Goal: Task Accomplishment & Management: Manage account settings

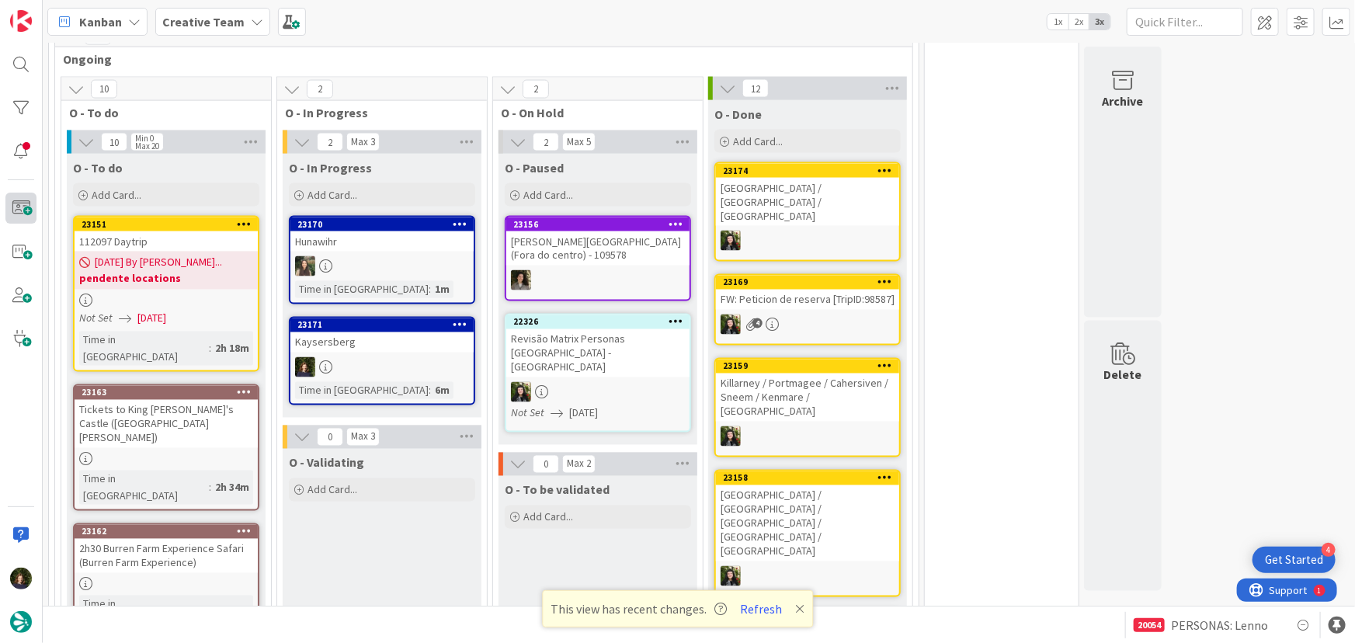
scroll to position [1287, 0]
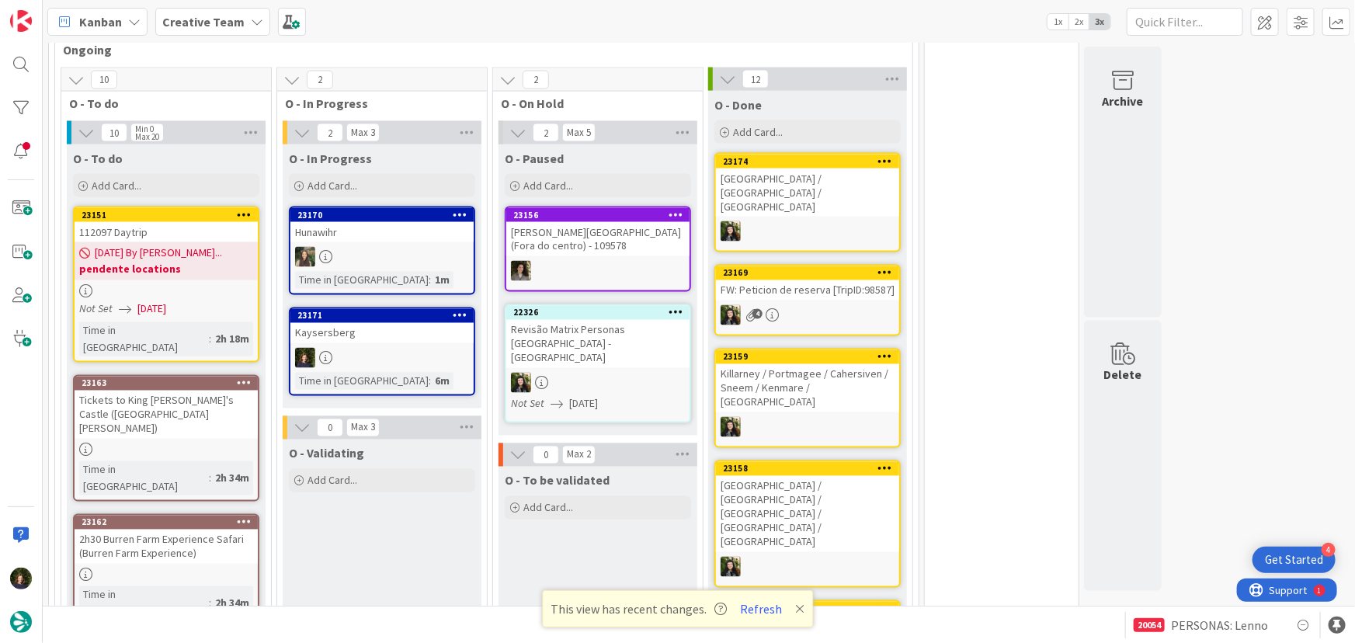
click at [373, 348] on div at bounding box center [381, 358] width 183 height 20
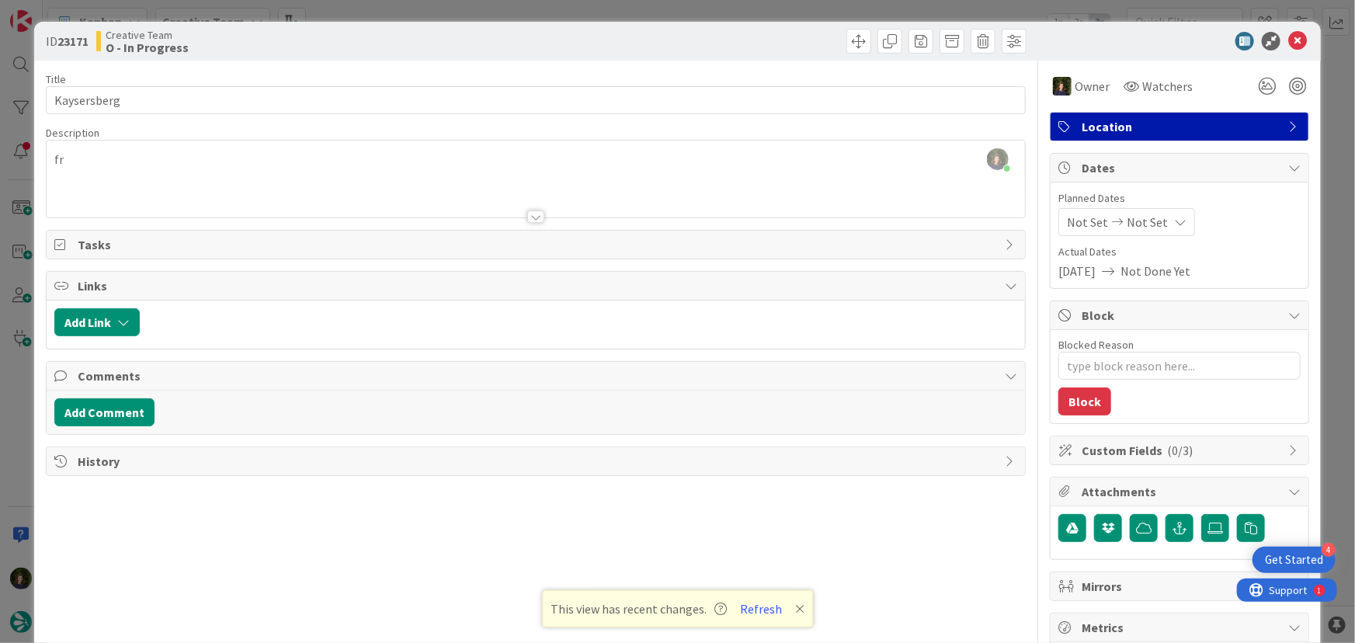
type textarea "x"
click at [1289, 35] on icon at bounding box center [1298, 41] width 19 height 19
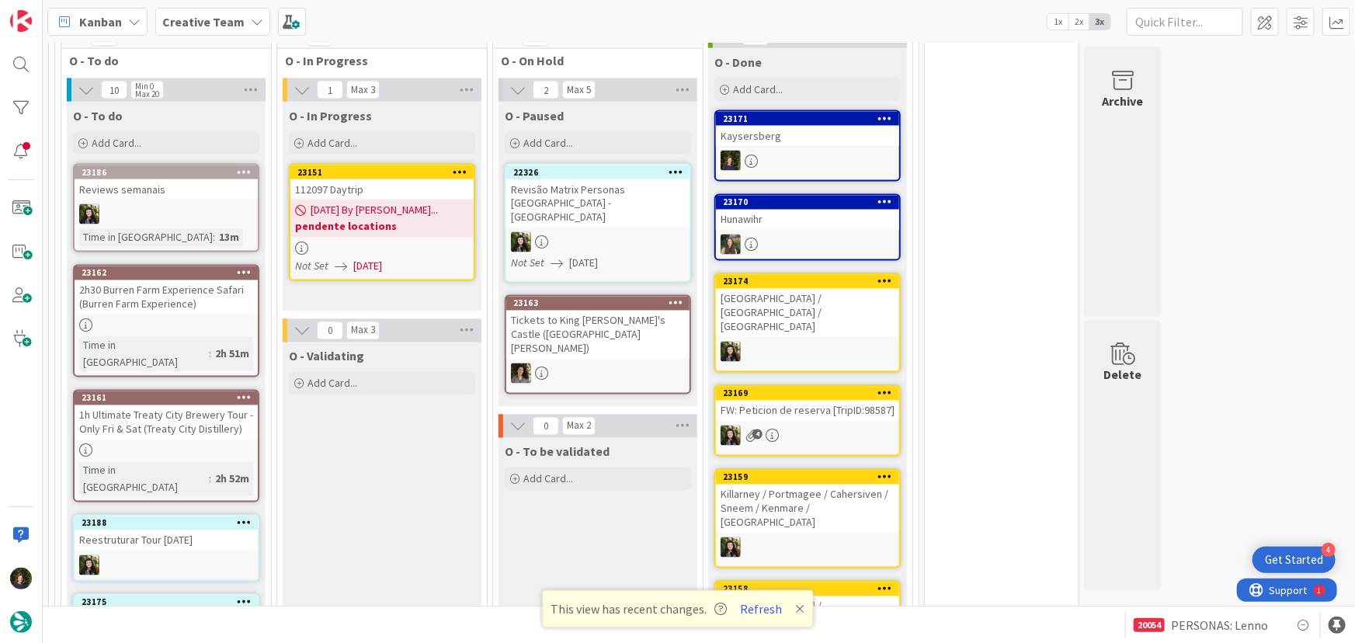
scroll to position [1324, 0]
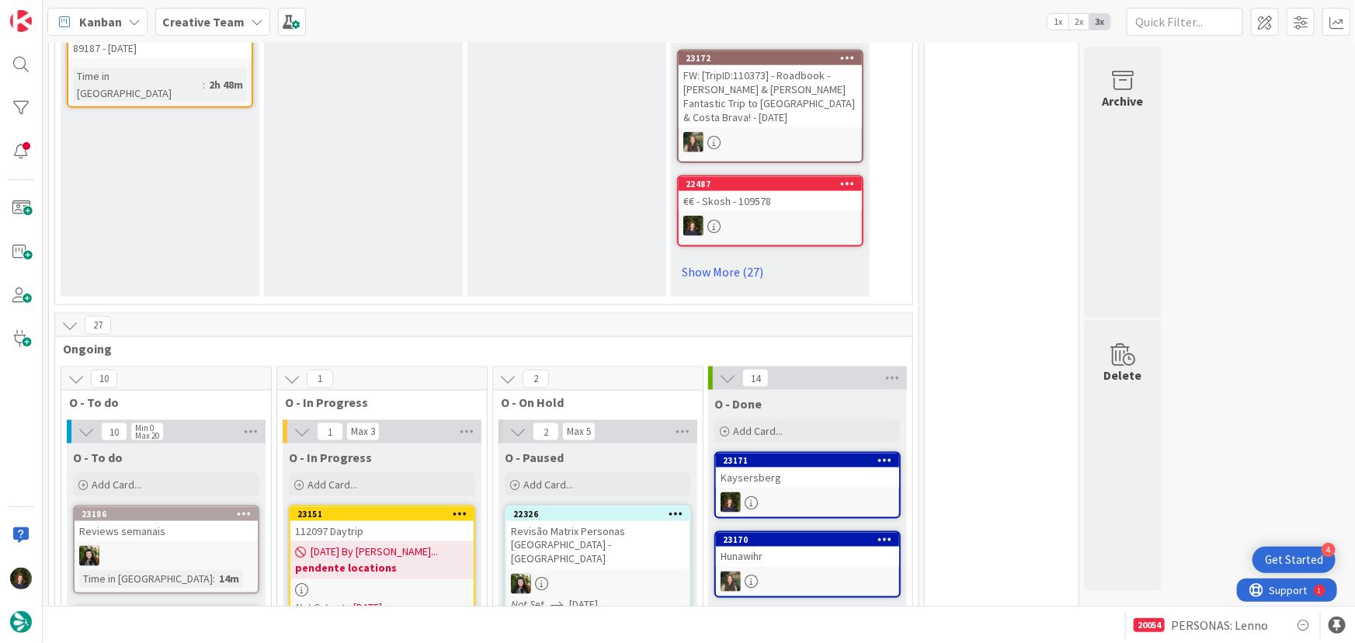
scroll to position [1341, 0]
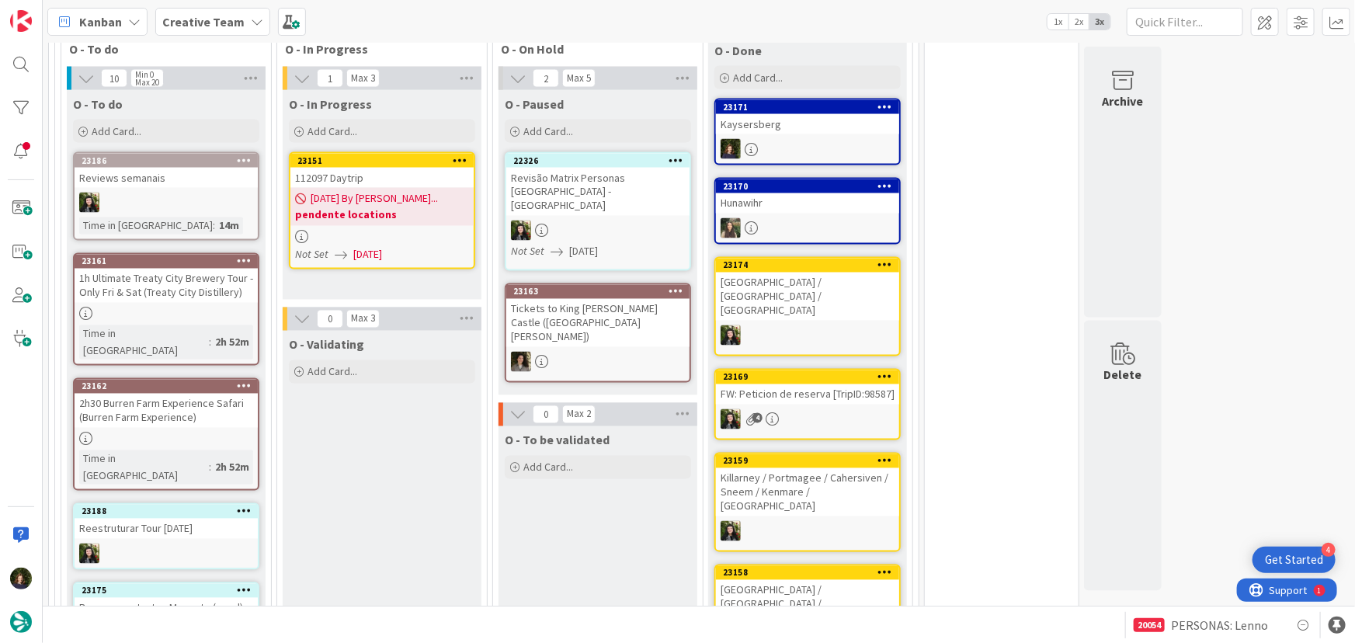
click at [382, 207] on b "pendente locations" at bounding box center [382, 215] width 174 height 16
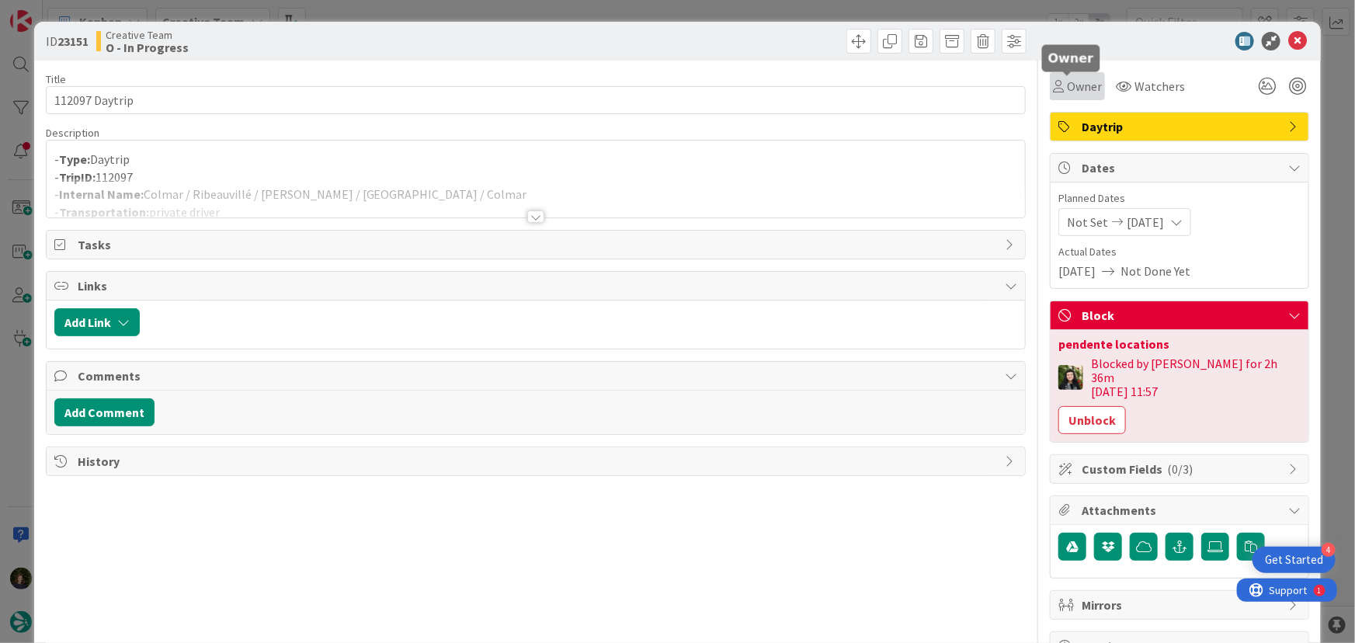
click at [1074, 83] on span "Owner" at bounding box center [1084, 86] width 35 height 19
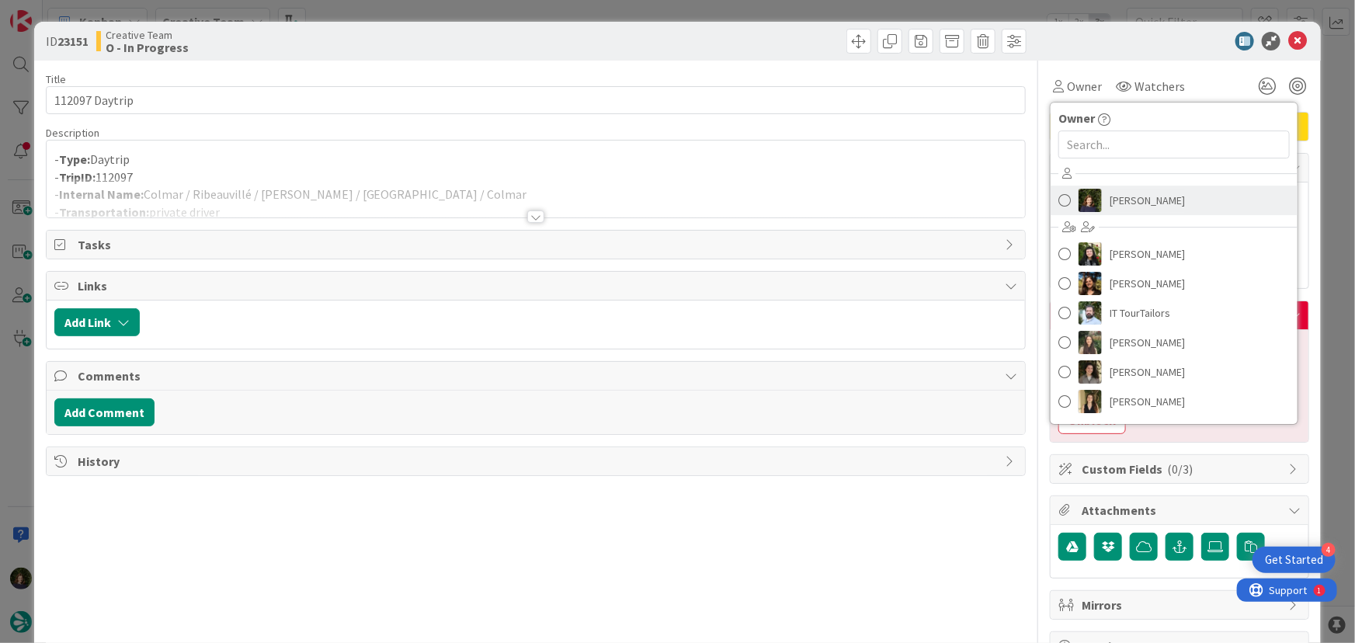
click at [1124, 186] on link "[PERSON_NAME]" at bounding box center [1174, 201] width 247 height 30
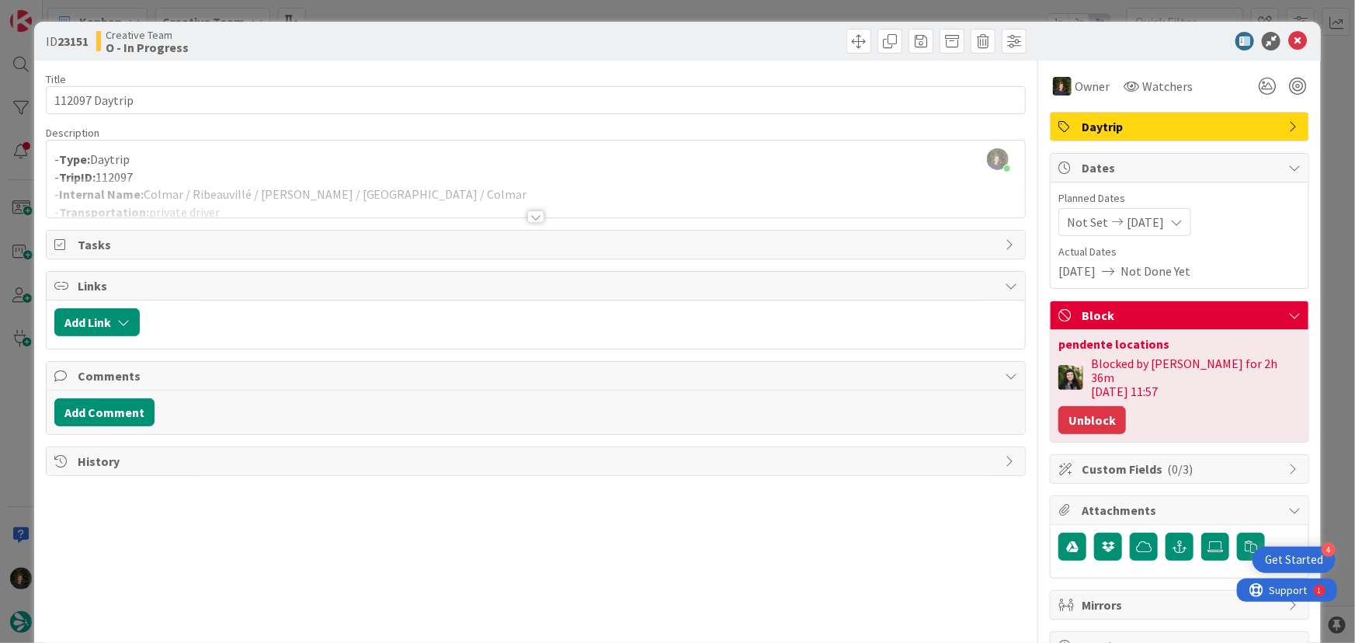
click at [1076, 407] on button "Unblock" at bounding box center [1093, 420] width 68 height 28
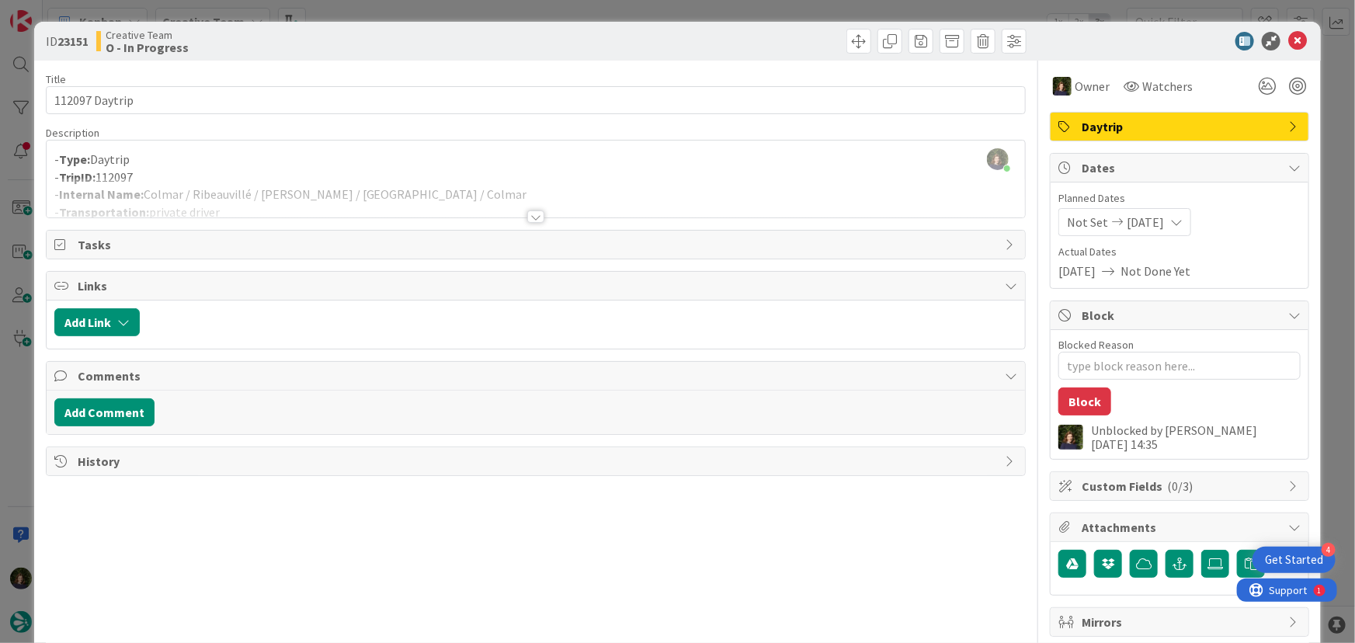
drag, startPoint x: 526, startPoint y: 217, endPoint x: 522, endPoint y: 228, distance: 11.5
click at [527, 217] on div at bounding box center [535, 216] width 17 height 12
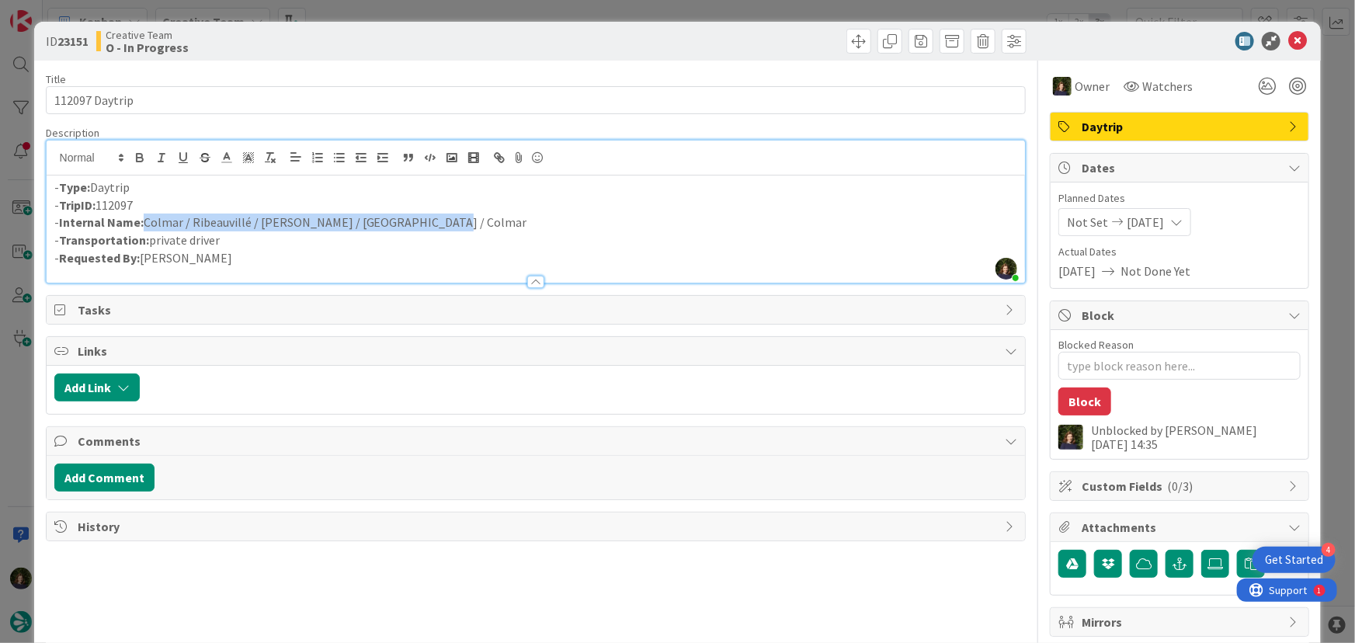
drag, startPoint x: 464, startPoint y: 225, endPoint x: 141, endPoint y: 218, distance: 322.4
click at [141, 218] on p "- Internal Name: [PERSON_NAME] / Ribeauvillé / [PERSON_NAME] / [GEOGRAPHIC_DATA…" at bounding box center [536, 223] width 964 height 18
copy p "Colmar / Ribeauvillé / [PERSON_NAME] / [GEOGRAPHIC_DATA] / Colmar"
drag, startPoint x: 151, startPoint y: 201, endPoint x: 57, endPoint y: 209, distance: 94.3
click at [57, 209] on p "- TripID: 112097" at bounding box center [536, 206] width 964 height 18
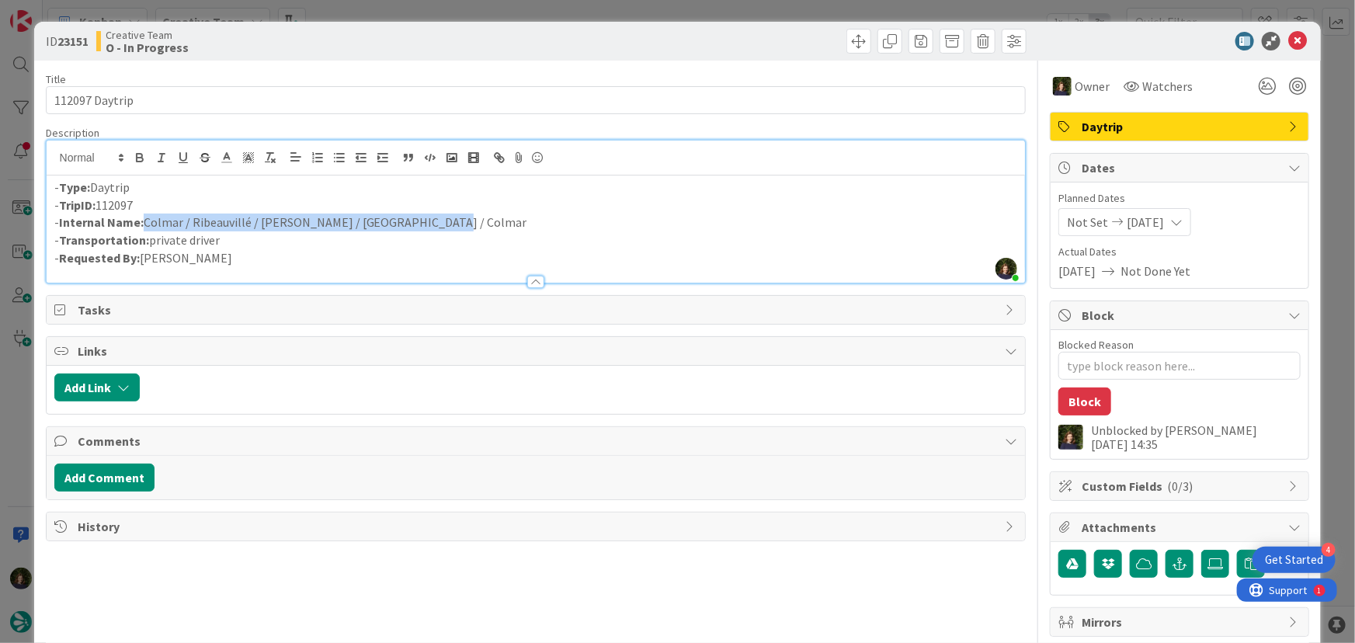
copy p "TripID: 112097"
drag, startPoint x: 360, startPoint y: 223, endPoint x: 148, endPoint y: 219, distance: 212.1
click at [148, 219] on p "- Internal Name: [PERSON_NAME] / Ribeauvillé / [PERSON_NAME] / [GEOGRAPHIC_DATA…" at bounding box center [536, 223] width 964 height 18
copy p "olmar / Ribeauvillé / [PERSON_NAME] / Kaysersberg / Colmar"
click at [1291, 45] on icon at bounding box center [1298, 41] width 19 height 19
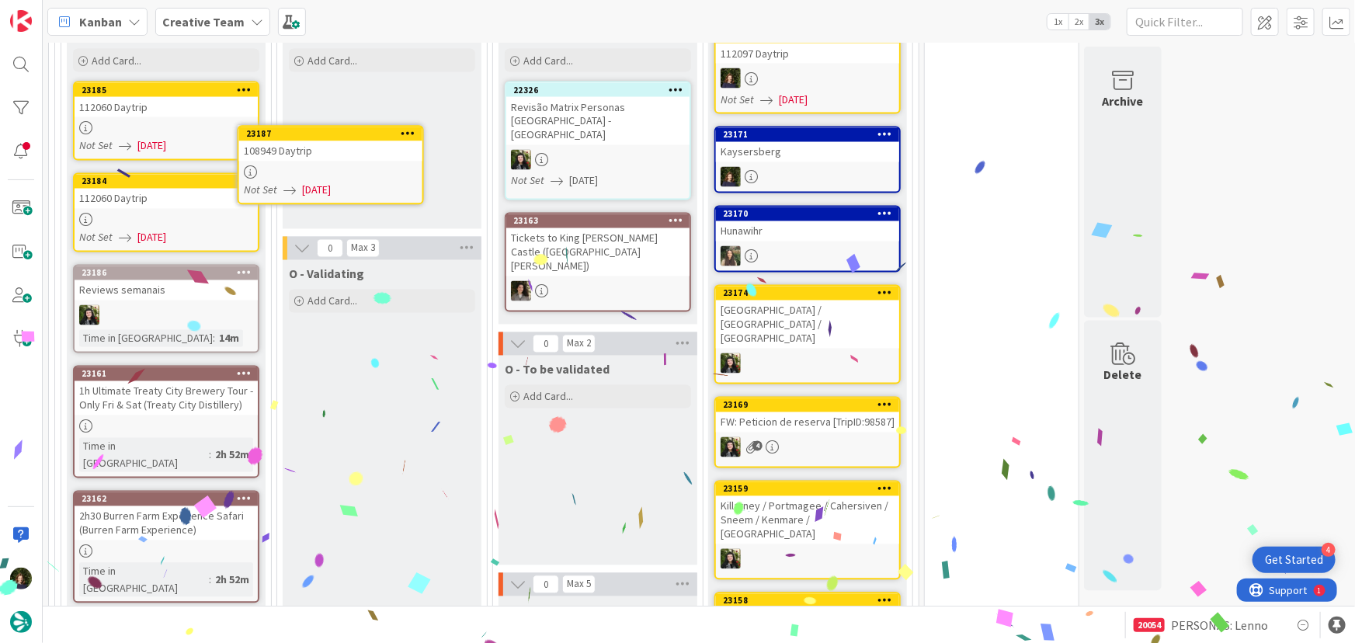
scroll to position [1390, 0]
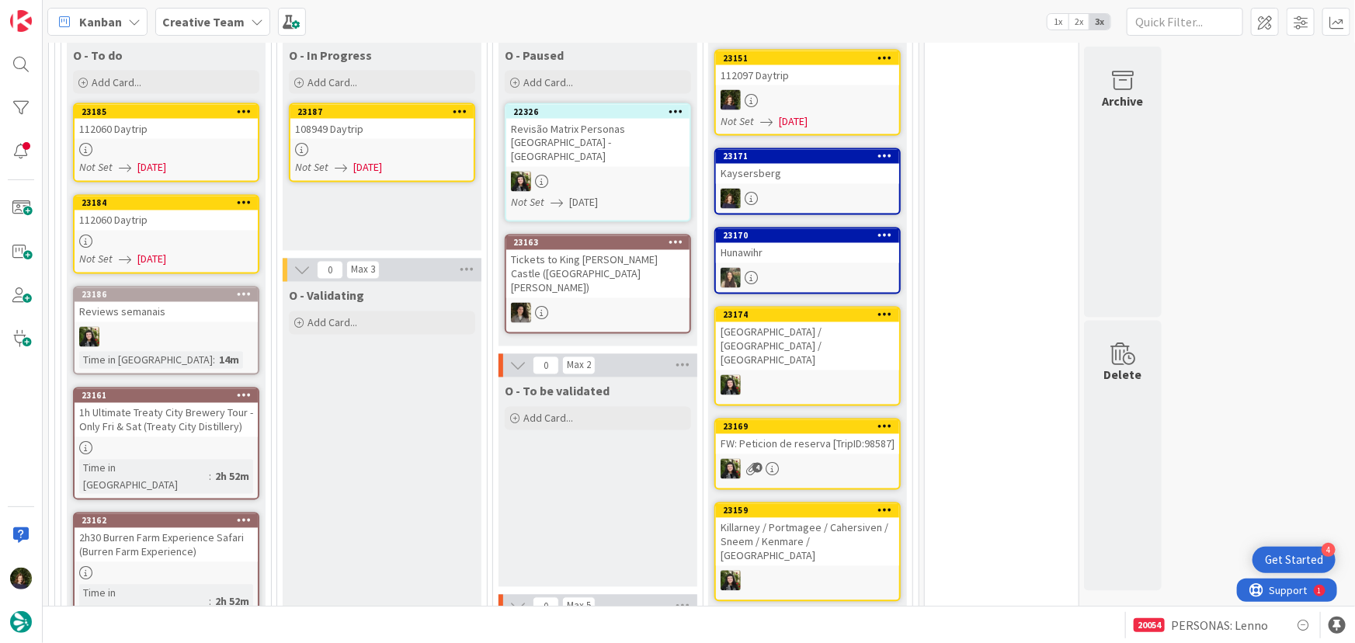
click at [372, 144] on div at bounding box center [381, 150] width 183 height 13
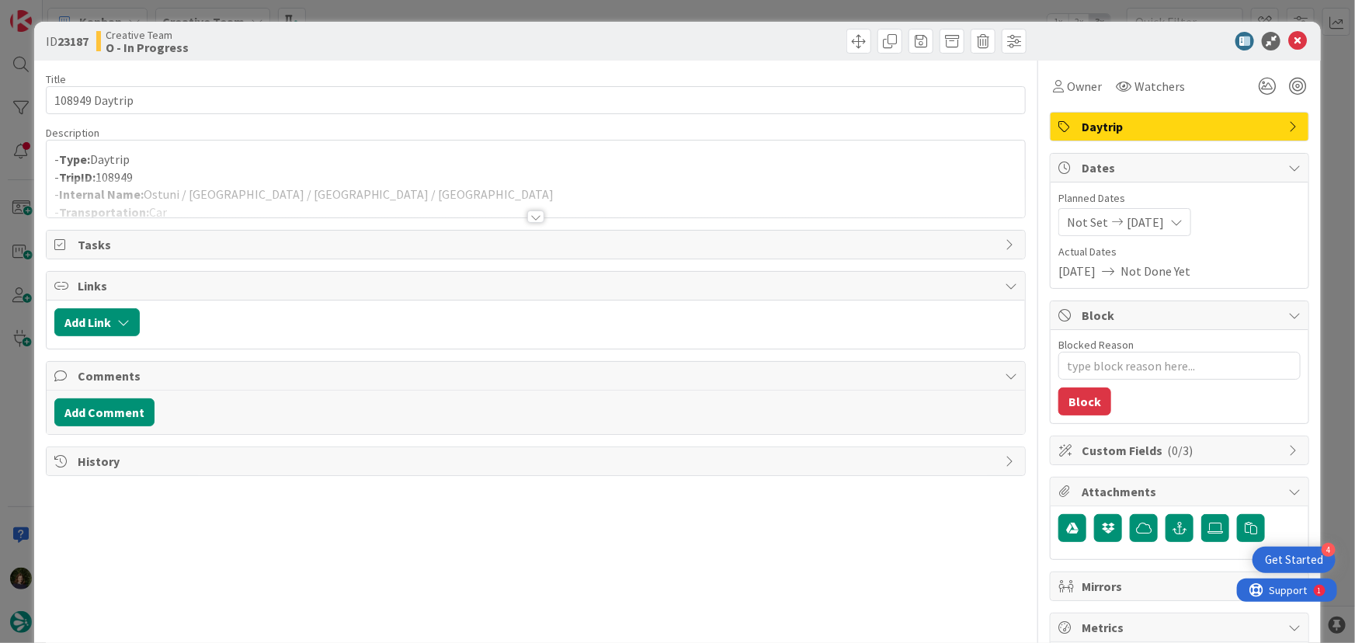
click at [531, 217] on div at bounding box center [535, 216] width 17 height 12
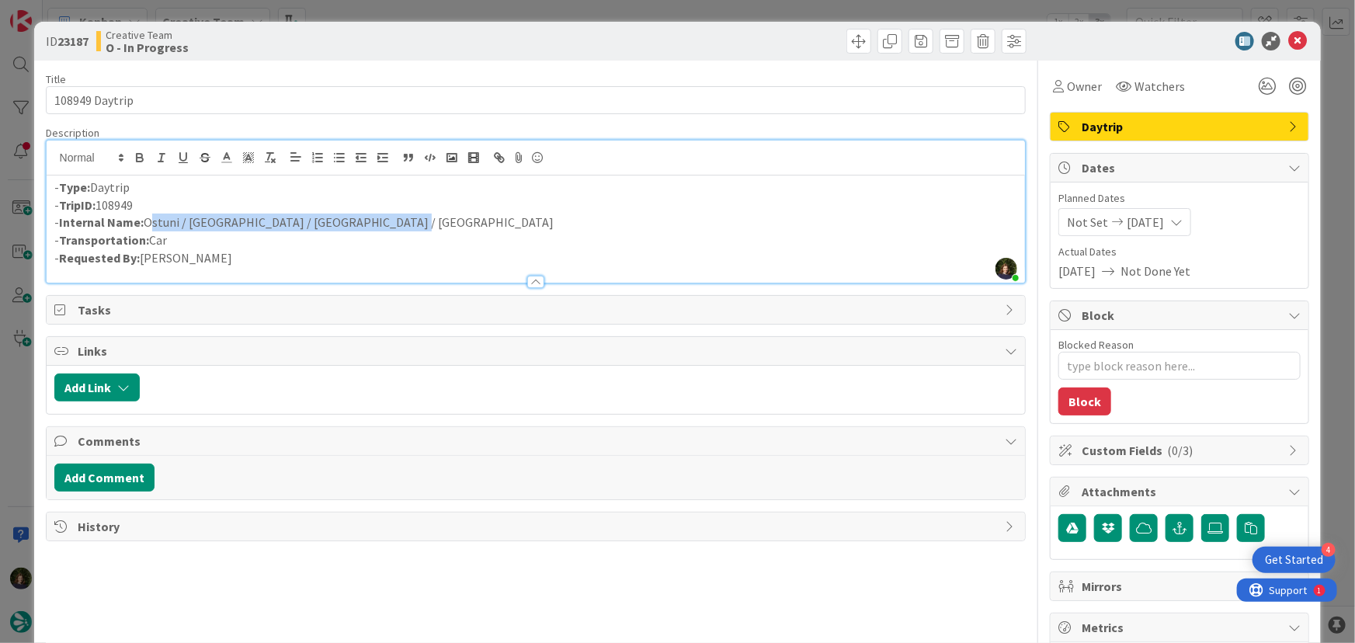
drag, startPoint x: 385, startPoint y: 220, endPoint x: 147, endPoint y: 217, distance: 238.5
click at [147, 217] on p "- Internal Name: [GEOGRAPHIC_DATA] / [GEOGRAPHIC_DATA] / [GEOGRAPHIC_DATA] / [G…" at bounding box center [536, 223] width 964 height 18
copy p "Ostuni / [GEOGRAPHIC_DATA] / [GEOGRAPHIC_DATA] / [GEOGRAPHIC_DATA]"
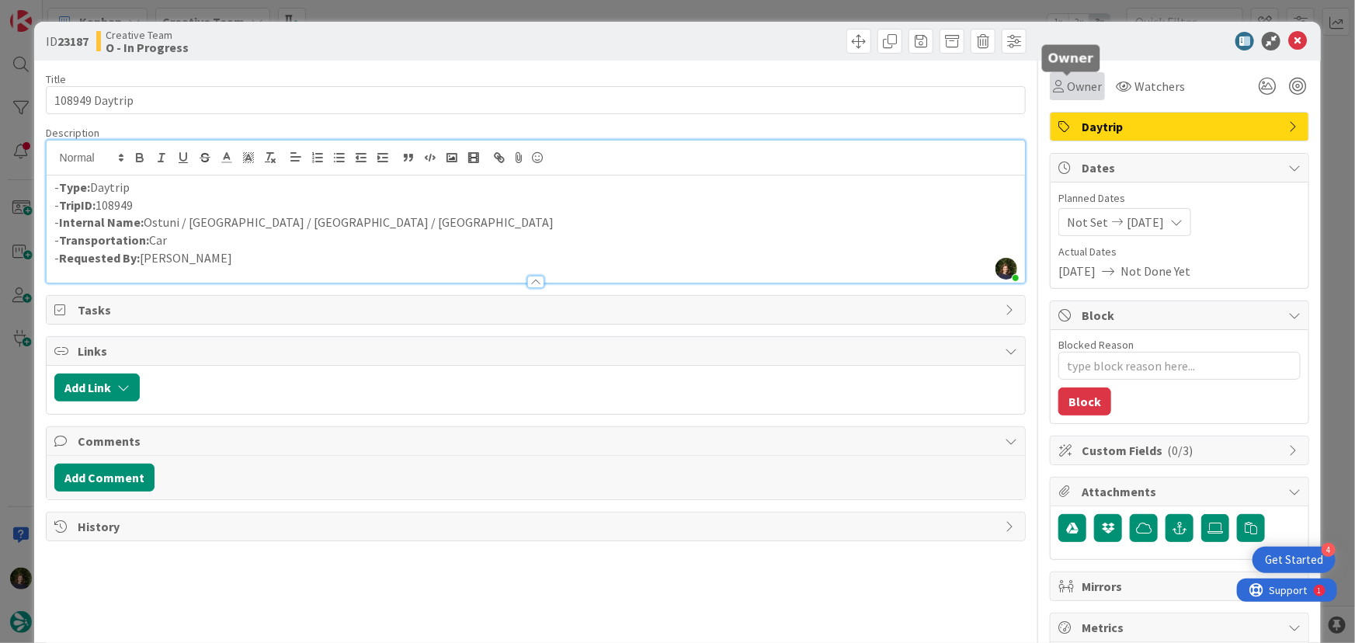
click at [1084, 84] on span "Owner" at bounding box center [1084, 86] width 35 height 19
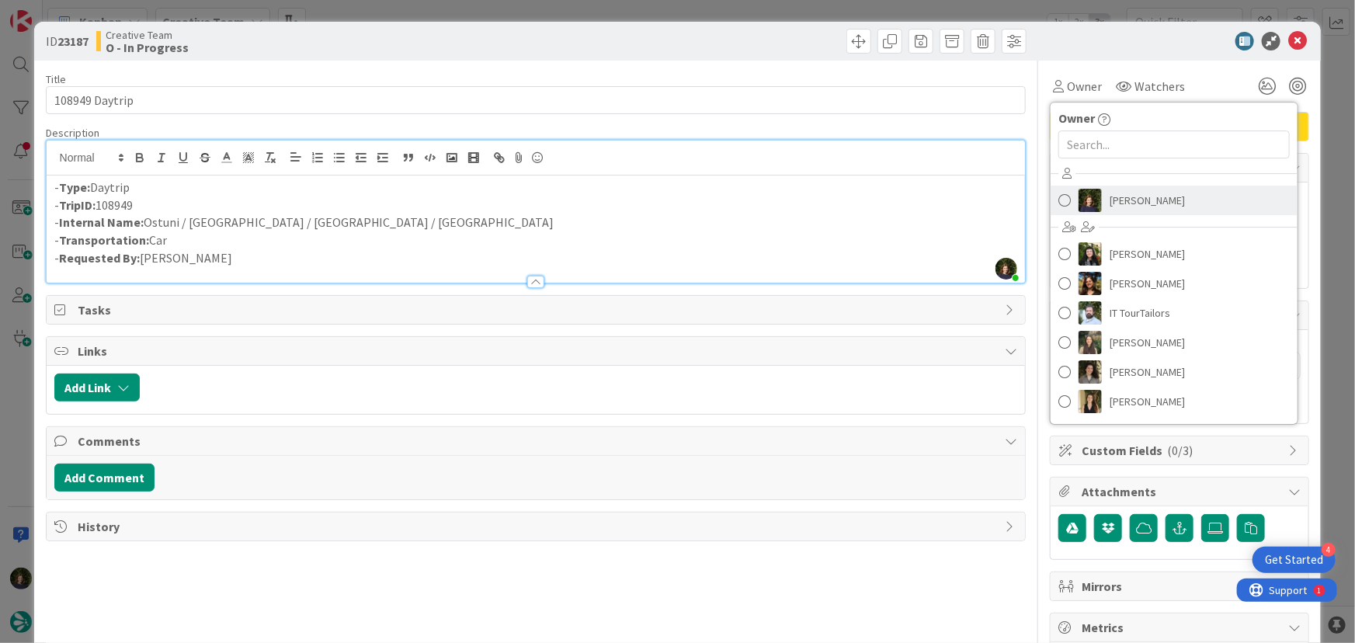
click at [1117, 193] on span "[PERSON_NAME]" at bounding box center [1147, 200] width 75 height 23
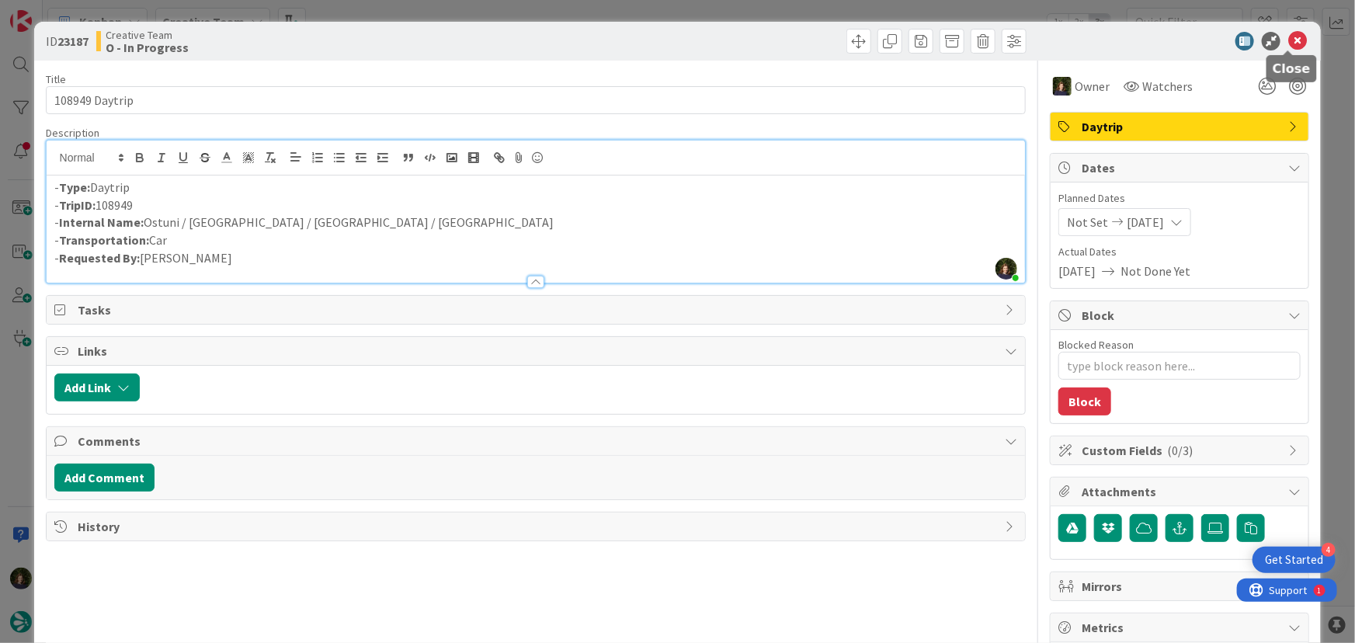
click at [1291, 43] on icon at bounding box center [1298, 41] width 19 height 19
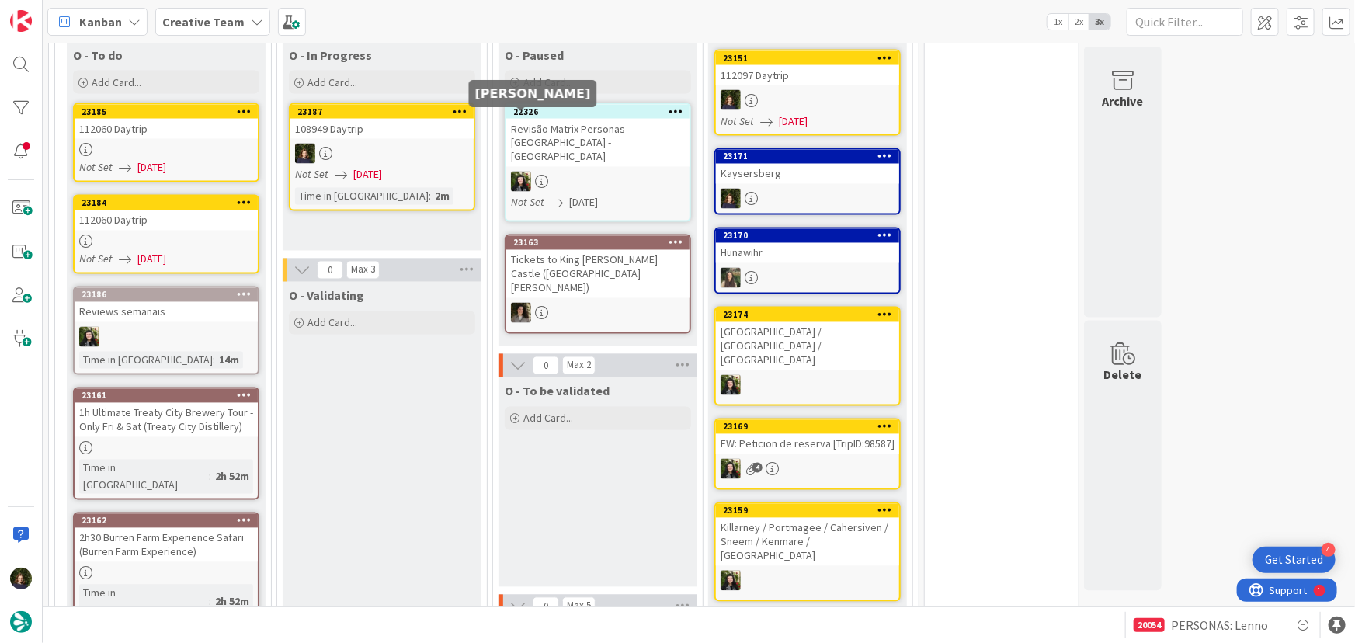
click at [428, 144] on div at bounding box center [381, 154] width 183 height 20
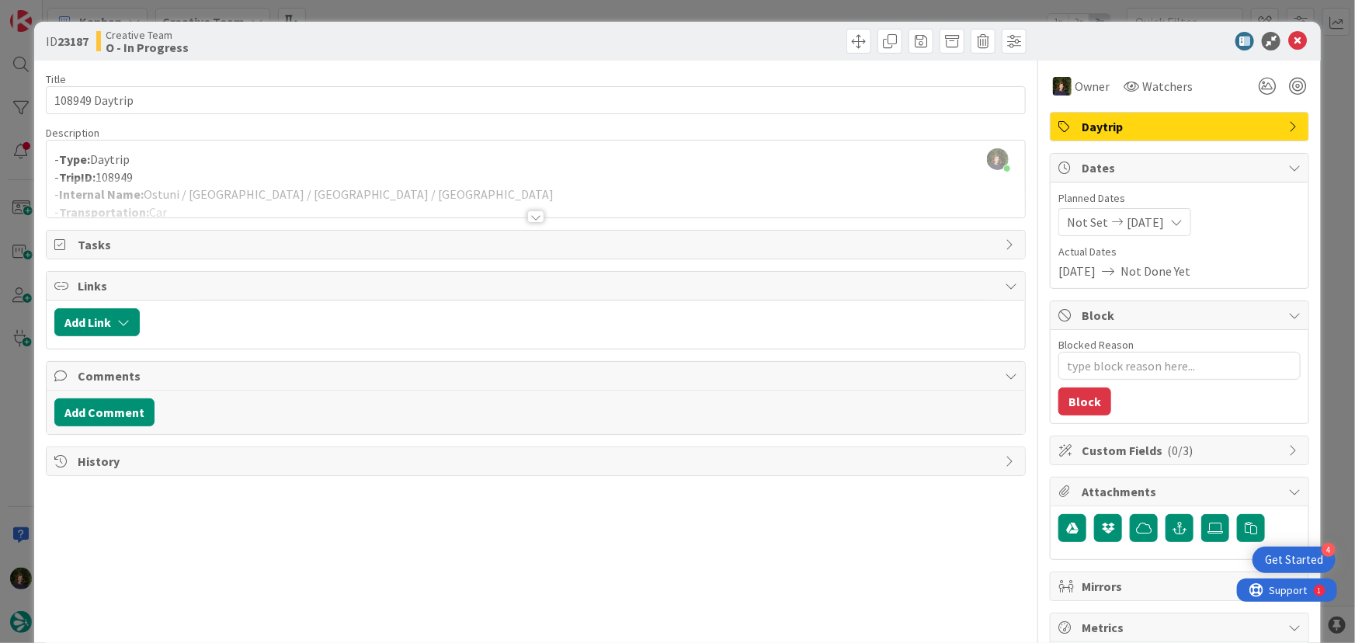
scroll to position [1399, 0]
click at [529, 214] on div at bounding box center [535, 216] width 17 height 12
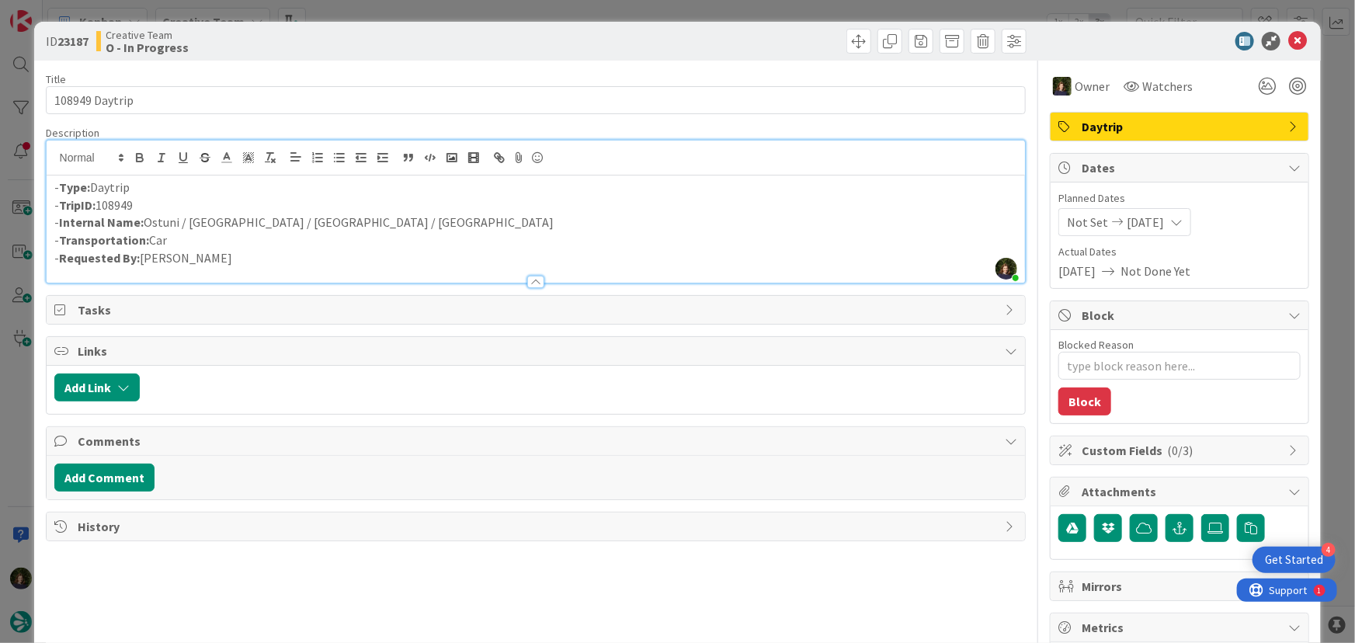
drag, startPoint x: 150, startPoint y: 203, endPoint x: 56, endPoint y: 202, distance: 94.0
click at [56, 202] on p "- TripID: 108949" at bounding box center [536, 206] width 964 height 18
copy p "TripID: 108949"
drag, startPoint x: 411, startPoint y: 224, endPoint x: 144, endPoint y: 224, distance: 266.4
click at [144, 224] on p "- Internal Name: [GEOGRAPHIC_DATA] / [GEOGRAPHIC_DATA] / [GEOGRAPHIC_DATA] / [G…" at bounding box center [536, 223] width 964 height 18
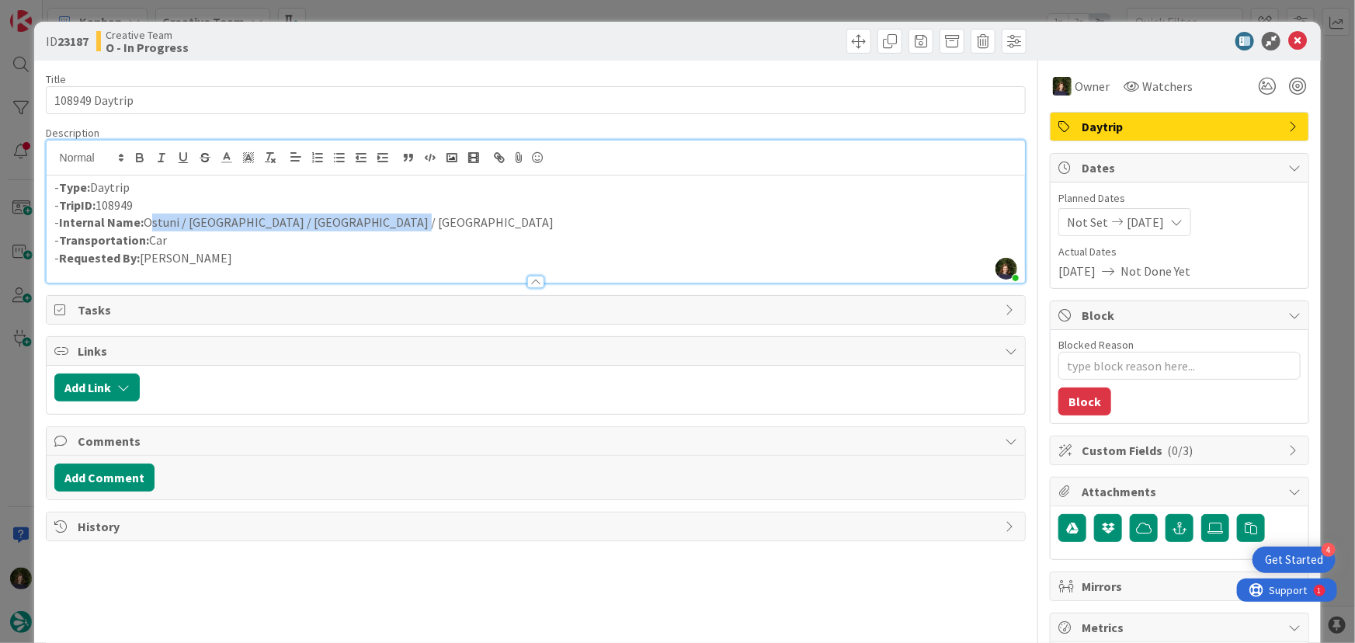
copy p "Ostuni / [GEOGRAPHIC_DATA] / [GEOGRAPHIC_DATA] / [GEOGRAPHIC_DATA]"
click at [1293, 40] on icon at bounding box center [1298, 41] width 19 height 19
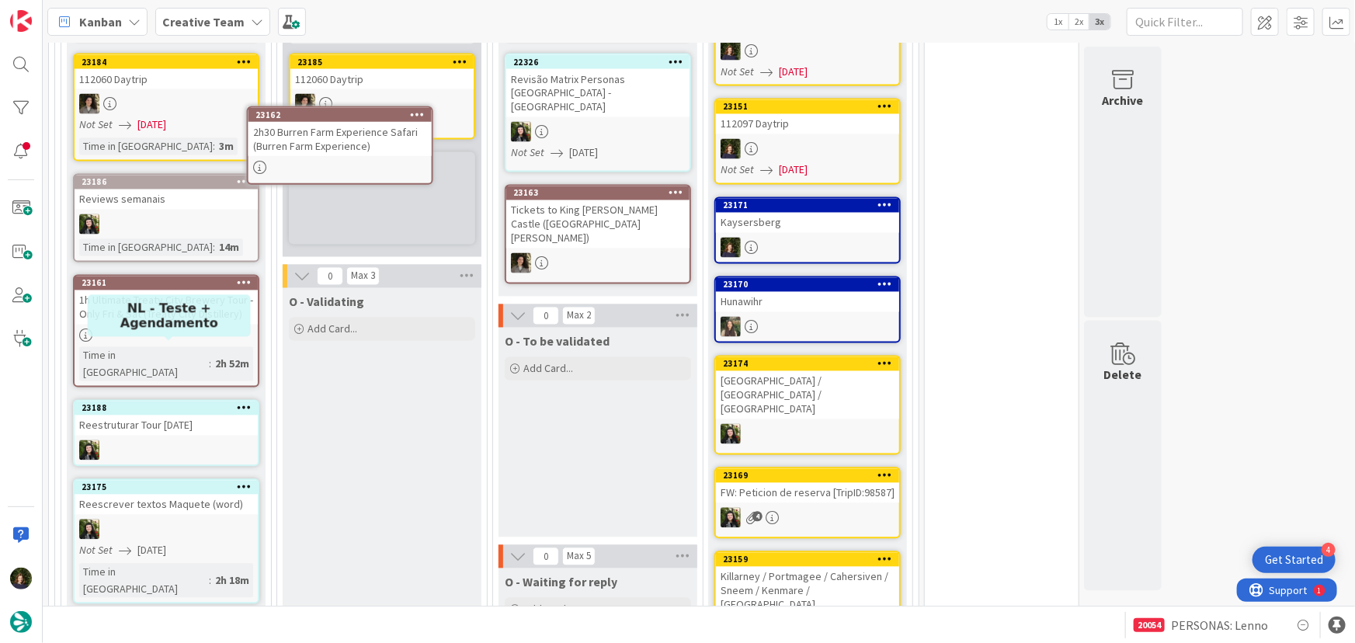
scroll to position [1353, 0]
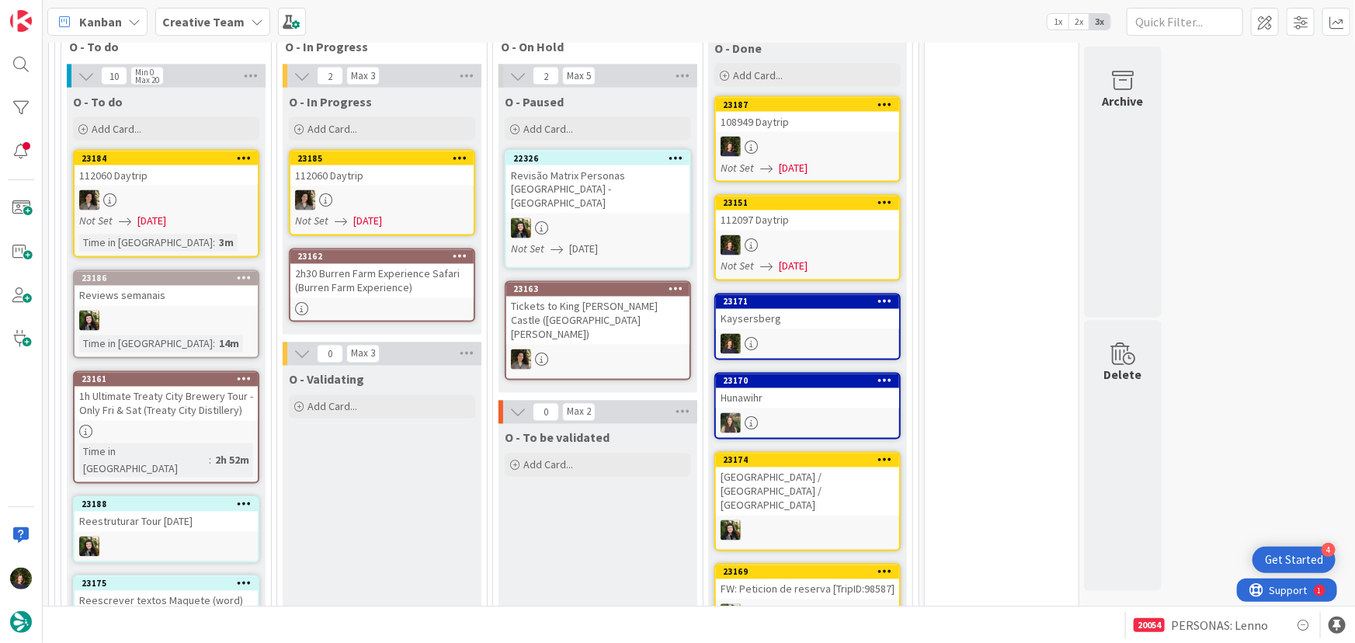
click at [372, 264] on div "2h30 Burren Farm Experience Safari (Burren Farm Experience)" at bounding box center [381, 281] width 183 height 34
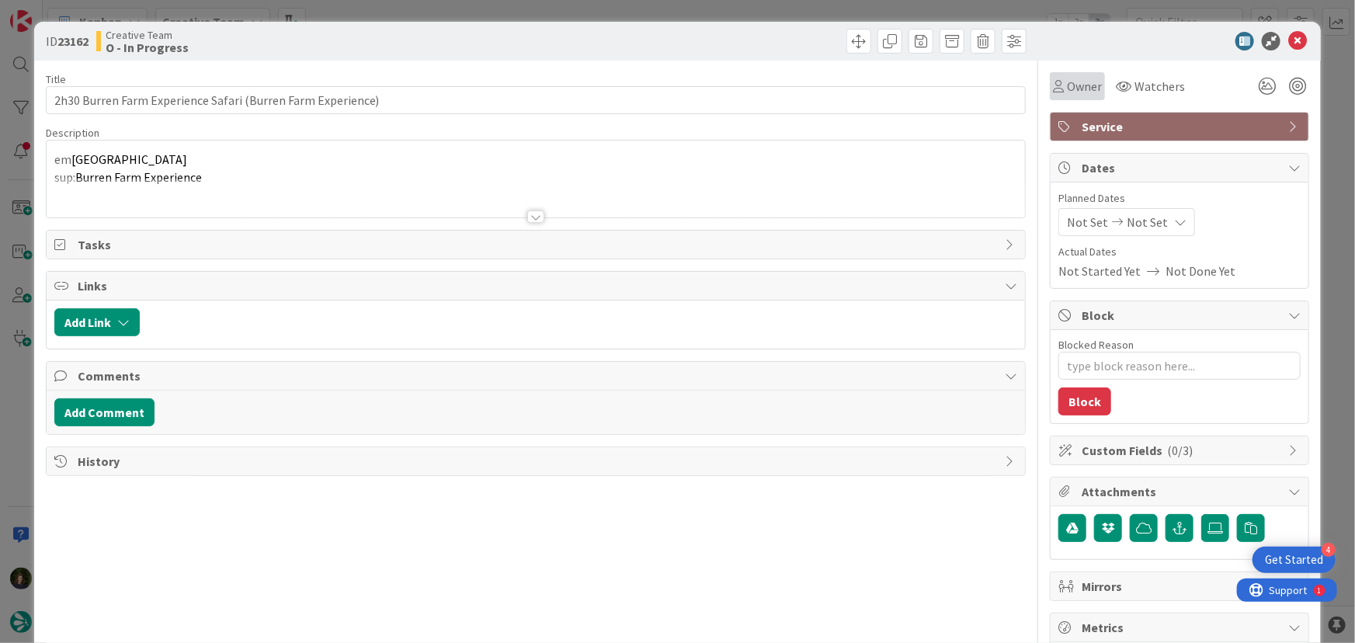
click at [1072, 92] on span "Owner" at bounding box center [1084, 86] width 35 height 19
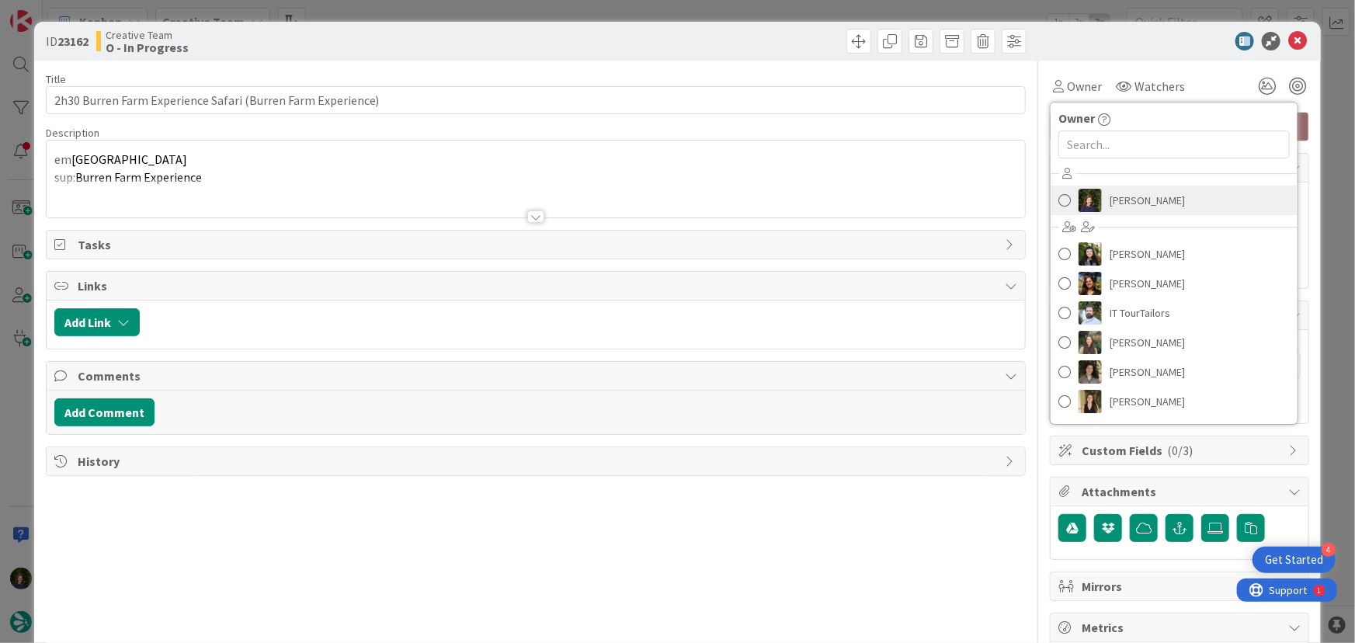
click at [1132, 202] on span "[PERSON_NAME]" at bounding box center [1147, 200] width 75 height 23
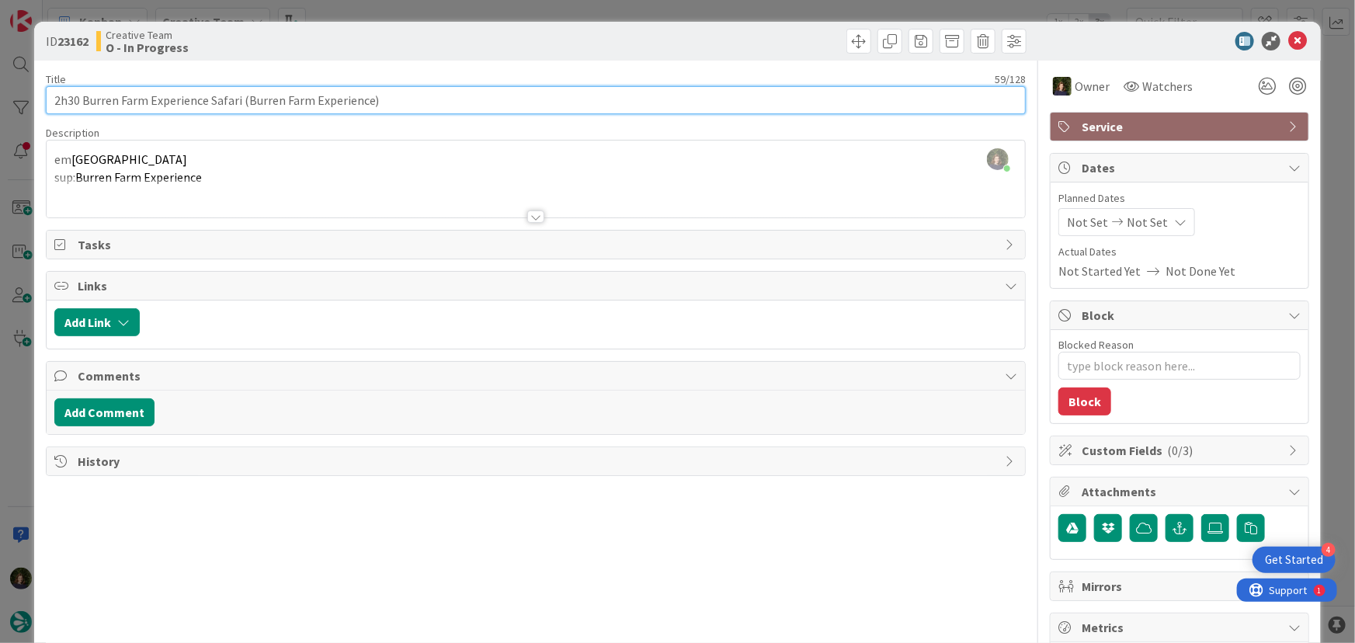
drag, startPoint x: 244, startPoint y: 101, endPoint x: 369, endPoint y: 103, distance: 125.1
click at [369, 103] on input "2h30 Burren Farm Experience Safari (Burren Farm Experience)" at bounding box center [536, 100] width 981 height 28
click at [222, 95] on input "2h30 Burren Farm Experience Safari (Burren Farm Experience)" at bounding box center [536, 100] width 981 height 28
drag, startPoint x: 49, startPoint y: 105, endPoint x: 395, endPoint y: 92, distance: 346.7
click at [395, 92] on input "2h30 Burren Farm Experience Safari (Burren Farm Experience)" at bounding box center [536, 100] width 981 height 28
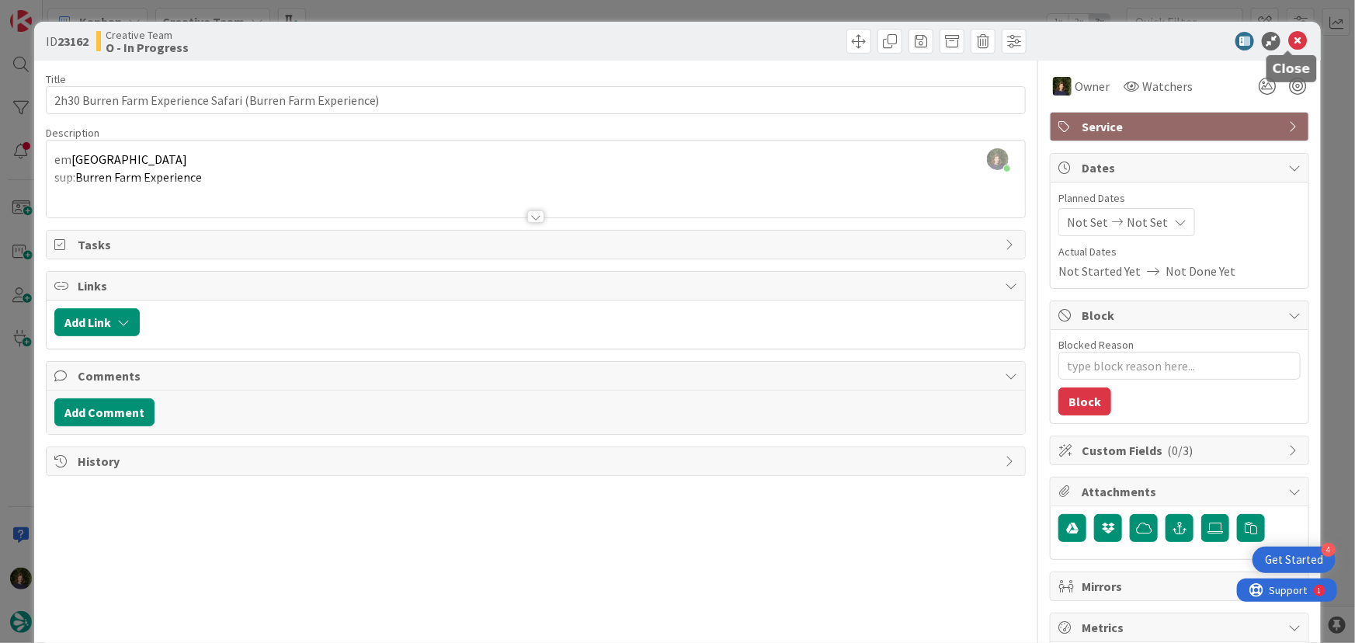
drag, startPoint x: 1289, startPoint y: 42, endPoint x: 1060, endPoint y: 140, distance: 248.4
click at [1289, 42] on icon at bounding box center [1298, 41] width 19 height 19
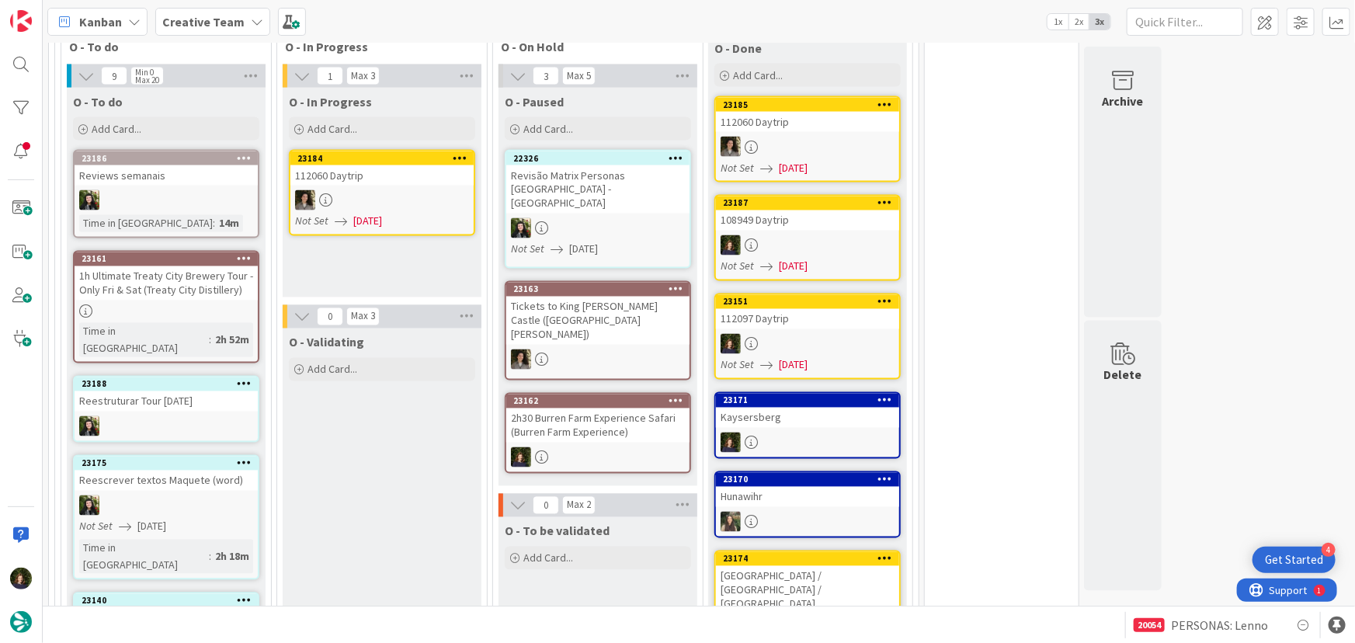
click at [144, 266] on div "1h Ultimate Treaty City Brewery Tour - Only Fri & Sat (Treaty City Distillery)" at bounding box center [166, 283] width 183 height 34
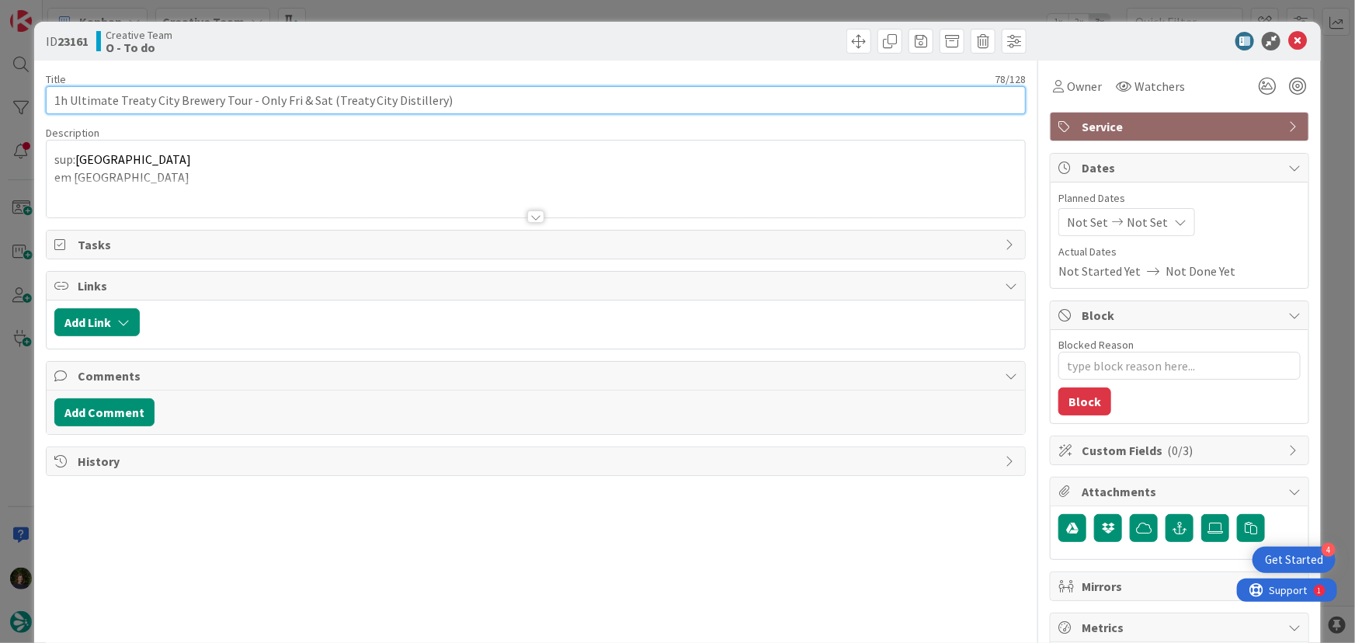
click at [182, 108] on input "1h Ultimate Treaty City Brewery Tour - Only Fri & Sat (Treaty City Distillery)" at bounding box center [536, 100] width 981 height 28
drag, startPoint x: 50, startPoint y: 99, endPoint x: 330, endPoint y: 101, distance: 280.4
click at [330, 101] on input "1h Ultimate Treaty City Brewery Tour - Only Fri & Sat (Treaty City Distillery)" at bounding box center [536, 100] width 981 height 28
click at [223, 105] on input "1h Ultimate Treaty City Brewery Tour - Only Fri & Sat (Treaty City Distillery)" at bounding box center [536, 100] width 981 height 28
drag, startPoint x: 53, startPoint y: 103, endPoint x: 248, endPoint y: 100, distance: 195.0
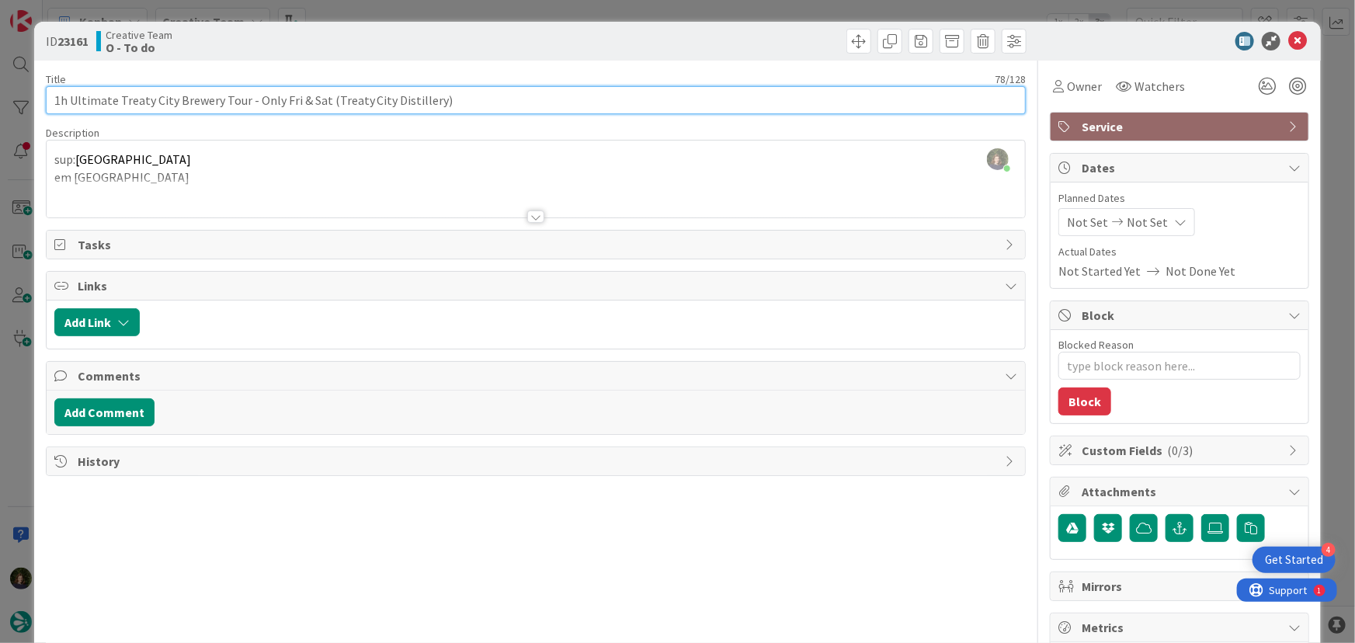
click at [248, 100] on input "1h Ultimate Treaty City Brewery Tour - Only Fri & Sat (Treaty City Distillery)" at bounding box center [536, 100] width 981 height 28
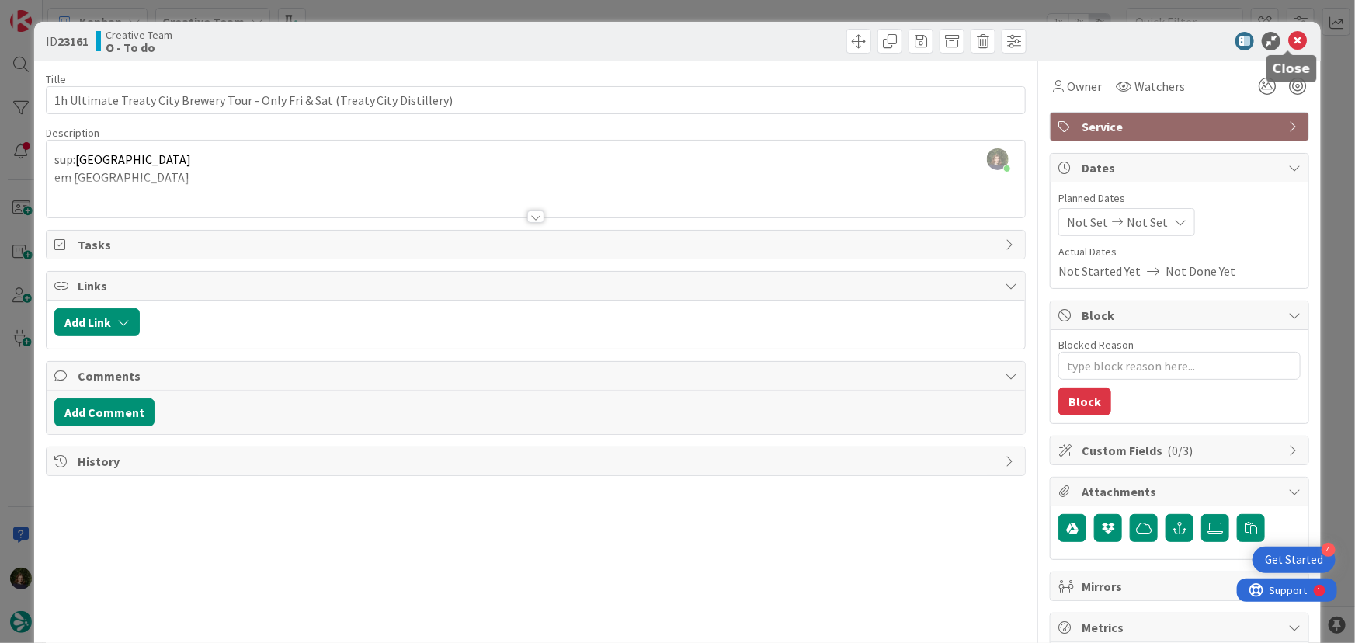
drag, startPoint x: 1296, startPoint y: 41, endPoint x: 173, endPoint y: 129, distance: 1126.6
click at [1296, 41] on icon at bounding box center [1298, 41] width 19 height 19
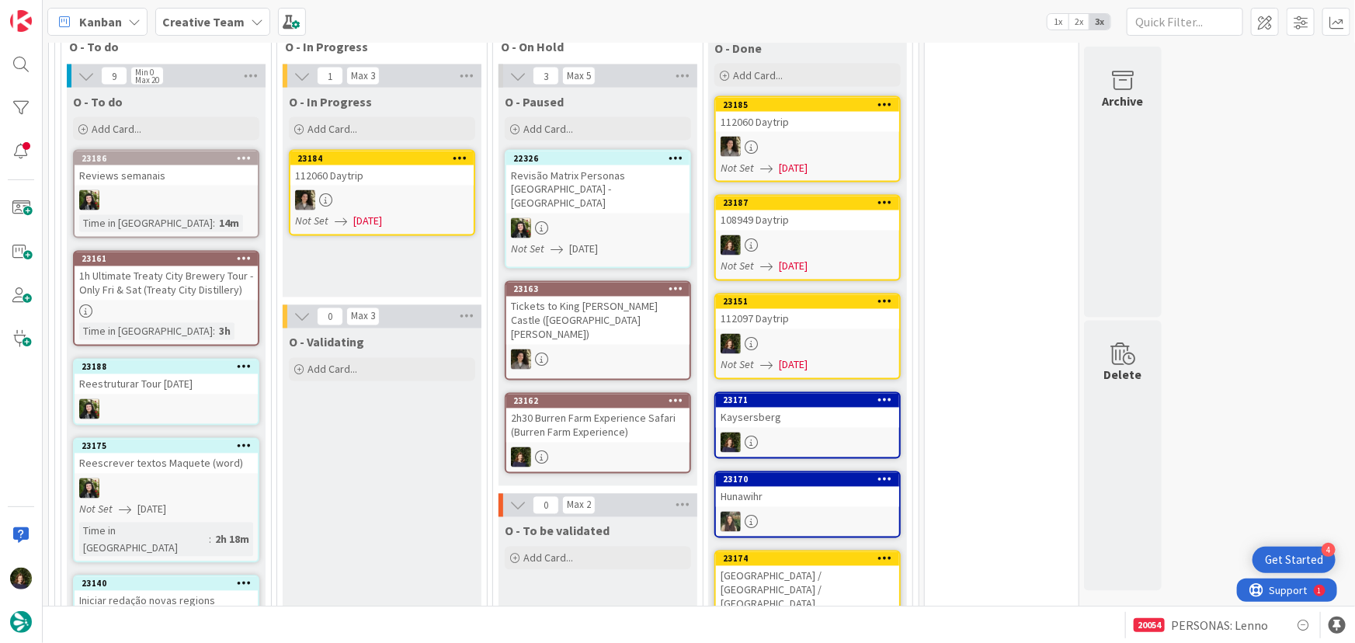
click at [576, 409] on div "2h30 Burren Farm Experience Safari (Burren Farm Experience)" at bounding box center [597, 426] width 183 height 34
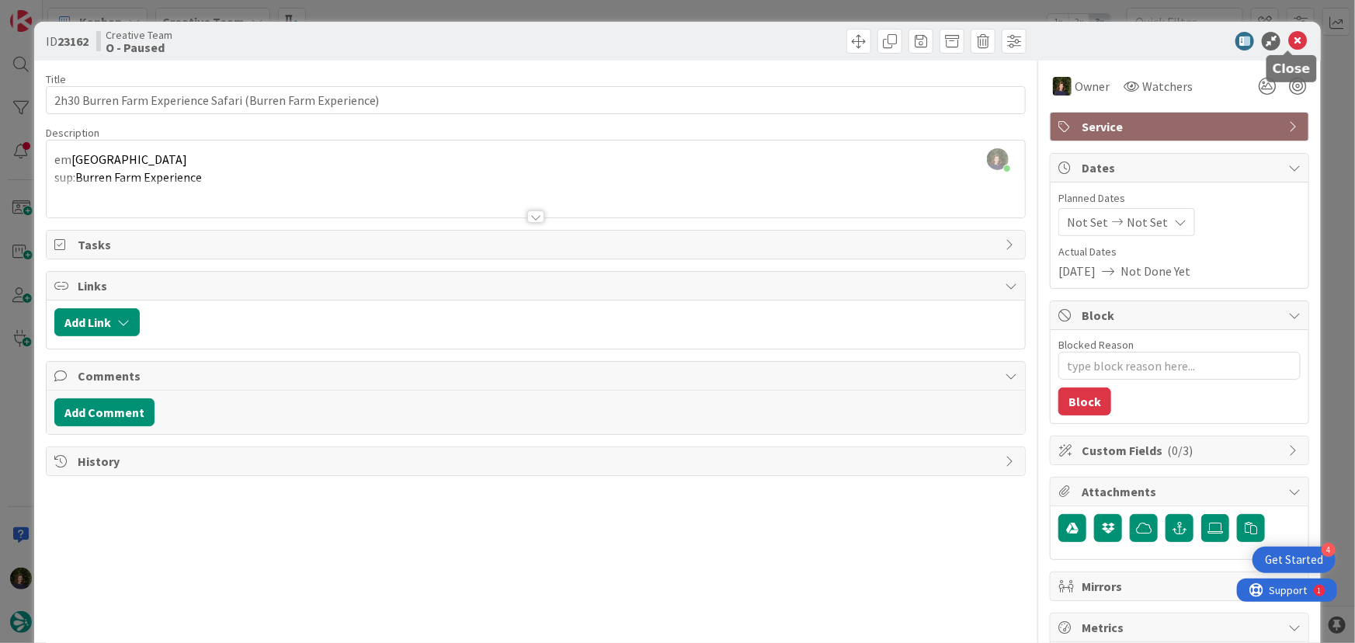
drag, startPoint x: 1288, startPoint y: 41, endPoint x: 1223, endPoint y: 78, distance: 74.5
click at [1289, 41] on icon at bounding box center [1298, 41] width 19 height 19
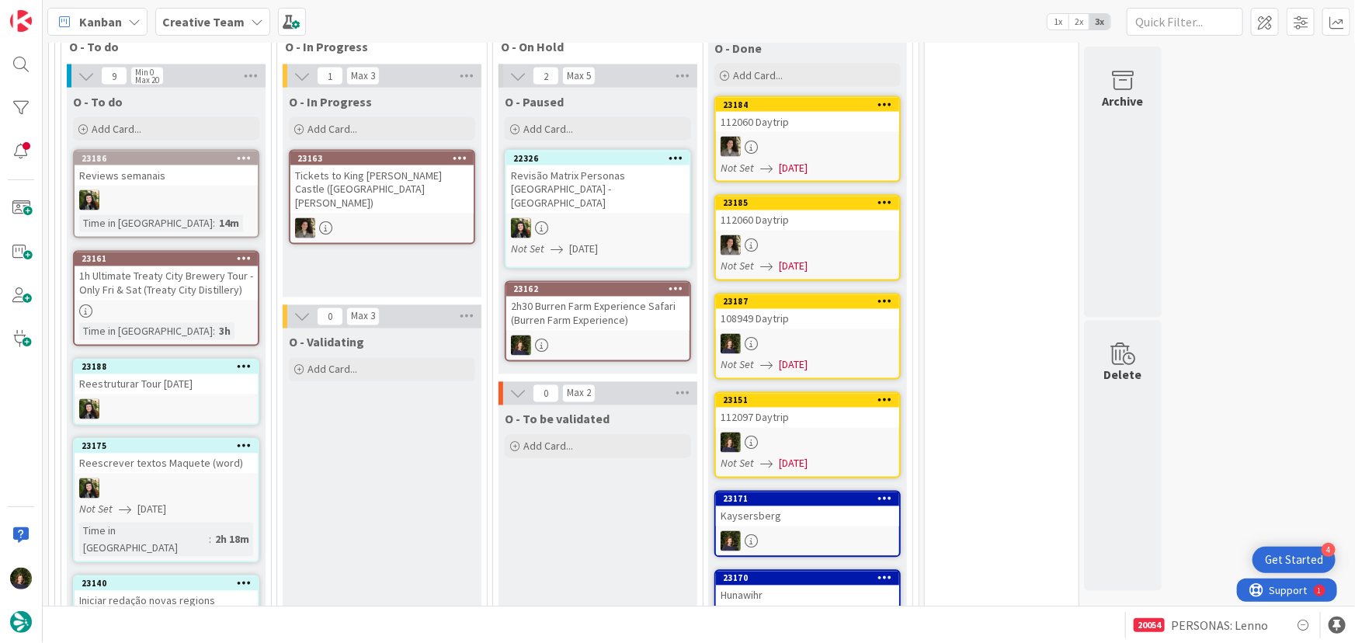
click at [169, 266] on div "1h Ultimate Treaty City Brewery Tour - Only Fri & Sat (Treaty City Distillery)" at bounding box center [166, 283] width 183 height 34
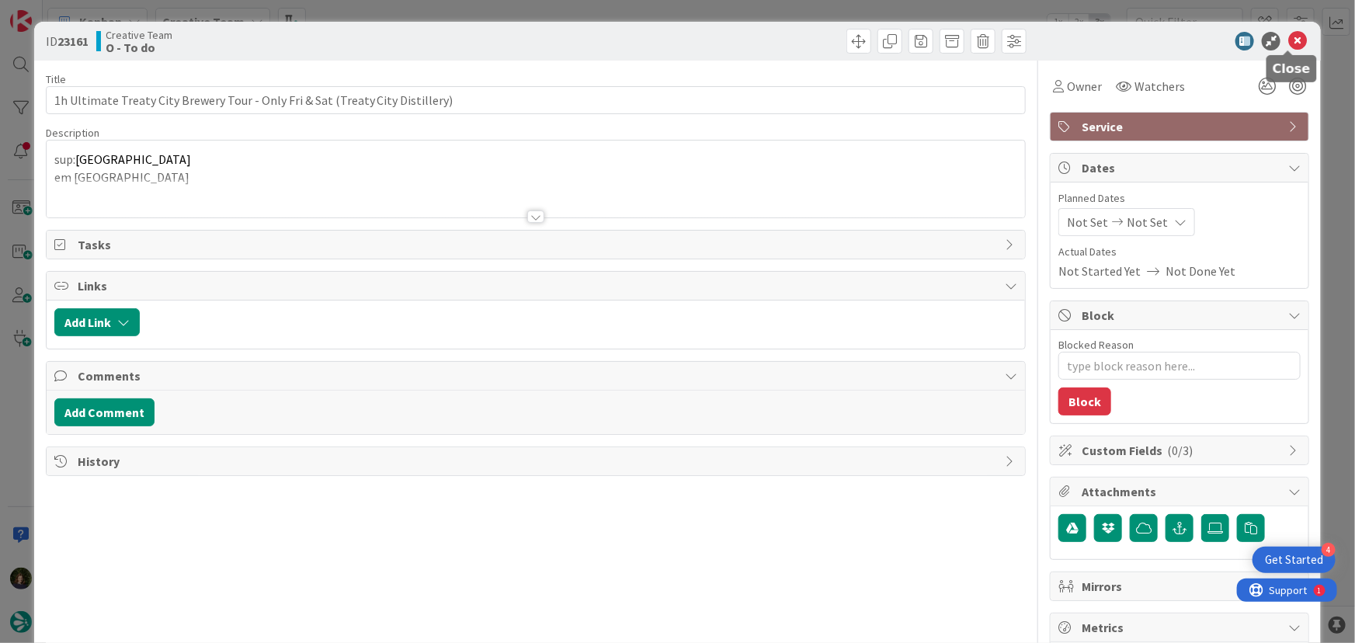
click at [1289, 40] on icon at bounding box center [1298, 41] width 19 height 19
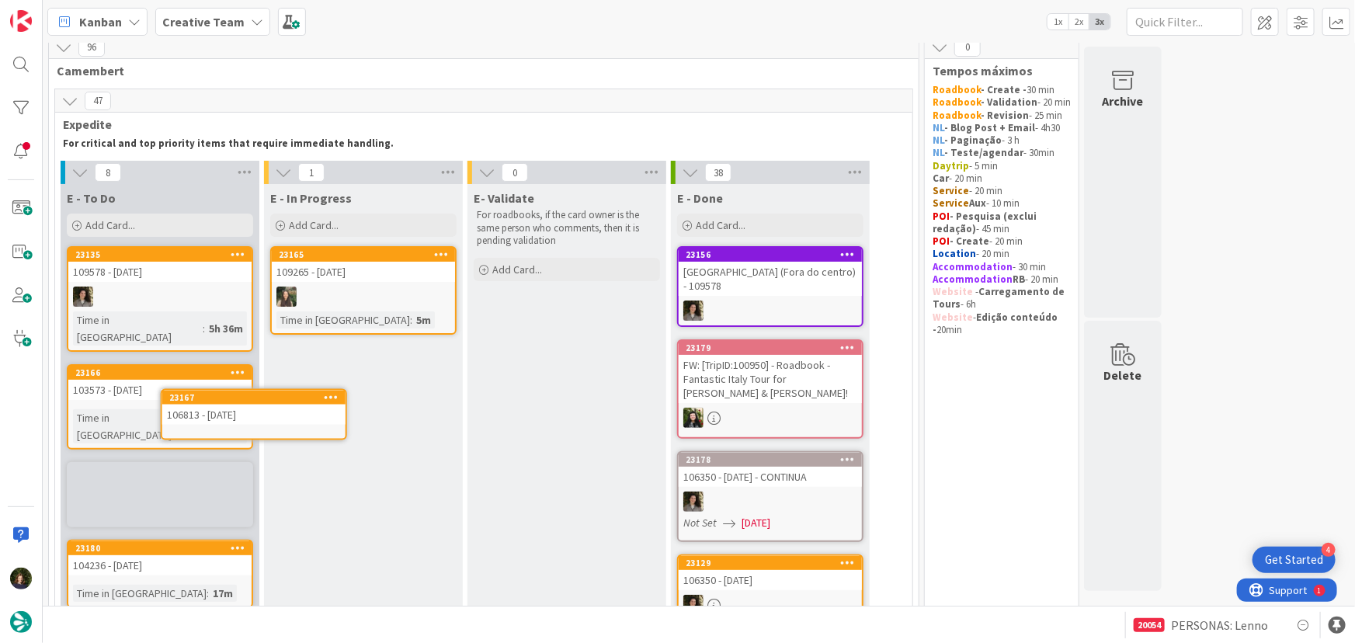
scroll to position [30, 0]
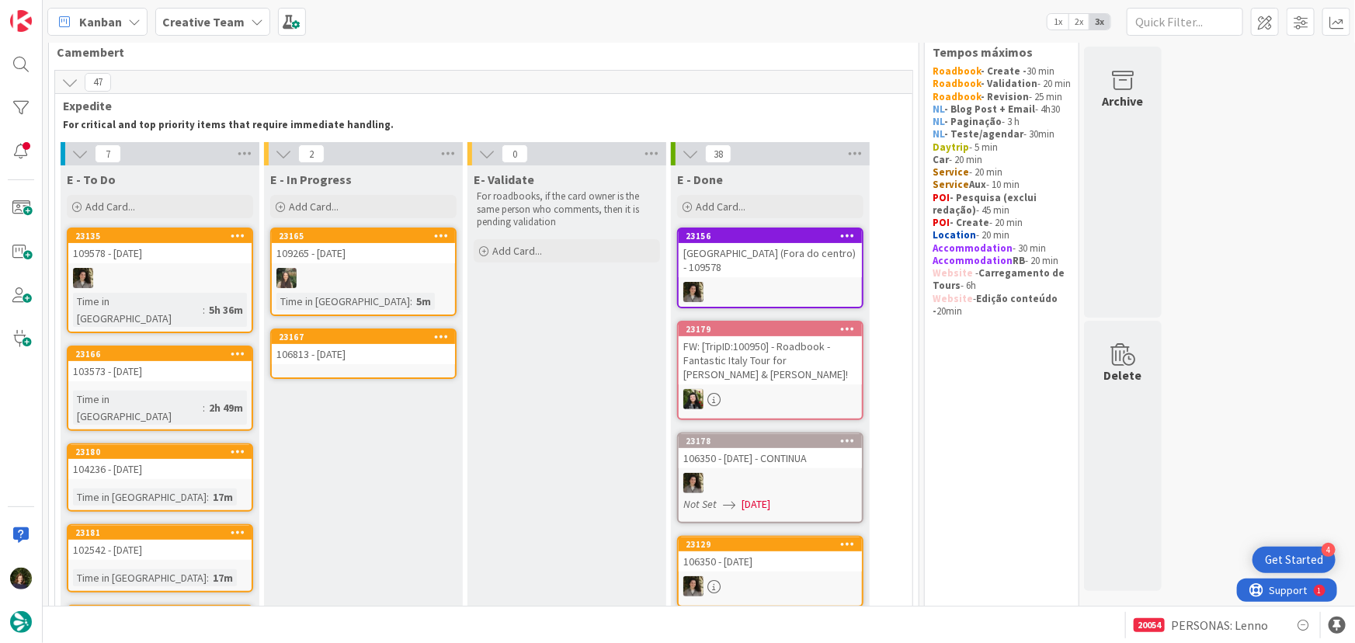
click at [357, 361] on div "106813 - [DATE]" at bounding box center [363, 354] width 183 height 20
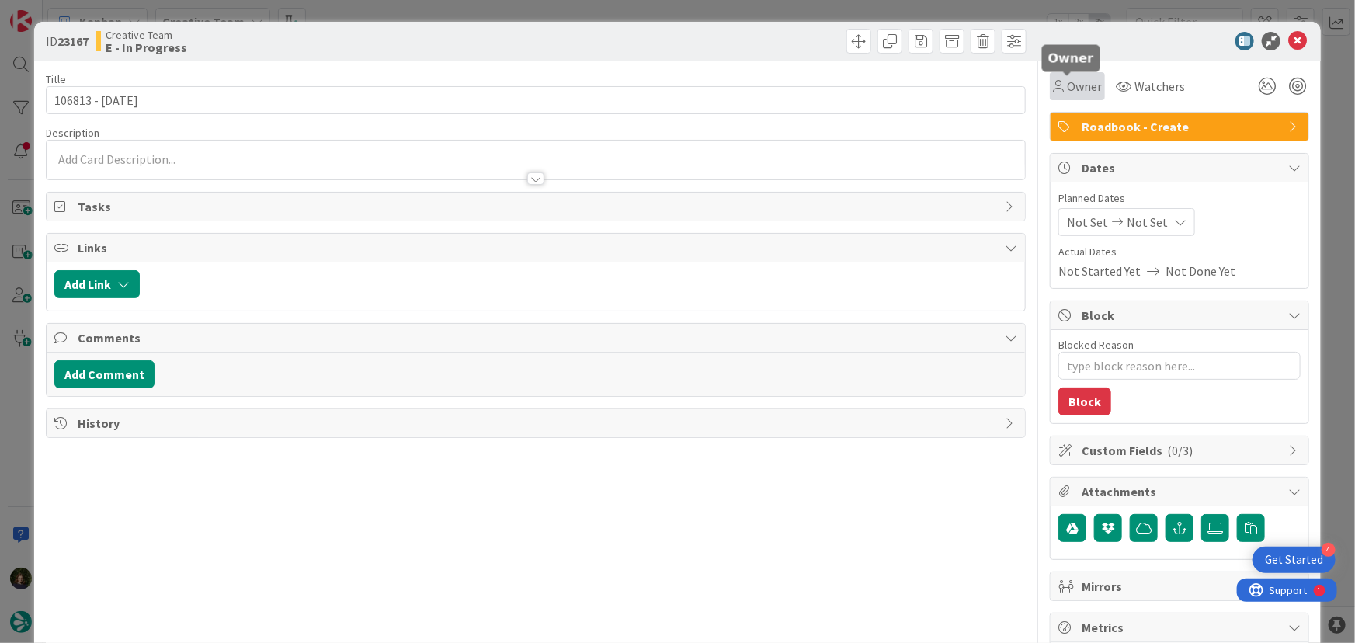
click at [1080, 89] on span "Owner" at bounding box center [1084, 86] width 35 height 19
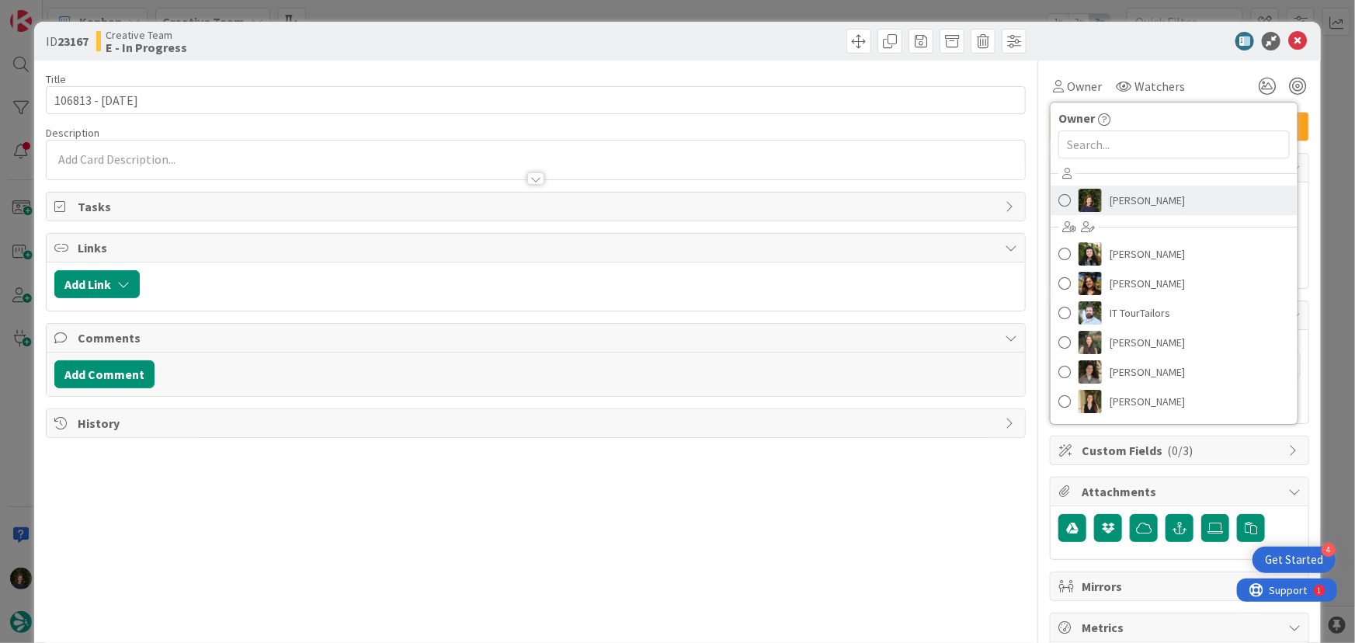
click at [1137, 203] on span "[PERSON_NAME]" at bounding box center [1147, 200] width 75 height 23
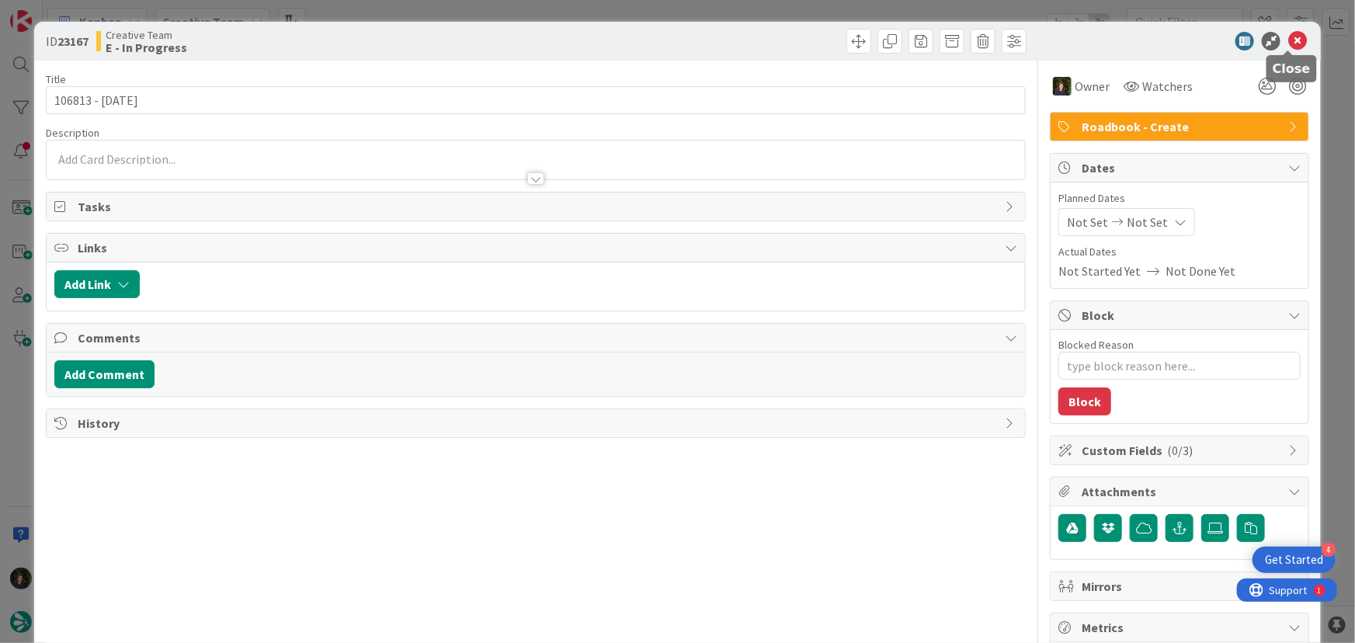
click at [1289, 40] on icon at bounding box center [1298, 41] width 19 height 19
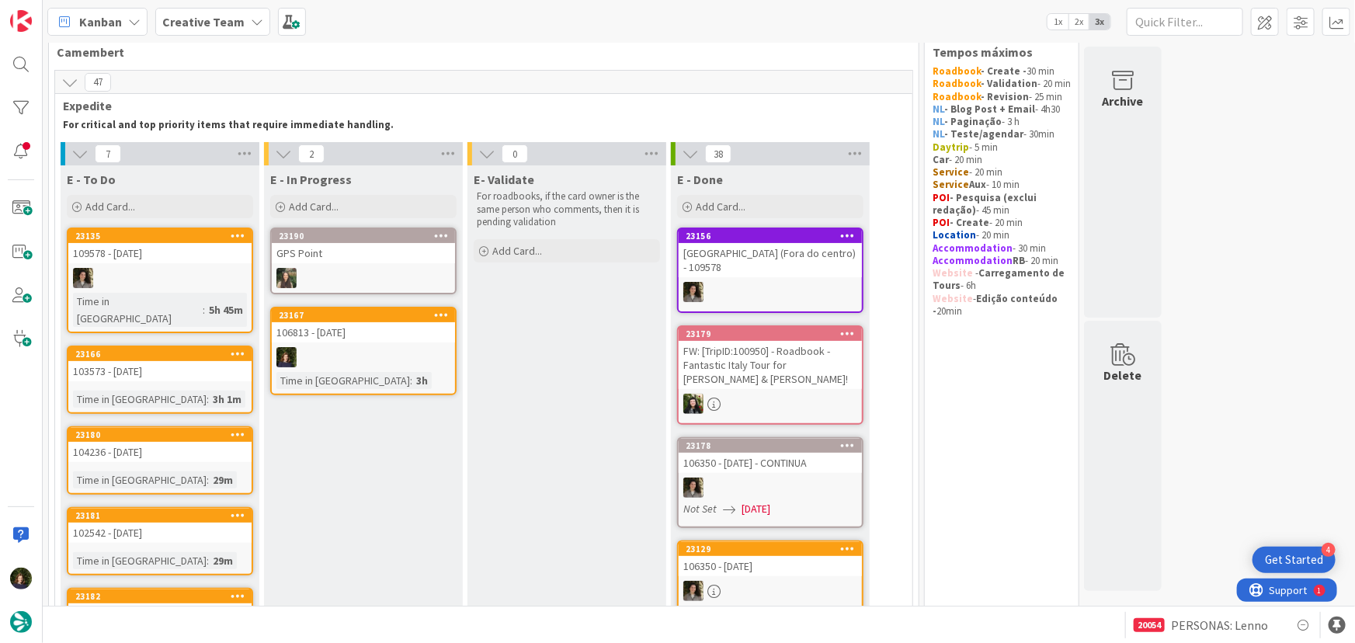
click at [372, 343] on link "23167 106813 - [DATE] Time in [GEOGRAPHIC_DATA] : 3h" at bounding box center [363, 351] width 186 height 89
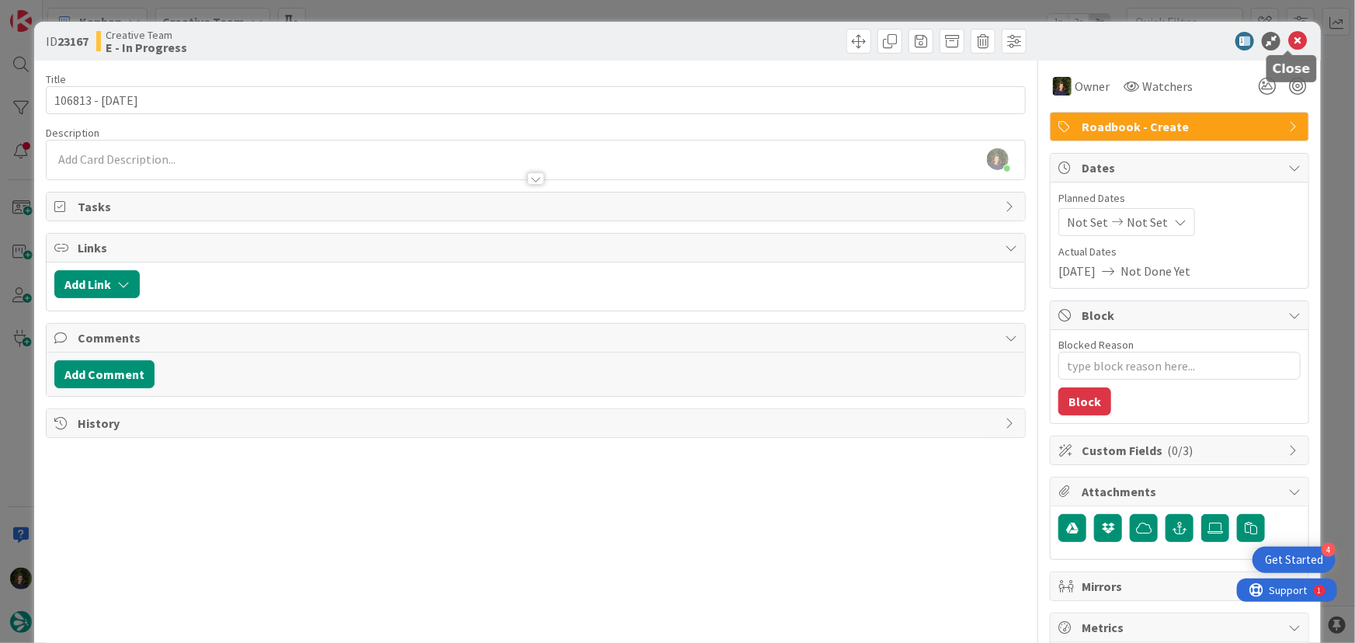
click at [1289, 37] on icon at bounding box center [1298, 41] width 19 height 19
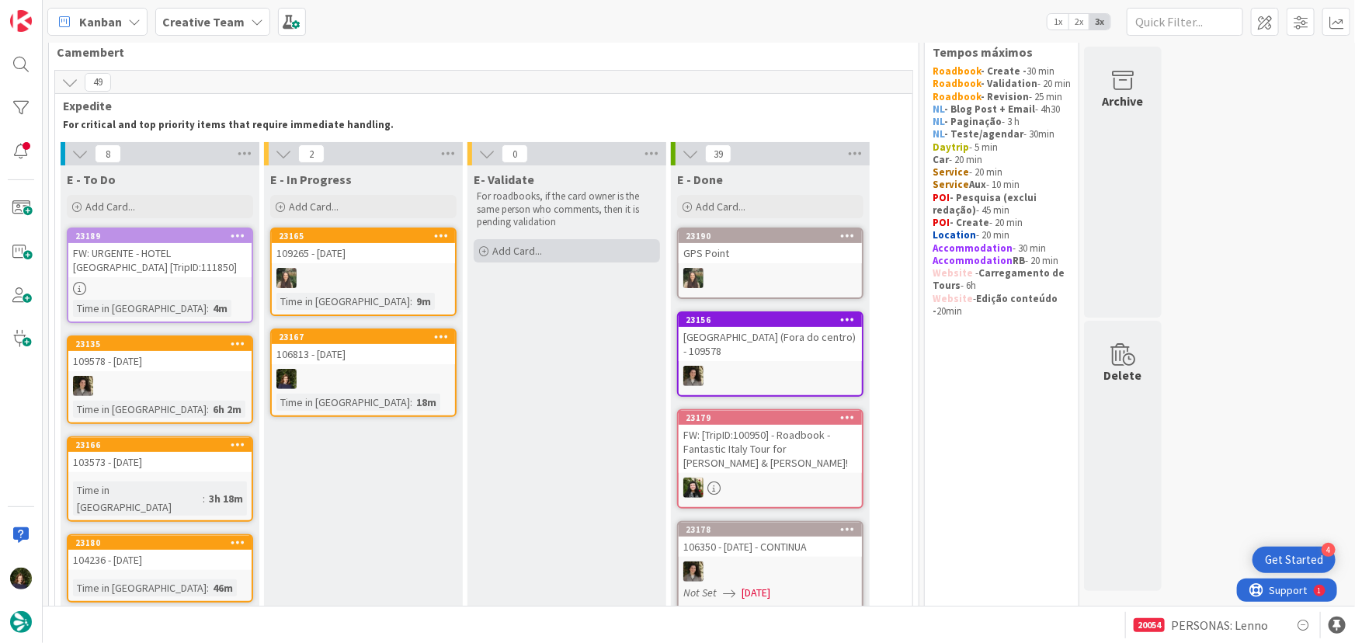
click at [567, 256] on div "Add Card..." at bounding box center [567, 250] width 186 height 23
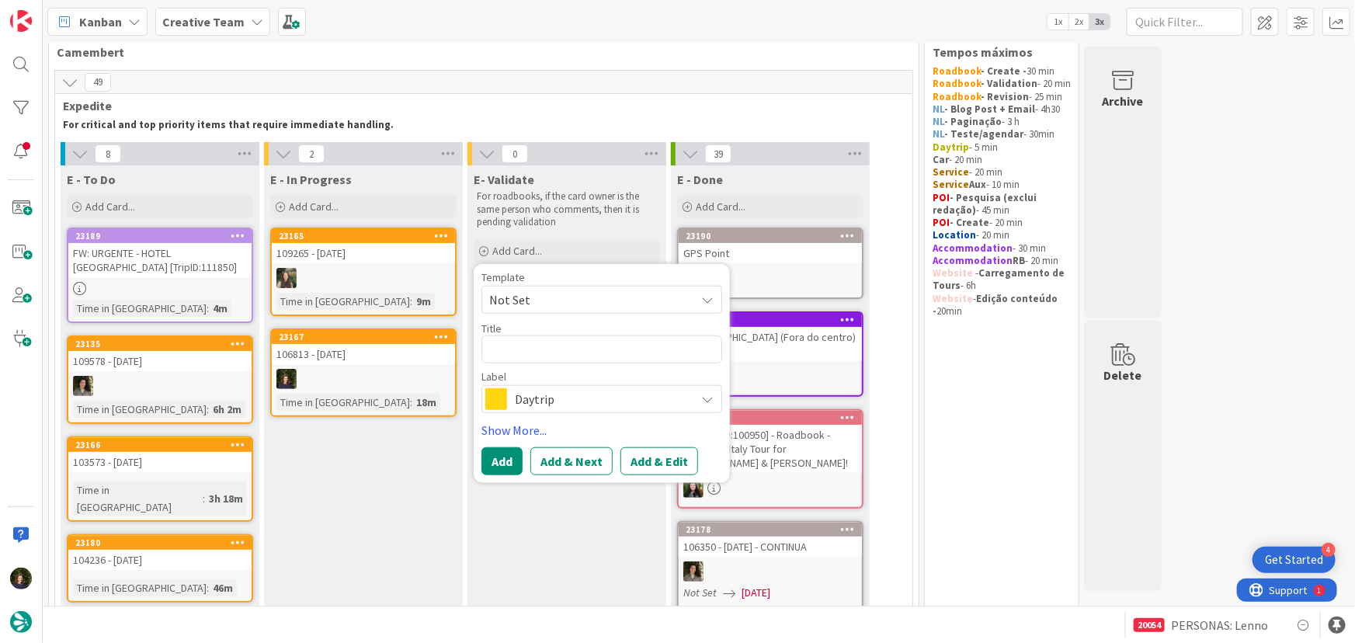
click at [532, 345] on textarea at bounding box center [602, 350] width 241 height 28
type textarea "x"
type textarea "1"
type textarea "x"
type textarea "10"
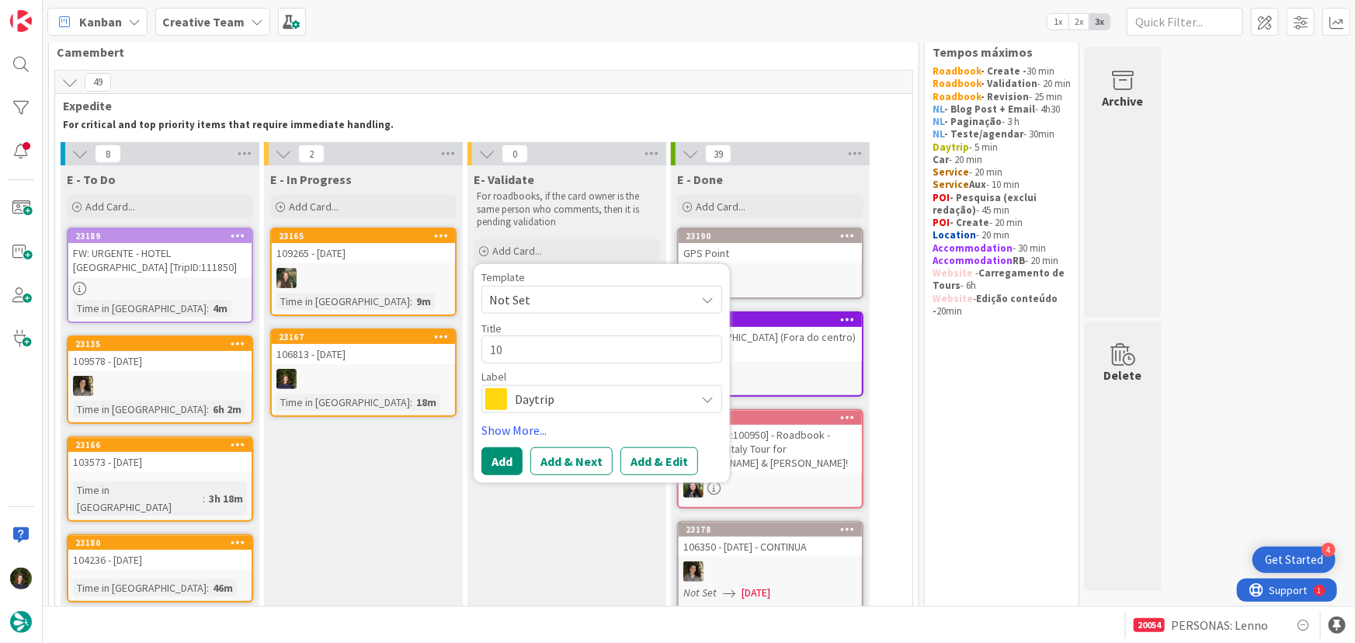
type textarea "x"
type textarea "106"
type textarea "x"
type textarea "1068"
type textarea "x"
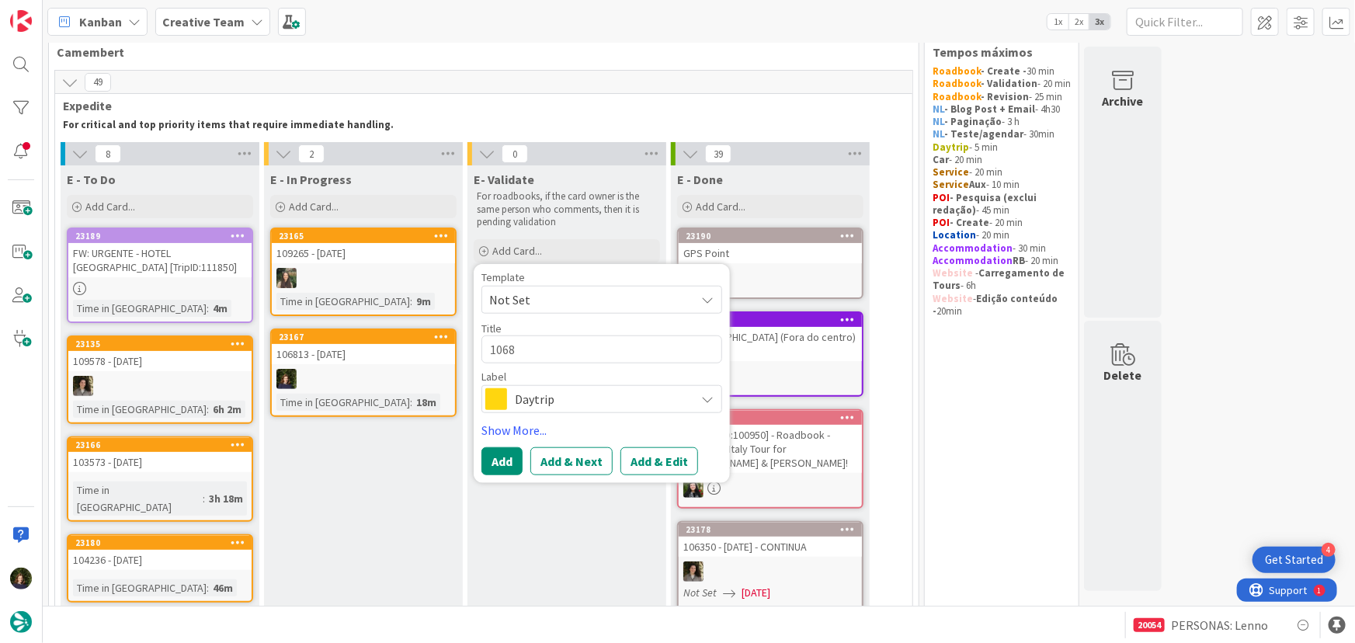
type textarea "10681"
type textarea "x"
type textarea "106813"
click at [553, 410] on div "Daytrip" at bounding box center [602, 399] width 241 height 28
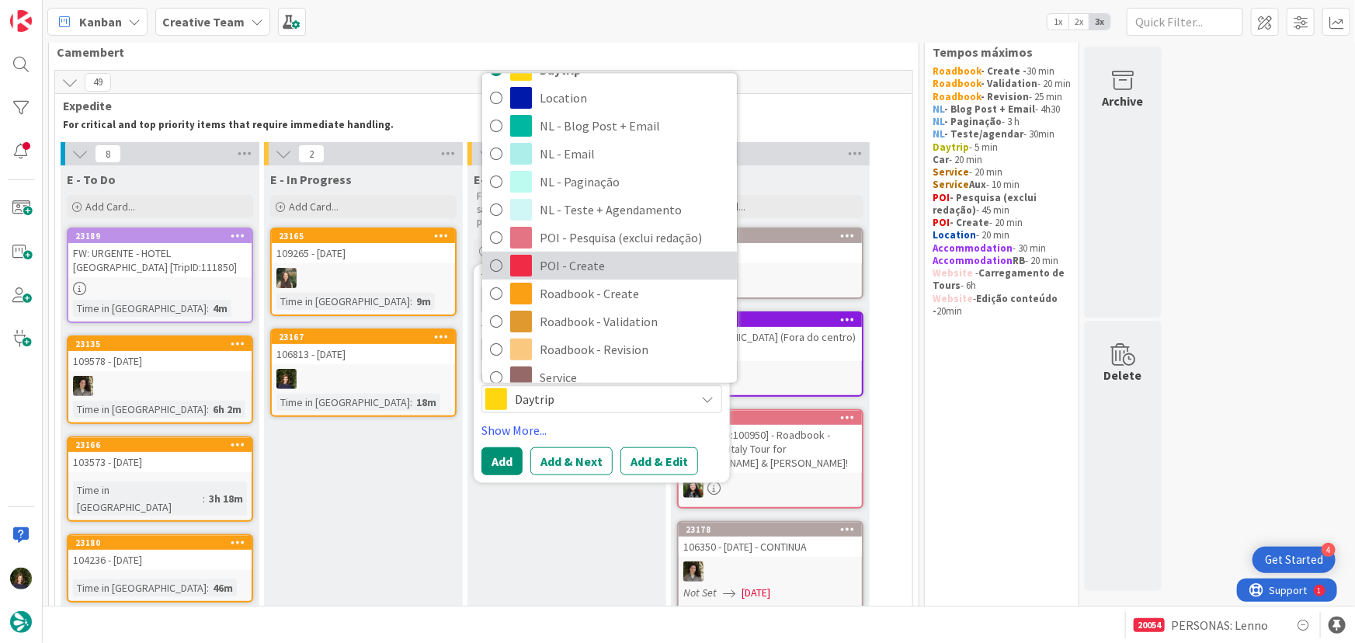
scroll to position [211, 0]
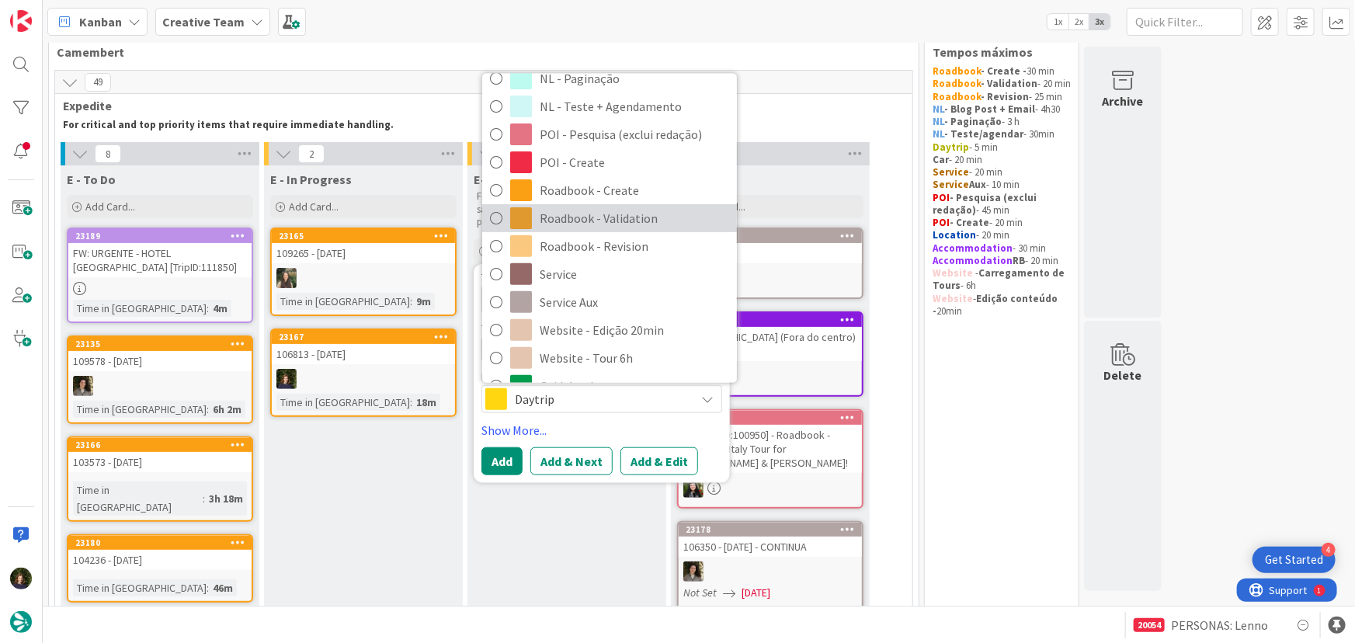
click at [617, 214] on span "Roadbook - Validation" at bounding box center [635, 218] width 190 height 23
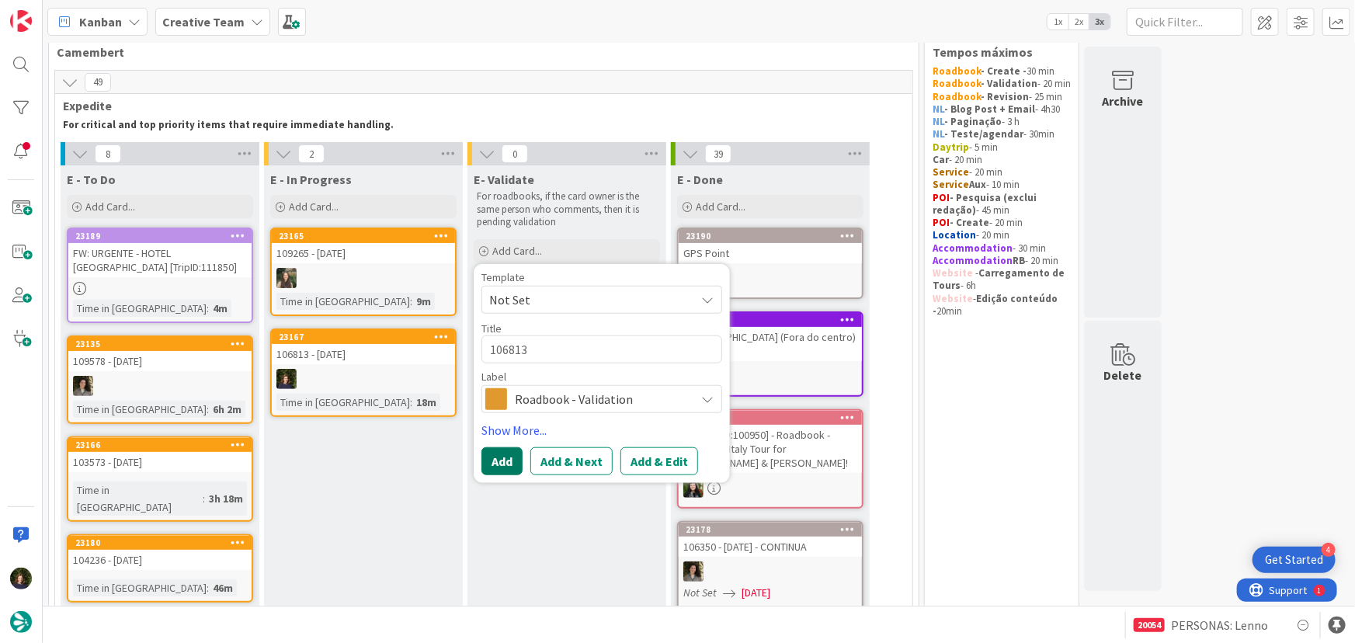
click at [499, 468] on button "Add" at bounding box center [502, 461] width 41 height 28
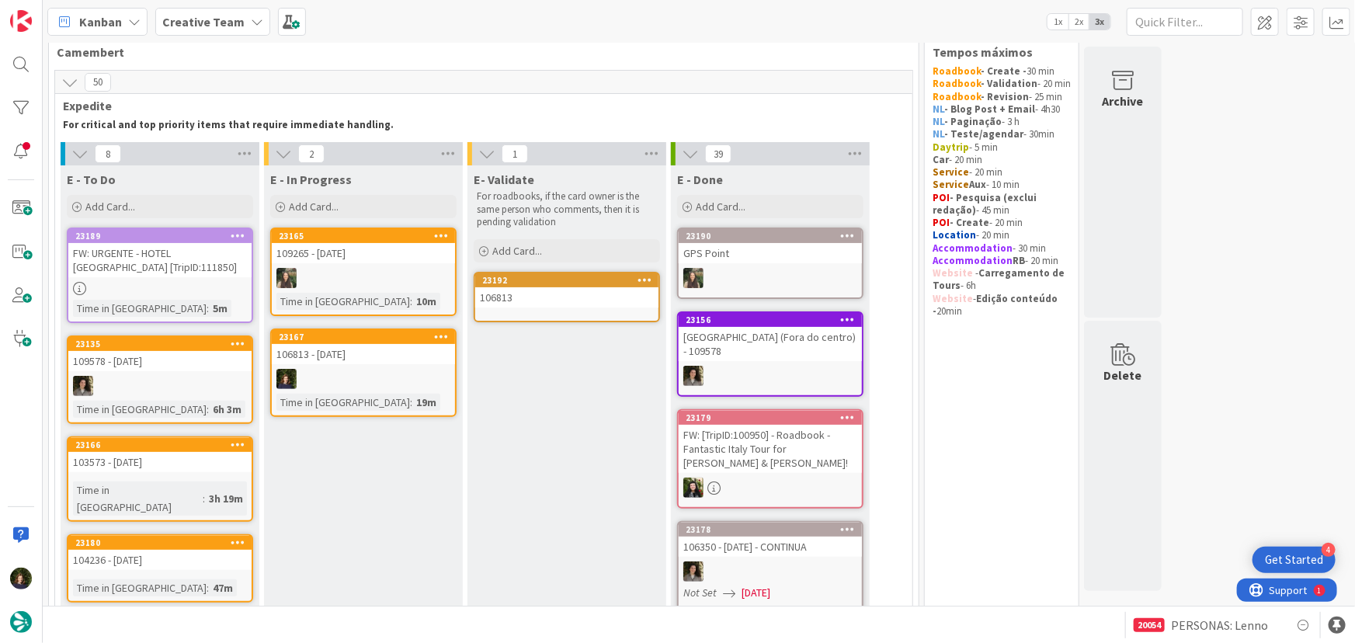
click at [547, 304] on div "106813" at bounding box center [566, 297] width 183 height 20
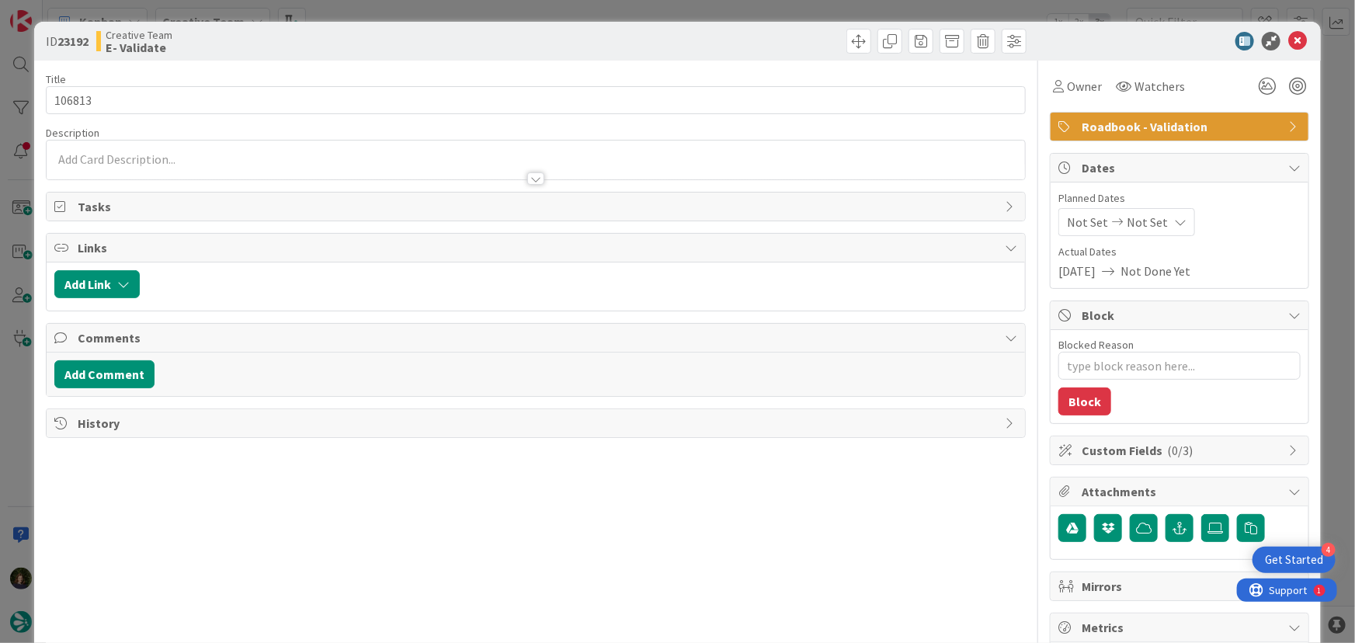
click at [131, 153] on p at bounding box center [536, 160] width 964 height 18
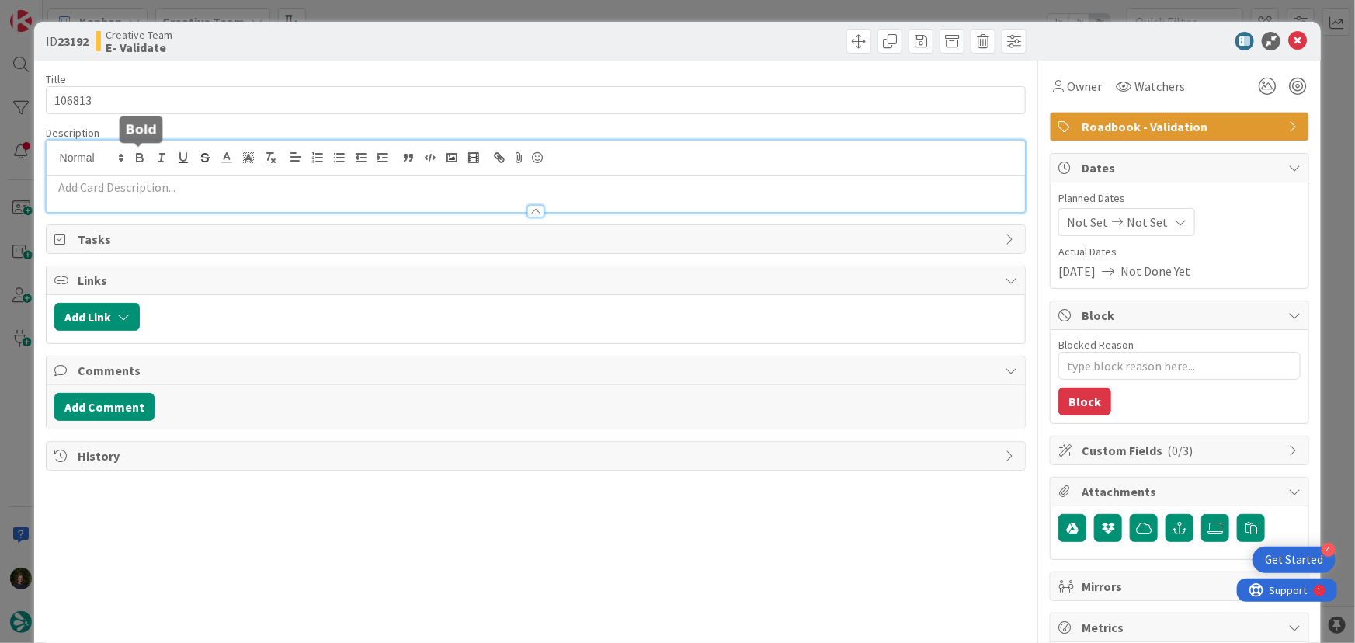
type textarea "x"
click at [75, 199] on div at bounding box center [536, 204] width 979 height 16
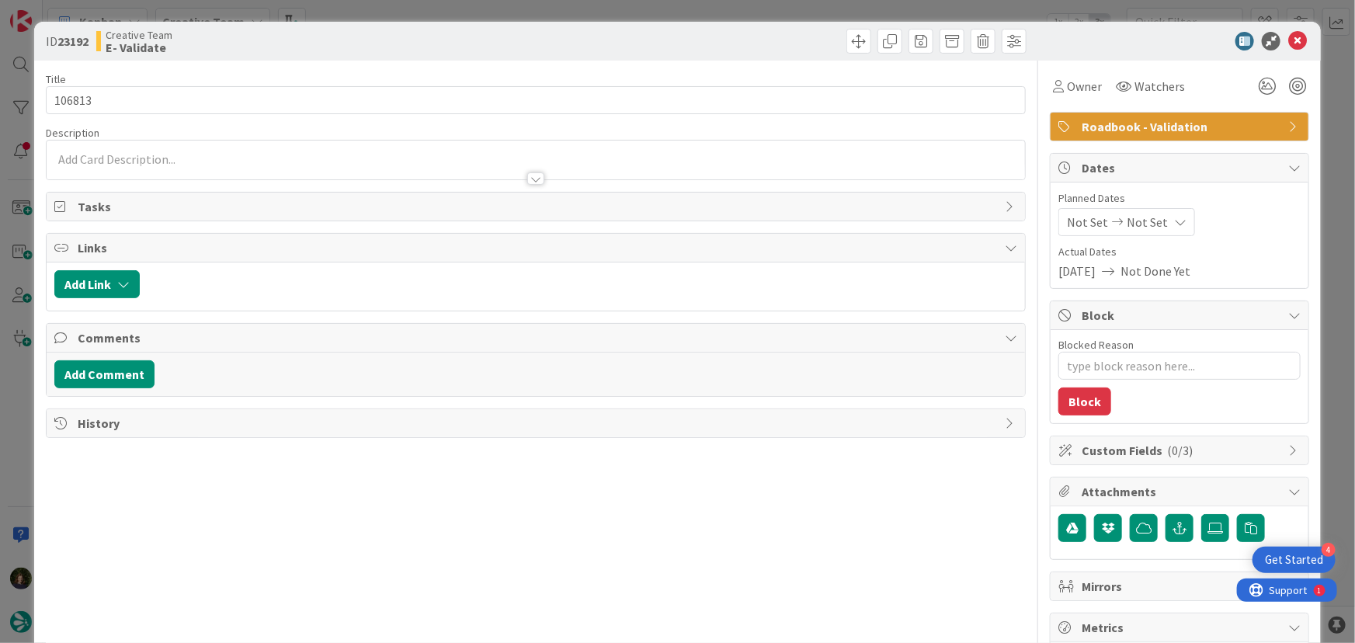
click at [119, 155] on div at bounding box center [536, 160] width 979 height 39
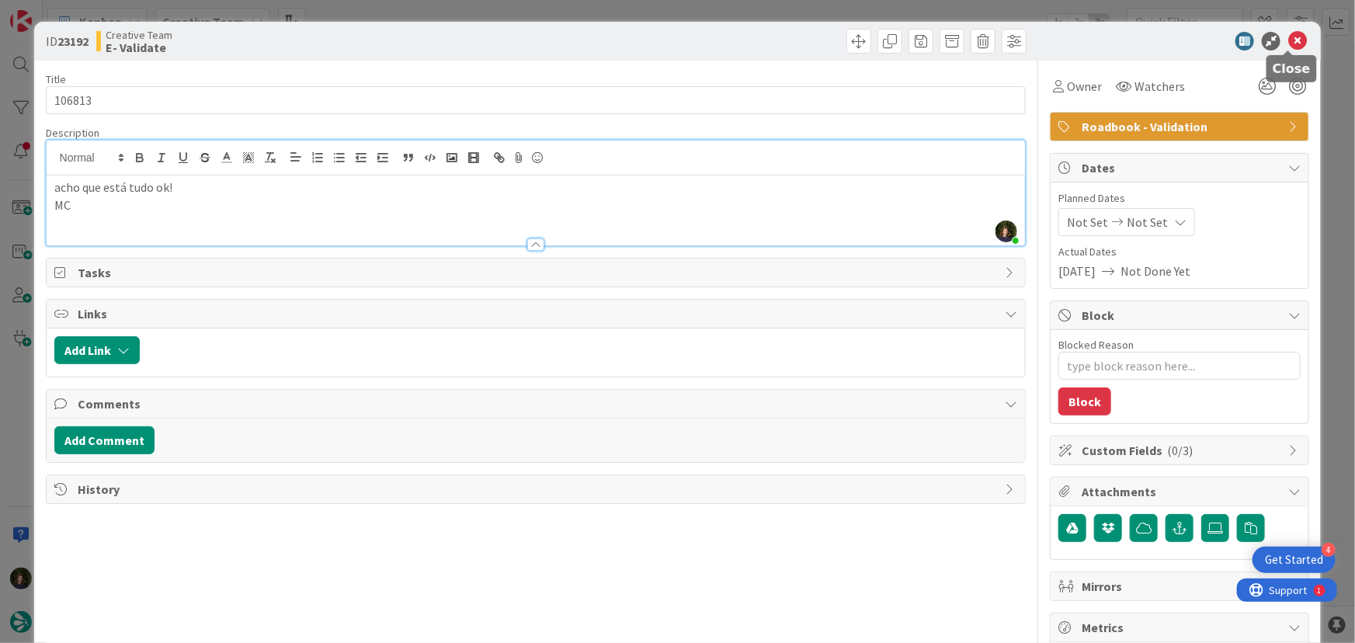
click at [1296, 43] on icon at bounding box center [1298, 41] width 19 height 19
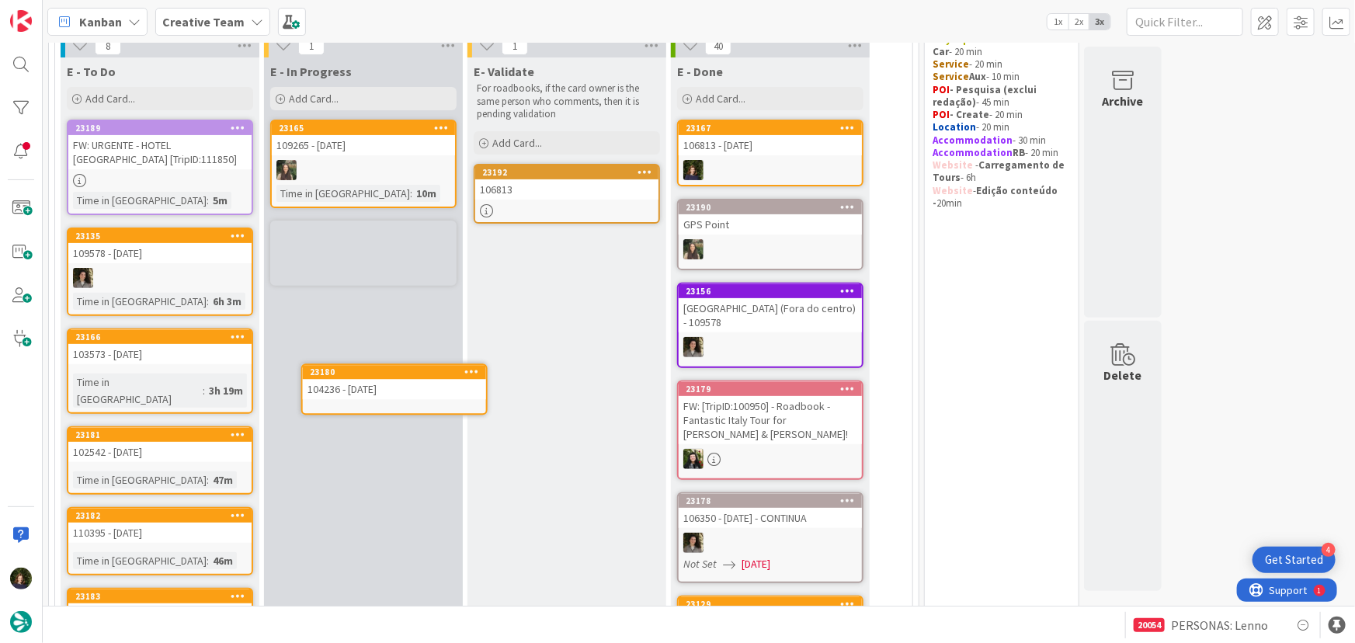
scroll to position [148, 0]
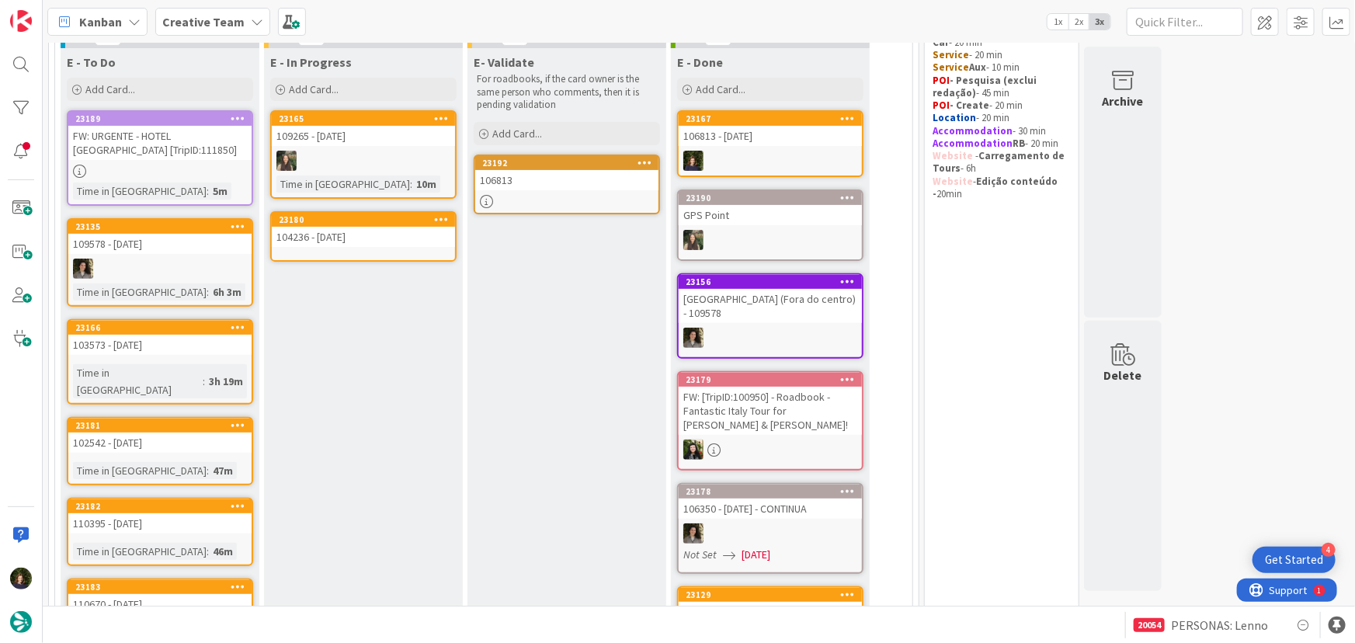
click at [361, 238] on div "104236 - [DATE]" at bounding box center [363, 237] width 183 height 20
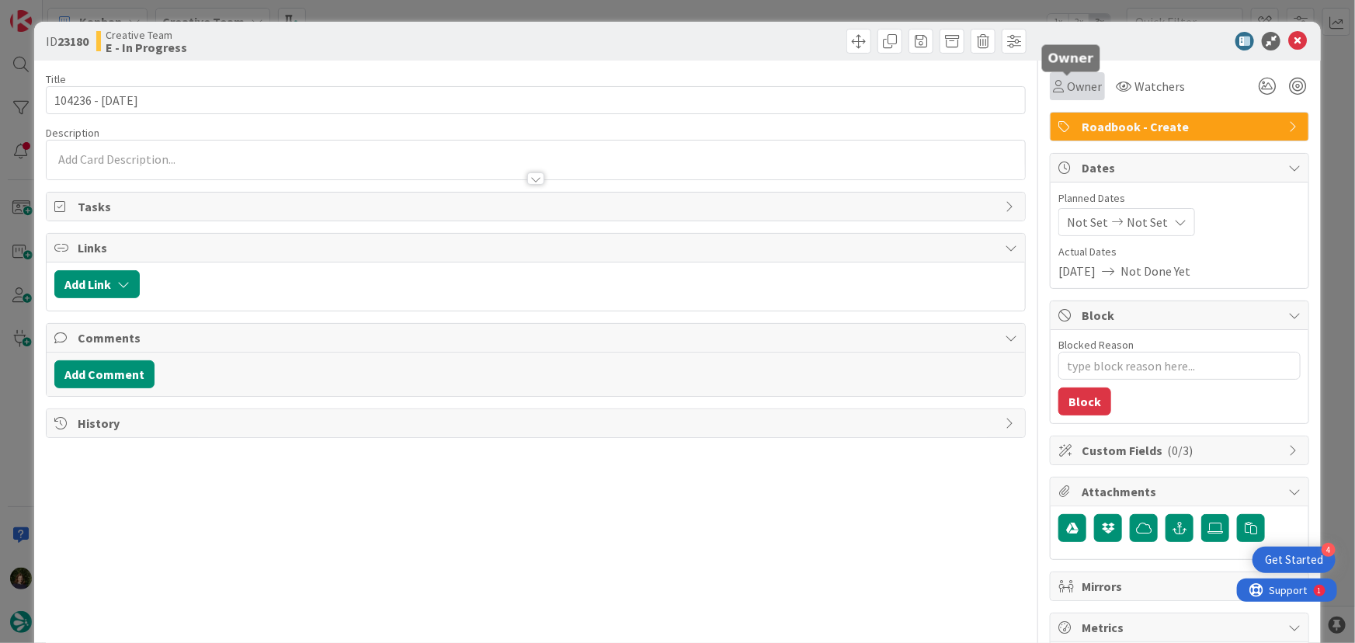
click at [1084, 84] on span "Owner" at bounding box center [1084, 86] width 35 height 19
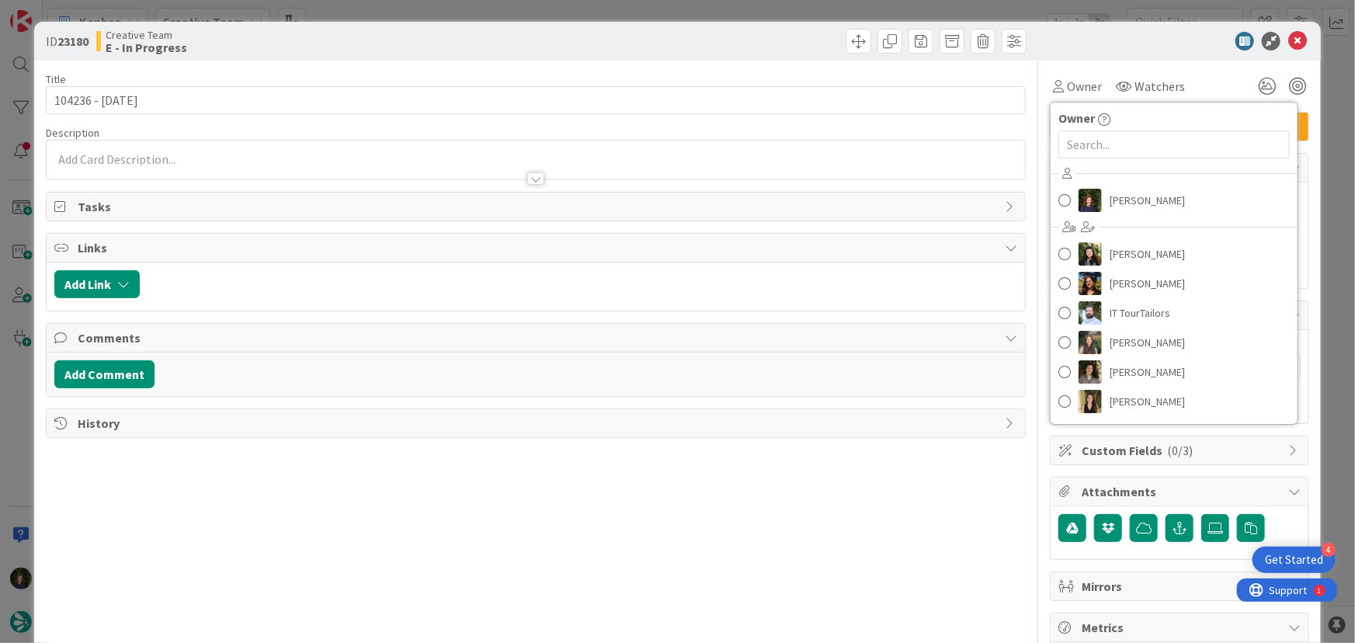
click at [1131, 217] on div "[PERSON_NAME] [PERSON_NAME] [PERSON_NAME] IT TourTailors [PERSON_NAME] [PERSON_…" at bounding box center [1174, 290] width 247 height 256
click at [1123, 207] on span "[PERSON_NAME]" at bounding box center [1147, 200] width 75 height 23
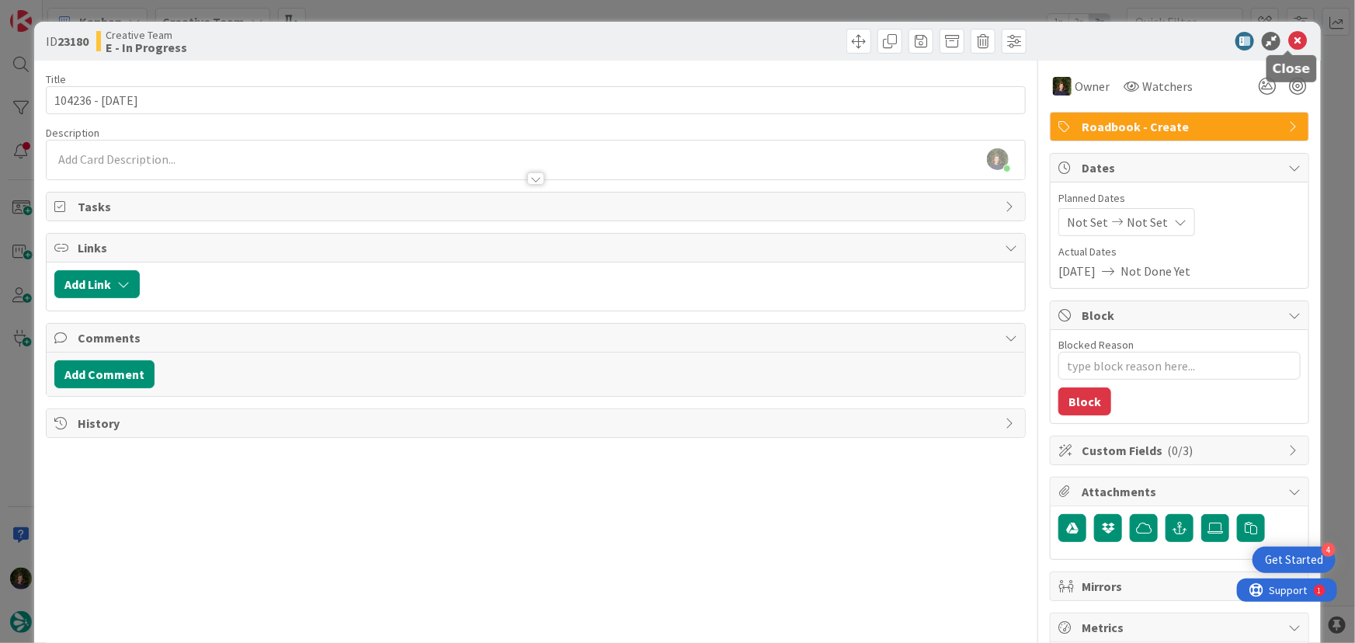
click at [1293, 46] on icon at bounding box center [1298, 41] width 19 height 19
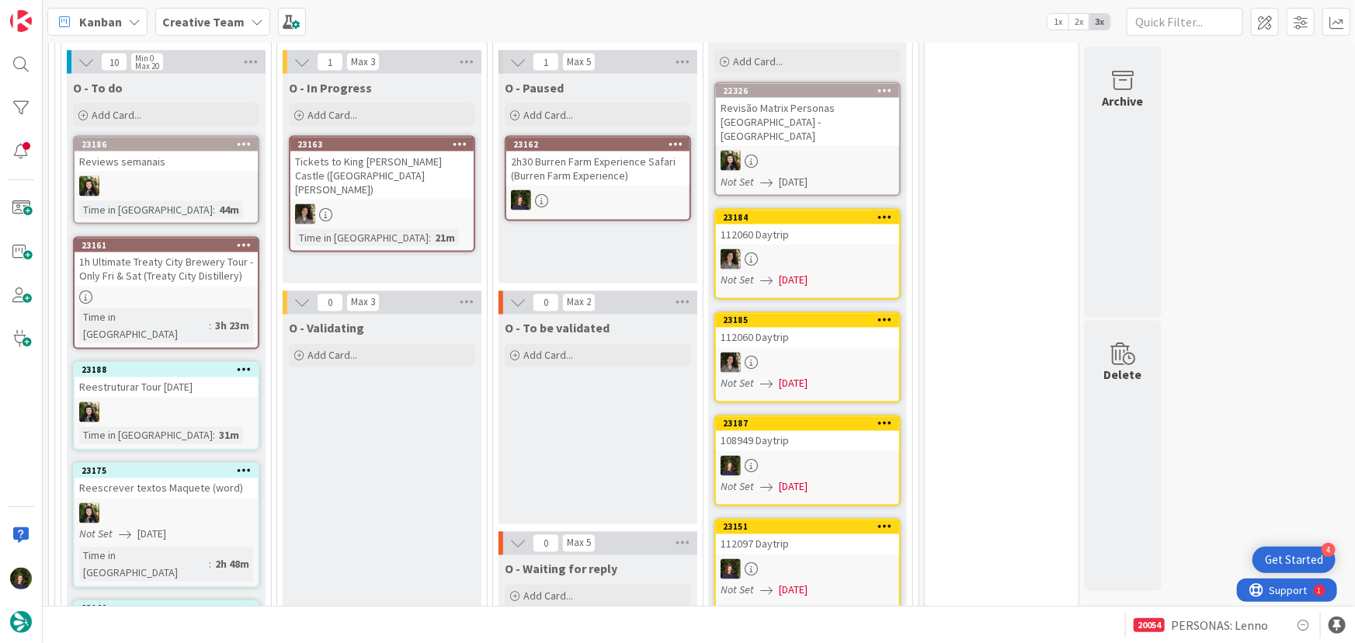
click at [675, 138] on icon at bounding box center [676, 143] width 15 height 11
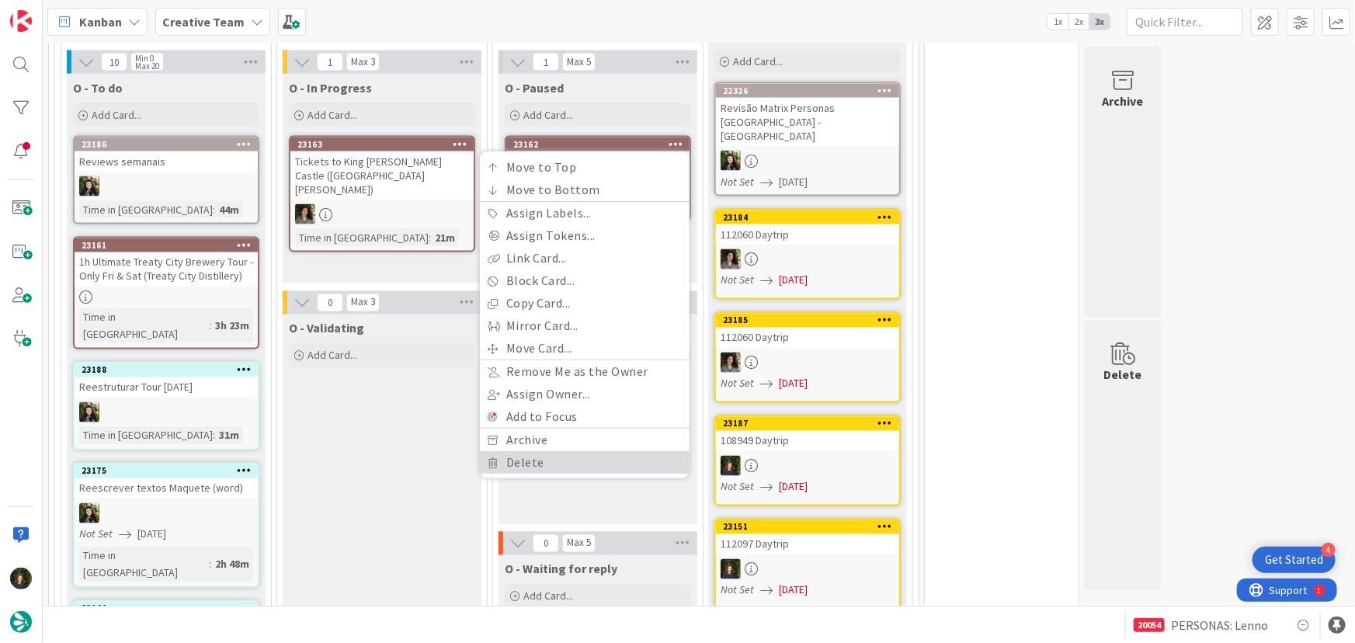
click at [561, 452] on link "Delete" at bounding box center [585, 463] width 210 height 23
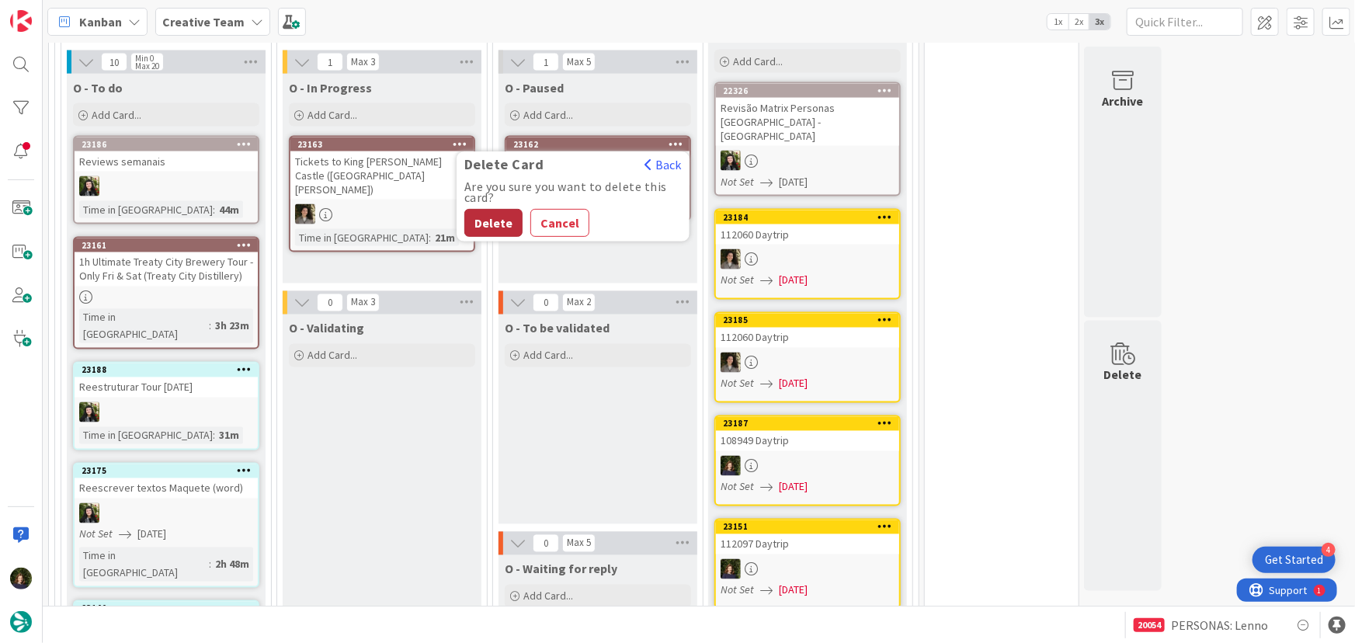
click at [491, 210] on button "Delete" at bounding box center [493, 224] width 58 height 28
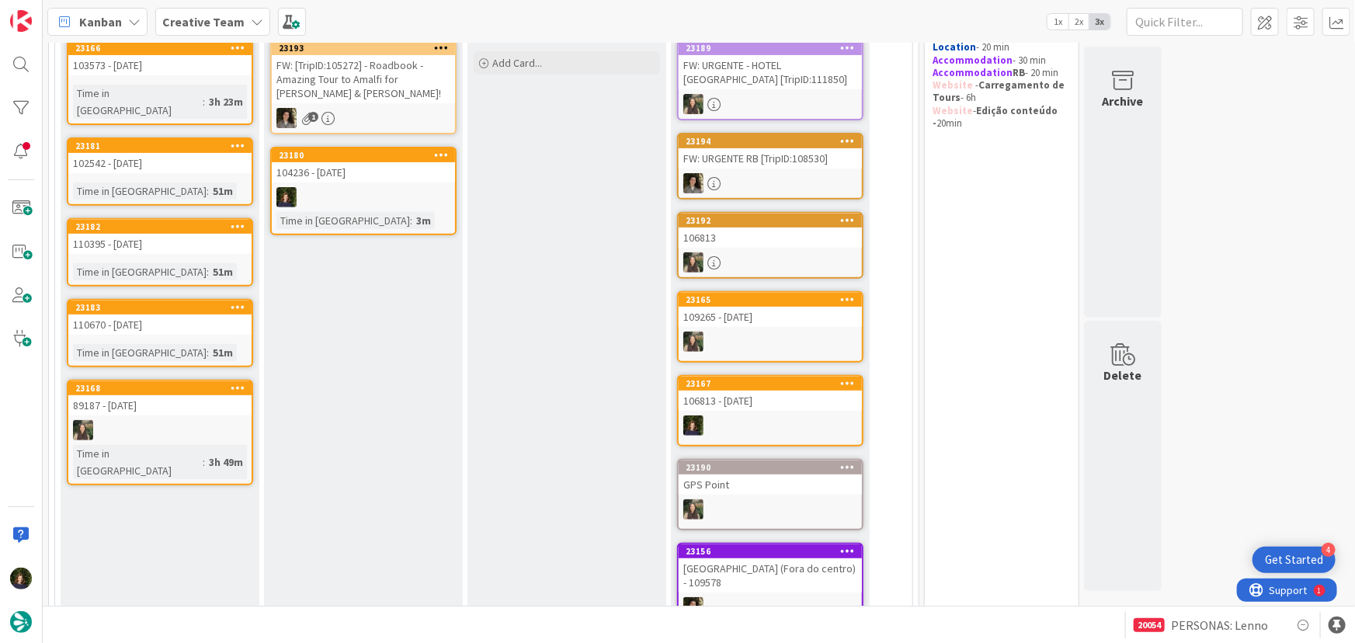
scroll to position [118, 0]
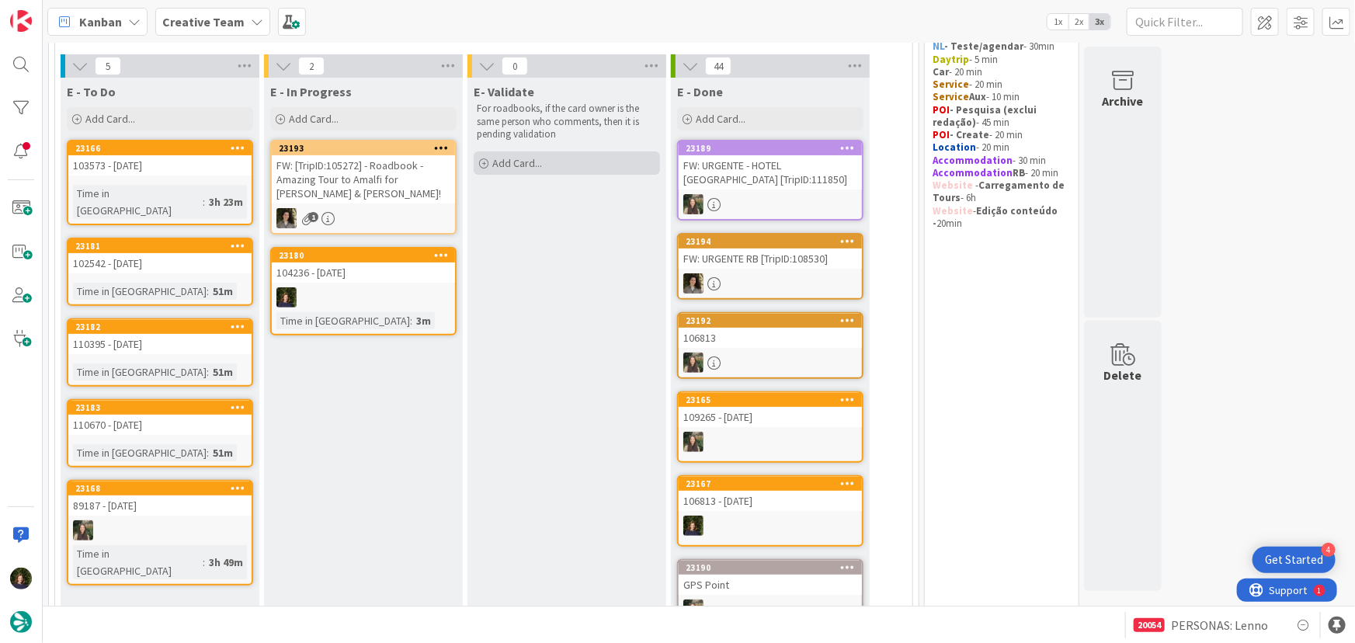
click at [579, 156] on div "Add Card..." at bounding box center [567, 162] width 186 height 23
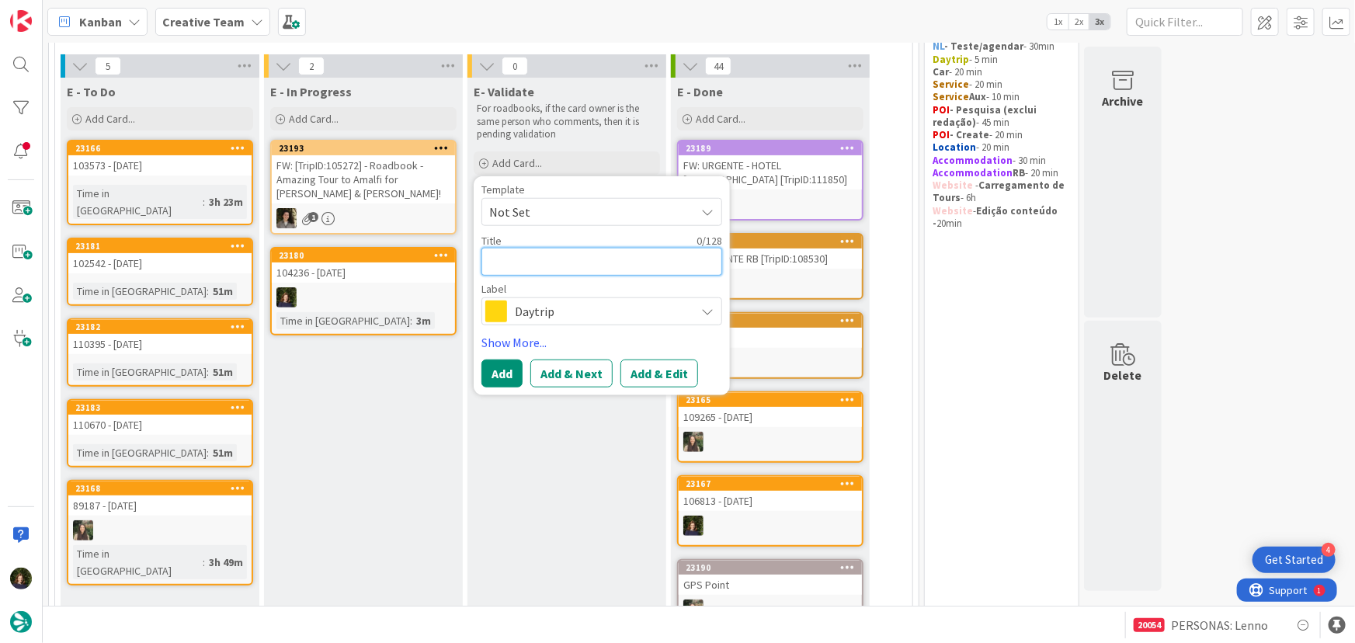
type textarea "x"
type textarea "1"
type textarea "x"
type textarea "10"
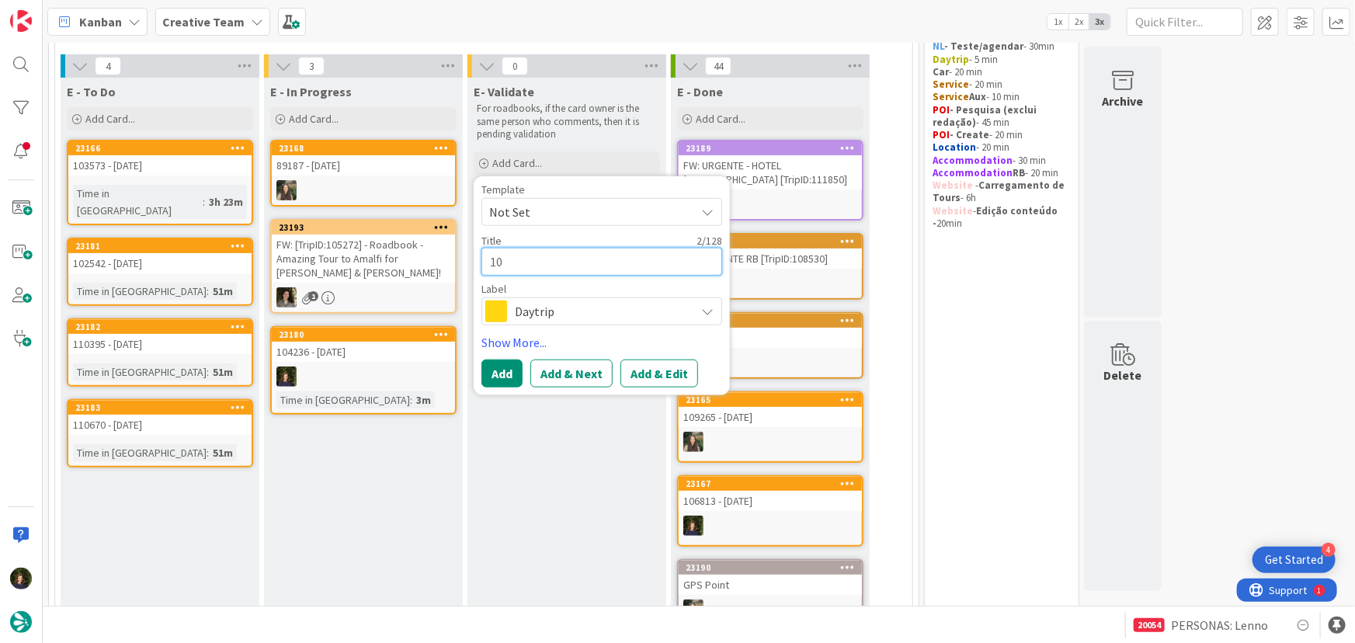
type textarea "x"
type textarea "104"
type textarea "x"
type textarea "1042"
type textarea "x"
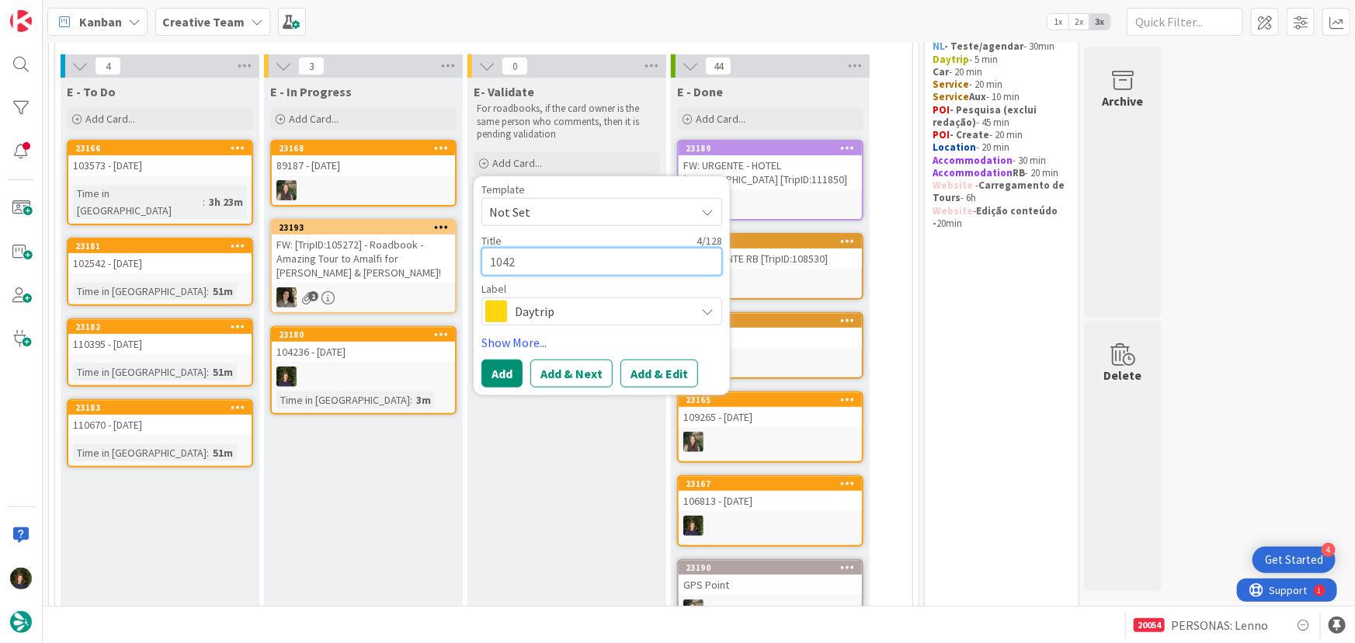
type textarea "10423"
type textarea "x"
type textarea "104236"
type textarea "x"
type textarea "104236"
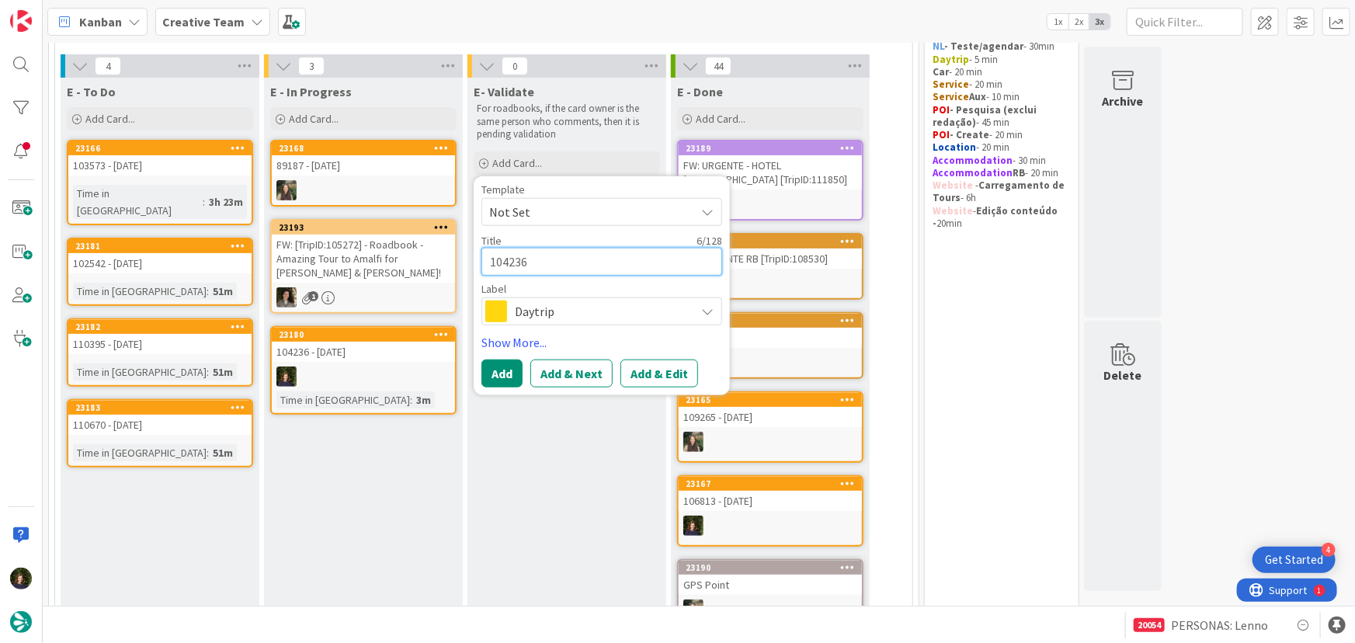
type textarea "x"
type textarea "104236 -"
type textarea "x"
type textarea "104236 -V"
type textarea "x"
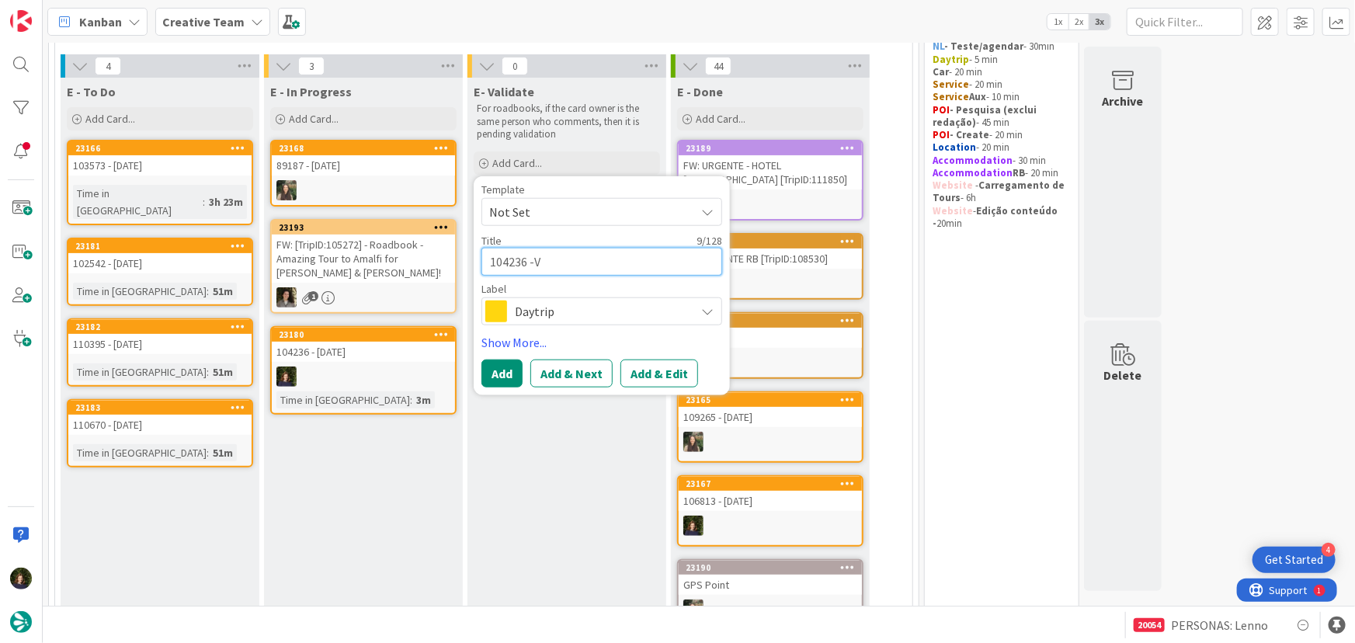
type textarea "104236 -Va"
type textarea "x"
type textarea "104236 -Val"
type textarea "x"
type textarea "104236 -Vali"
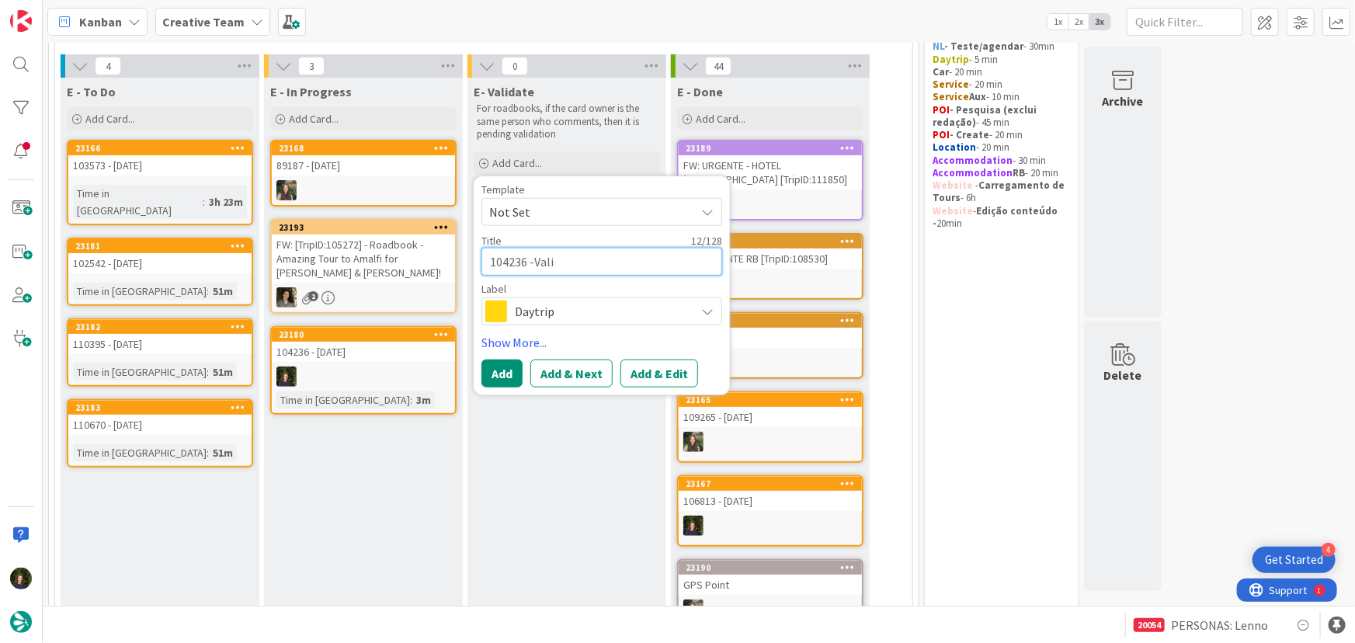
type textarea "x"
type textarea "104236 -Valid"
type textarea "x"
type textarea "104236 -Valida"
type textarea "x"
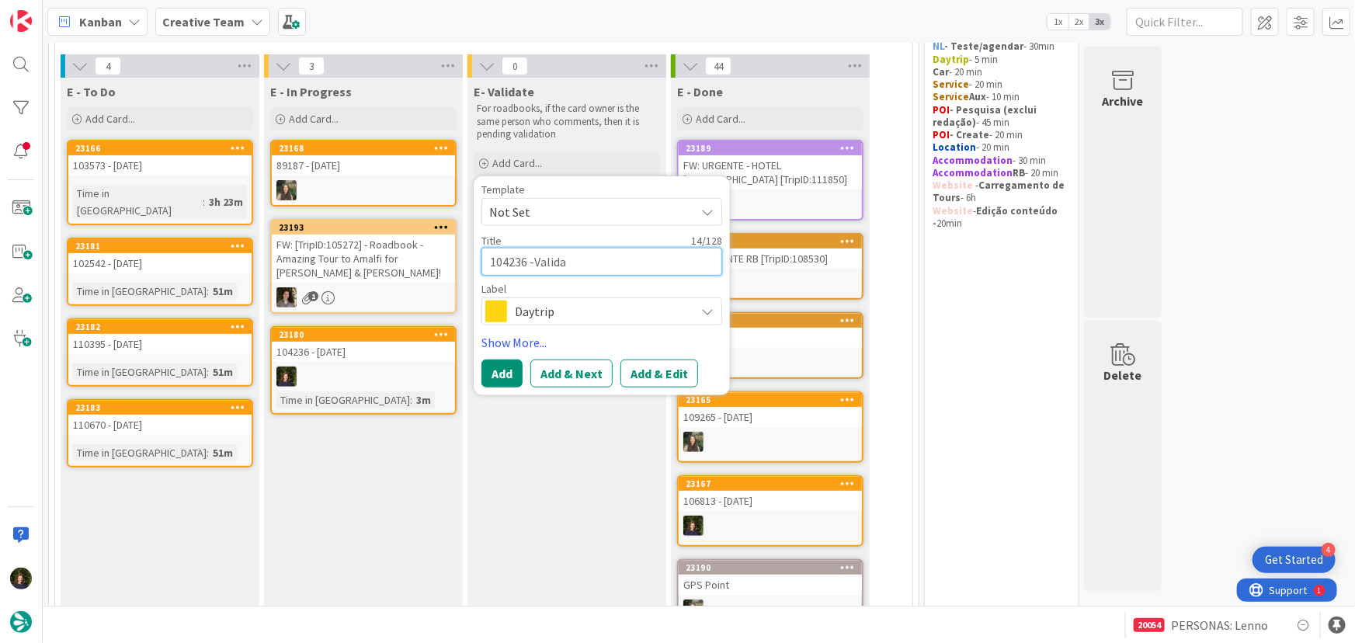
type textarea "104236 -Validat"
type textarea "x"
type textarea "104236 -Validati"
type textarea "x"
type textarea "104236 -Validatio"
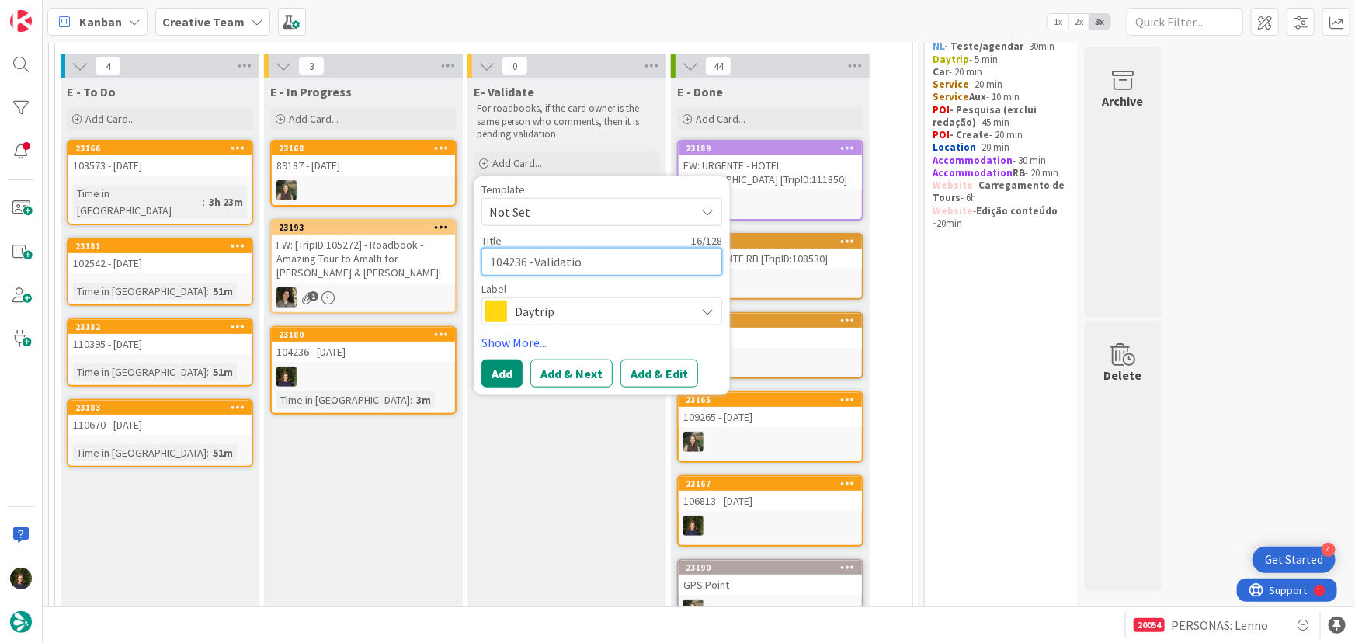
type textarea "x"
type textarea "104236 -Validation"
click at [592, 301] on span "Daytrip" at bounding box center [601, 312] width 172 height 22
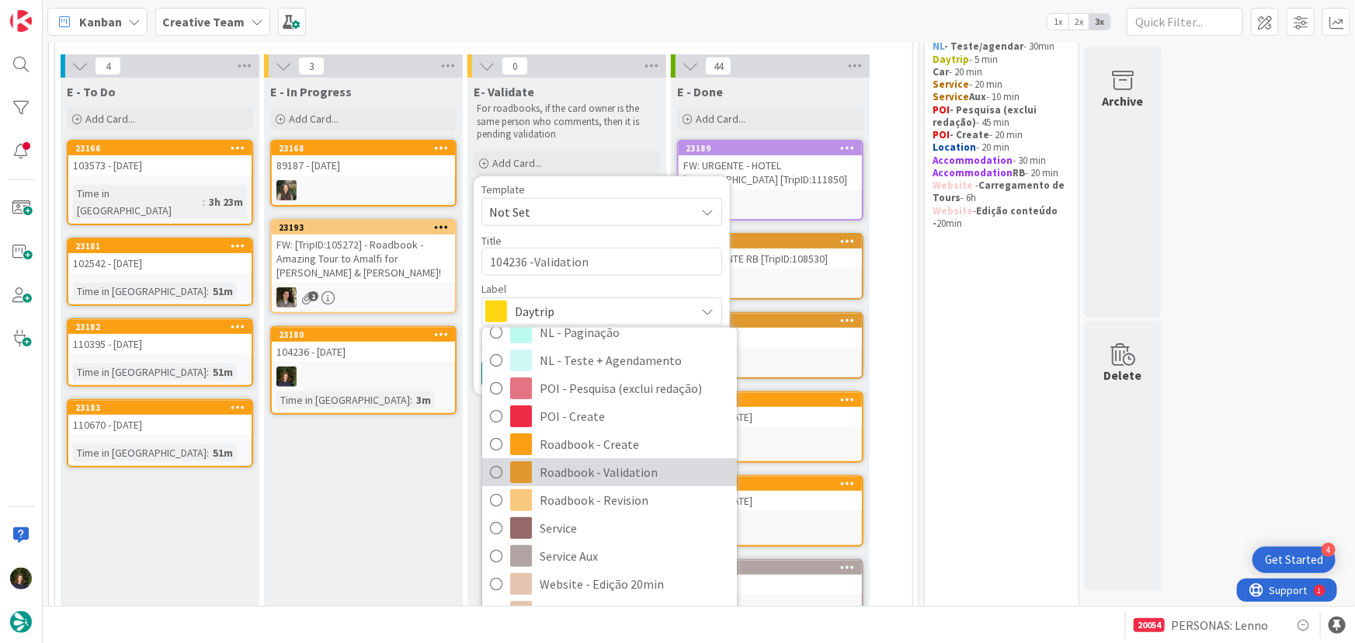
click at [634, 474] on span "Roadbook - Validation" at bounding box center [635, 472] width 190 height 23
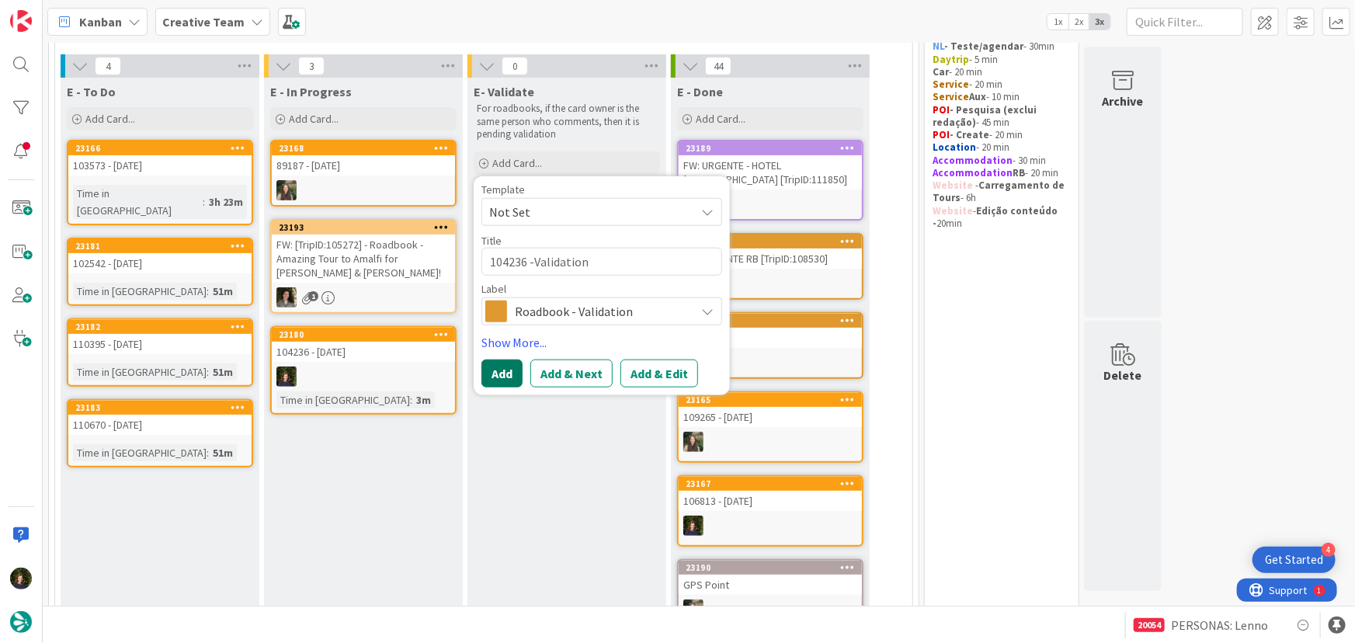
click at [492, 360] on button "Add" at bounding box center [502, 374] width 41 height 28
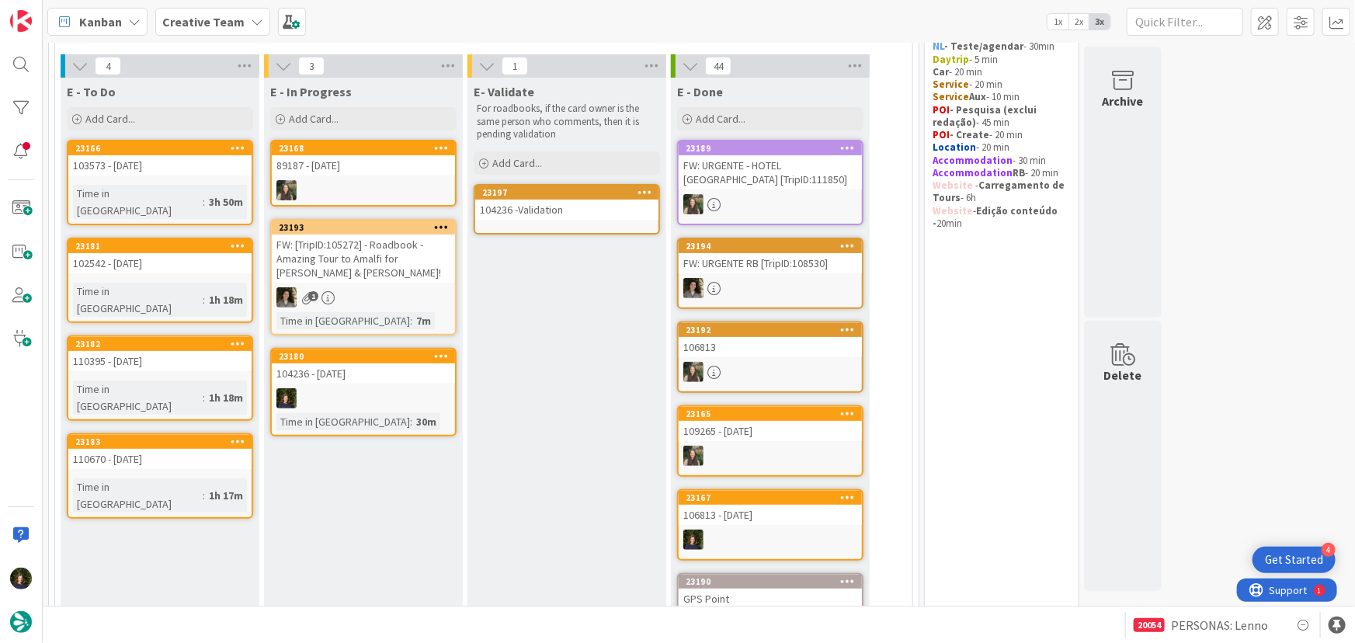
click at [548, 205] on div "104236 -Validation" at bounding box center [566, 210] width 183 height 20
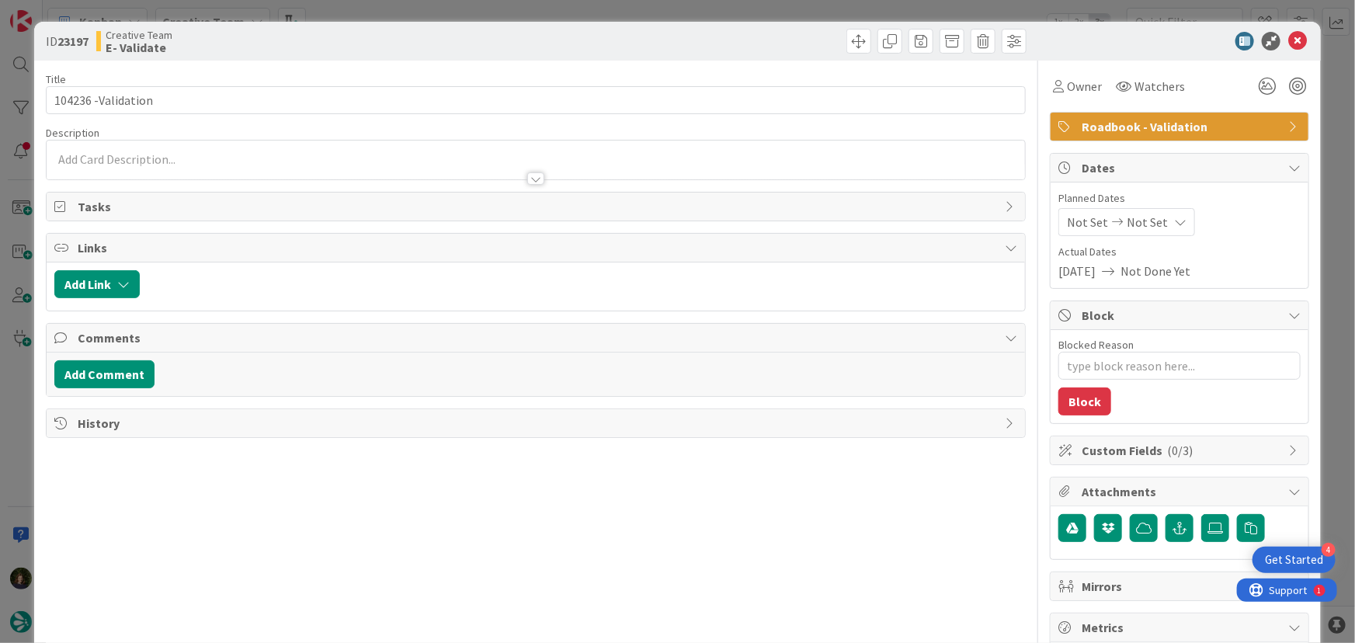
type textarea "x"
click at [155, 171] on div at bounding box center [536, 171] width 979 height 16
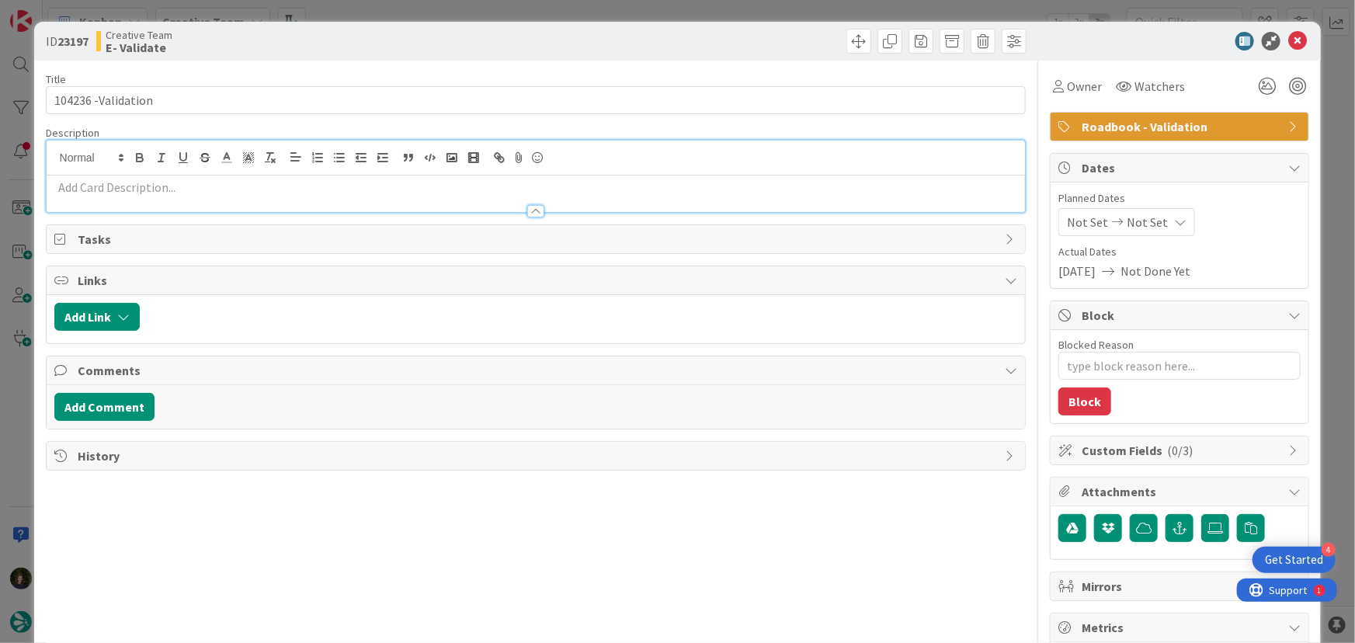
click at [184, 187] on p at bounding box center [536, 188] width 964 height 18
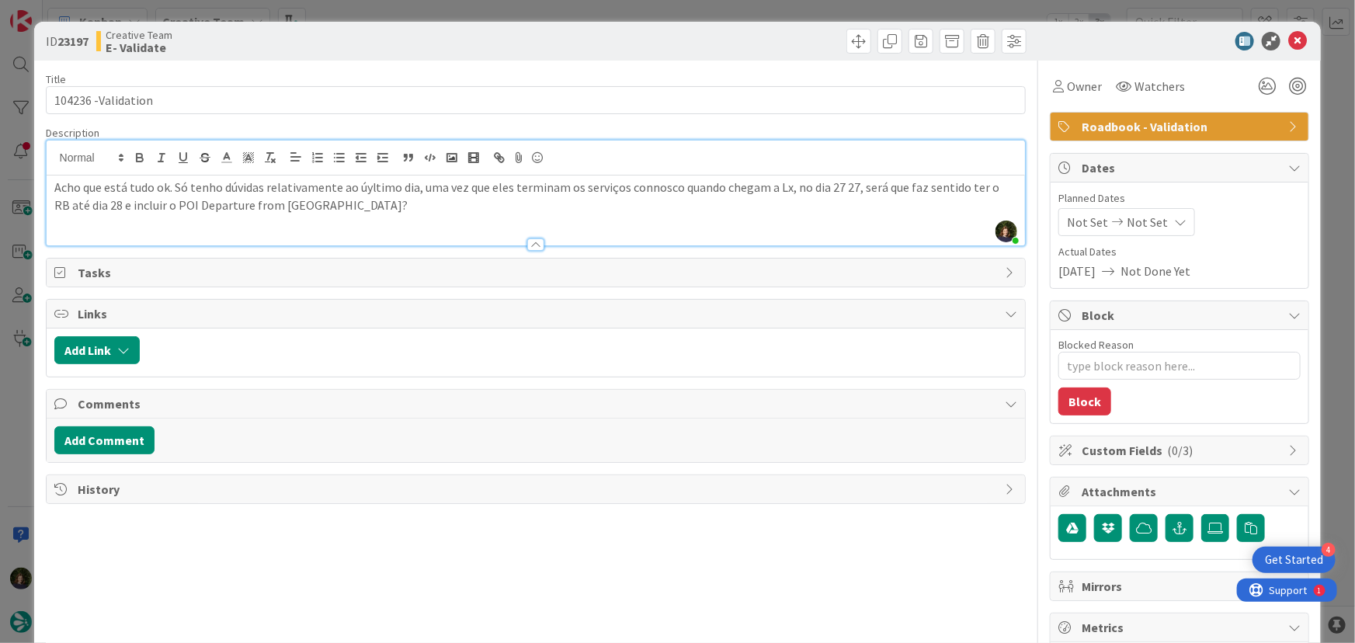
click at [372, 189] on p "Acho que está tudo ok. Só tenho dúvidas relativamente ao úyltimo dia, uma vez q…" at bounding box center [536, 196] width 964 height 35
click at [777, 187] on p "Acho que está tudo ok. Só tenho dúvidas relativamente ao último dia, uma vez qu…" at bounding box center [536, 196] width 964 height 35
click at [384, 207] on p "Acho que está tudo ok. Só tenho dúvidas relativamente ao último dia, uma vez qu…" at bounding box center [536, 196] width 964 height 35
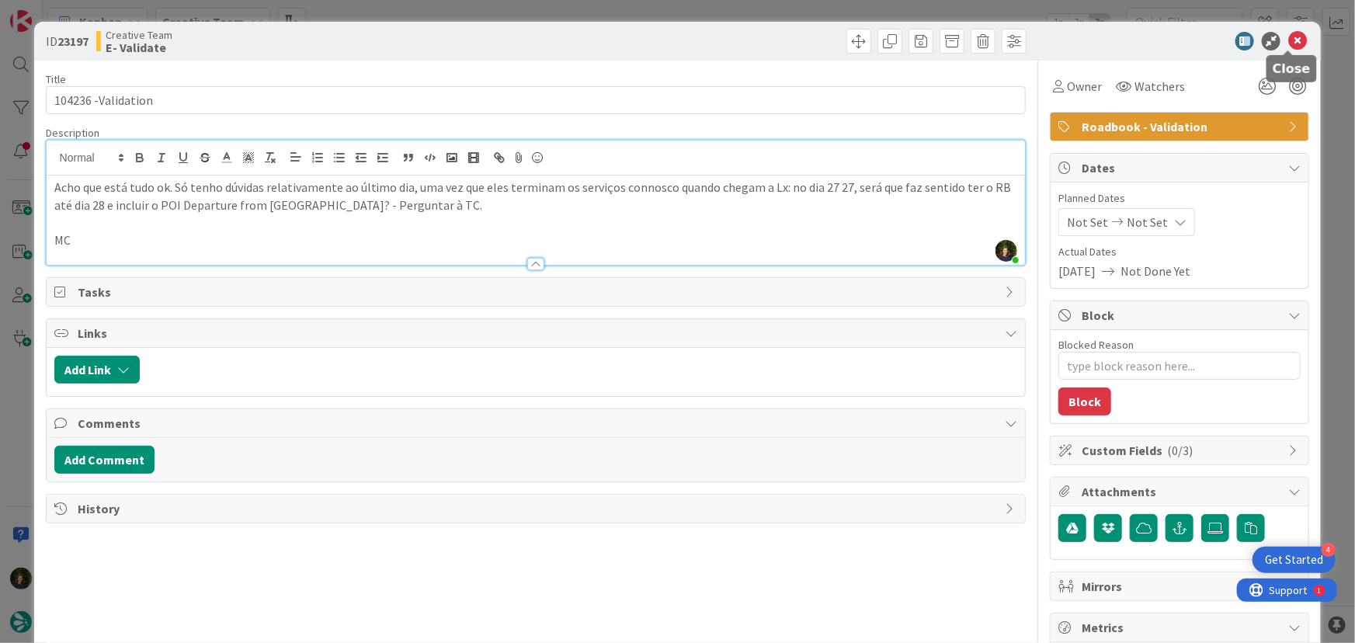
drag, startPoint x: 1296, startPoint y: 43, endPoint x: 656, endPoint y: 261, distance: 676.2
click at [1296, 47] on icon at bounding box center [1298, 41] width 19 height 19
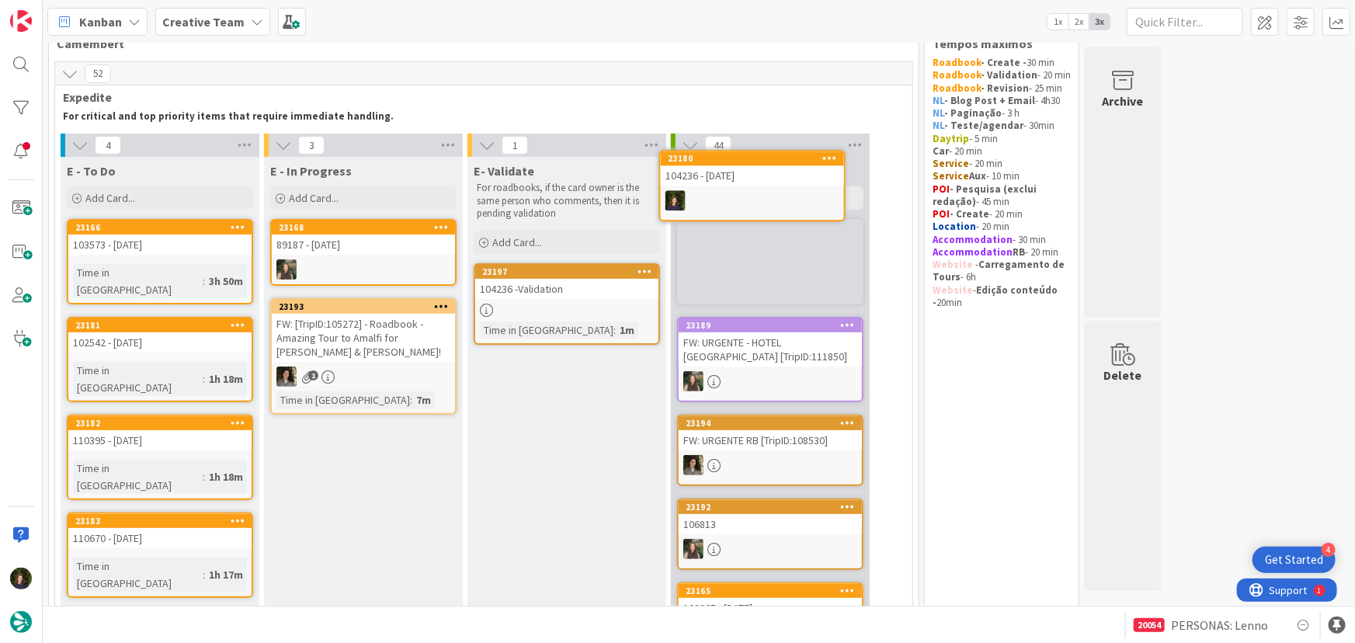
scroll to position [32, 0]
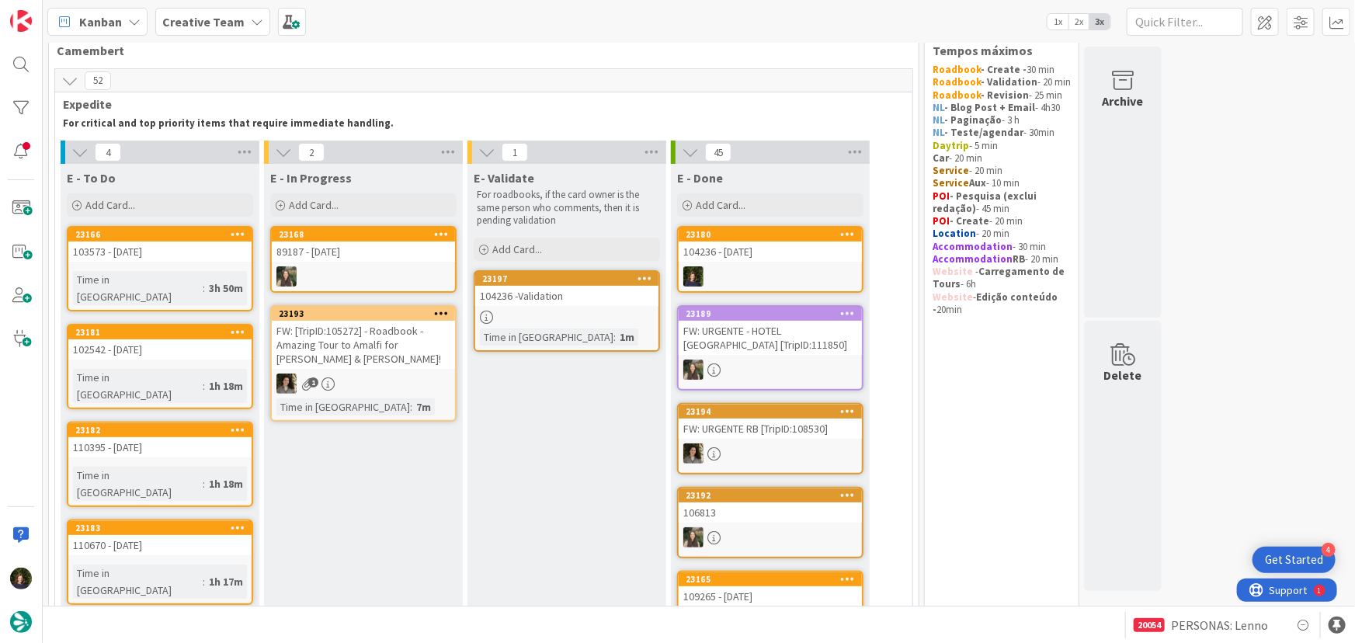
click at [183, 248] on div "103573 - [DATE]" at bounding box center [159, 252] width 183 height 20
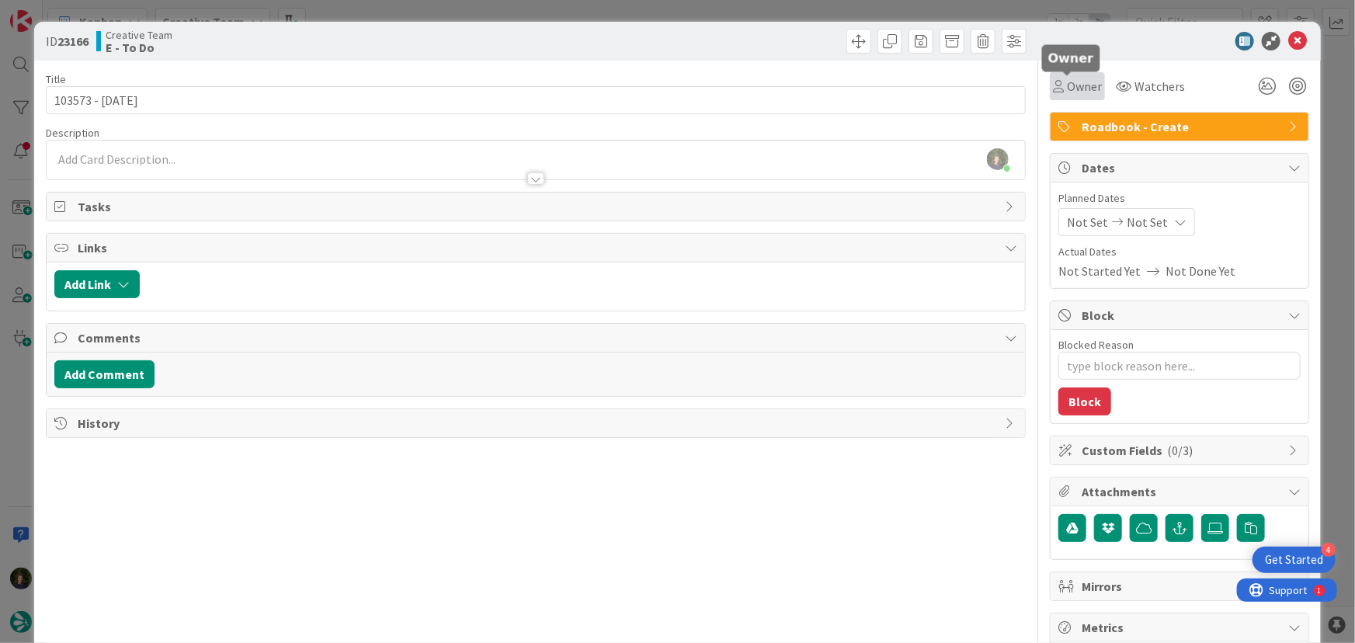
click at [1080, 90] on span "Owner" at bounding box center [1084, 86] width 35 height 19
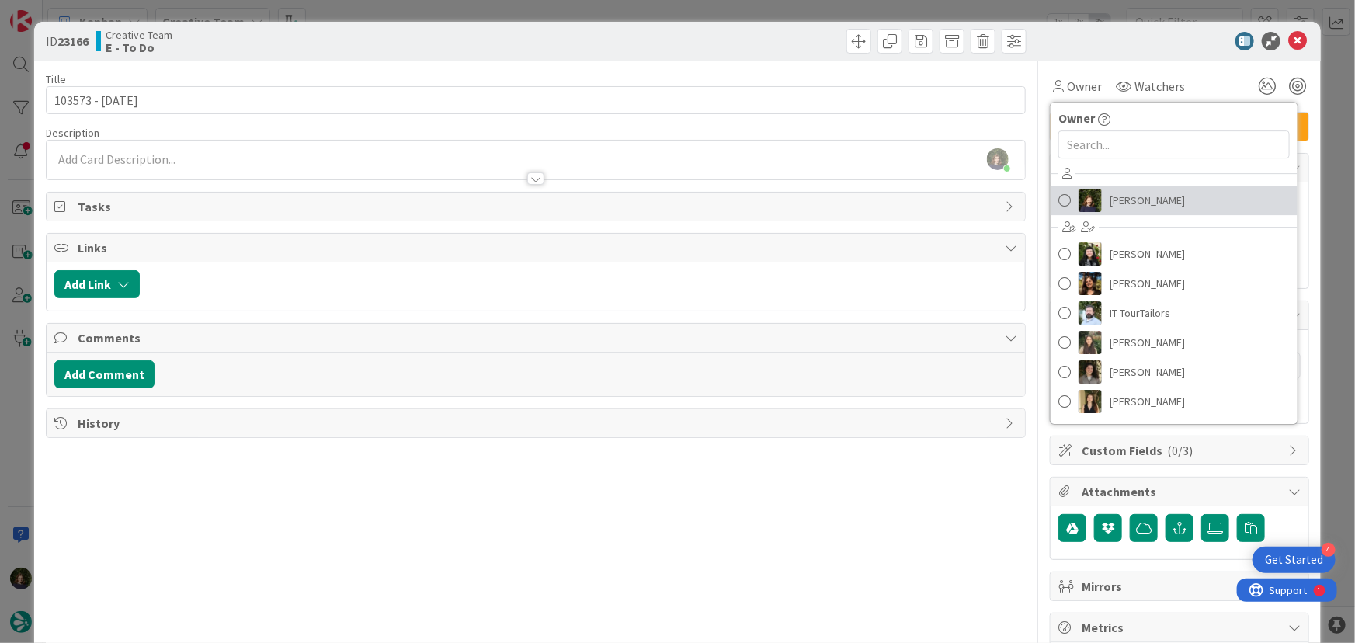
drag, startPoint x: 1110, startPoint y: 196, endPoint x: 1124, endPoint y: 193, distance: 14.3
click at [1111, 196] on span "[PERSON_NAME]" at bounding box center [1147, 200] width 75 height 23
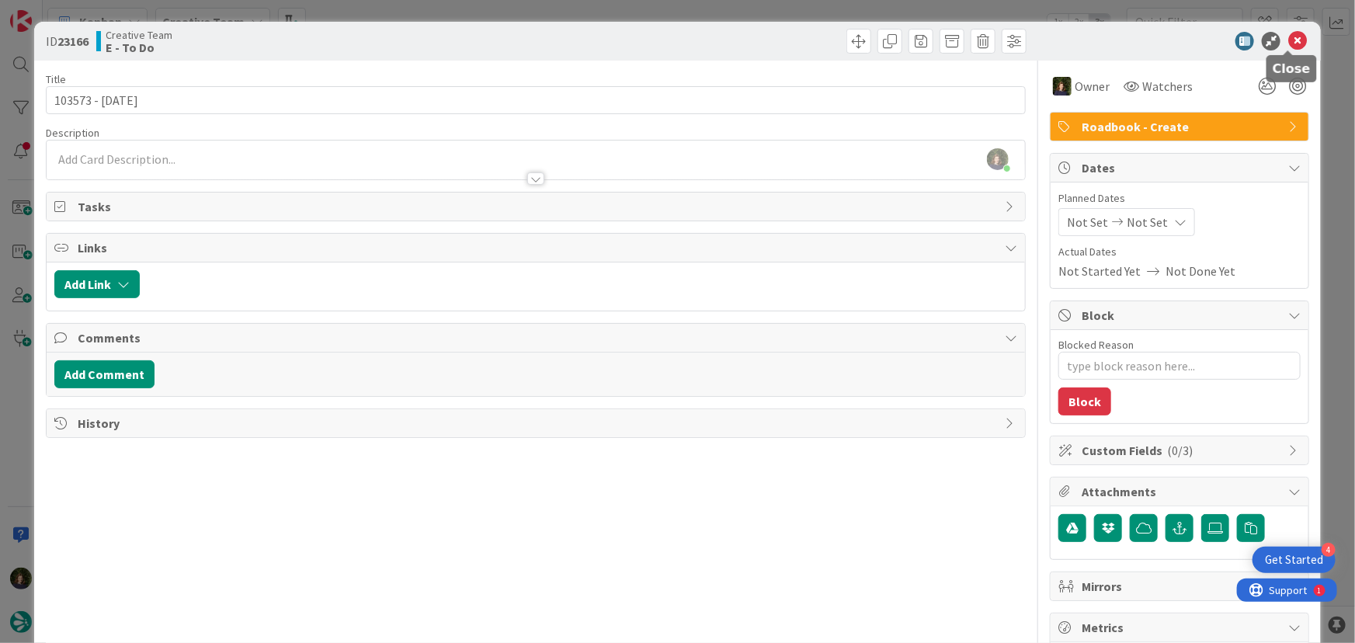
click at [1289, 40] on icon at bounding box center [1298, 41] width 19 height 19
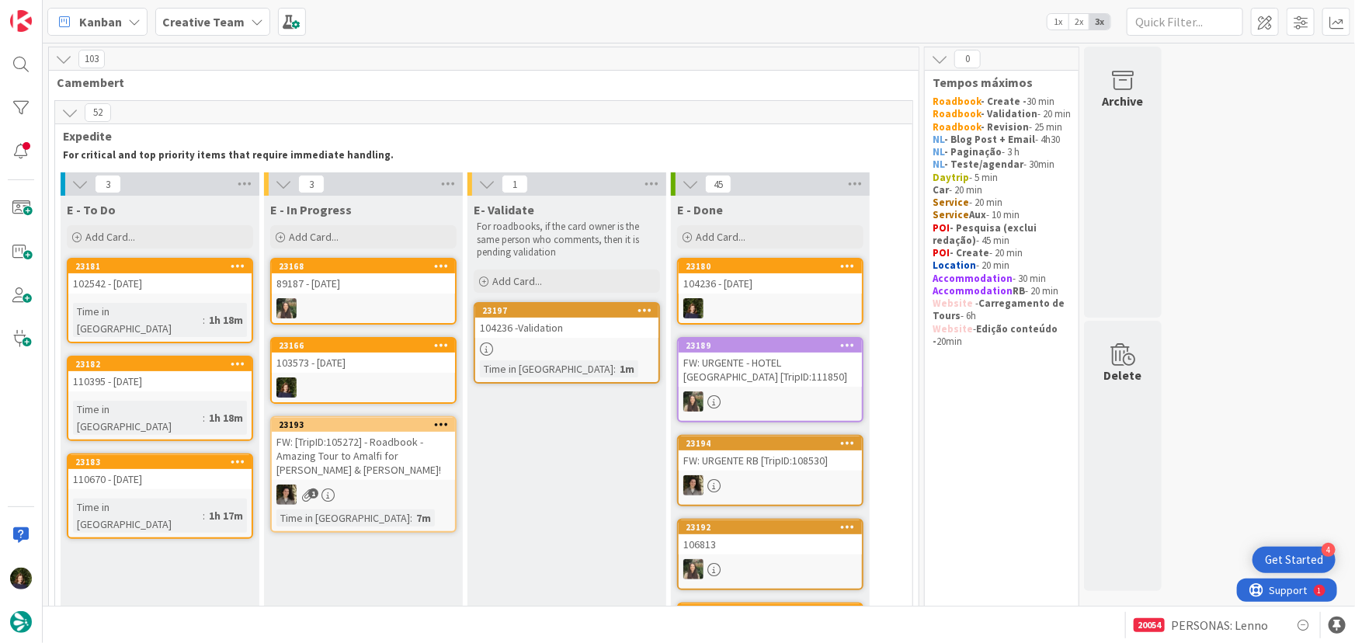
click at [350, 384] on div at bounding box center [363, 387] width 183 height 20
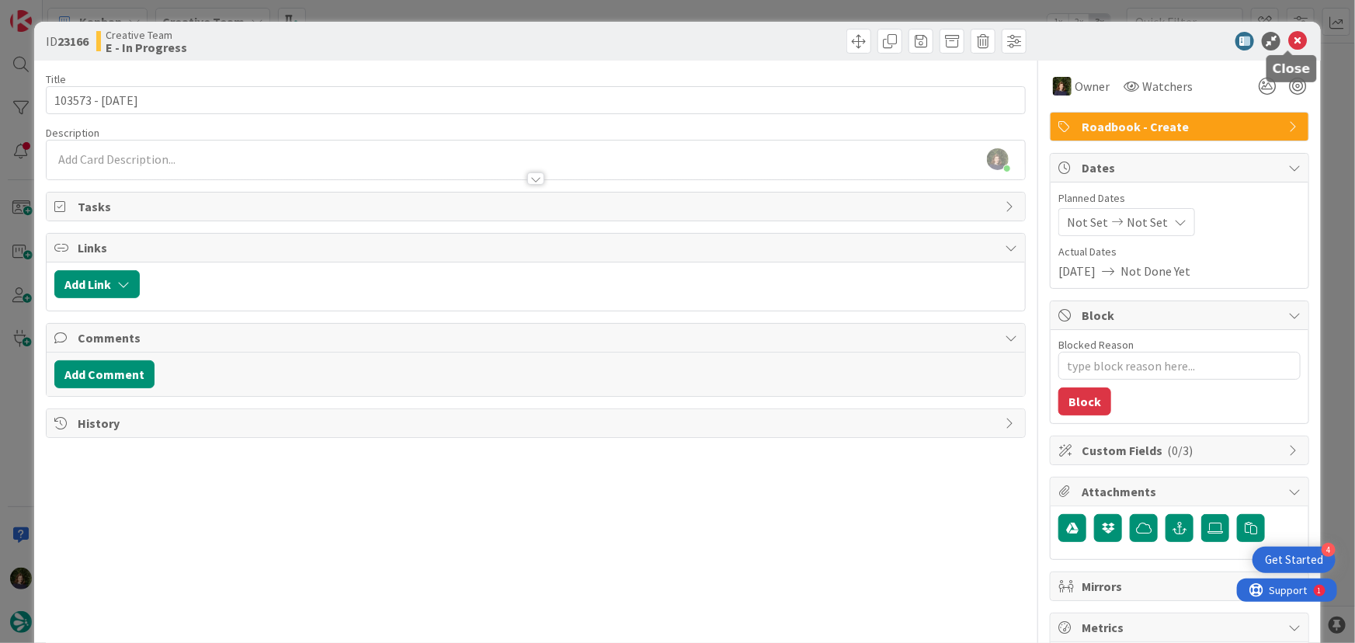
click at [1289, 43] on icon at bounding box center [1298, 41] width 19 height 19
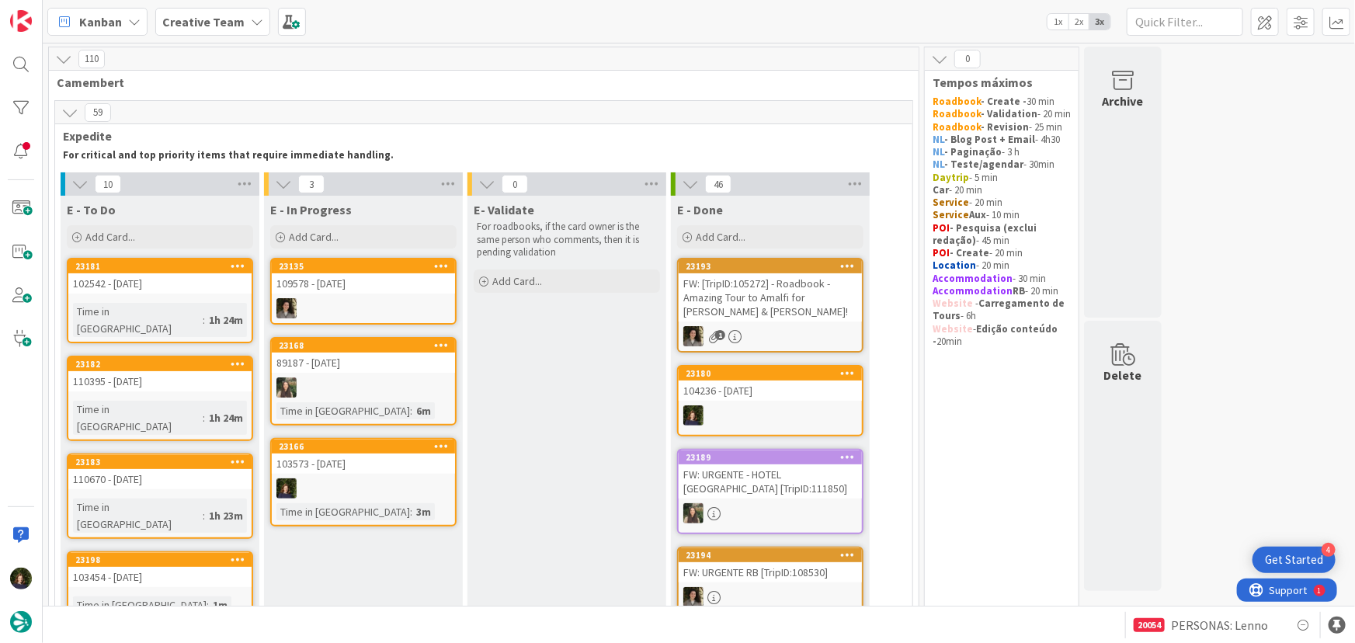
click at [322, 479] on div at bounding box center [363, 488] width 183 height 20
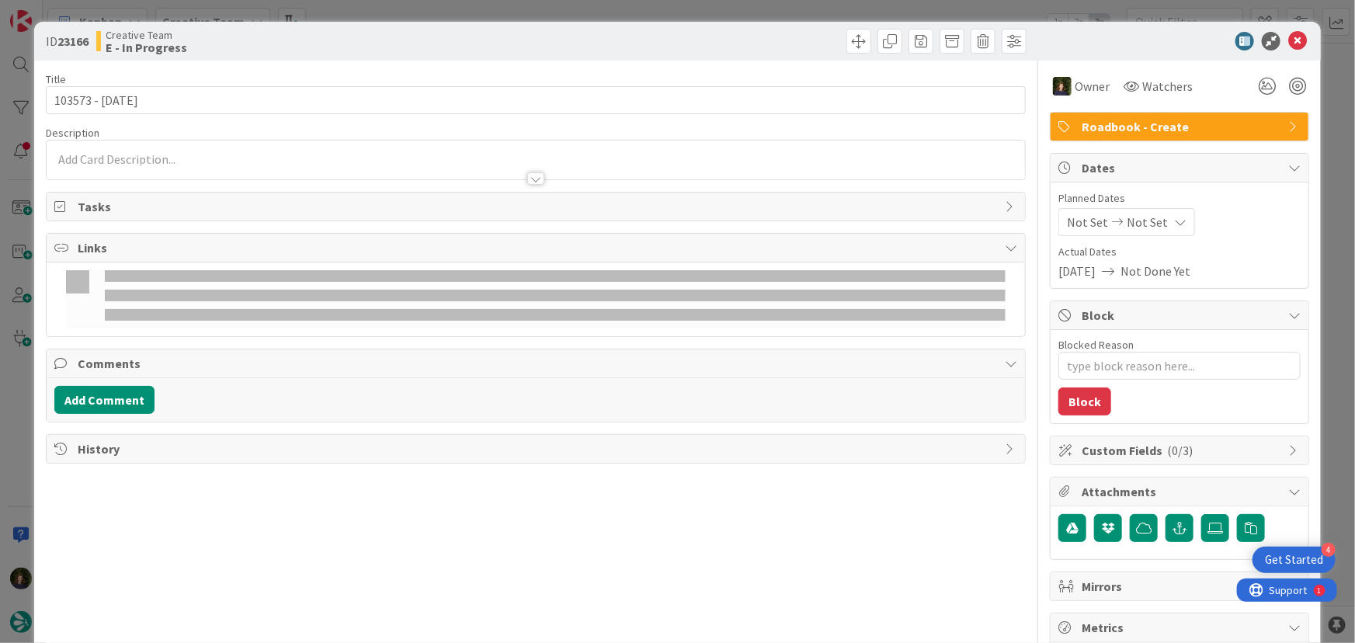
type textarea "x"
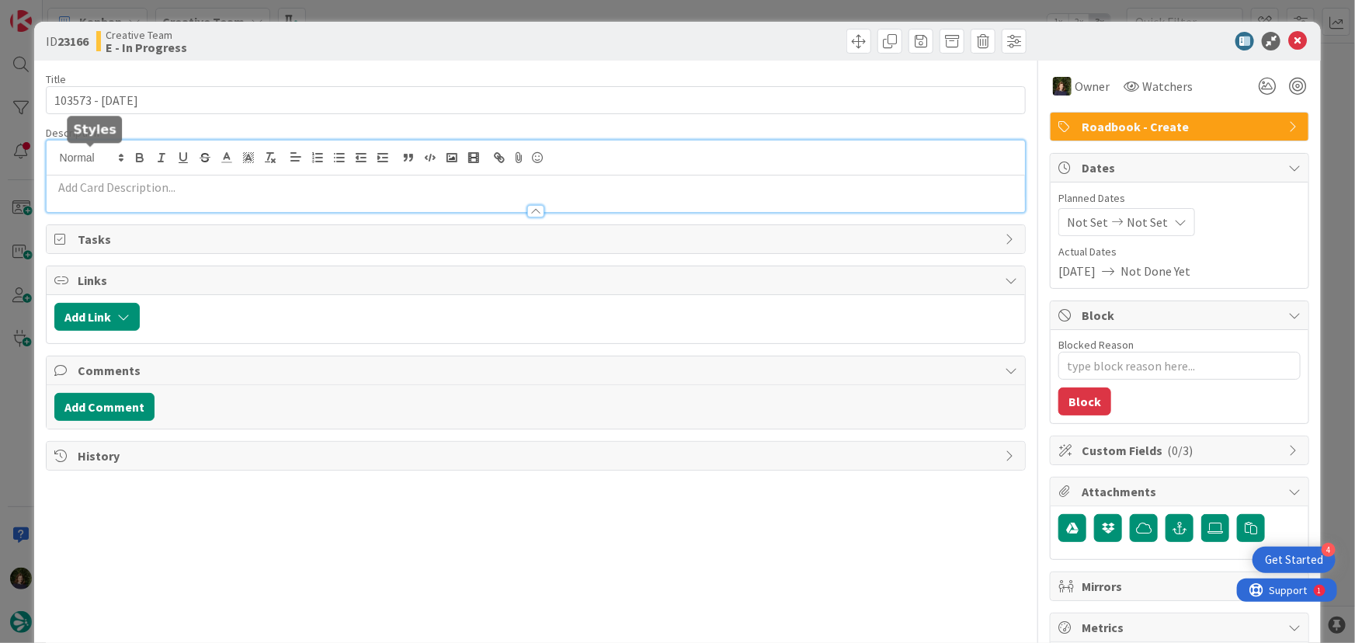
click at [117, 158] on div at bounding box center [536, 176] width 979 height 71
paste div
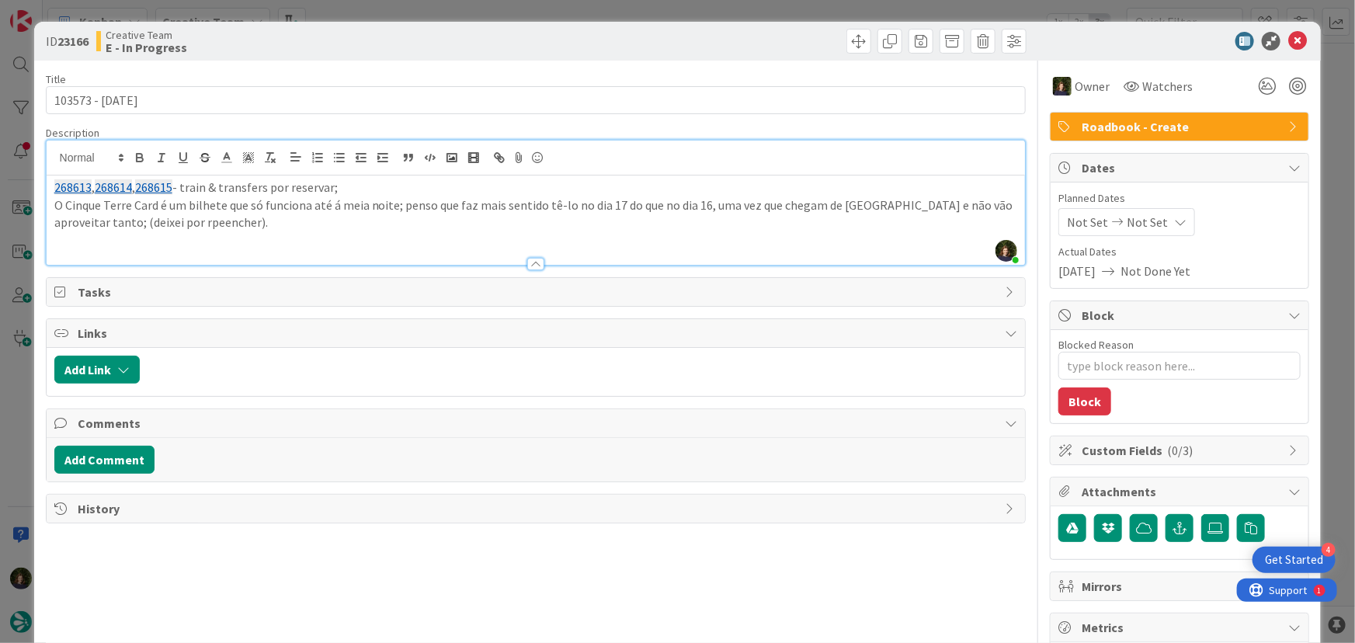
click at [268, 224] on p "O Cinque Terre Card é um bilhete que só funciona até á meia noite; penso que fa…" at bounding box center [536, 214] width 964 height 35
click at [466, 223] on p "O Cinque Terre Card é um bilhete que só funciona até á meia noite; penso que fa…" at bounding box center [536, 214] width 964 height 35
click at [567, 223] on p "O Cinque Terre Card é um bilhete que só funciona até á meia noite; penso que fa…" at bounding box center [536, 214] width 964 height 35
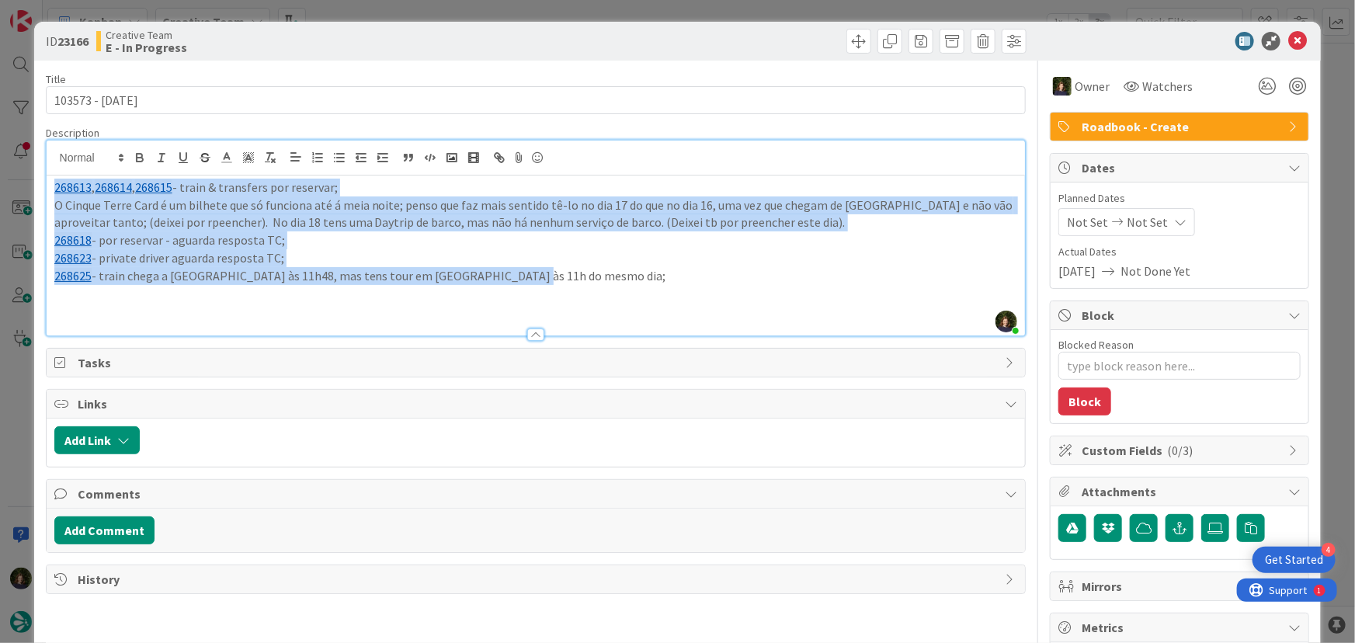
drag, startPoint x: 531, startPoint y: 271, endPoint x: 50, endPoint y: 188, distance: 487.9
click at [50, 188] on div "268613 , 268614 , 268615 - train & transfers por reservar; O Cinque Terre Card …" at bounding box center [536, 256] width 979 height 160
copy div "268613 , 268614 , 268615 - train & transfers por reservar; O Cinque Terre Card …"
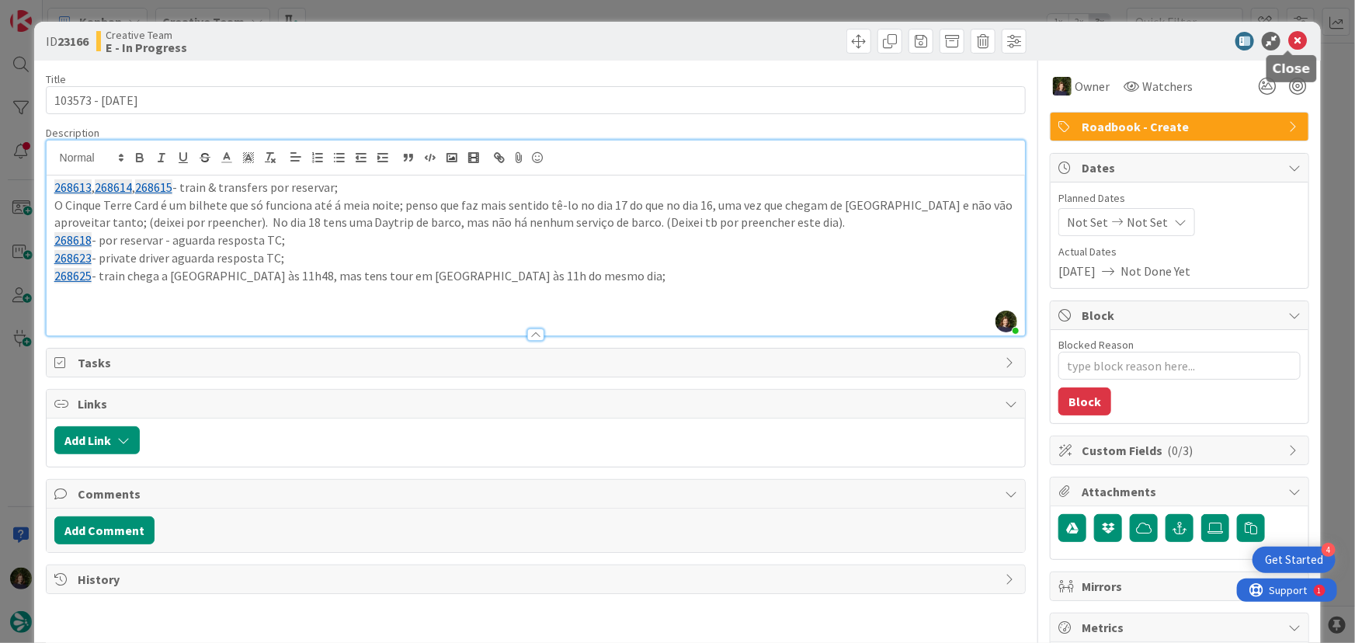
click at [1289, 46] on icon at bounding box center [1298, 41] width 19 height 19
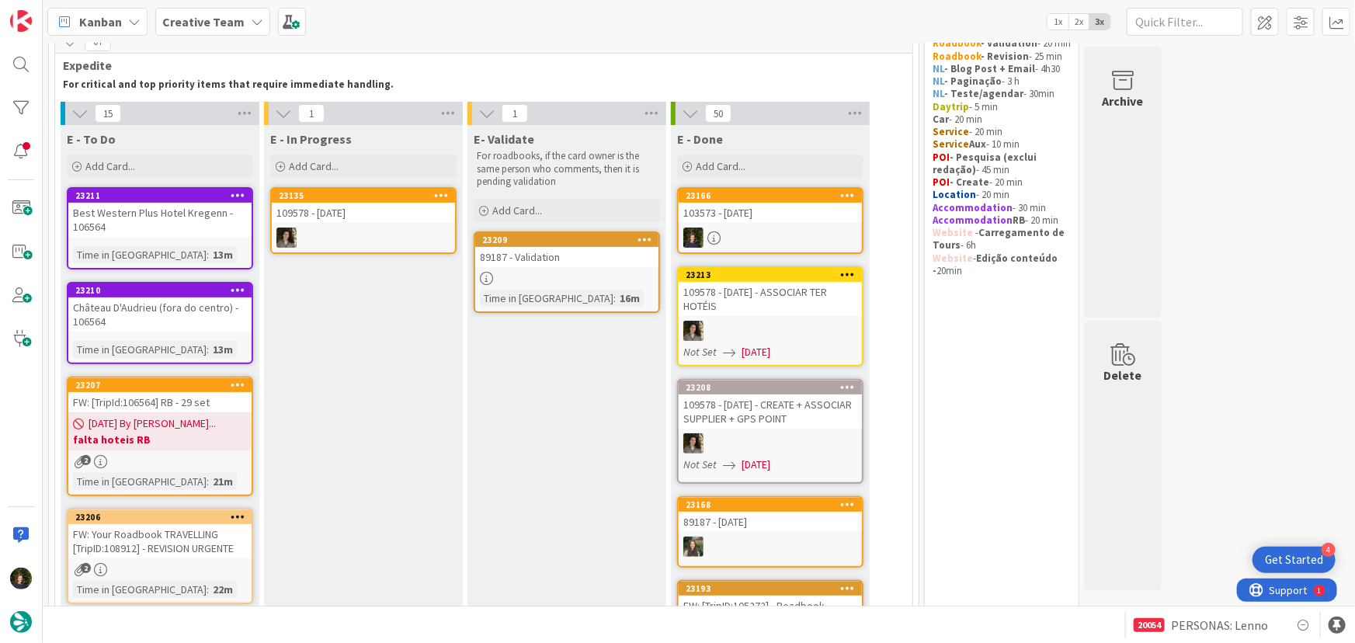
scroll to position [70, 0]
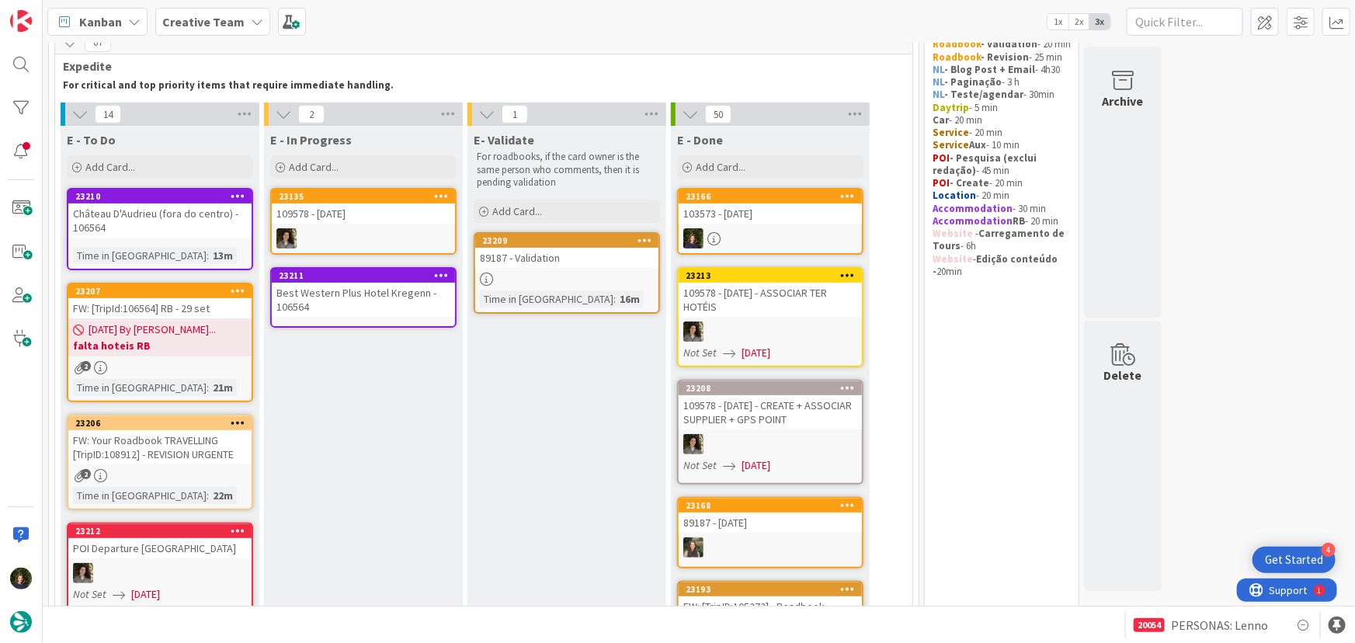
click at [342, 297] on div "Best Western Plus Hotel Kregenn - 106564" at bounding box center [363, 300] width 183 height 34
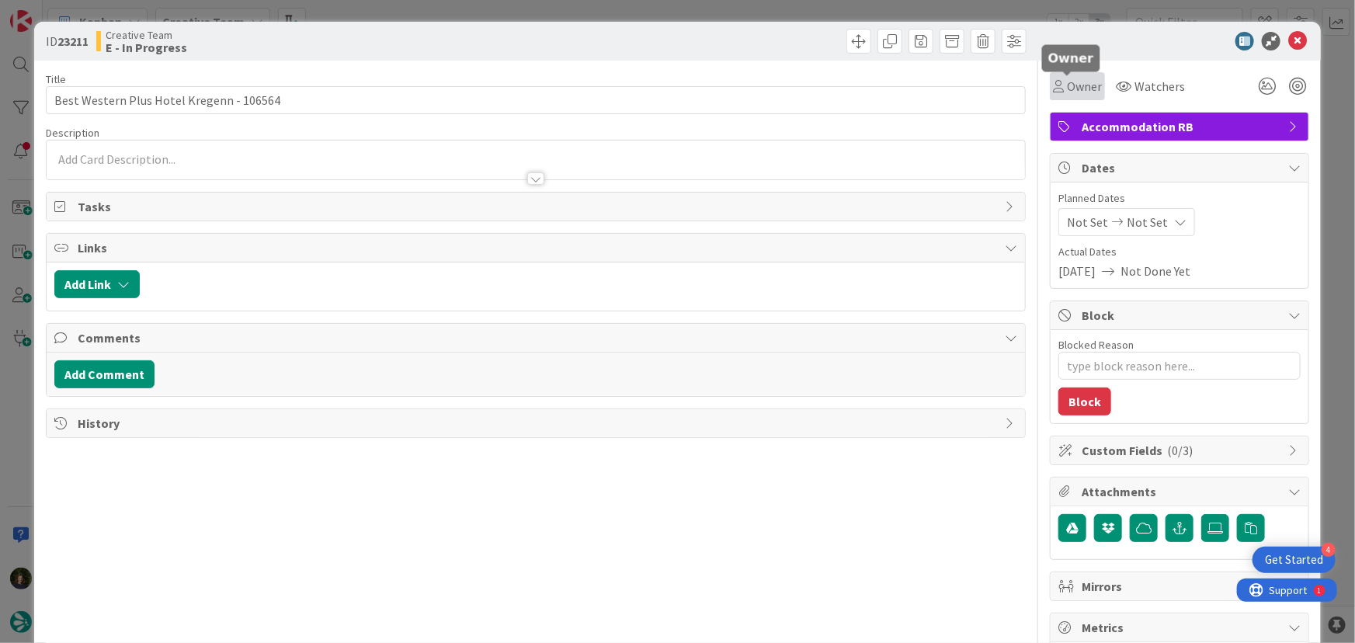
click at [1084, 92] on span "Owner" at bounding box center [1084, 86] width 35 height 19
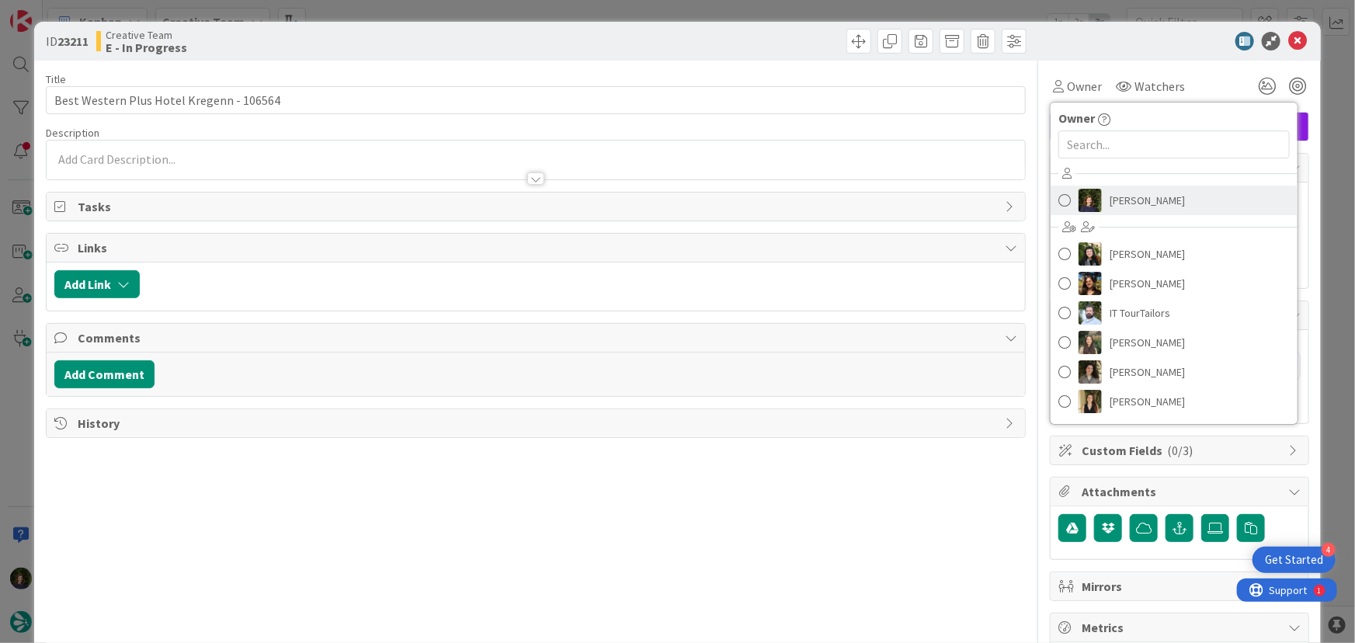
click at [1125, 193] on span "[PERSON_NAME]" at bounding box center [1147, 200] width 75 height 23
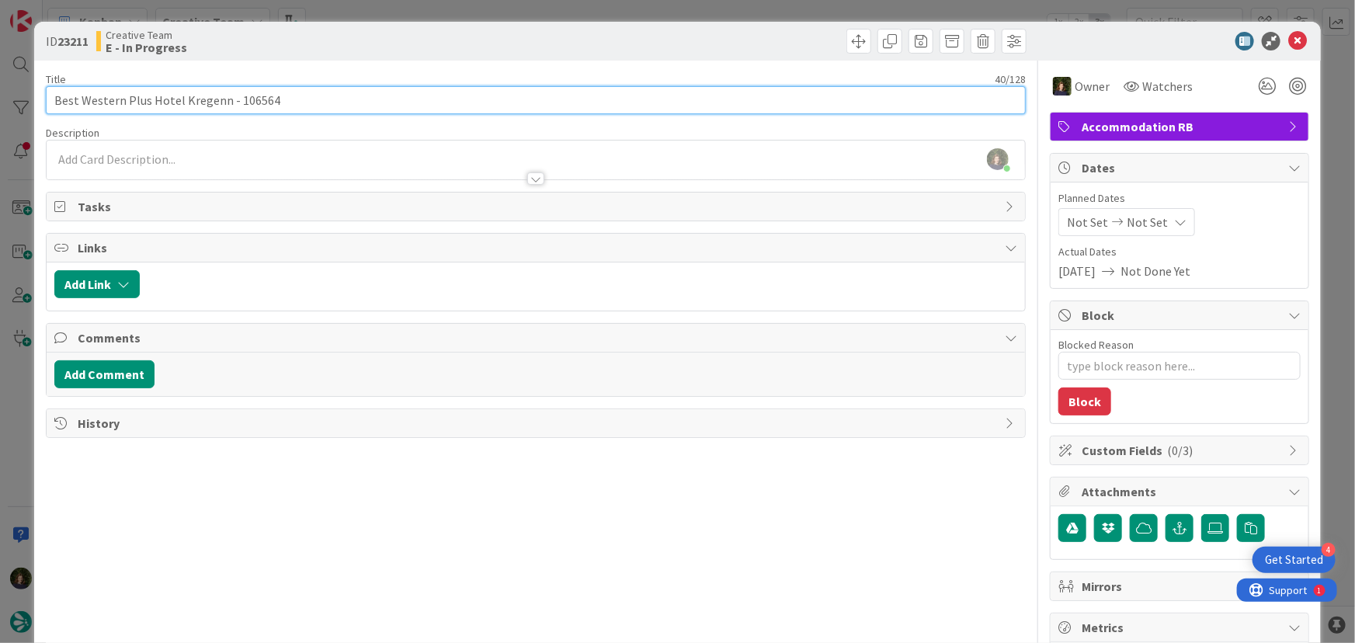
drag, startPoint x: 55, startPoint y: 101, endPoint x: 221, endPoint y: 95, distance: 165.6
click at [221, 95] on input "Best Western Plus Hotel Kregenn - 106564" at bounding box center [536, 100] width 981 height 28
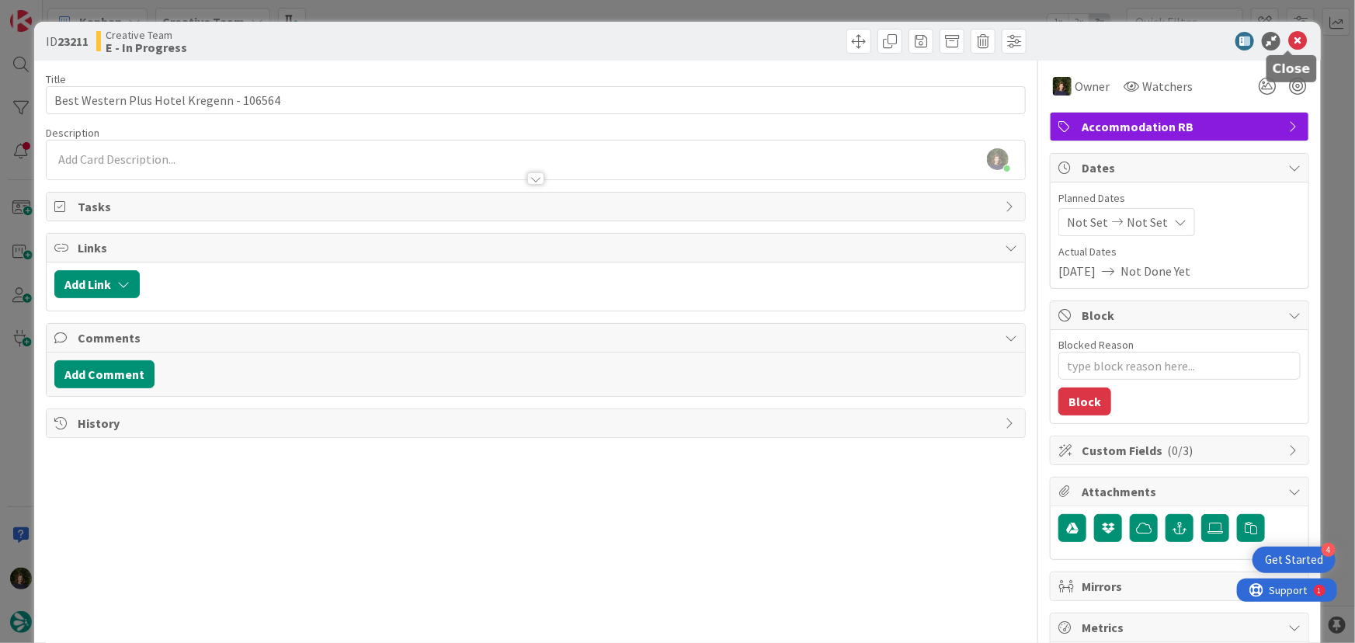
click at [1289, 40] on icon at bounding box center [1298, 41] width 19 height 19
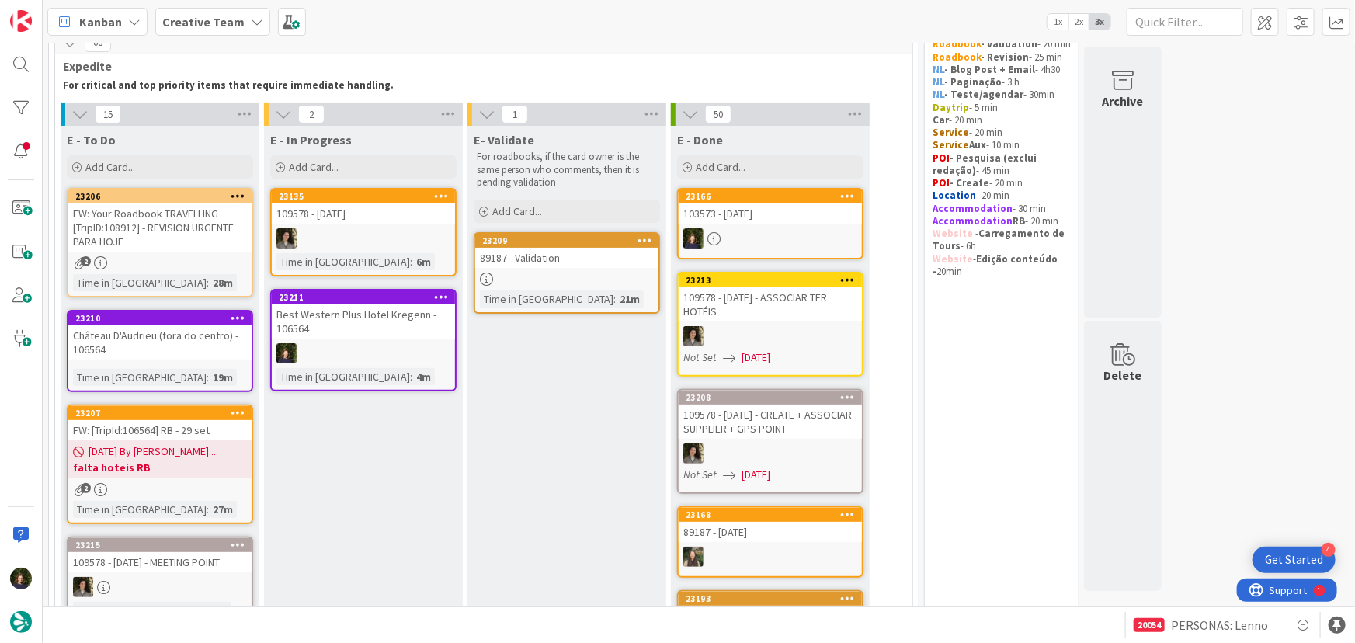
drag, startPoint x: 225, startPoint y: 17, endPoint x: 225, endPoint y: 26, distance: 9.3
click at [225, 17] on b "Creative Team" at bounding box center [203, 22] width 82 height 16
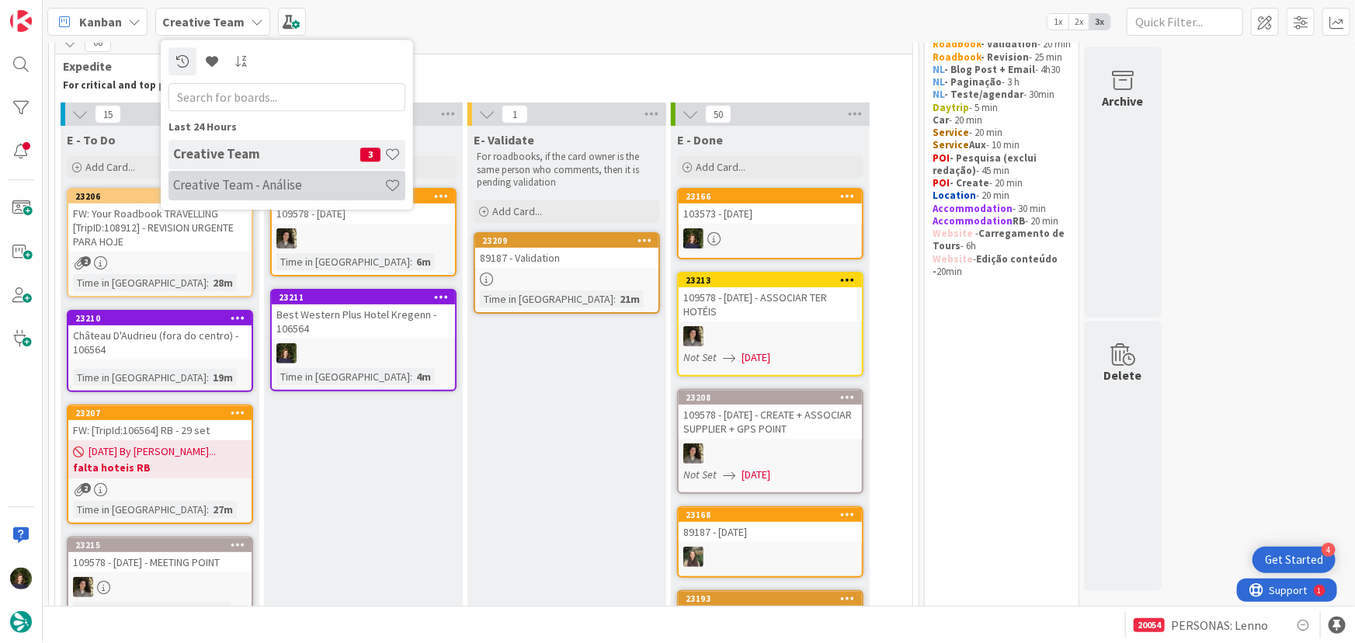
click at [224, 179] on h4 "Creative Team - Análise" at bounding box center [278, 185] width 211 height 16
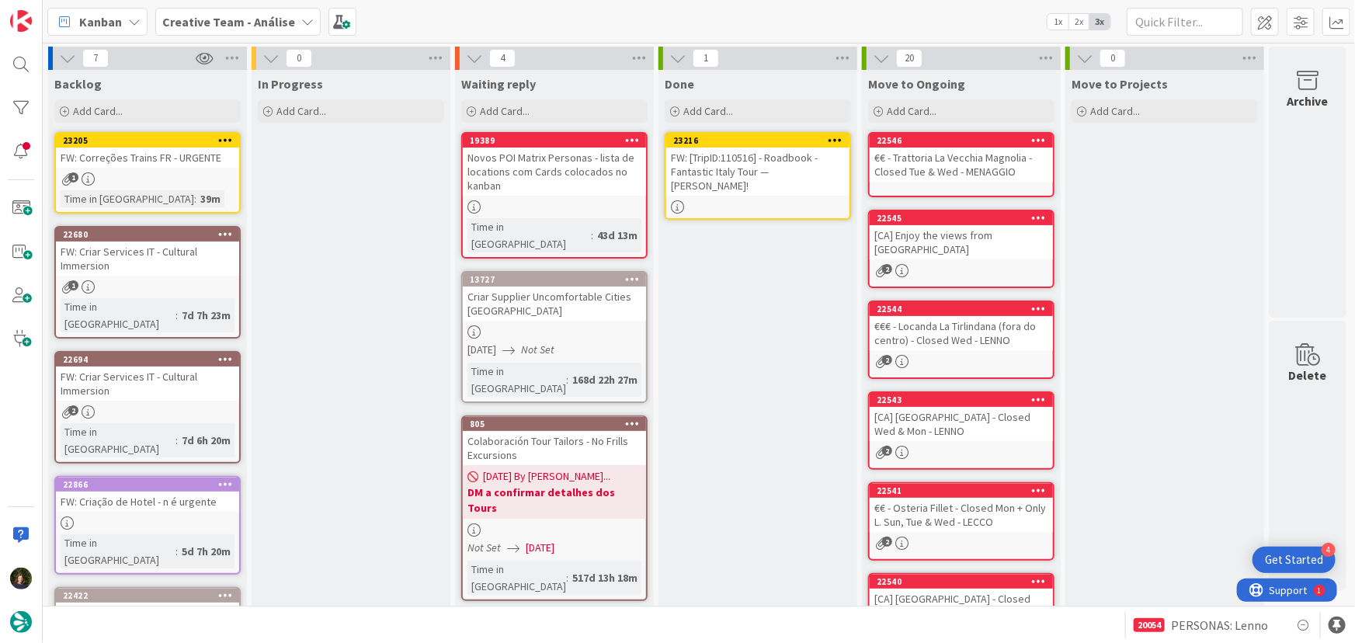
click at [838, 139] on icon at bounding box center [836, 139] width 15 height 11
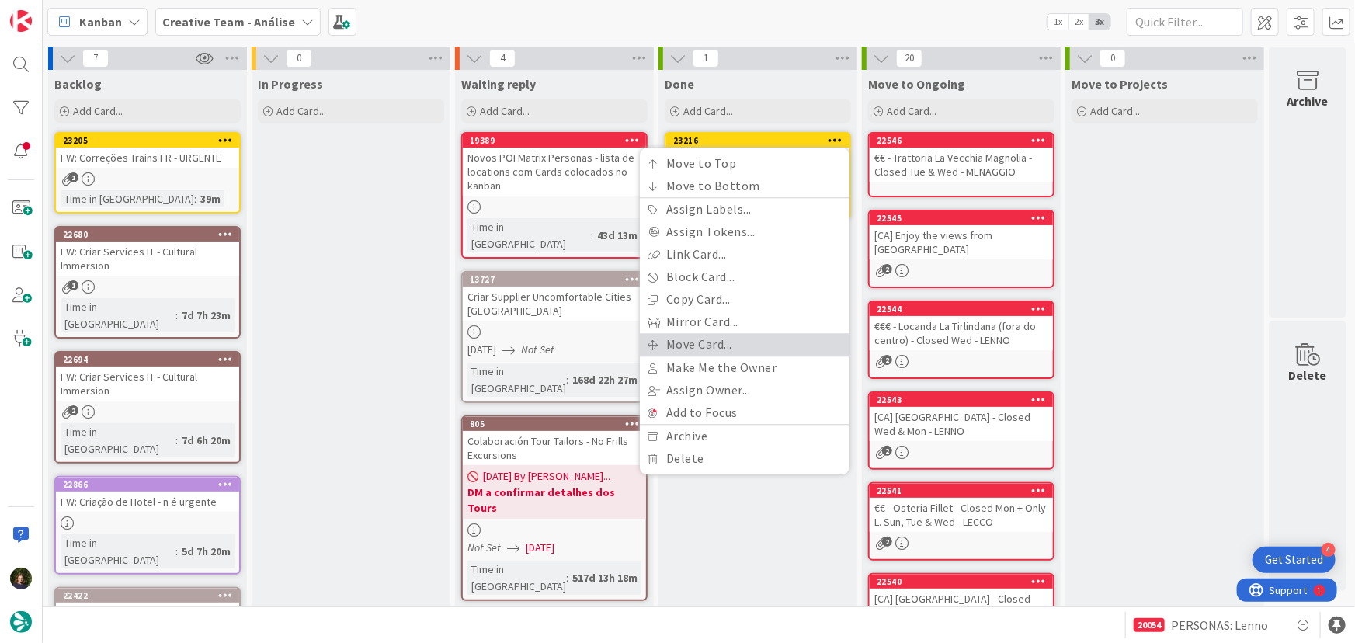
click at [744, 343] on link "Move Card..." at bounding box center [745, 344] width 210 height 23
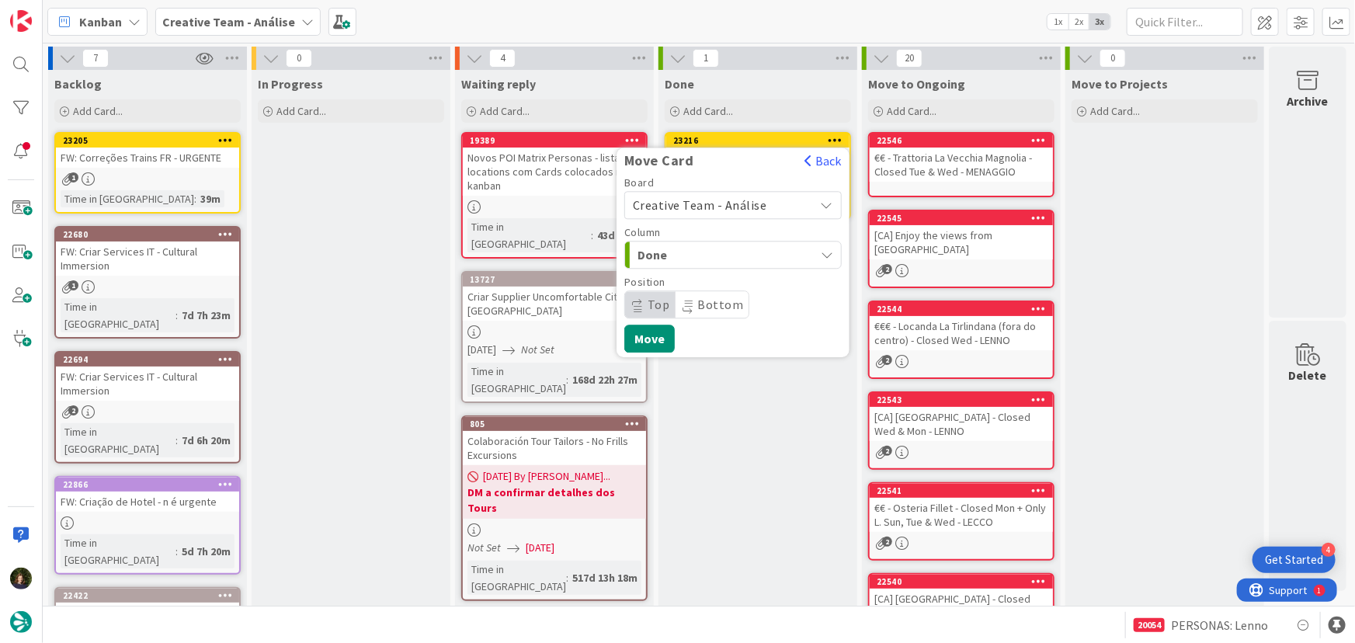
click at [731, 213] on span "Creative Team - Análise" at bounding box center [720, 205] width 174 height 22
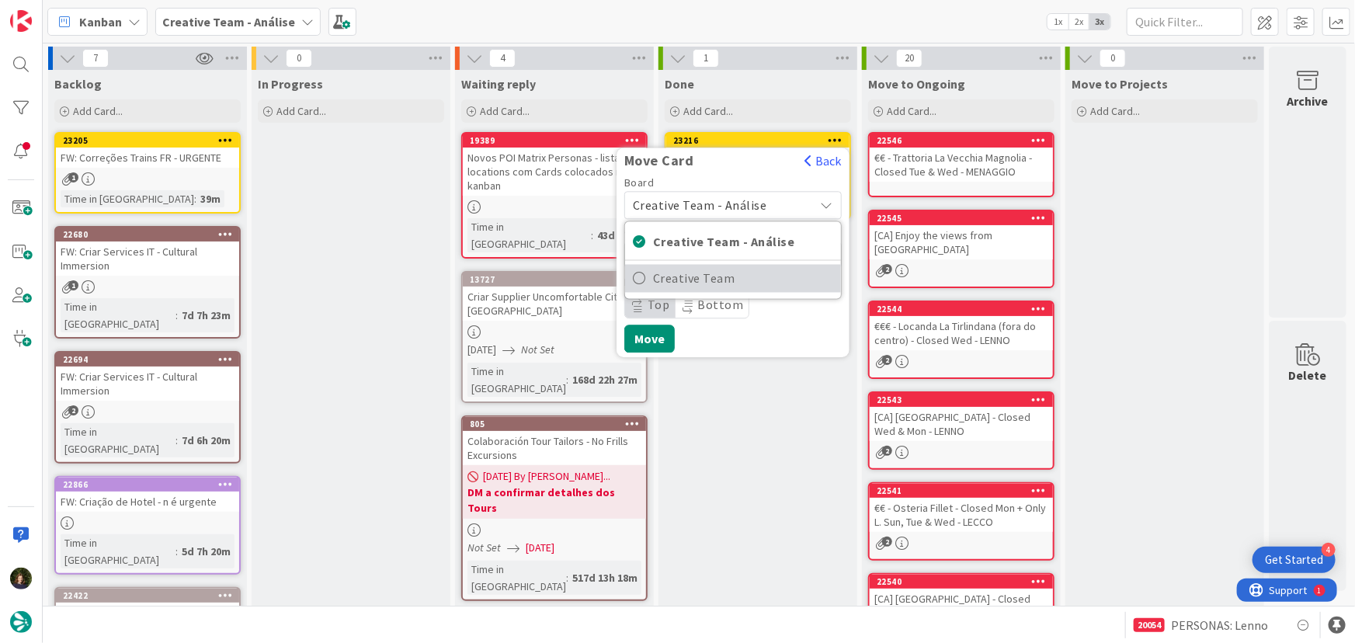
click at [712, 281] on span "Creative Team" at bounding box center [743, 278] width 180 height 23
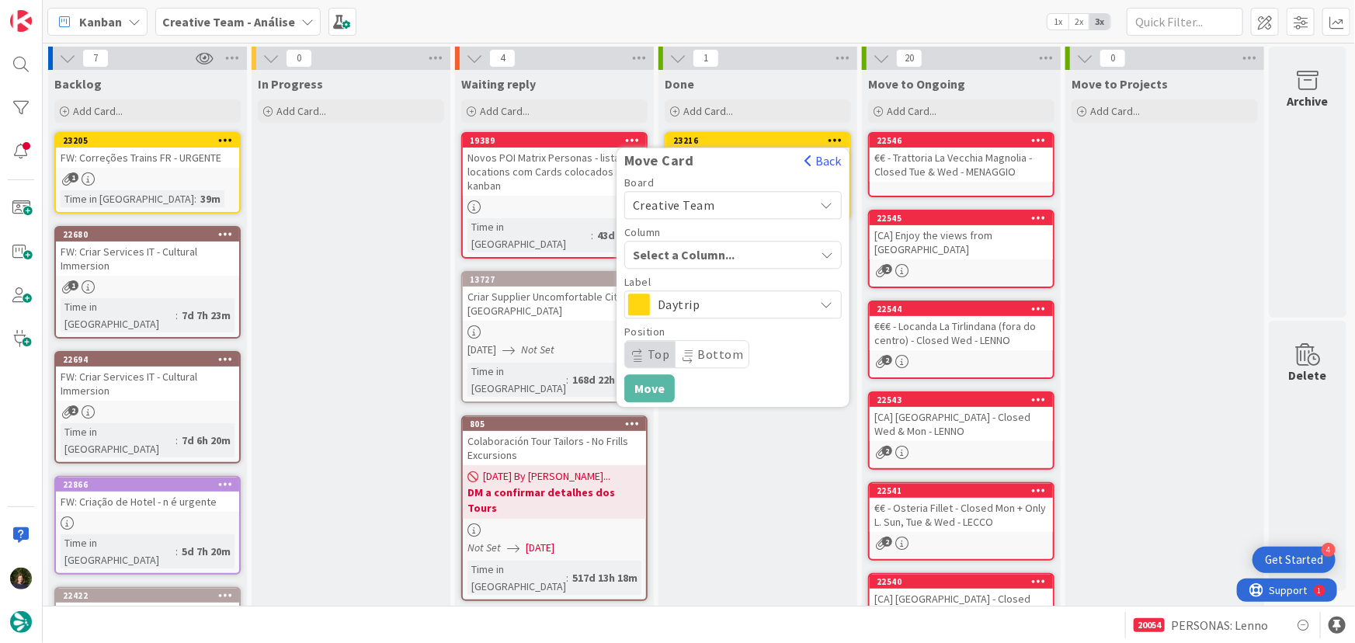
click at [725, 242] on div "Select a Column..." at bounding box center [722, 254] width 186 height 25
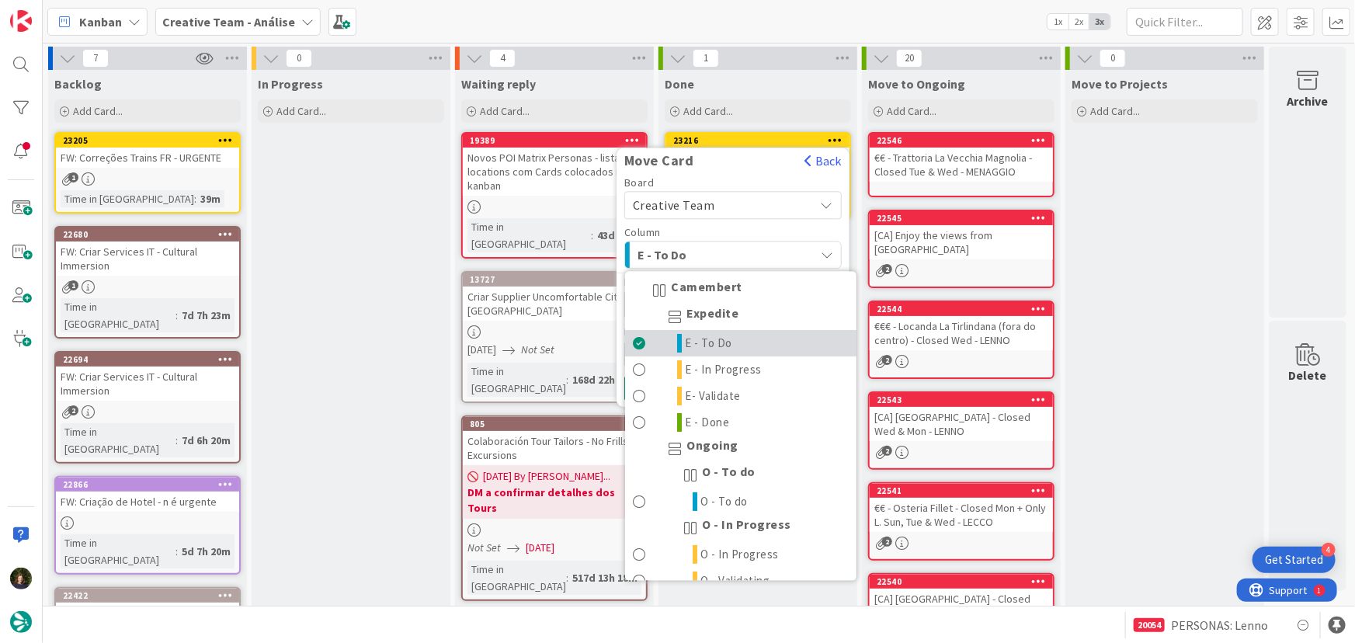
click at [732, 341] on link "E - To Do" at bounding box center [740, 344] width 231 height 26
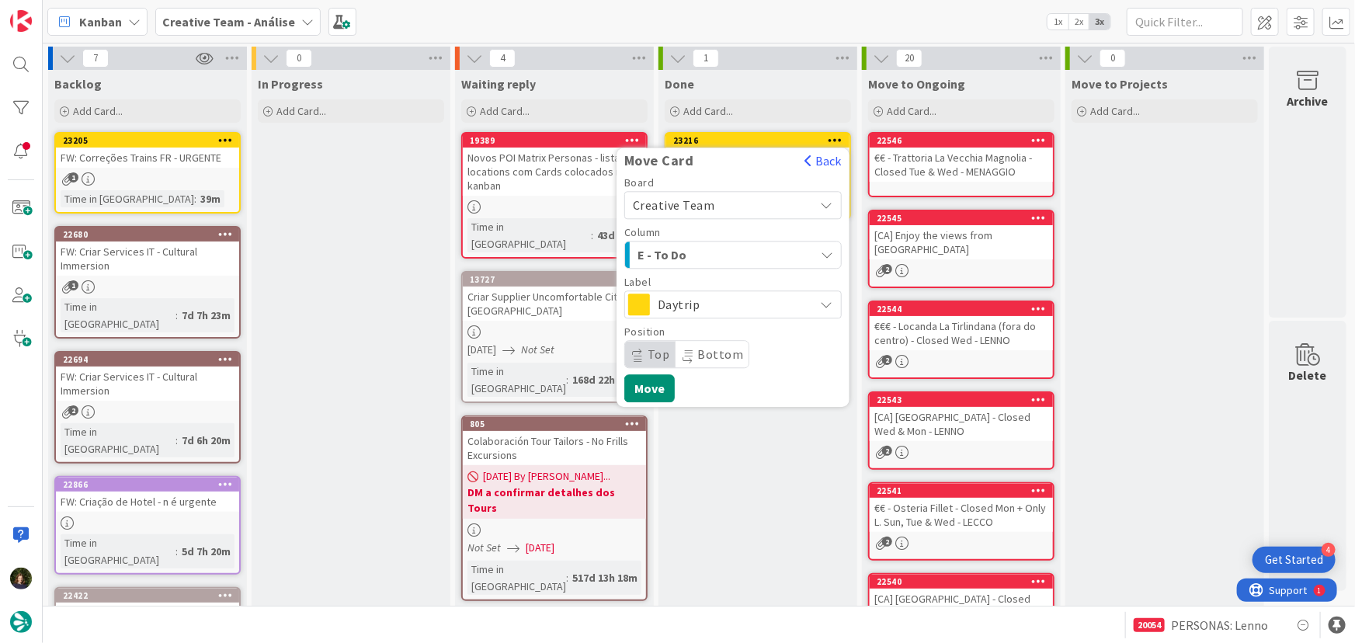
click at [734, 298] on span "Daytrip" at bounding box center [732, 305] width 149 height 22
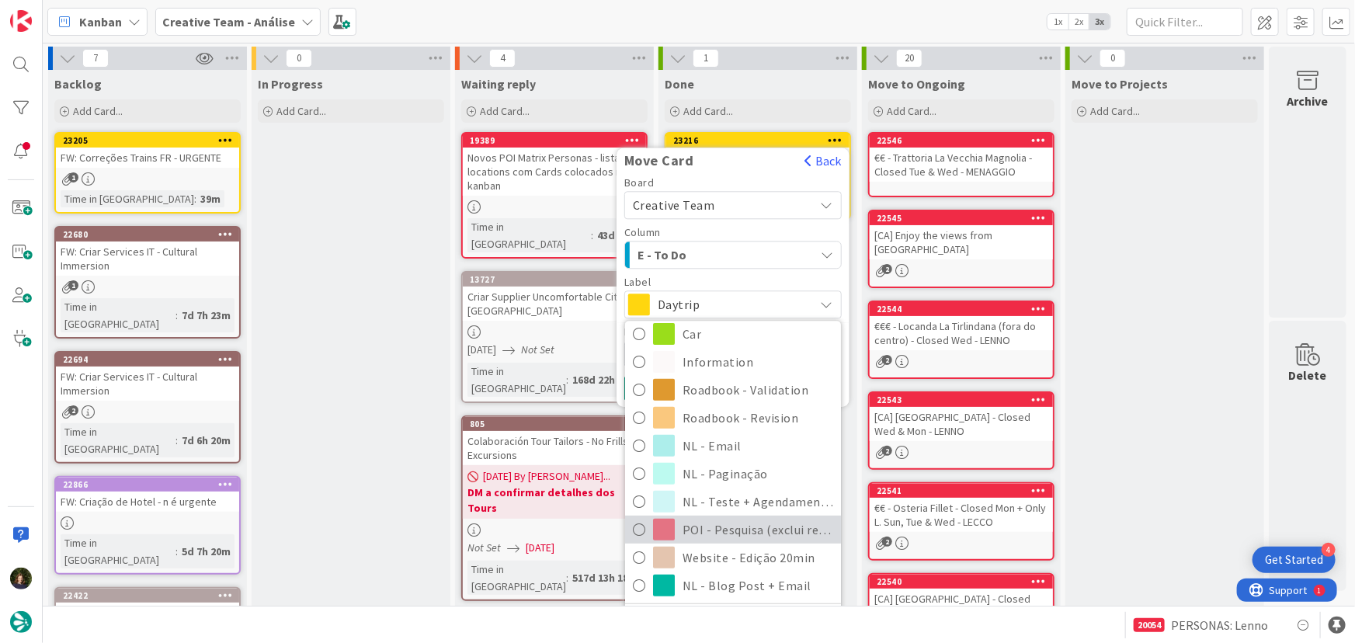
scroll to position [331, 0]
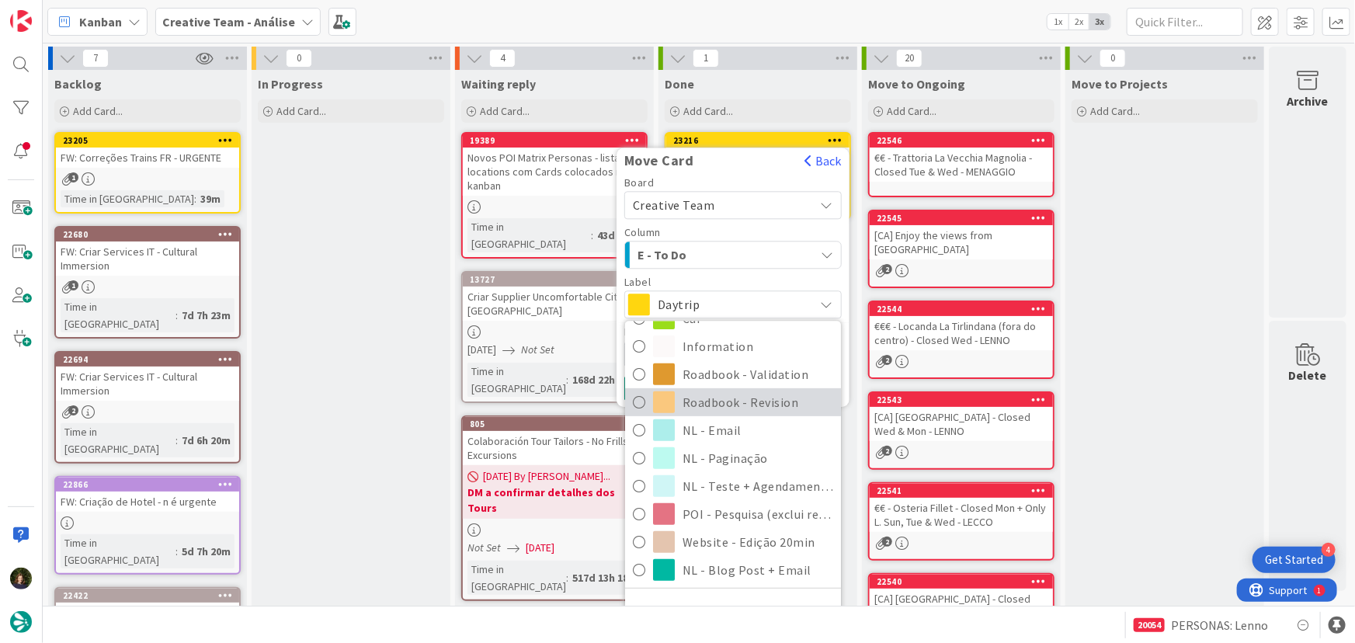
click at [754, 402] on span "Roadbook - Revision" at bounding box center [758, 402] width 151 height 23
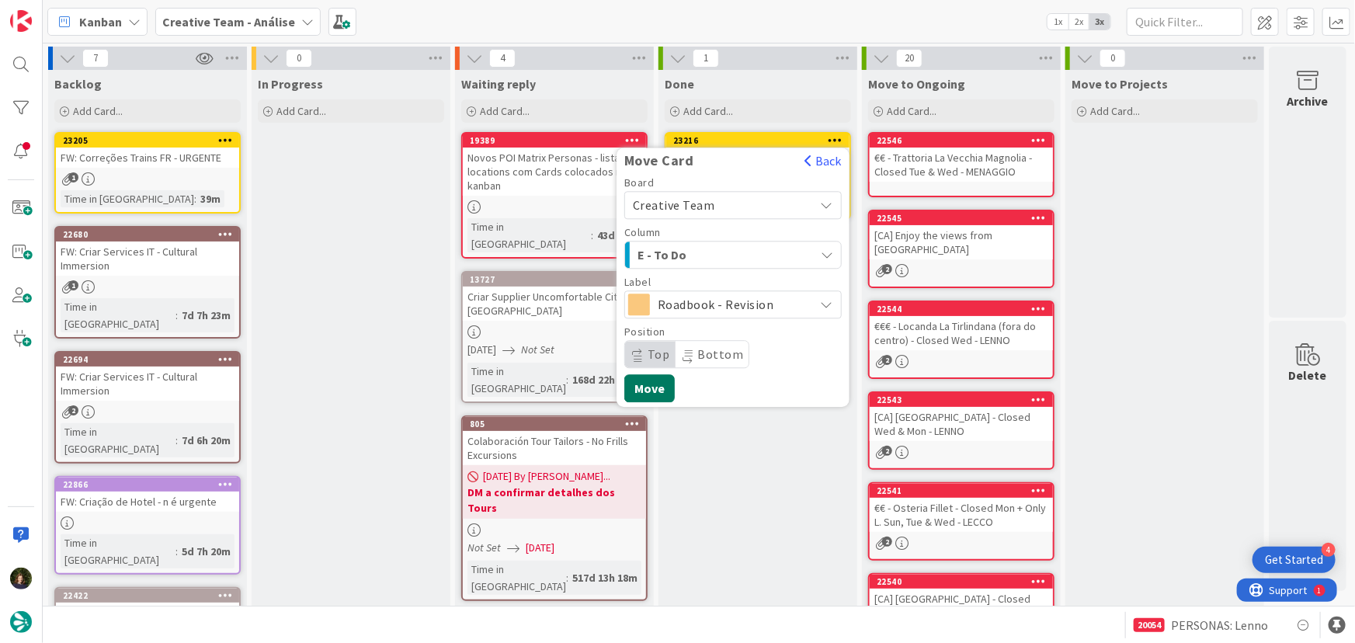
click at [647, 387] on button "Move" at bounding box center [649, 388] width 50 height 28
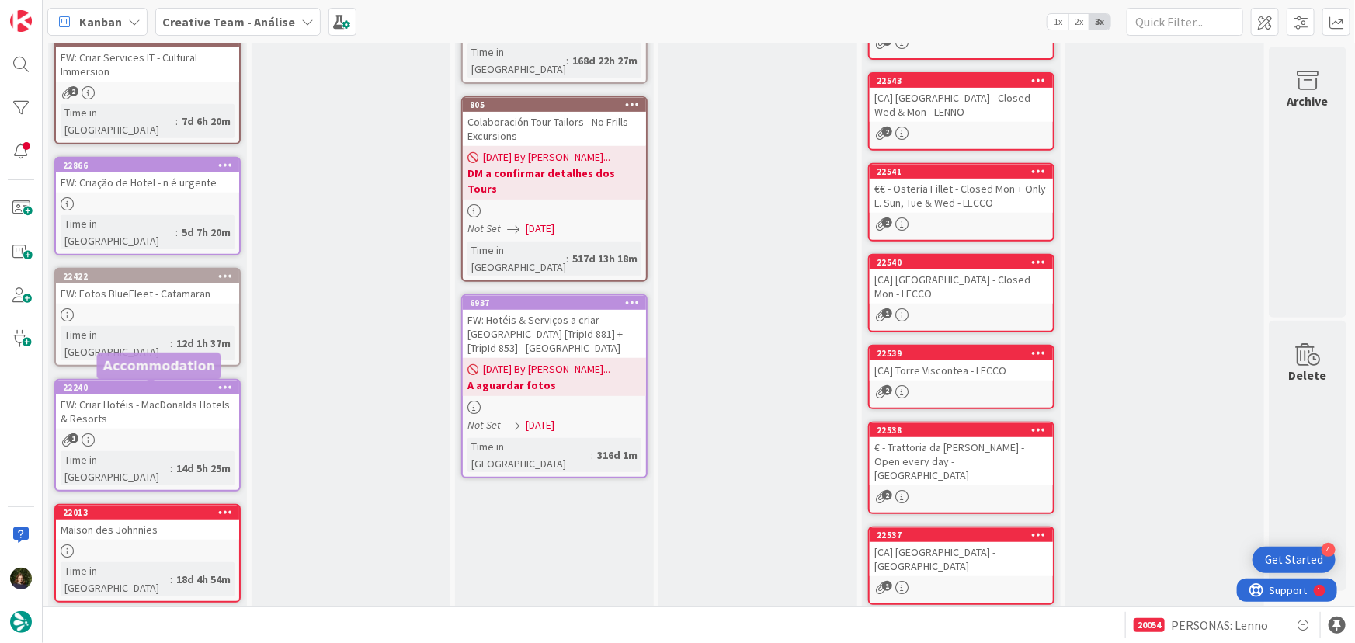
scroll to position [445, 0]
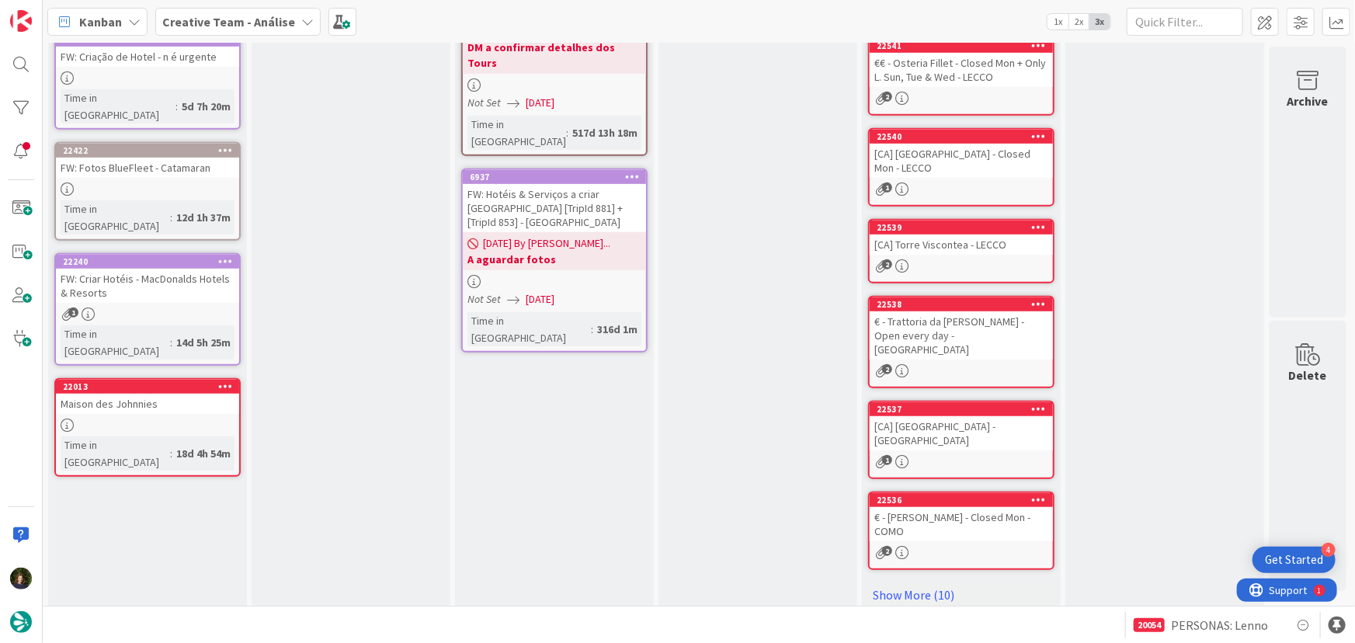
drag, startPoint x: 259, startPoint y: 16, endPoint x: 261, endPoint y: 33, distance: 16.5
click at [259, 16] on b "Creative Team - Análise" at bounding box center [228, 22] width 133 height 16
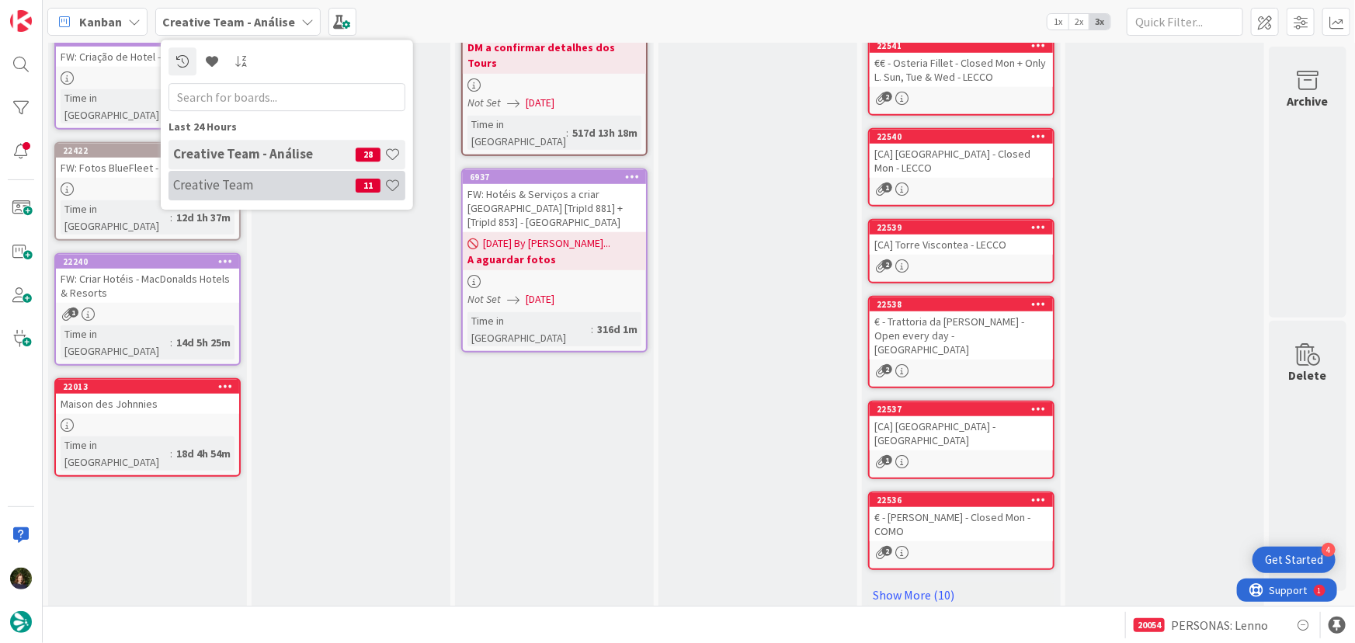
click at [263, 195] on div "Creative Team 11" at bounding box center [287, 186] width 237 height 30
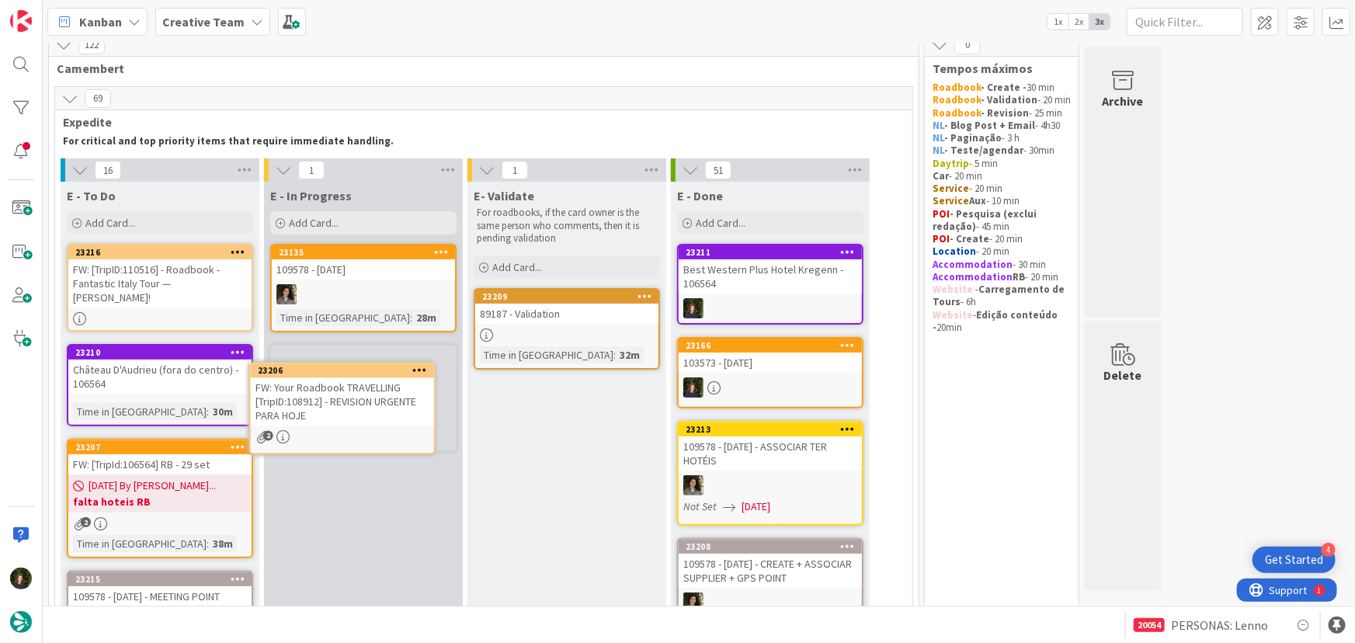
scroll to position [18, 0]
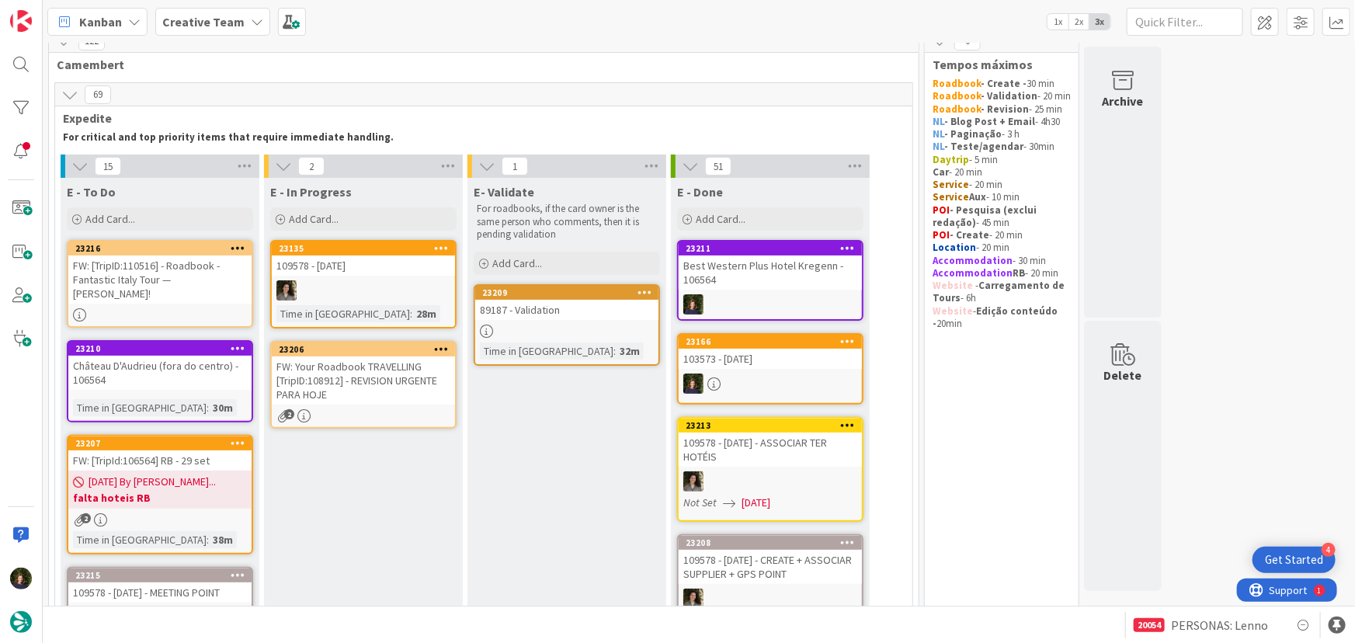
click at [349, 401] on div "FW: Your Roadbook TRAVELLING [TripID:108912] - REVISION URGENTE PARA HOJE" at bounding box center [363, 381] width 183 height 48
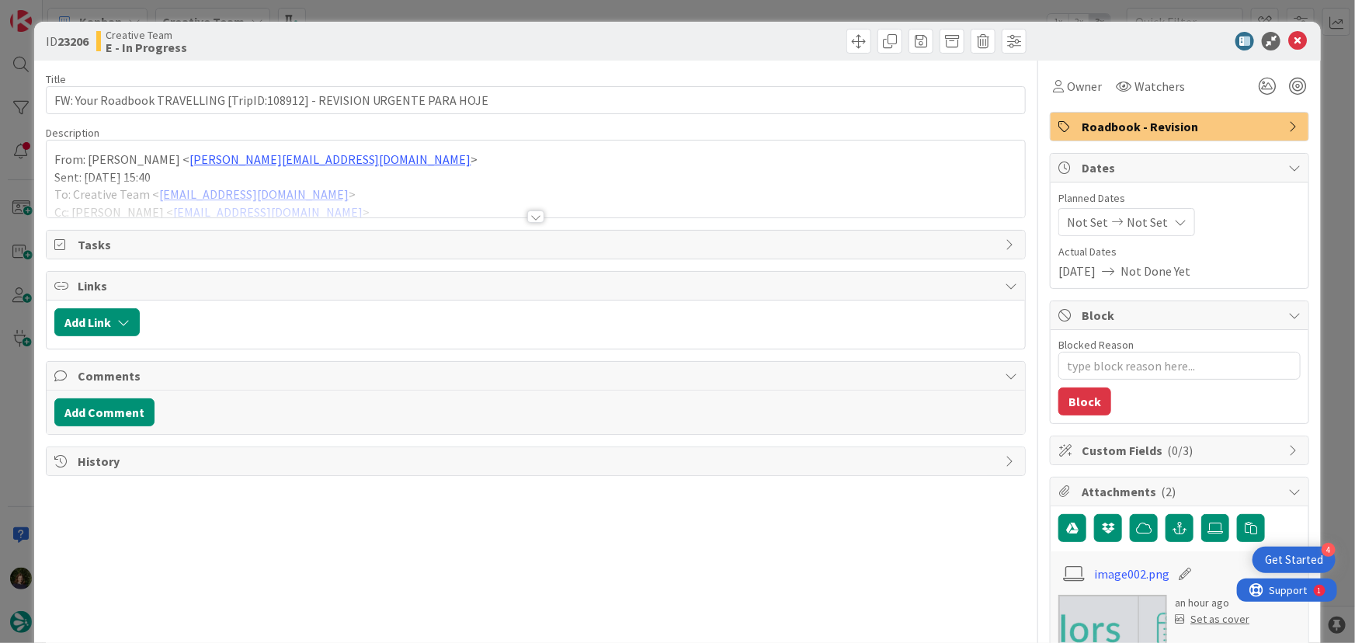
click at [531, 217] on div at bounding box center [535, 216] width 17 height 12
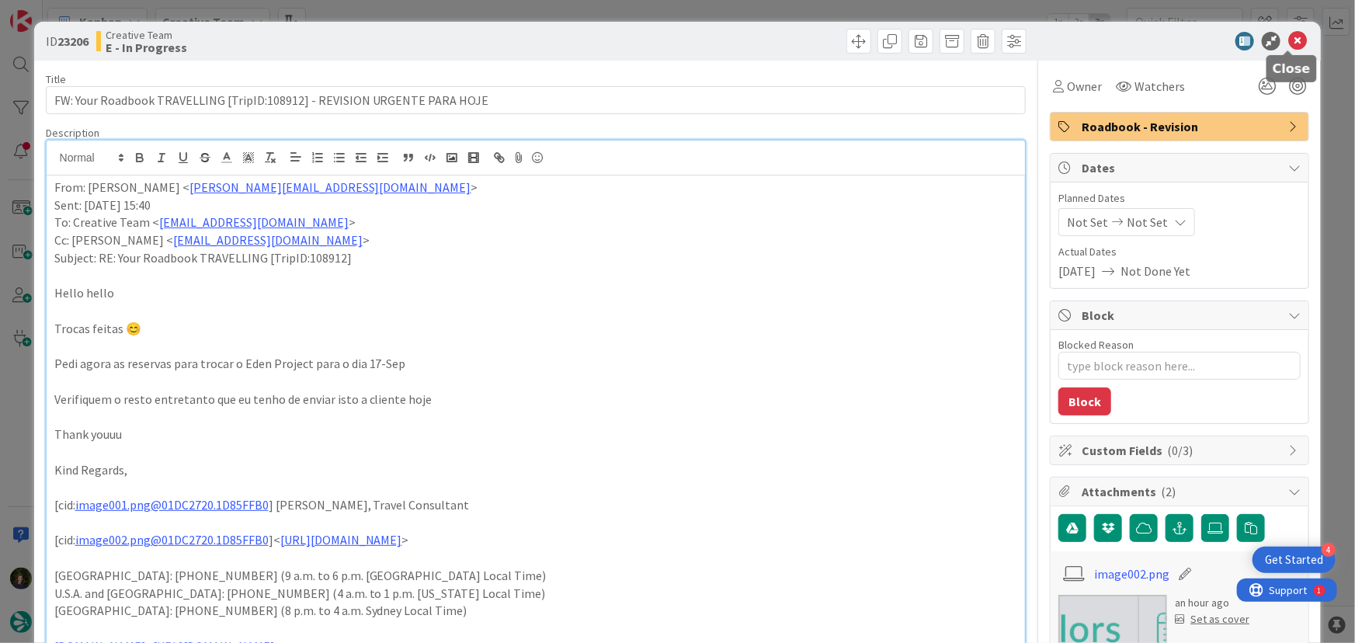
click at [1296, 37] on icon at bounding box center [1298, 41] width 19 height 19
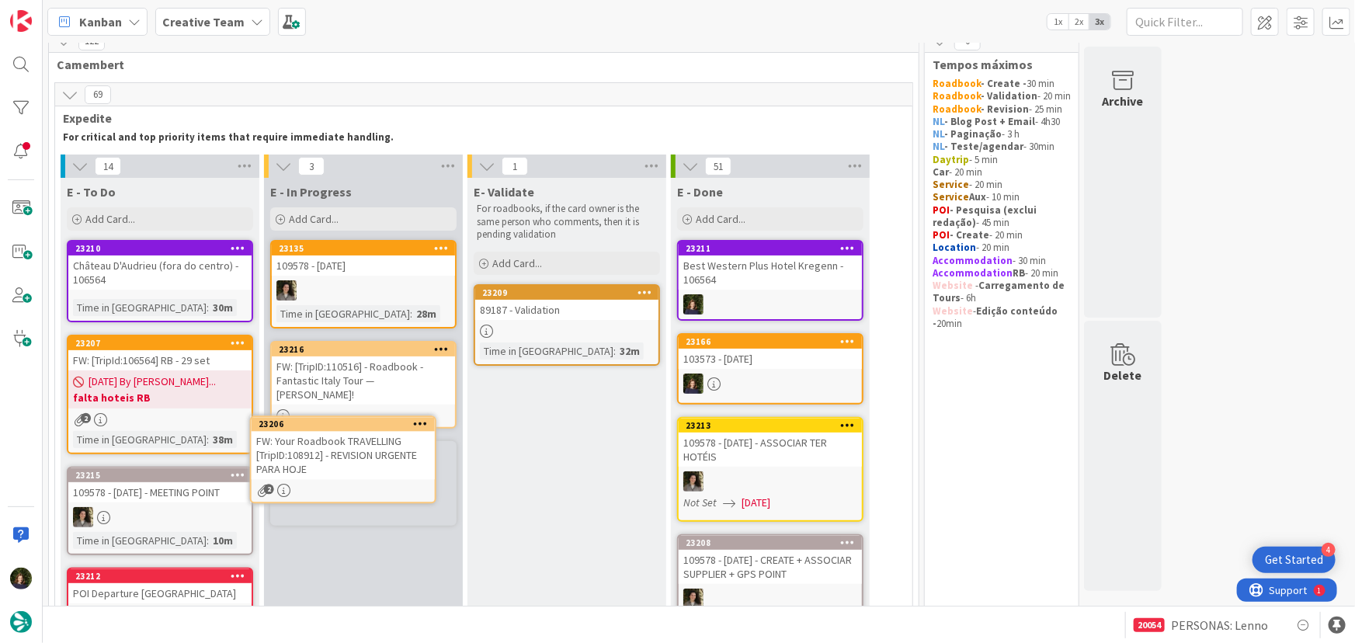
scroll to position [37, 0]
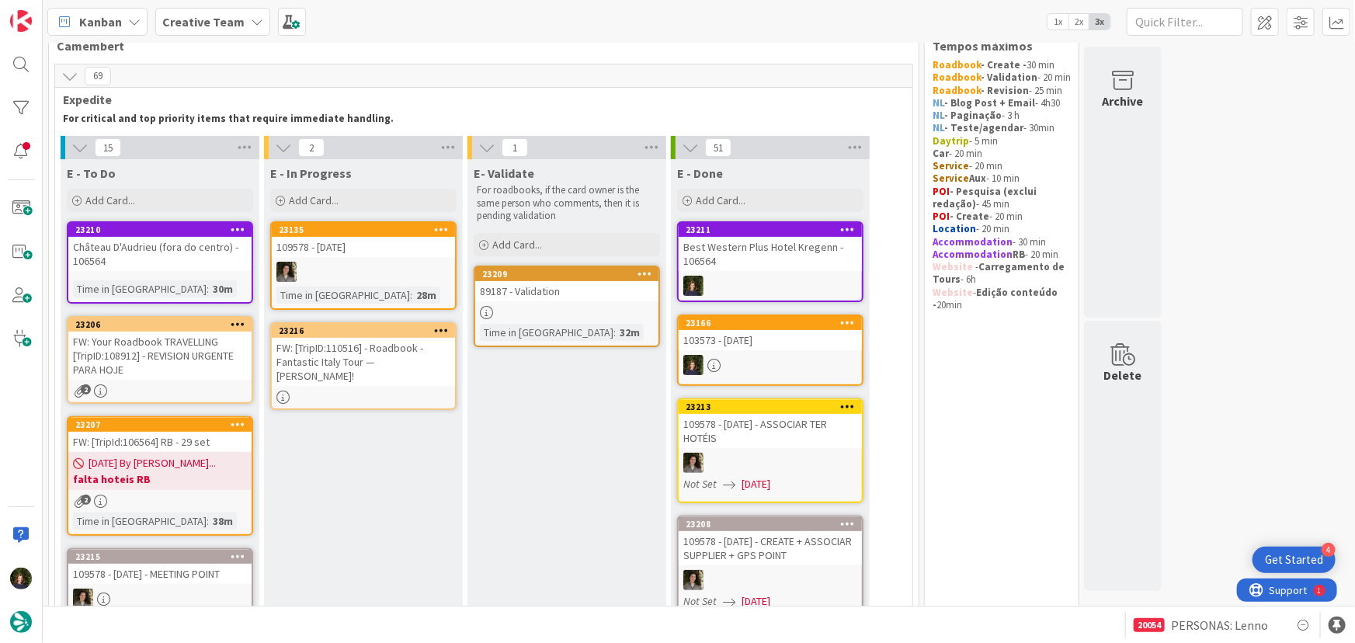
click at [333, 357] on div "FW: [TripID:110516] - Roadbook - Fantastic Italy Tour — [PERSON_NAME]!" at bounding box center [363, 362] width 183 height 48
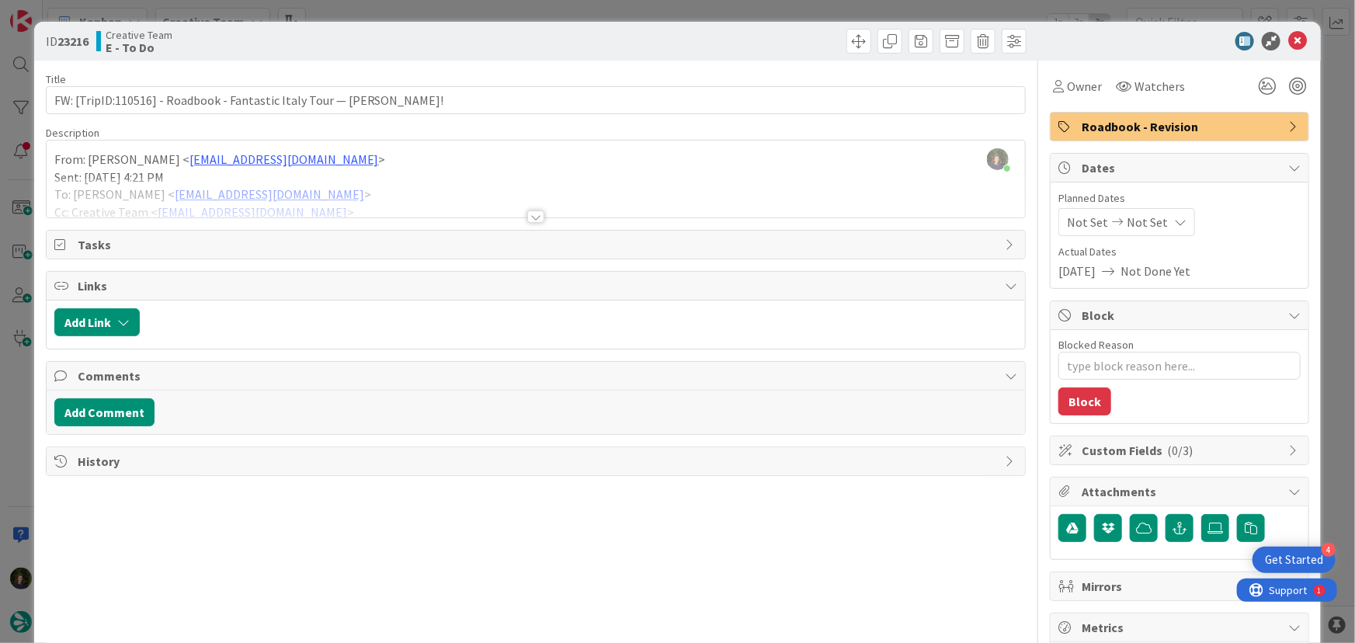
click at [533, 219] on div at bounding box center [535, 216] width 17 height 12
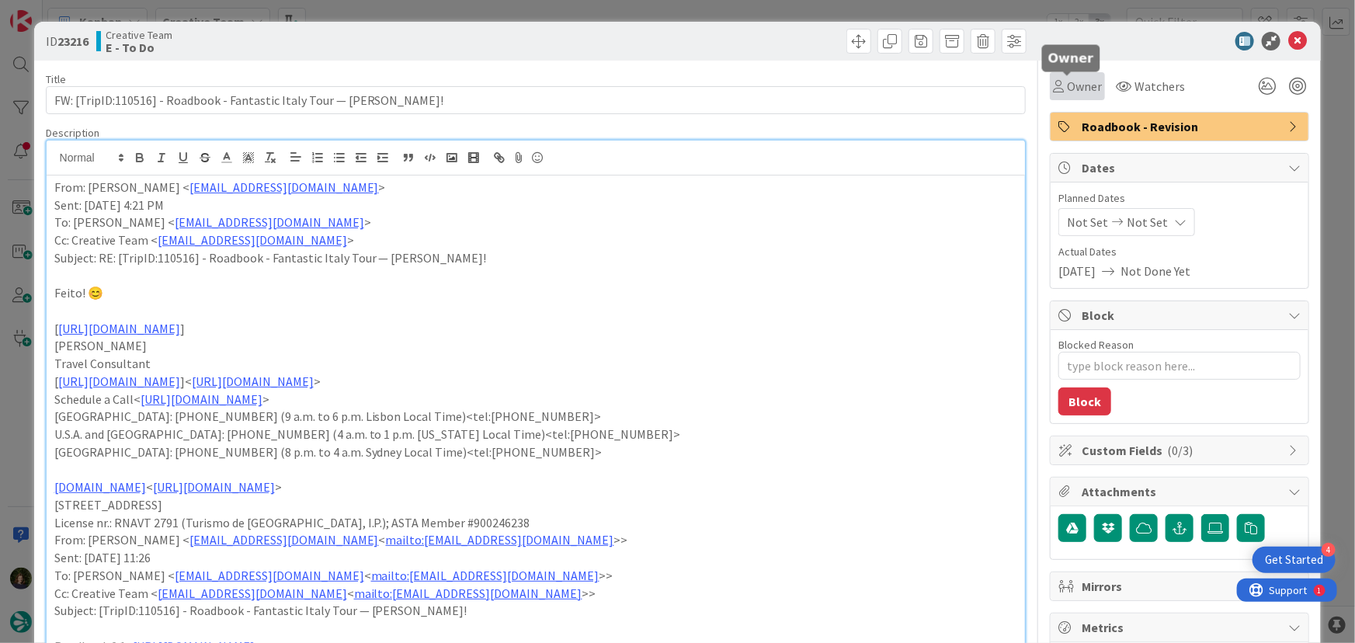
click at [1071, 85] on span "Owner" at bounding box center [1084, 86] width 35 height 19
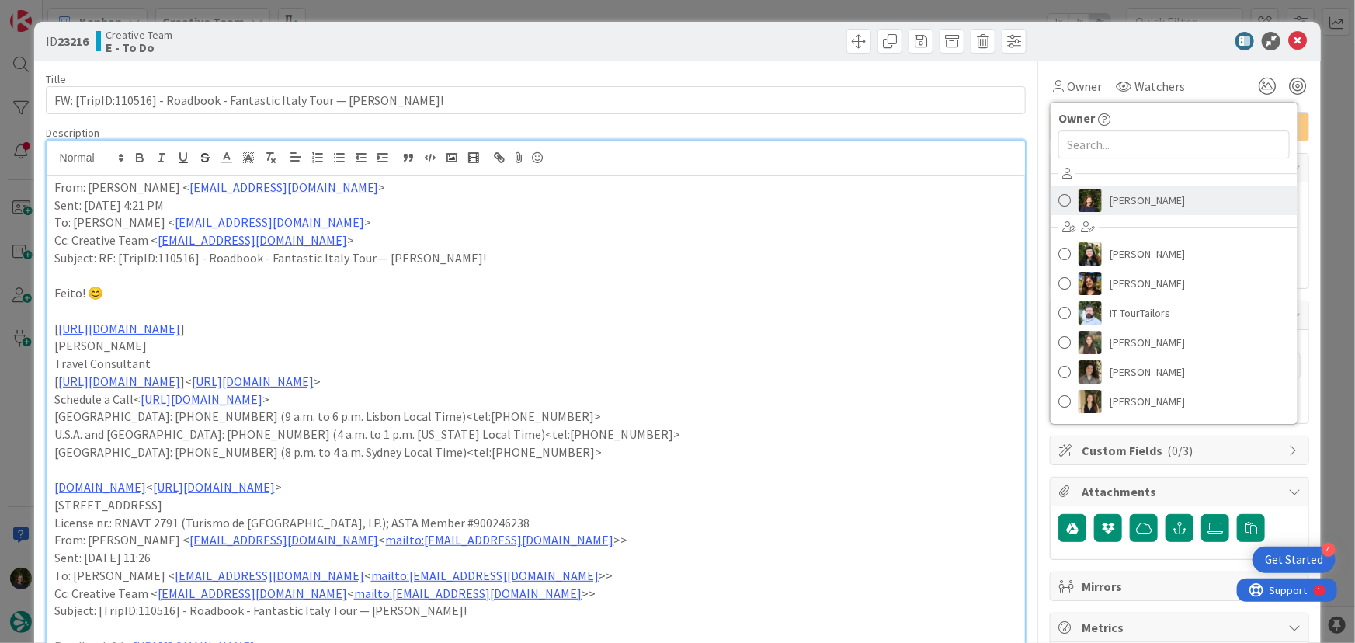
click at [1118, 209] on span "[PERSON_NAME]" at bounding box center [1147, 200] width 75 height 23
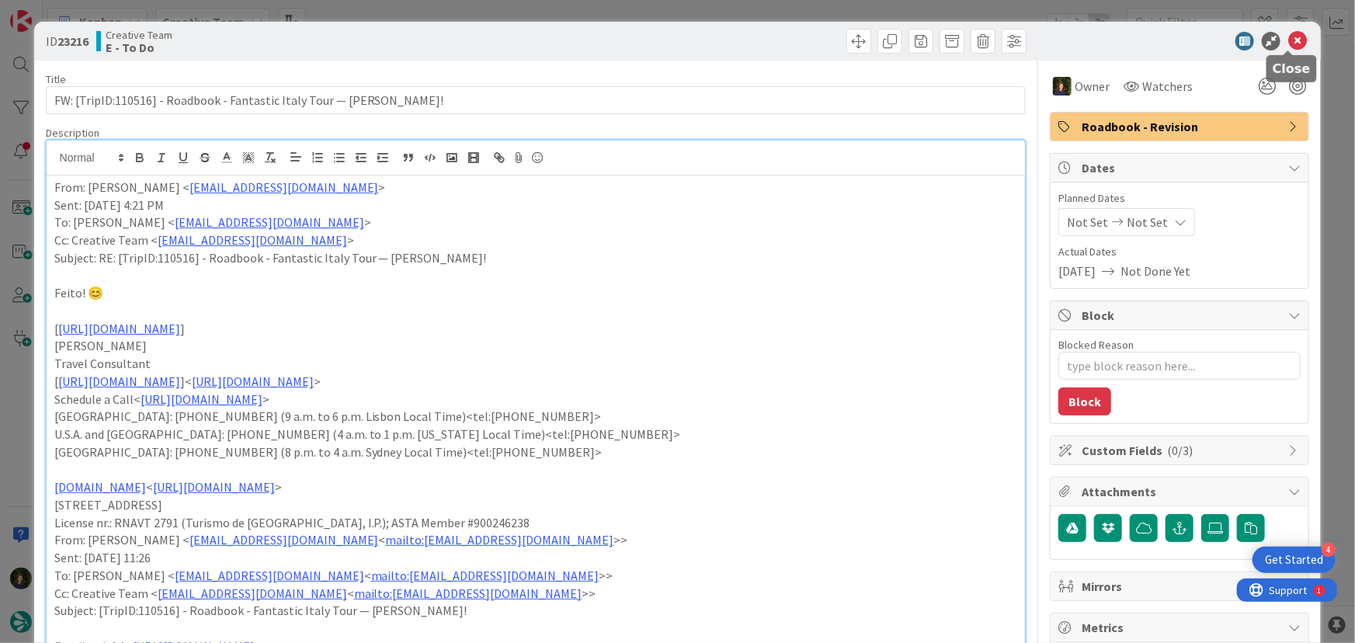
click at [1292, 41] on icon at bounding box center [1298, 41] width 19 height 19
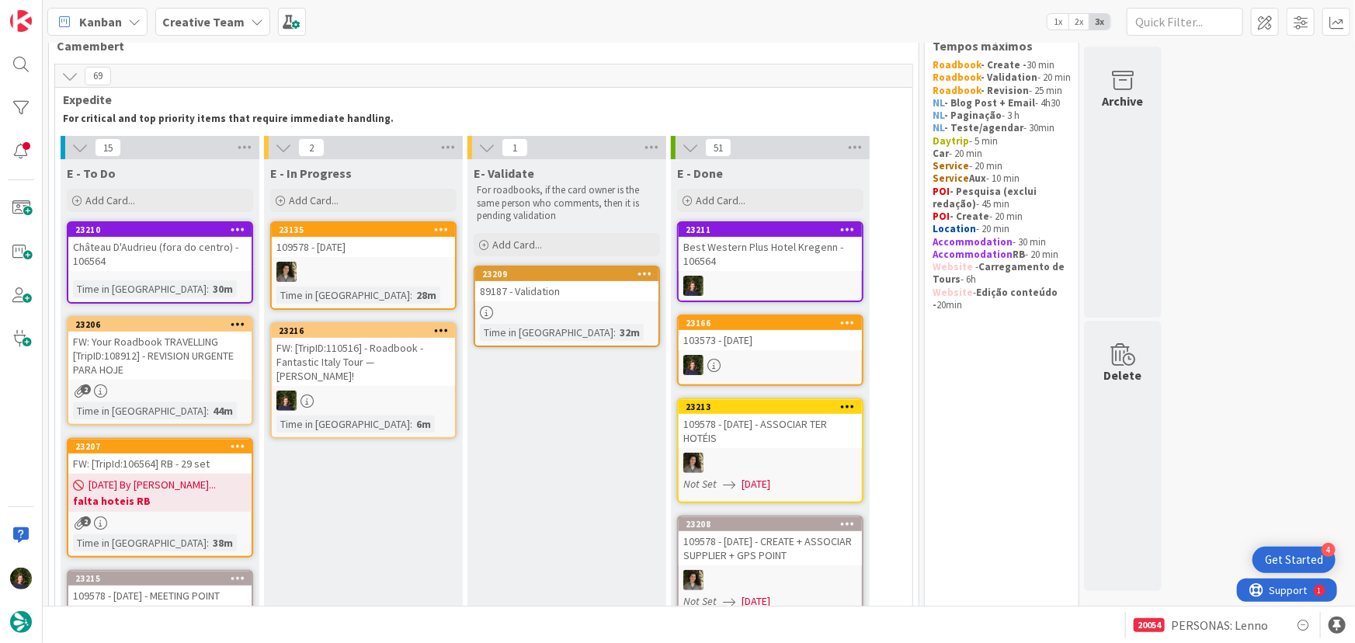
click at [353, 391] on div at bounding box center [363, 401] width 183 height 20
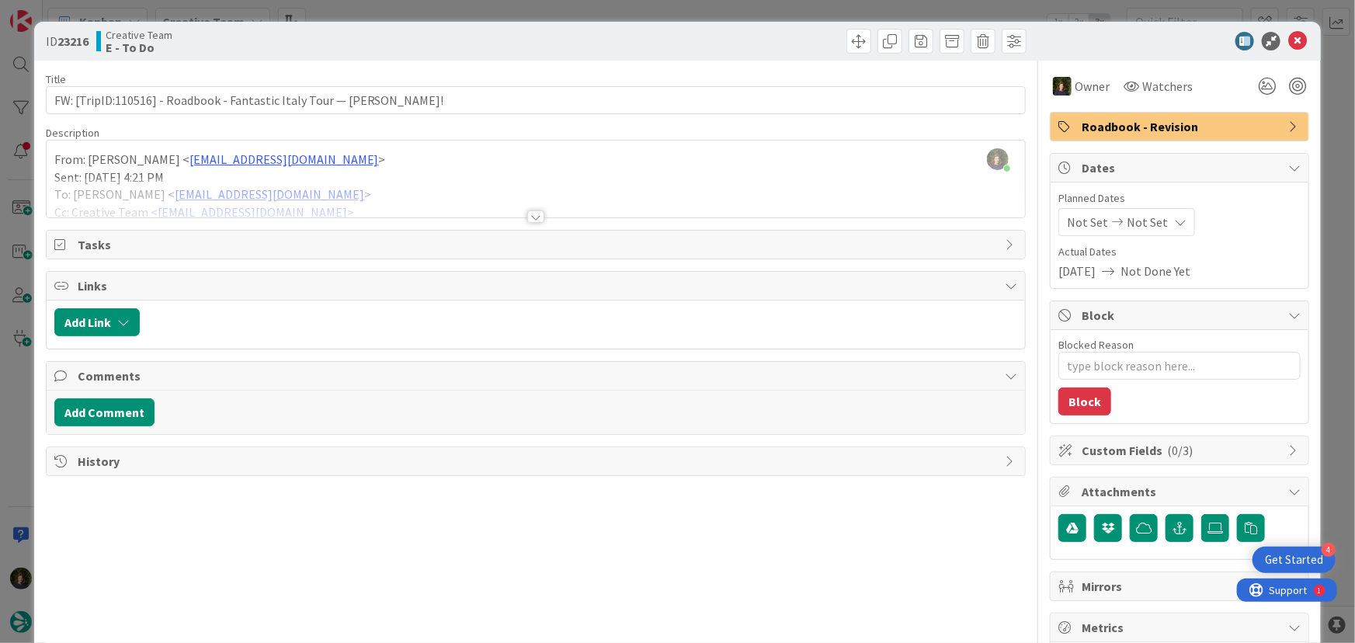
drag, startPoint x: 537, startPoint y: 218, endPoint x: 528, endPoint y: 223, distance: 10.4
click at [535, 217] on div at bounding box center [535, 216] width 17 height 12
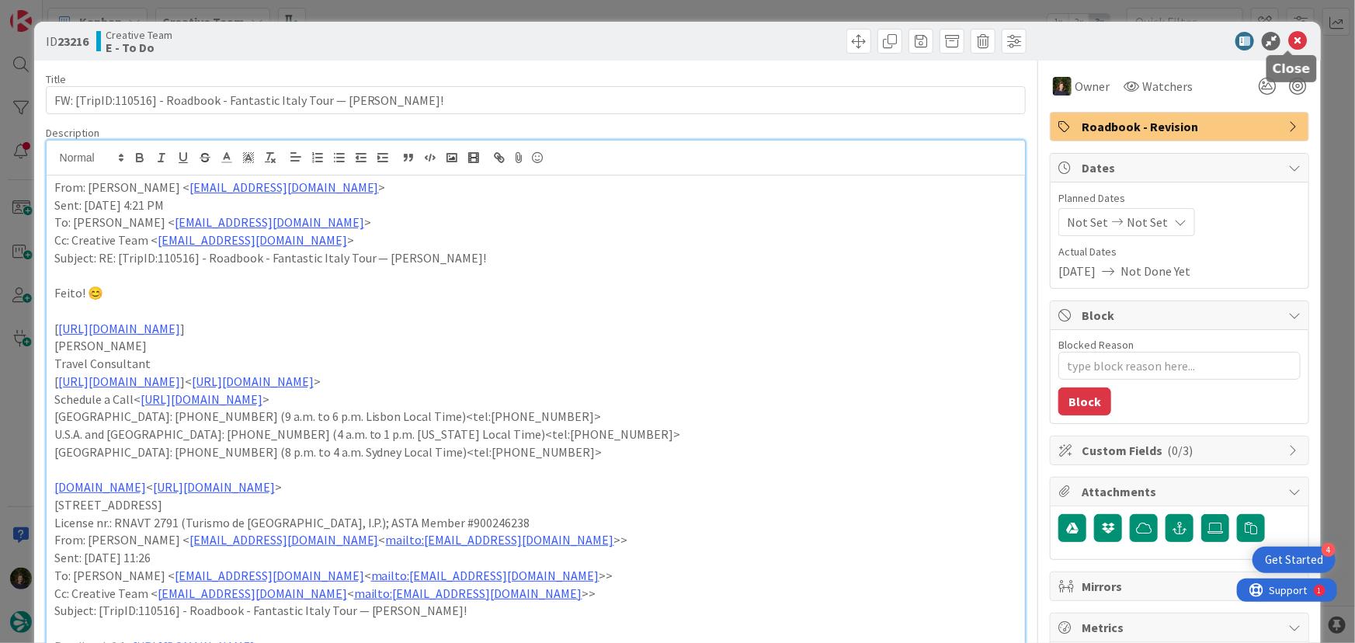
click at [1289, 39] on icon at bounding box center [1298, 41] width 19 height 19
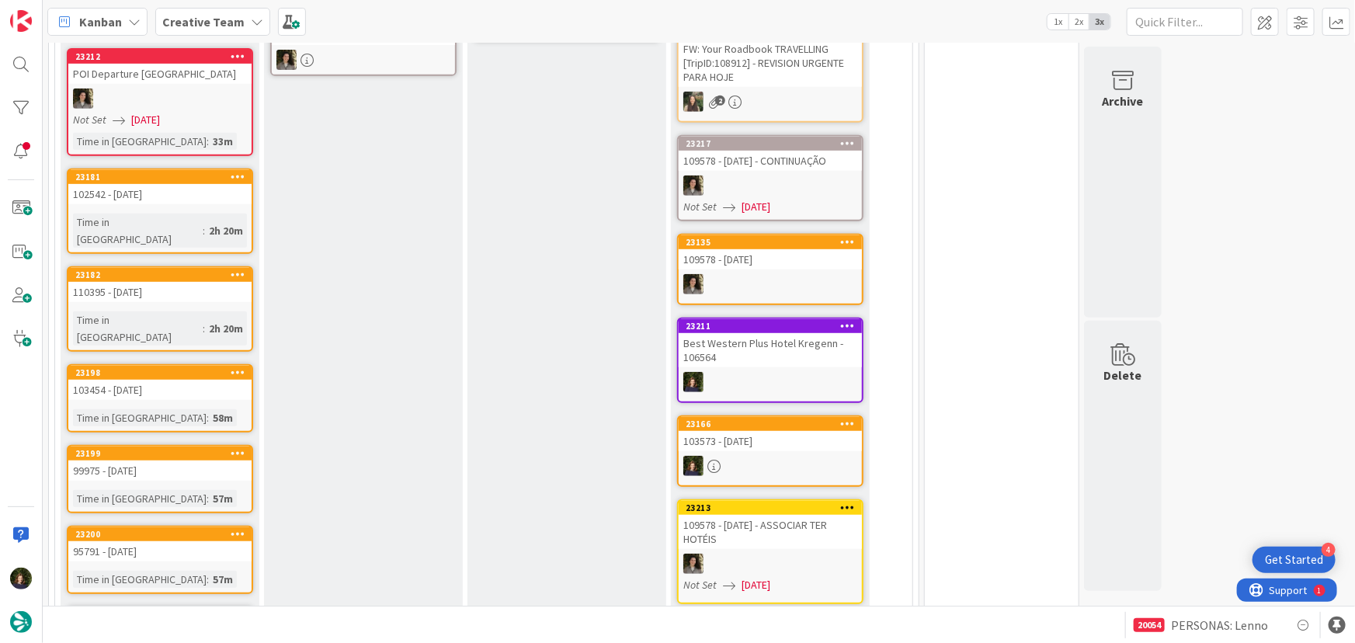
scroll to position [241, 0]
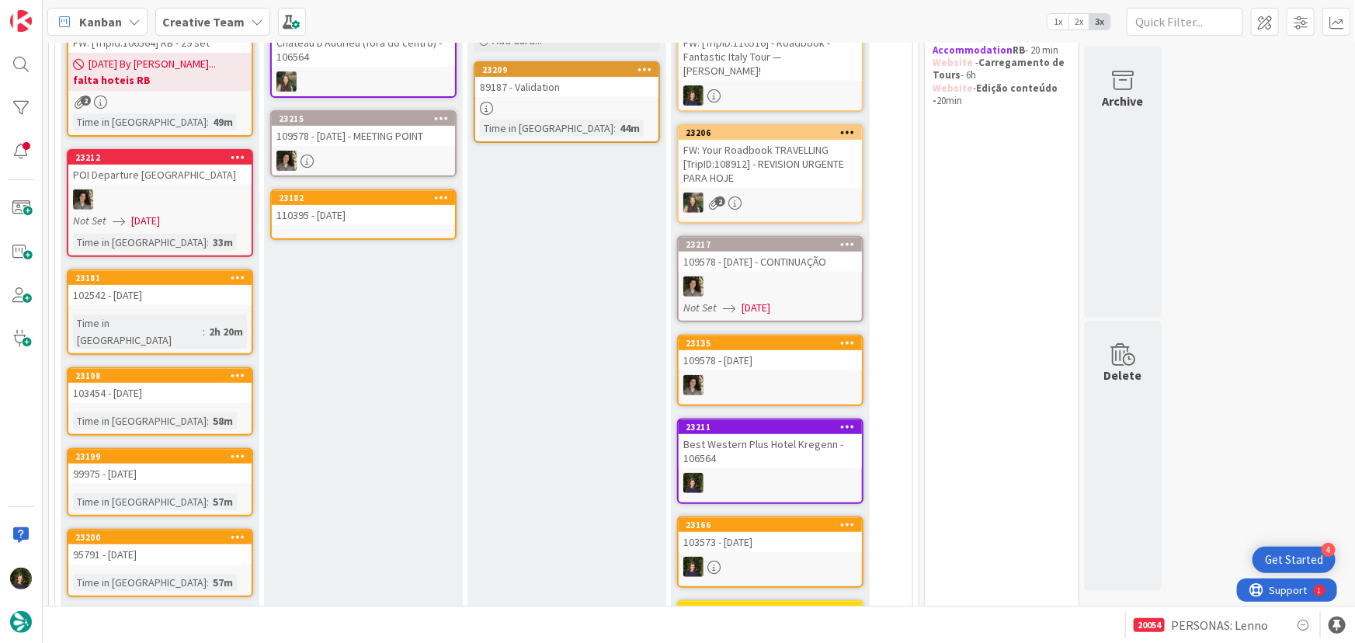
click at [370, 221] on div "110395 - [DATE]" at bounding box center [363, 215] width 183 height 20
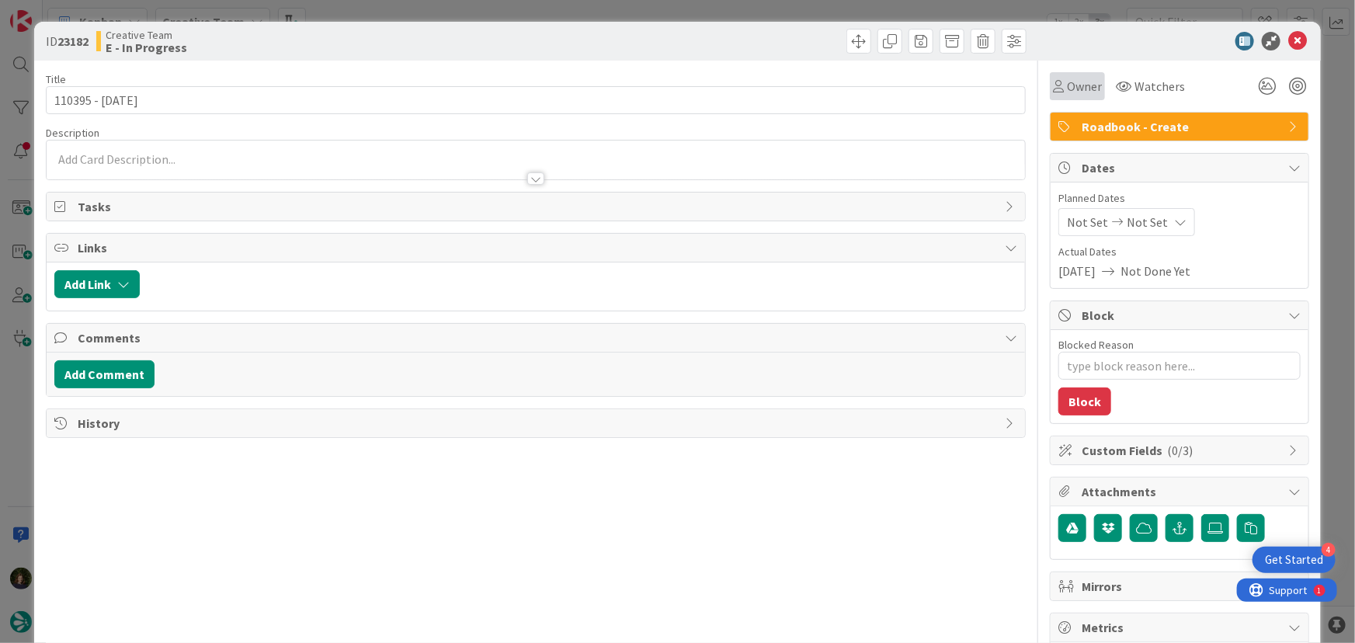
click at [1077, 85] on span "Owner" at bounding box center [1084, 86] width 35 height 19
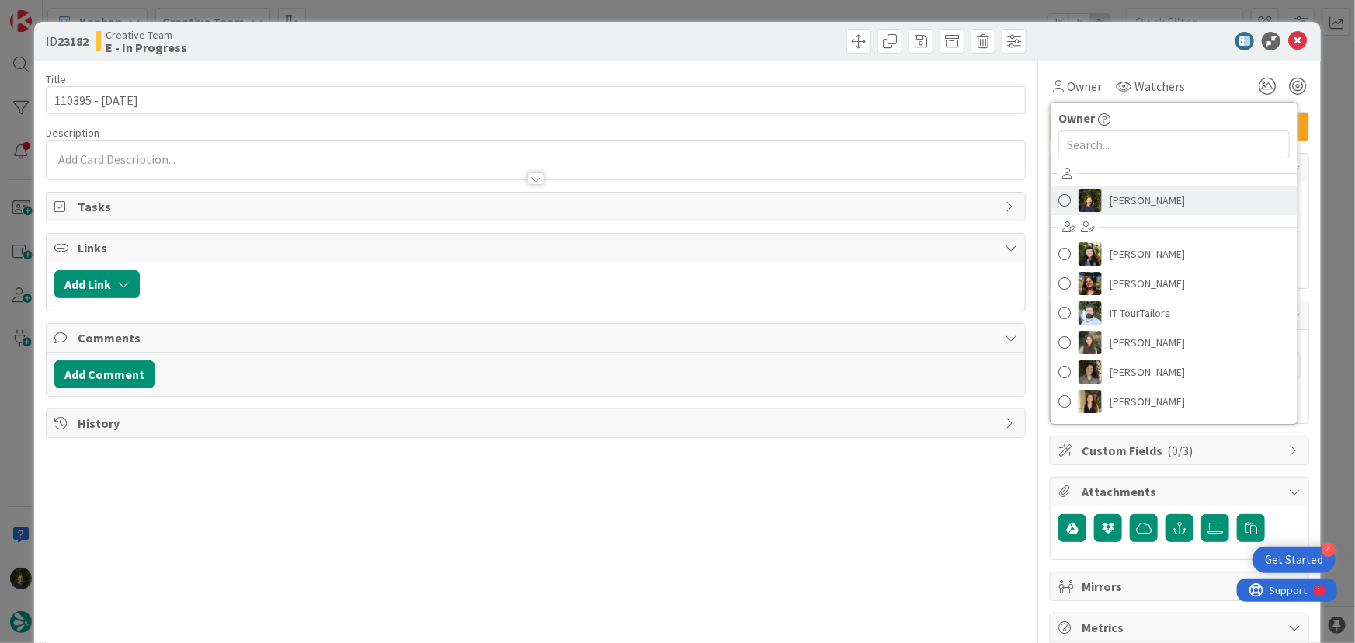
click at [1139, 206] on span "[PERSON_NAME]" at bounding box center [1147, 200] width 75 height 23
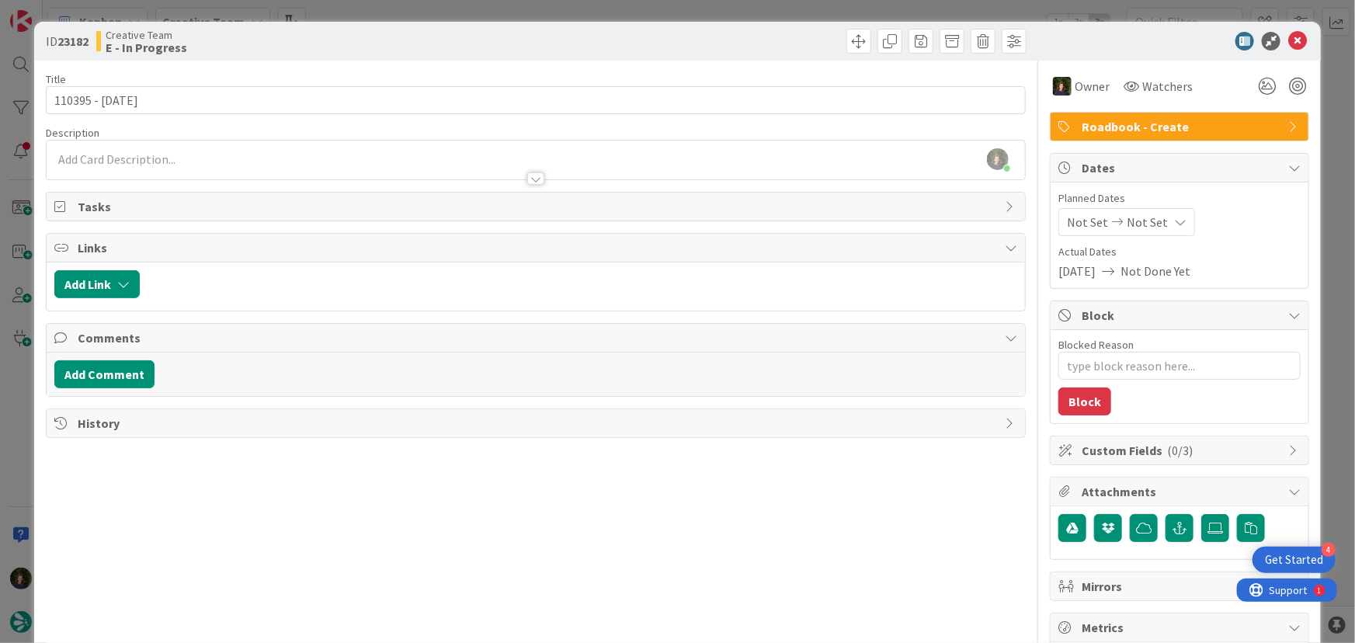
type textarea "x"
click at [109, 162] on div "[PERSON_NAME] joined 6 m ago" at bounding box center [536, 160] width 979 height 39
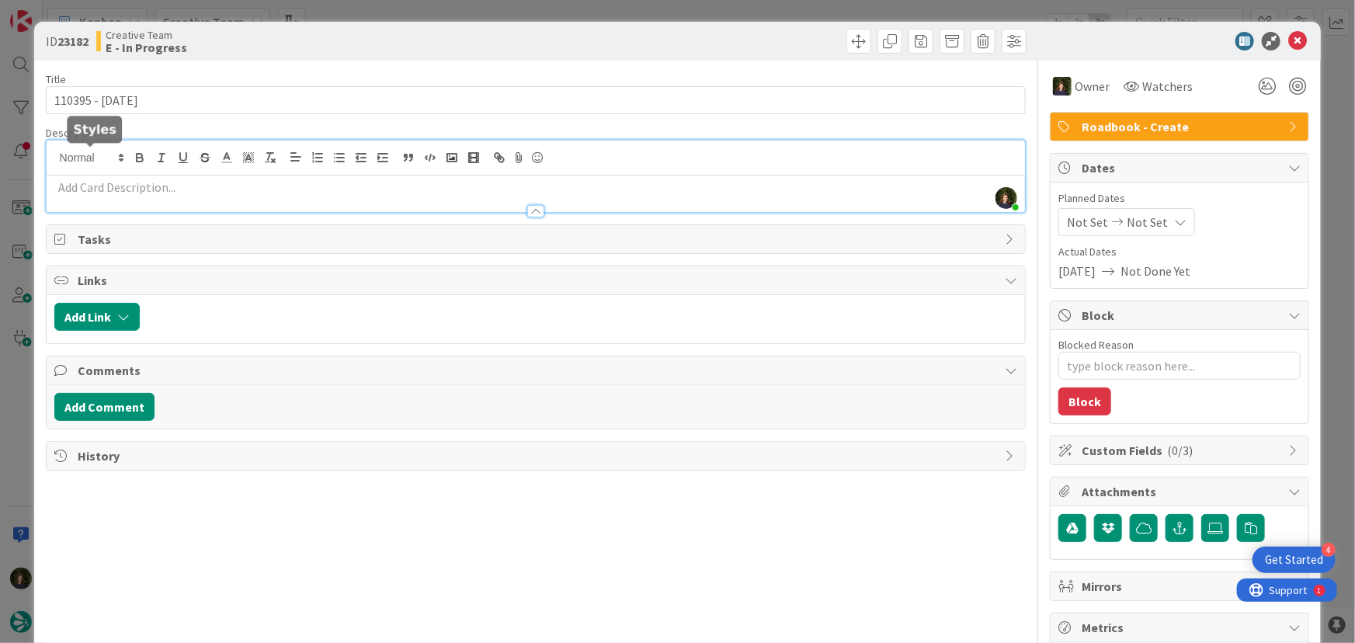
paste div
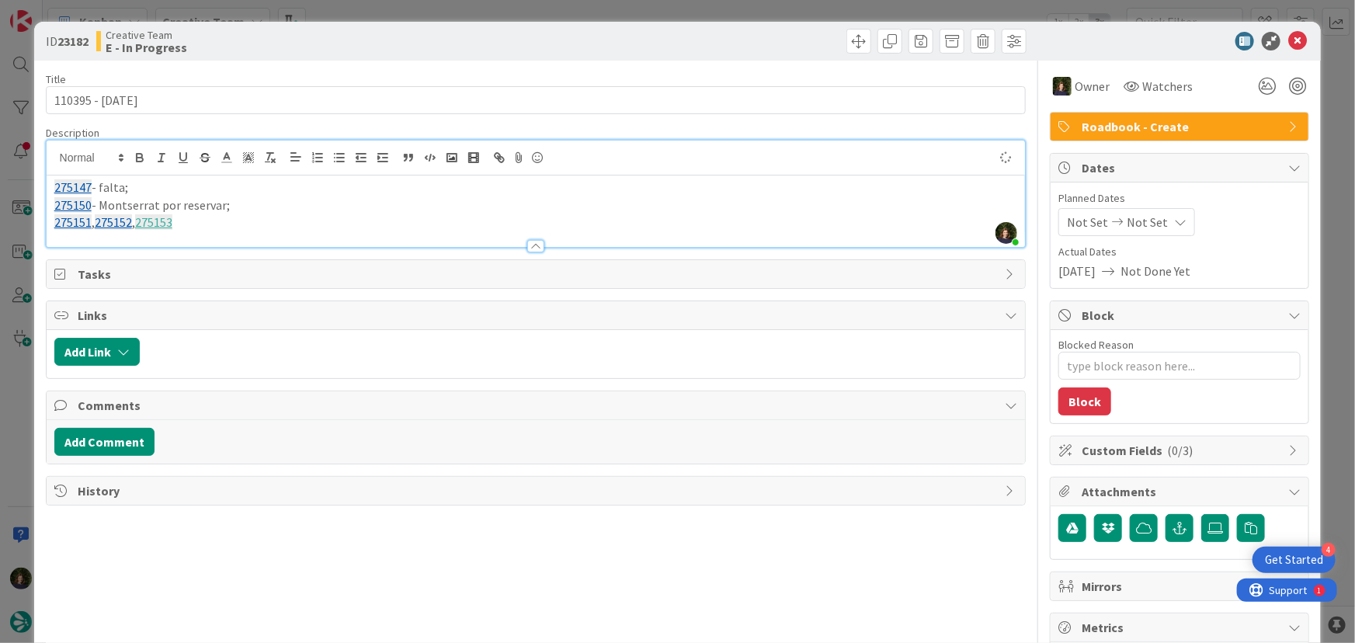
click at [249, 203] on p "275150 - Montserrat por reservar;" at bounding box center [536, 206] width 964 height 18
click at [222, 222] on p "275151 , 275152 , 275153" at bounding box center [536, 223] width 964 height 18
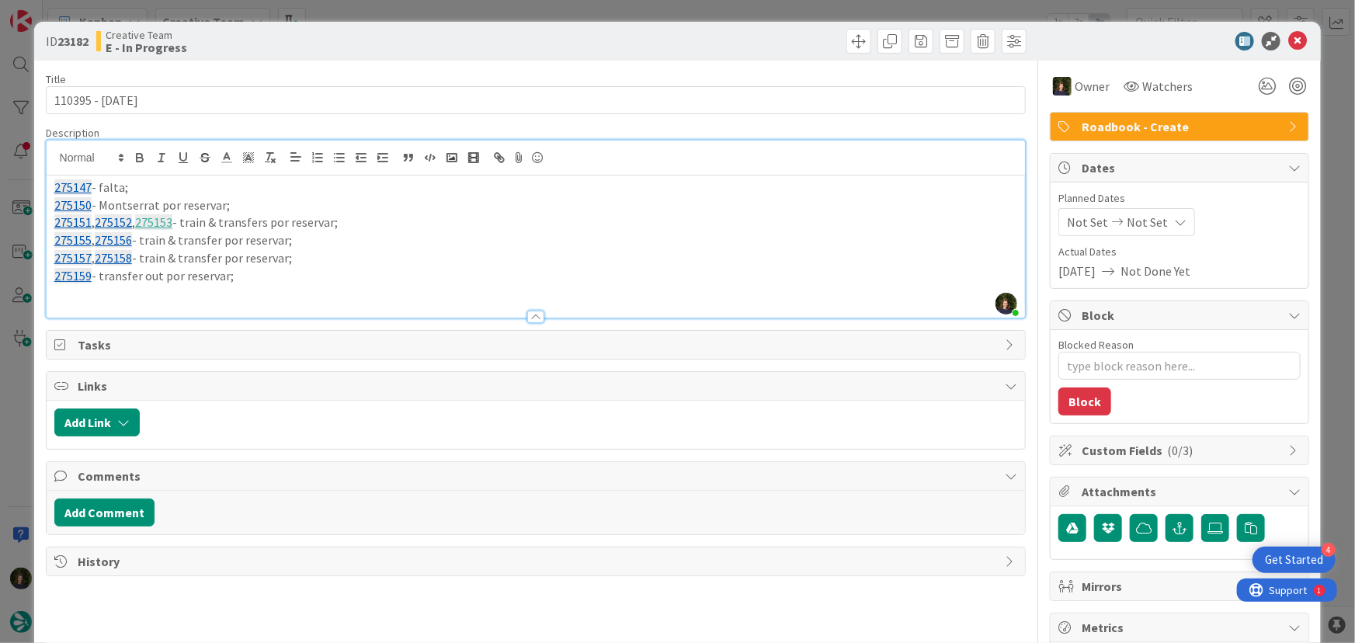
drag, startPoint x: 245, startPoint y: 280, endPoint x: 45, endPoint y: 182, distance: 223.0
click at [46, 182] on div "[PERSON_NAME] joined 14 m ago 275147 - falta; 275150 - Montserrat por reservar;…" at bounding box center [536, 229] width 981 height 179
copy div "275147 - falta; 275150 - Montserrat por reservar; 275151 , 275152 , 275153 - tr…"
click at [1289, 43] on icon at bounding box center [1298, 41] width 19 height 19
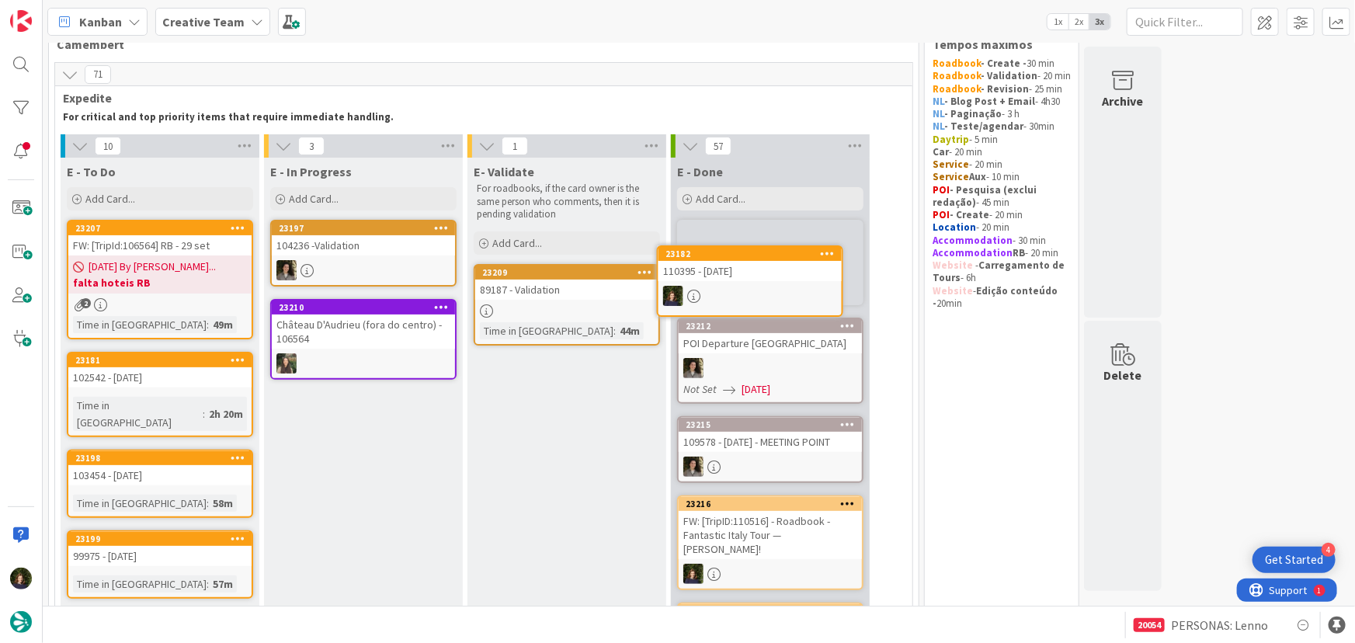
scroll to position [23, 0]
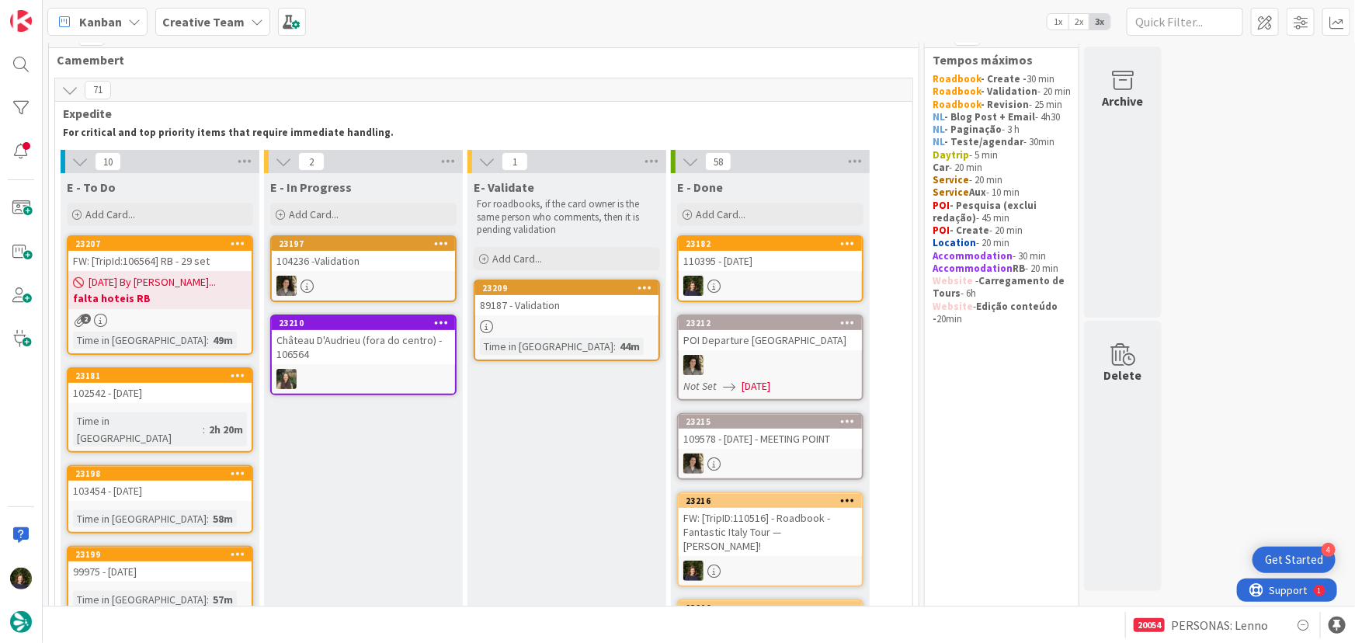
click at [543, 329] on div at bounding box center [566, 326] width 183 height 13
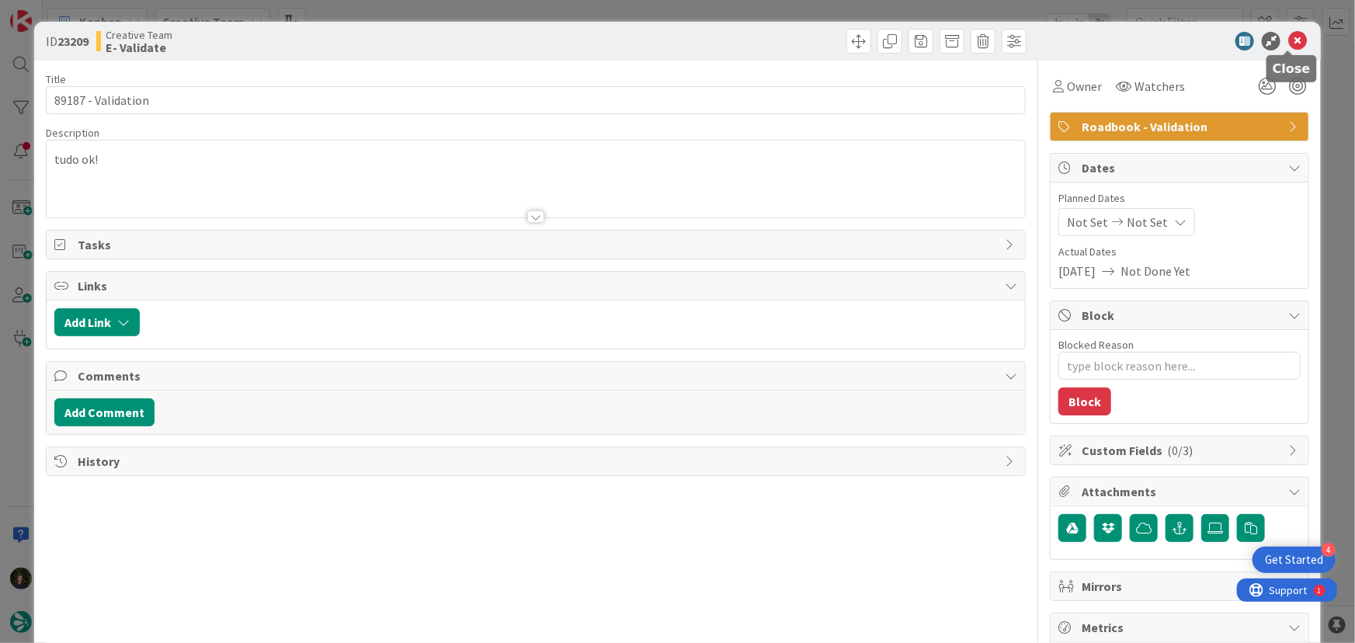
click at [1290, 37] on icon at bounding box center [1298, 41] width 19 height 19
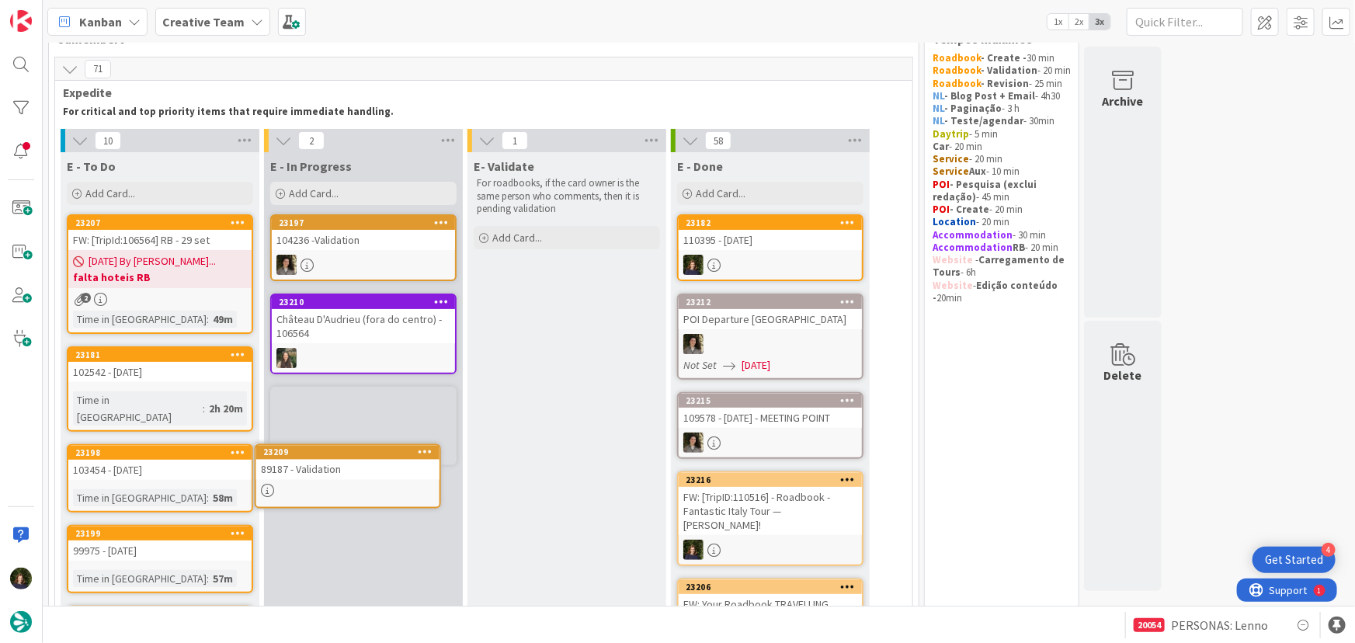
scroll to position [59, 0]
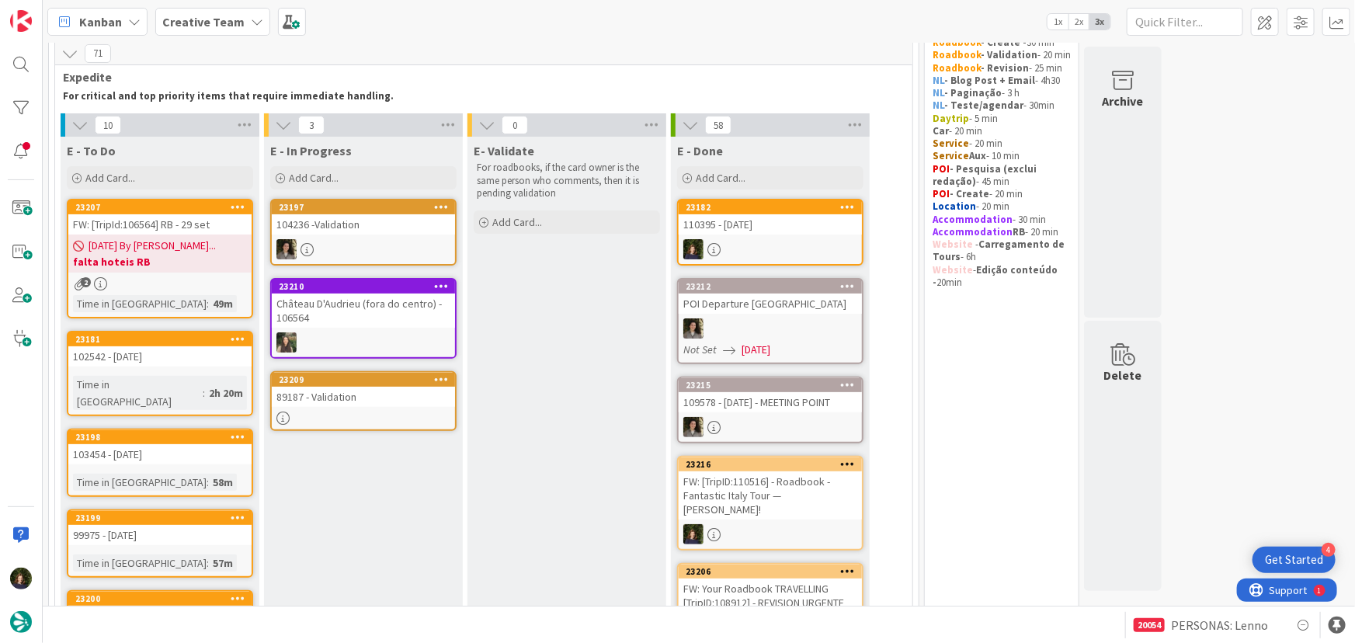
click at [336, 412] on div at bounding box center [363, 418] width 183 height 13
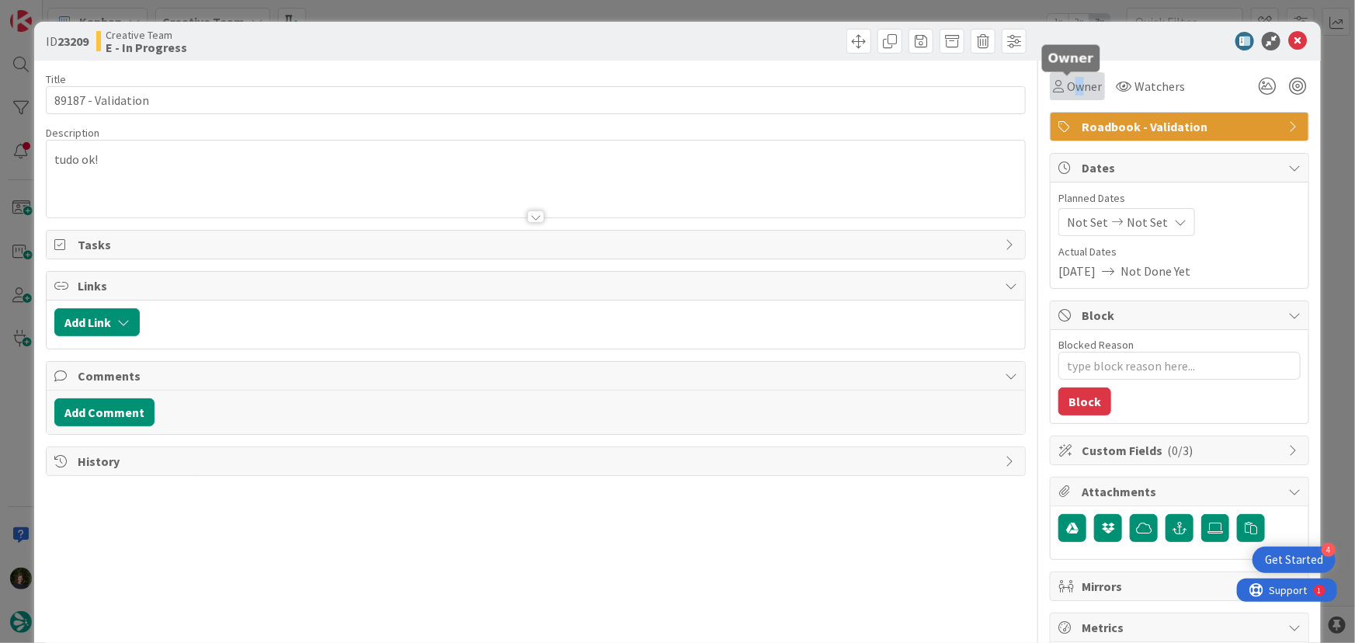
click at [1071, 82] on span "Owner" at bounding box center [1084, 86] width 35 height 19
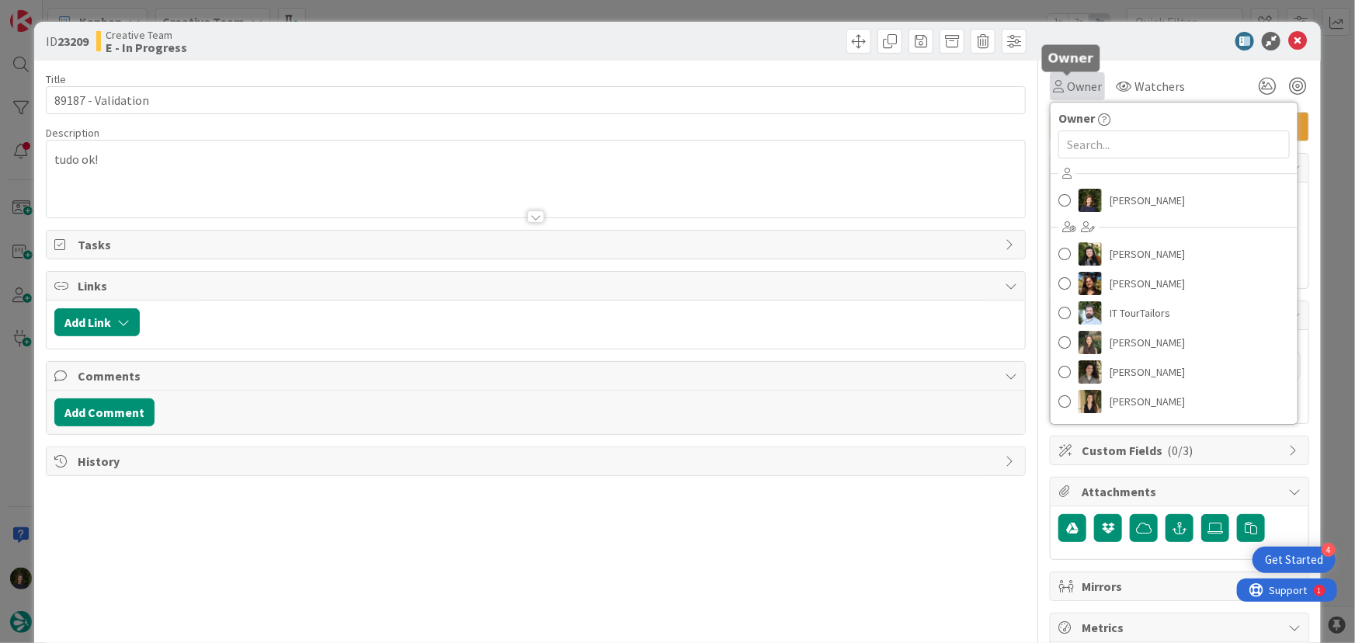
click at [1079, 82] on span "Owner" at bounding box center [1084, 86] width 35 height 19
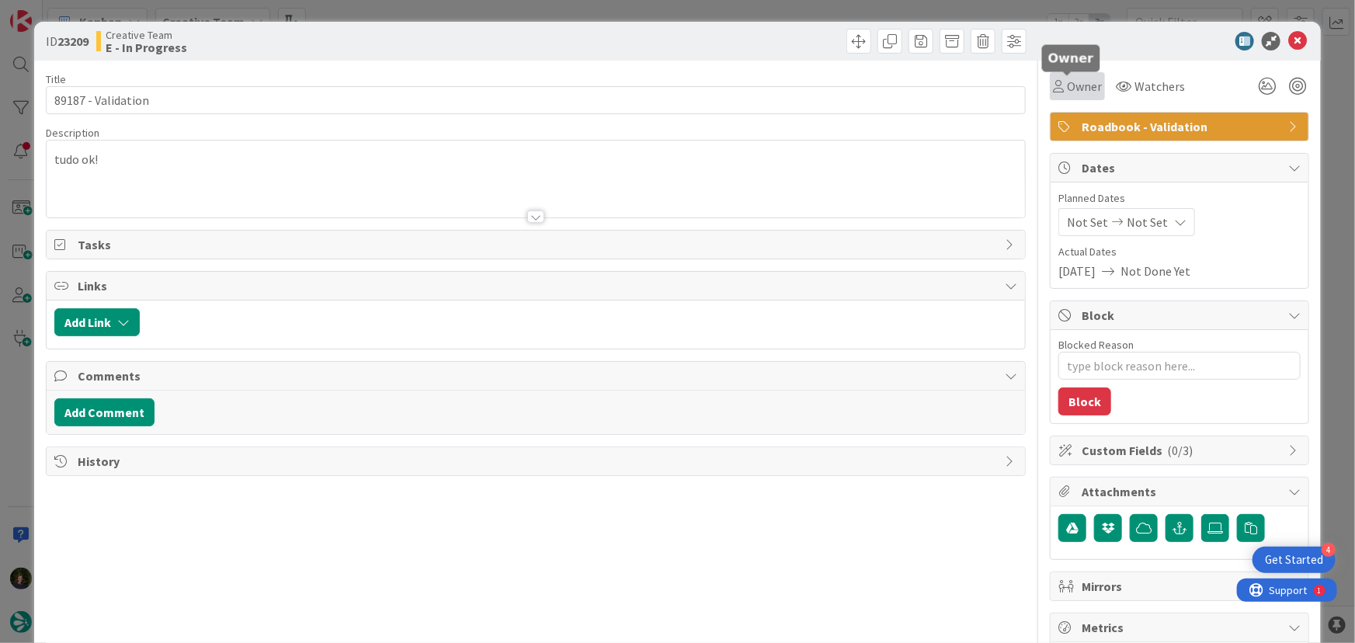
click at [1080, 80] on span "Owner" at bounding box center [1084, 86] width 35 height 19
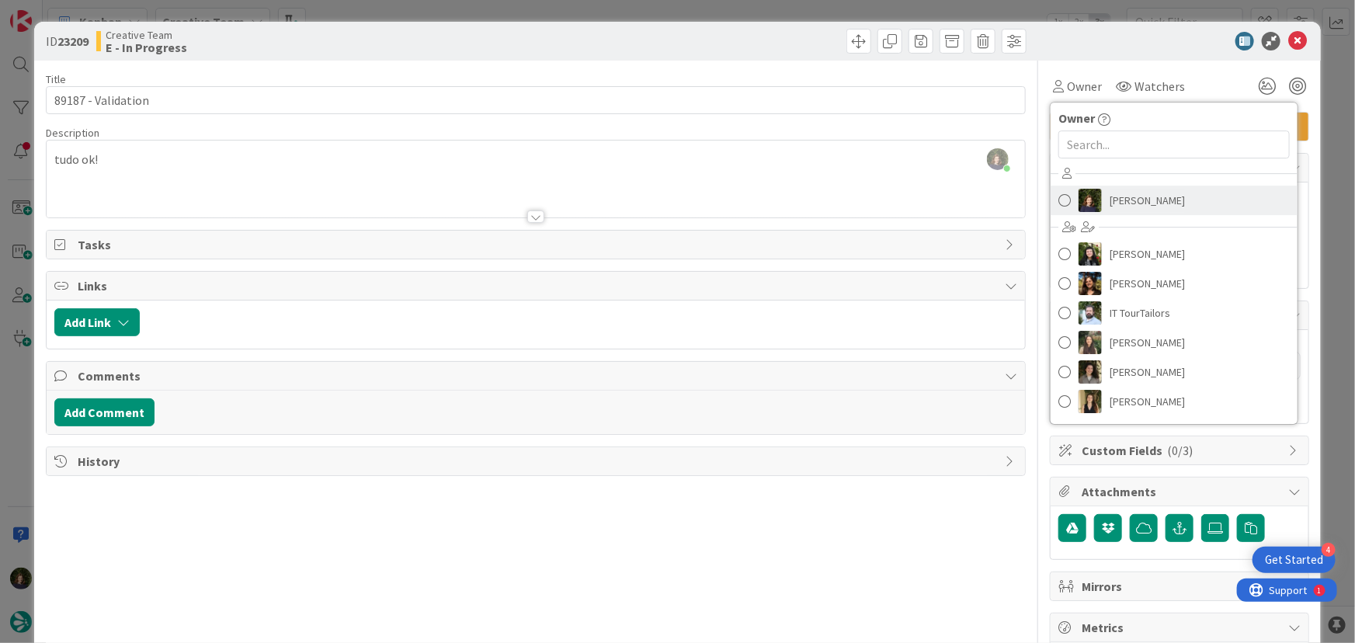
click at [1123, 194] on span "[PERSON_NAME]" at bounding box center [1147, 200] width 75 height 23
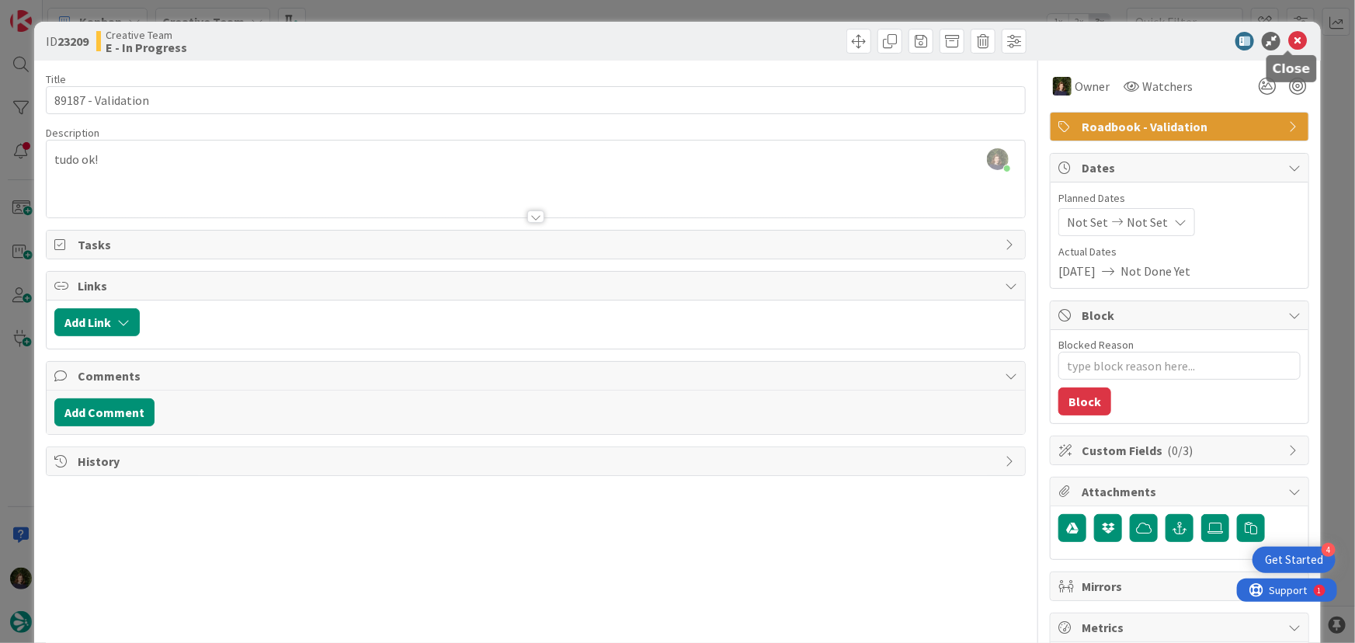
click at [1289, 37] on icon at bounding box center [1298, 41] width 19 height 19
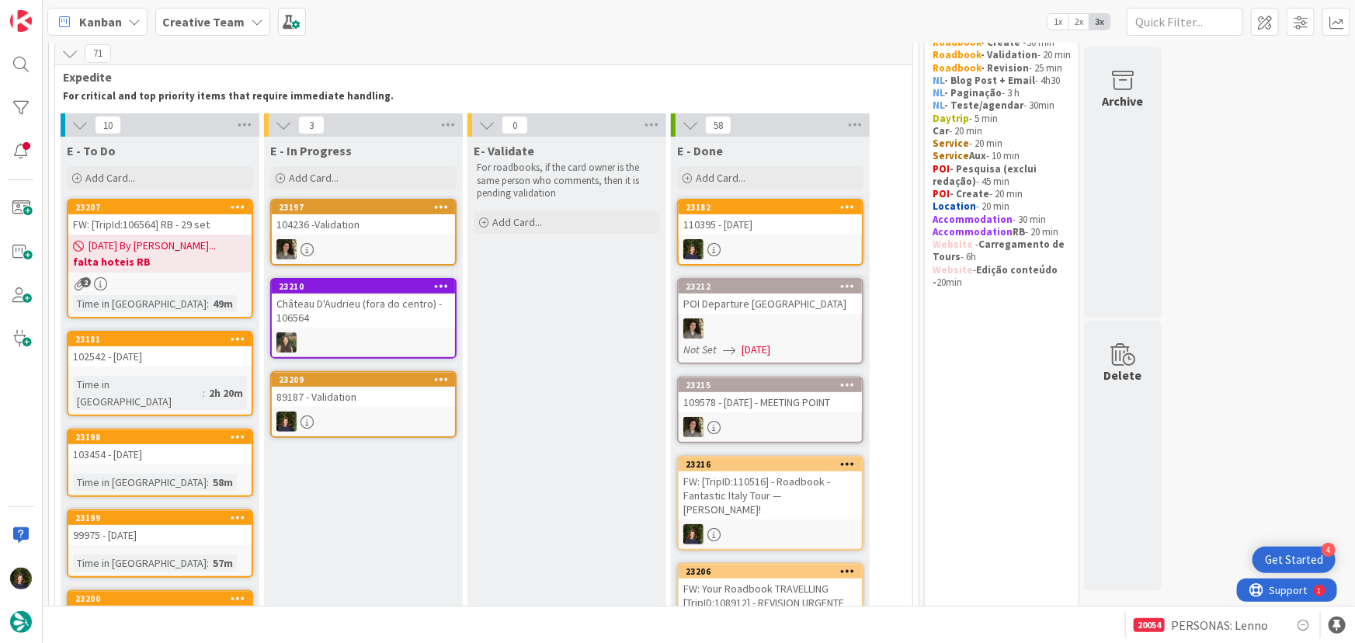
click at [206, 21] on b "Creative Team" at bounding box center [203, 22] width 82 height 16
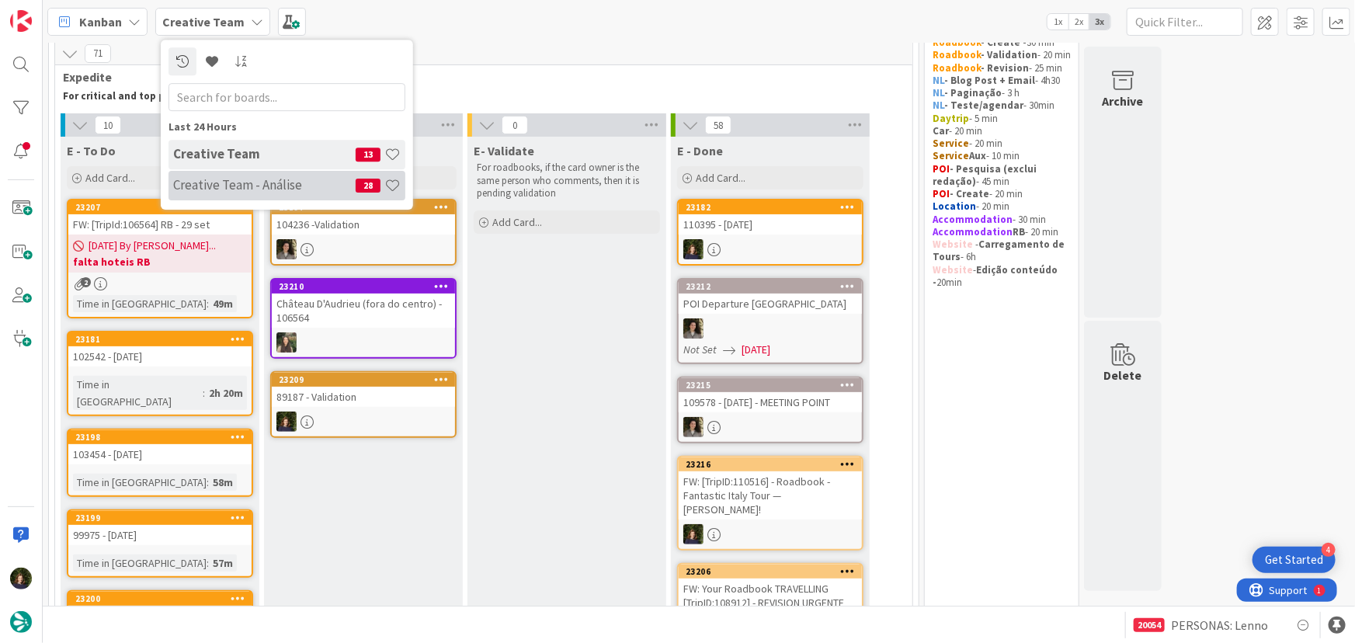
click at [189, 187] on h4 "Creative Team - Análise" at bounding box center [264, 185] width 183 height 16
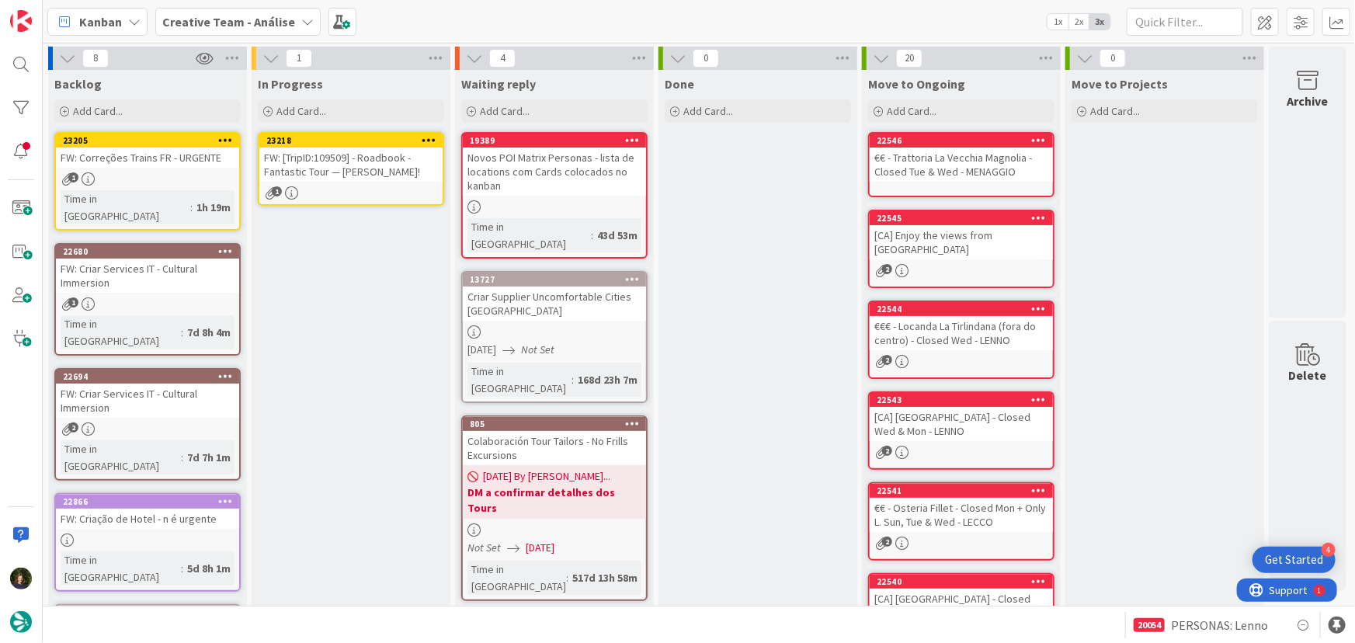
click at [360, 174] on div "FW: [TripID:109509] - Roadbook - Fantastic Tour — [PERSON_NAME]!" at bounding box center [350, 165] width 183 height 34
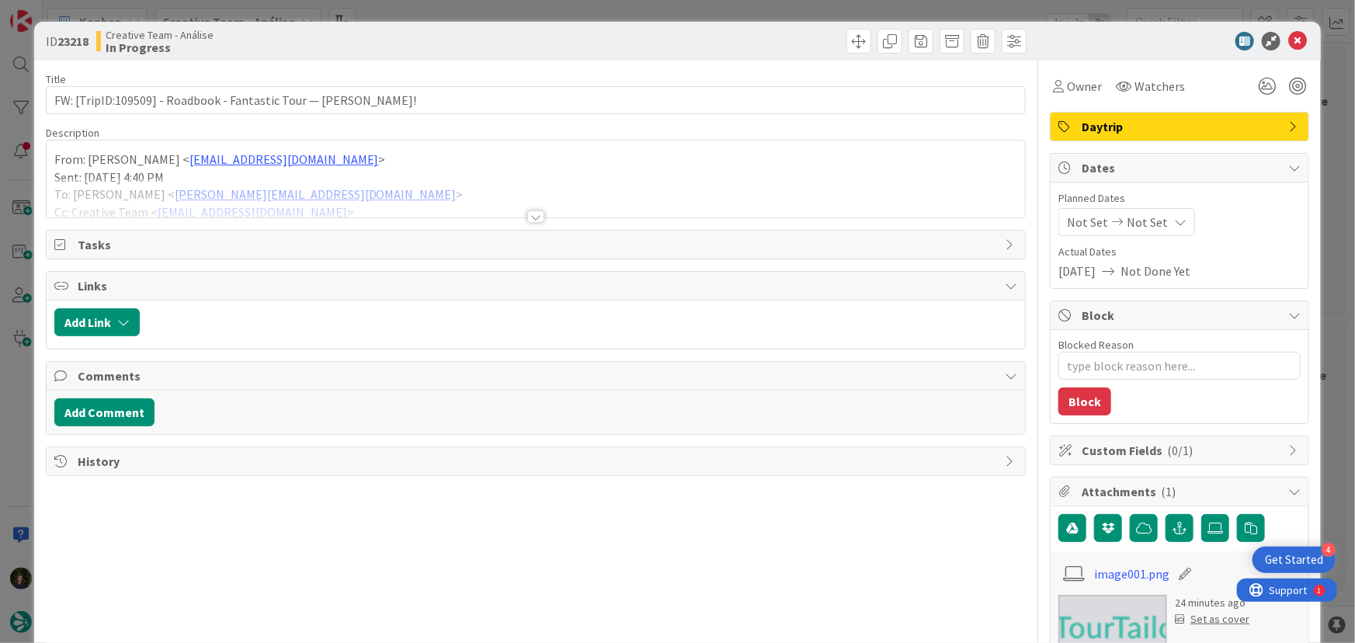
click at [533, 217] on div at bounding box center [535, 216] width 17 height 12
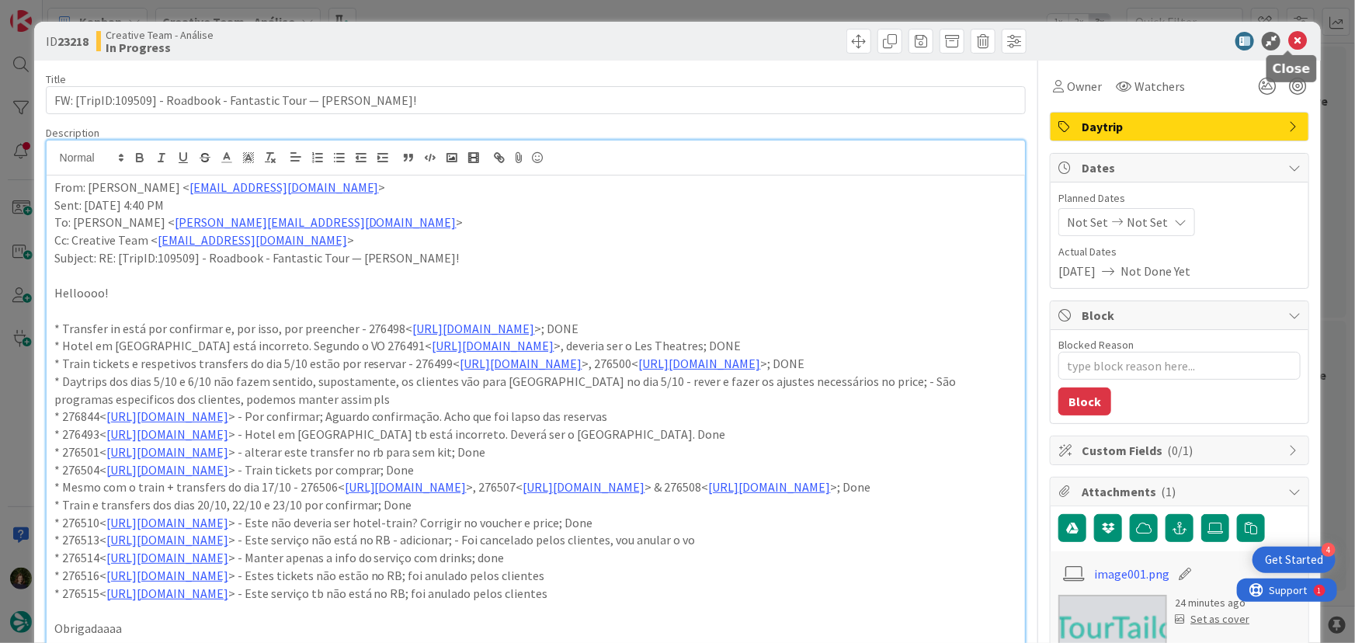
click at [1290, 40] on icon at bounding box center [1298, 41] width 19 height 19
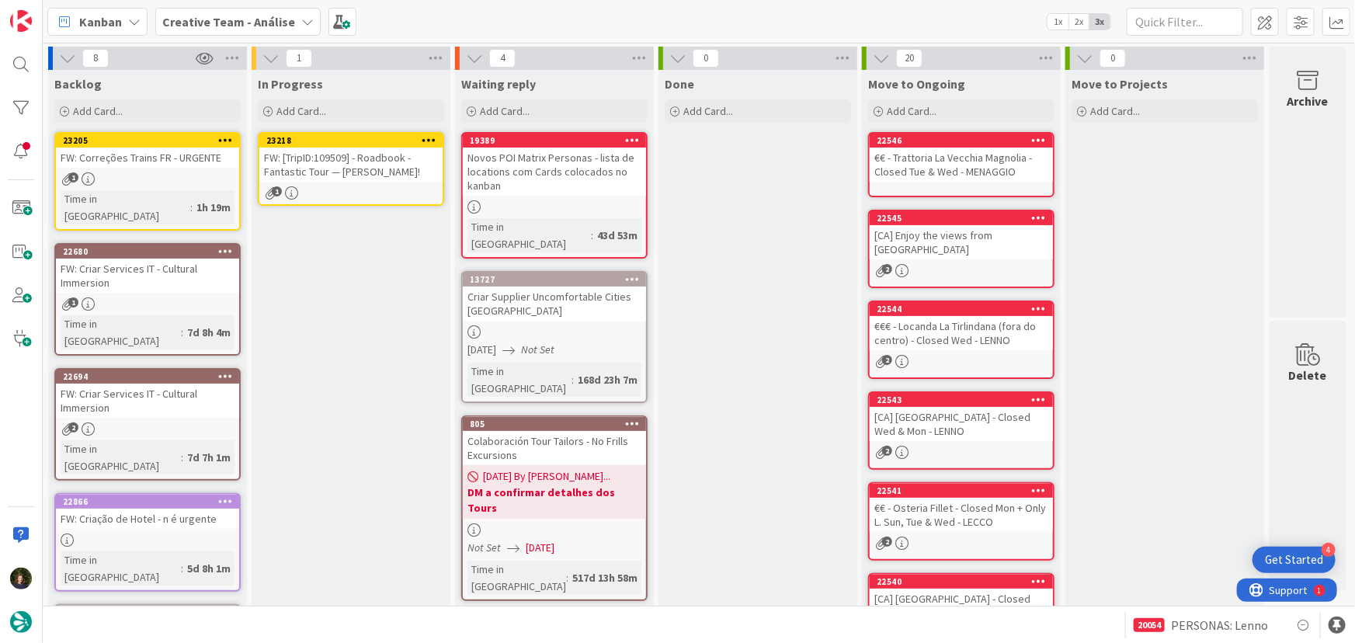
click at [428, 134] on icon at bounding box center [429, 139] width 15 height 11
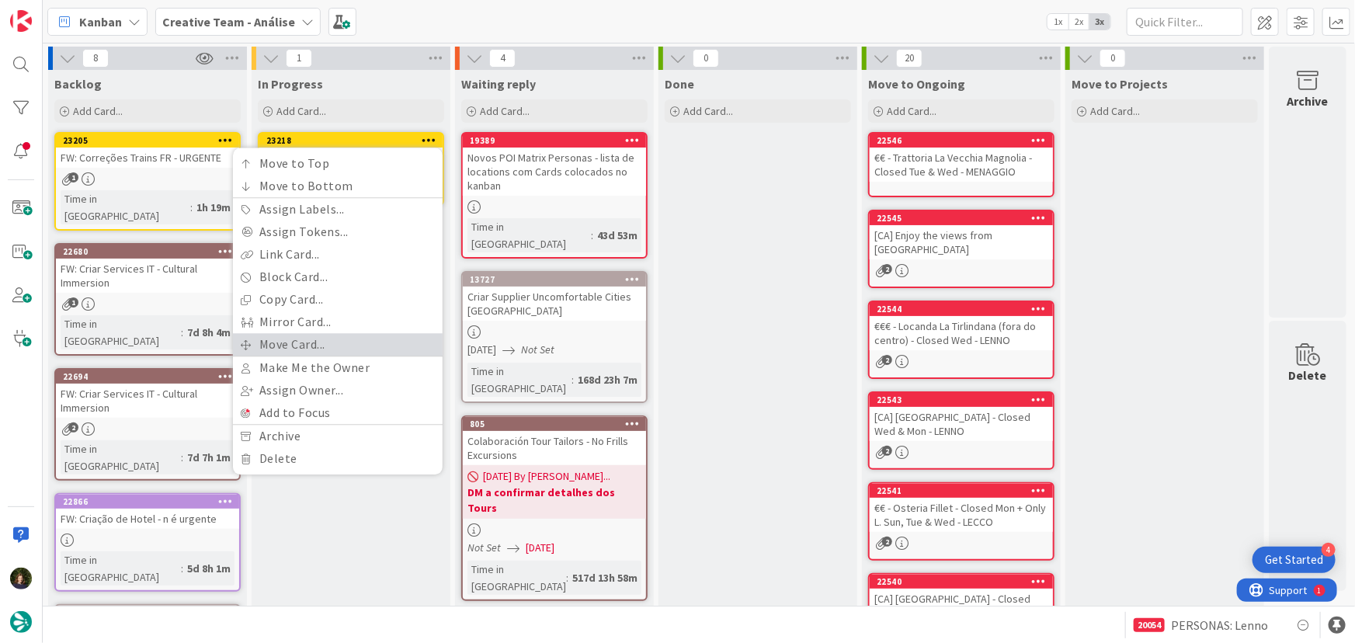
click at [351, 339] on link "Move Card..." at bounding box center [338, 344] width 210 height 23
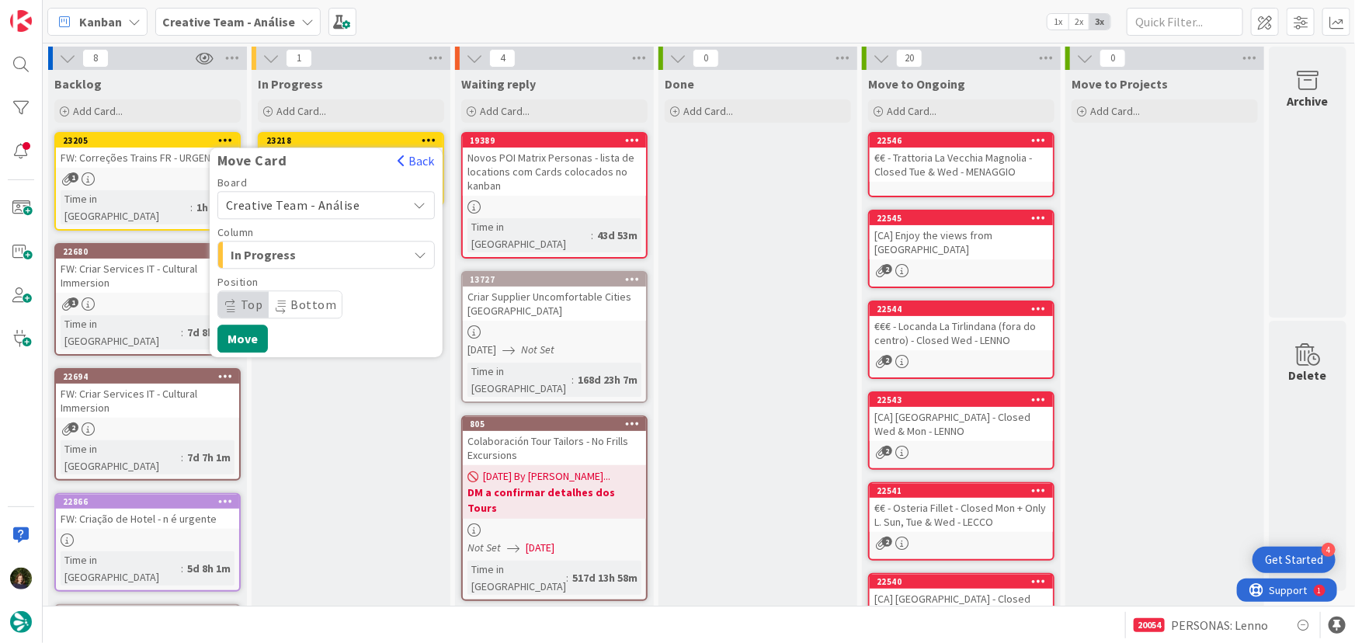
click at [370, 199] on span "Creative Team - Análise" at bounding box center [313, 205] width 174 height 22
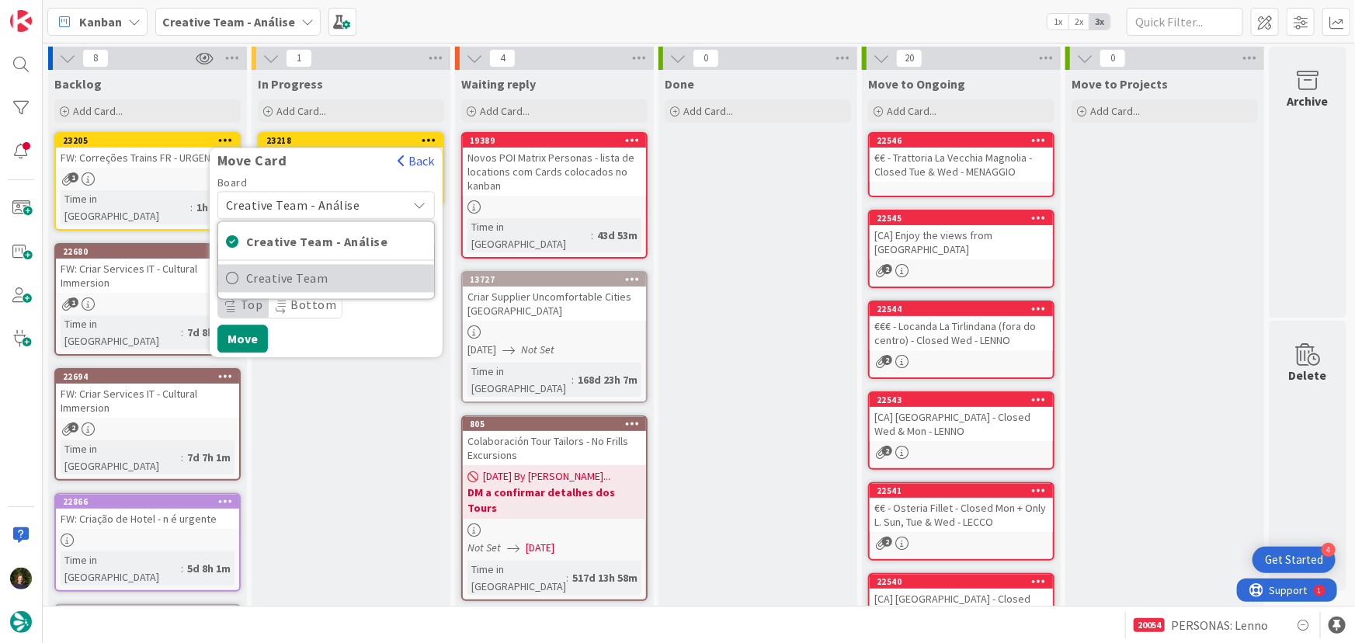
click at [374, 275] on span "Creative Team" at bounding box center [336, 278] width 180 height 23
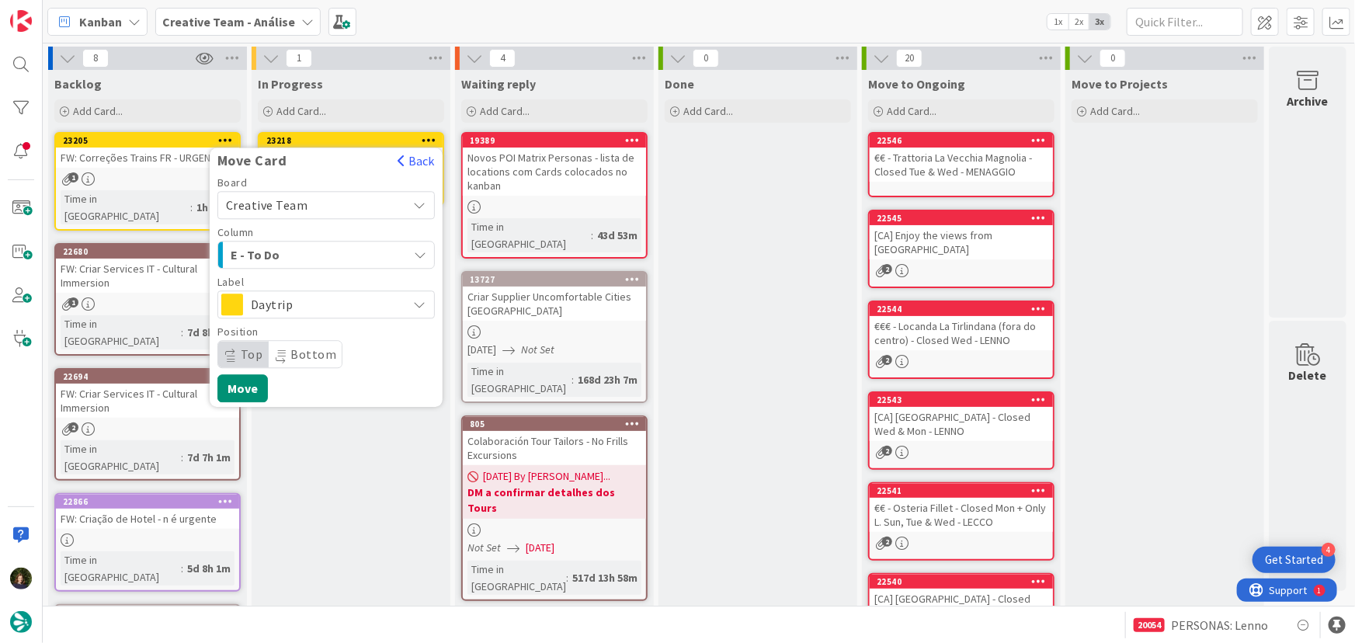
click at [358, 245] on div "E - To Do" at bounding box center [317, 254] width 181 height 25
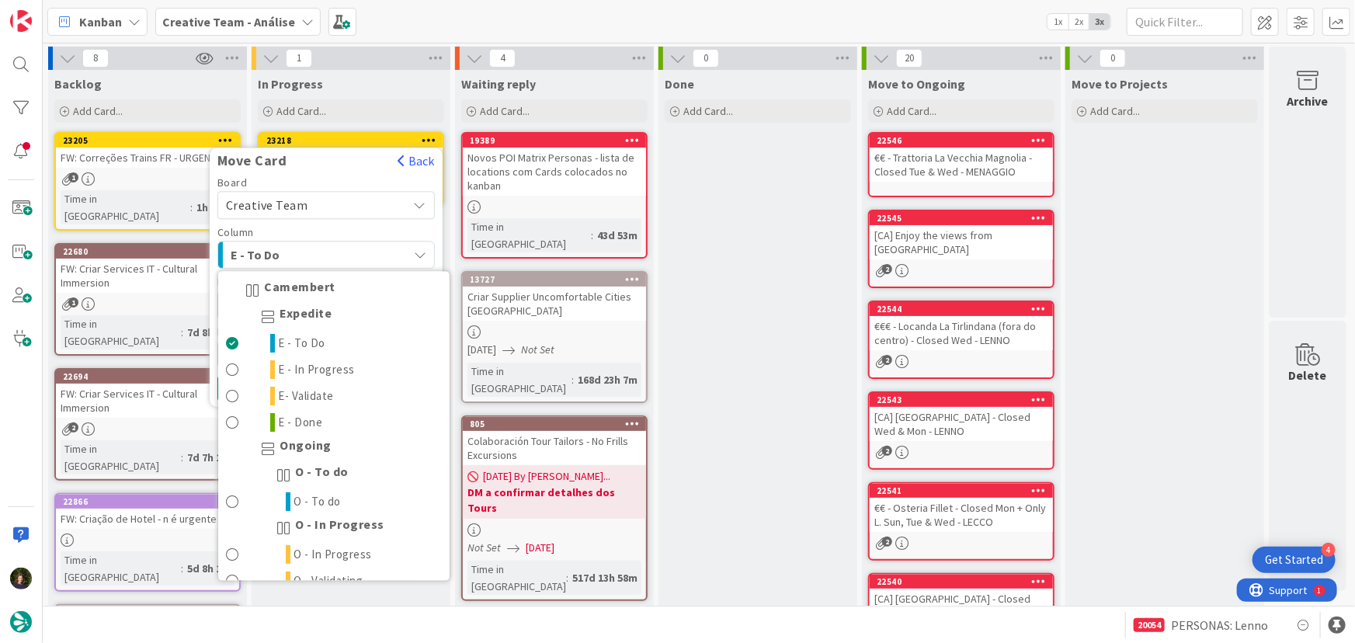
click at [358, 245] on div "E - To Do" at bounding box center [317, 254] width 181 height 25
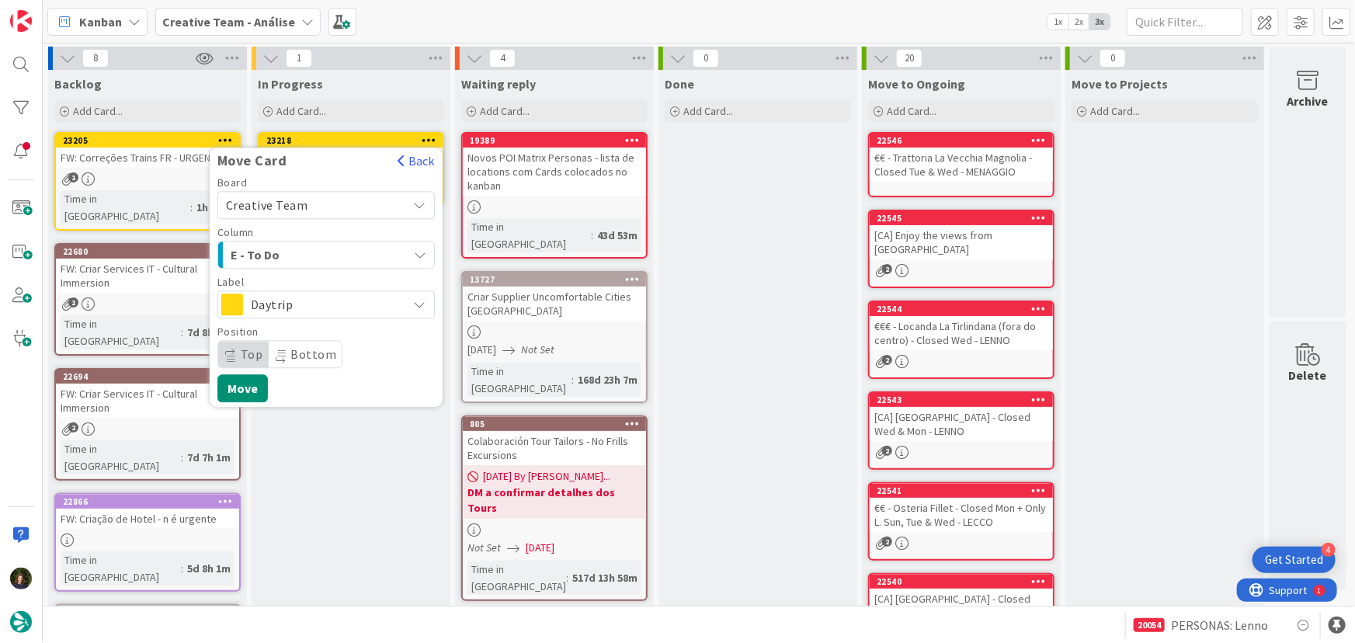
click at [350, 303] on span "Daytrip" at bounding box center [325, 305] width 149 height 22
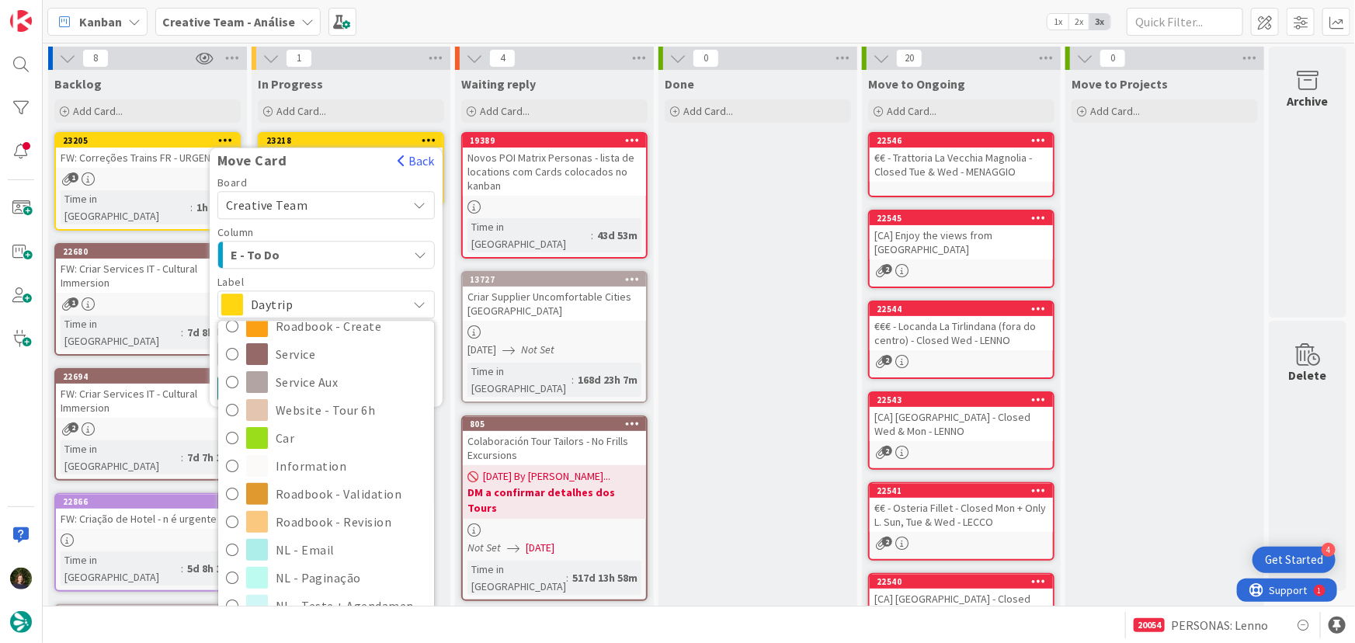
scroll to position [282, 0]
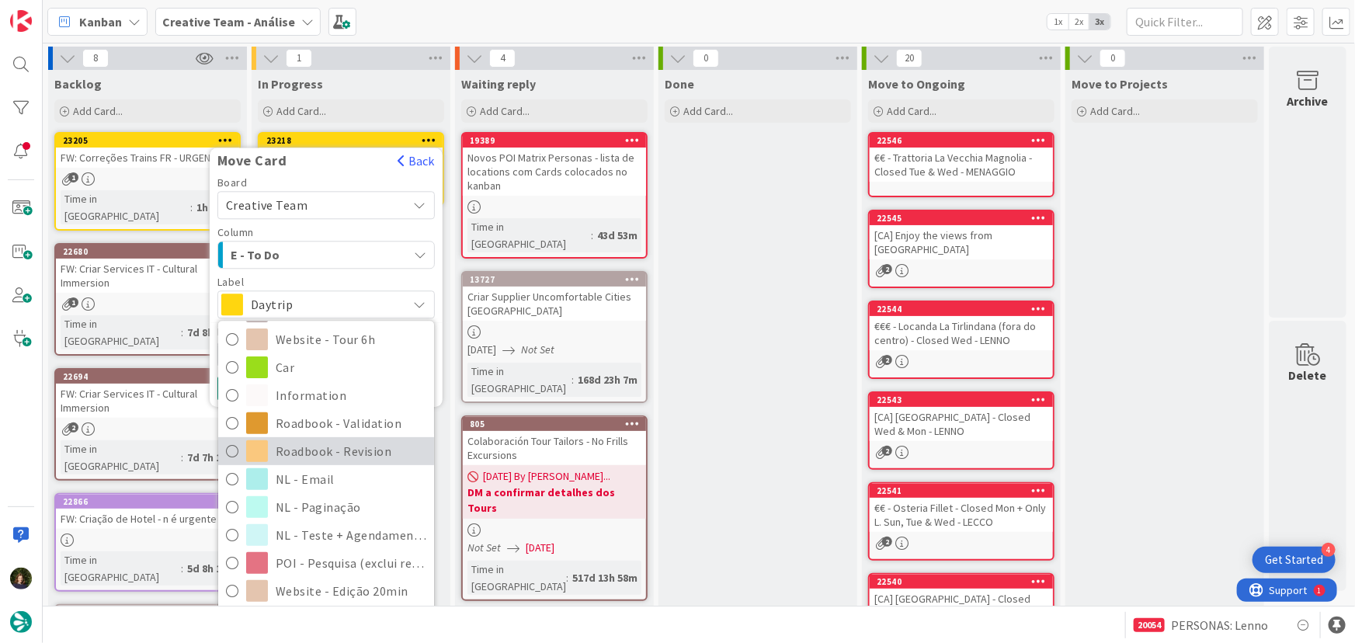
click at [348, 451] on span "Roadbook - Revision" at bounding box center [351, 451] width 151 height 23
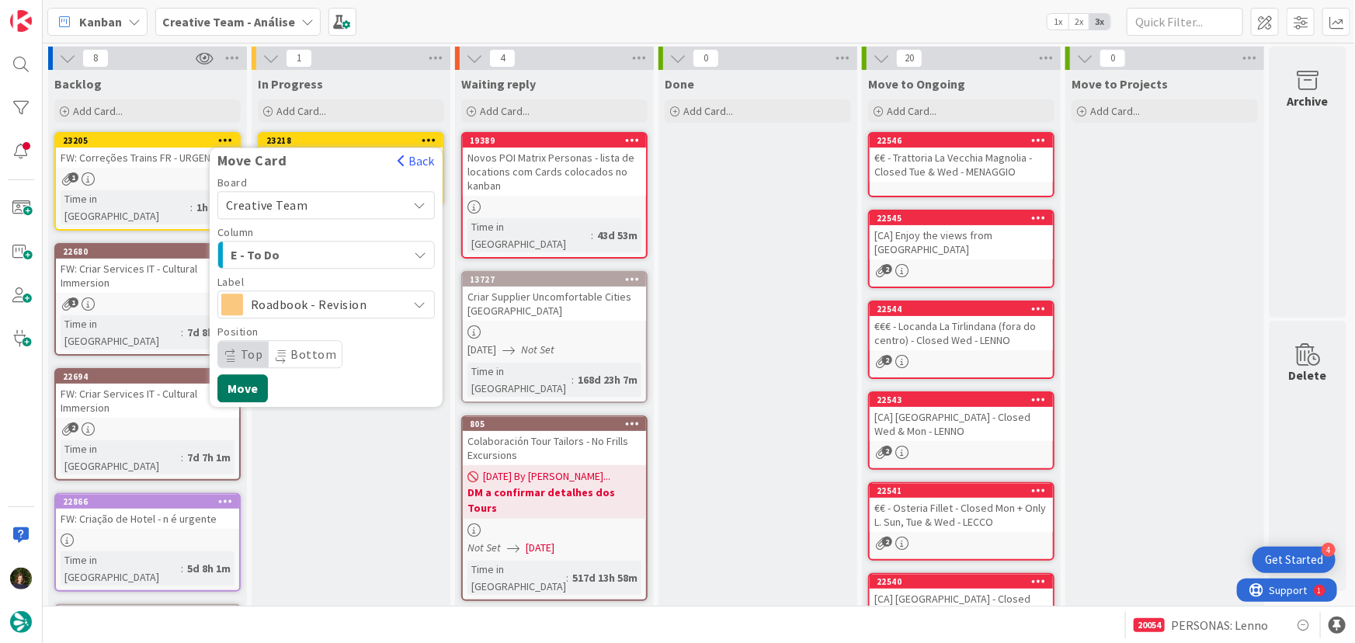
click at [242, 391] on button "Move" at bounding box center [242, 388] width 50 height 28
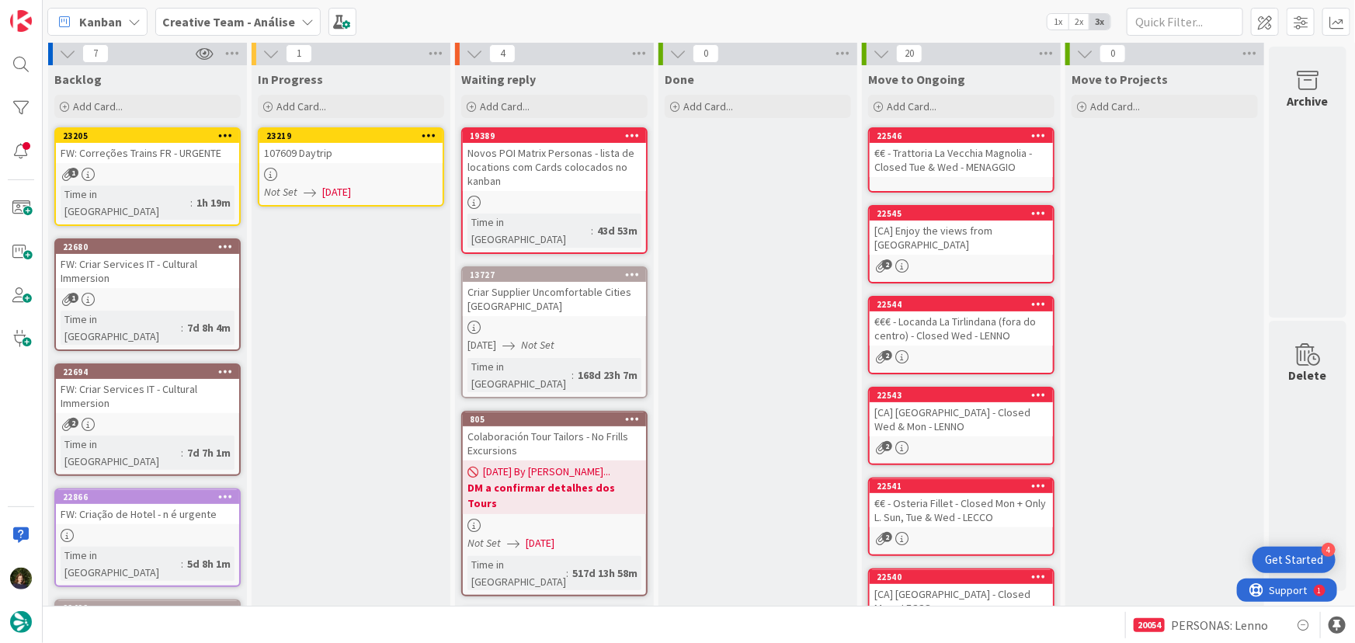
scroll to position [0, 0]
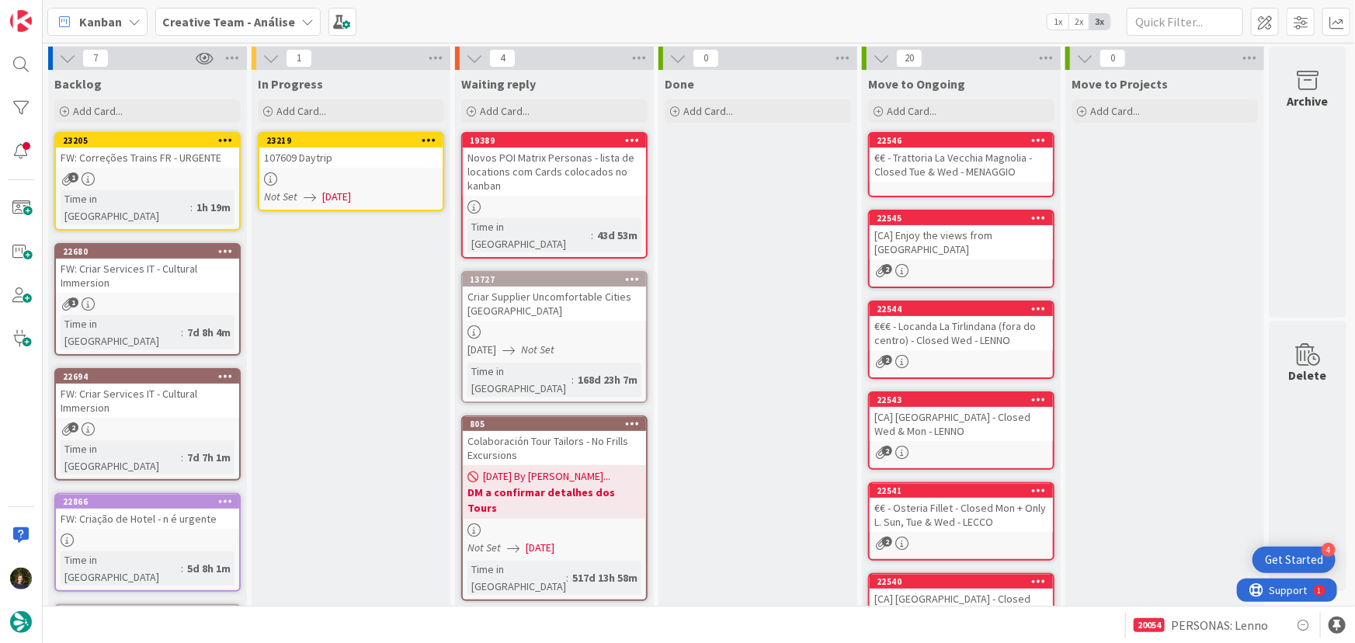
click at [358, 163] on div "107609 Daytrip" at bounding box center [350, 158] width 183 height 20
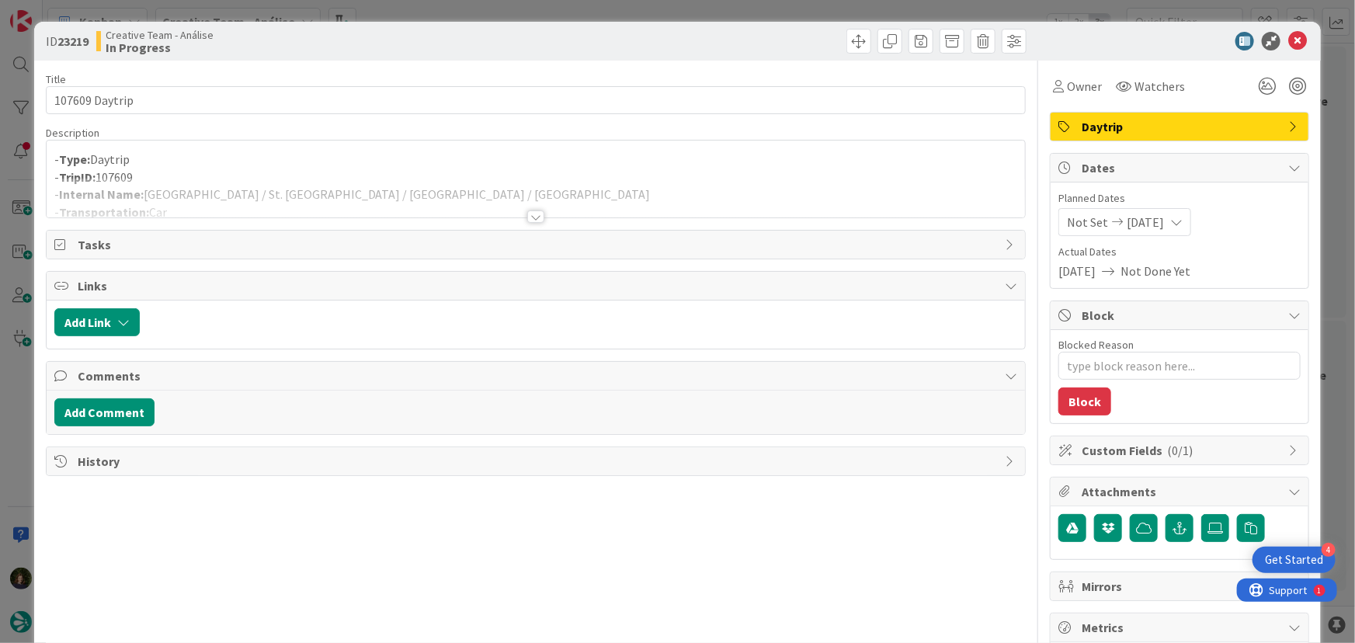
click at [534, 217] on div at bounding box center [535, 216] width 17 height 12
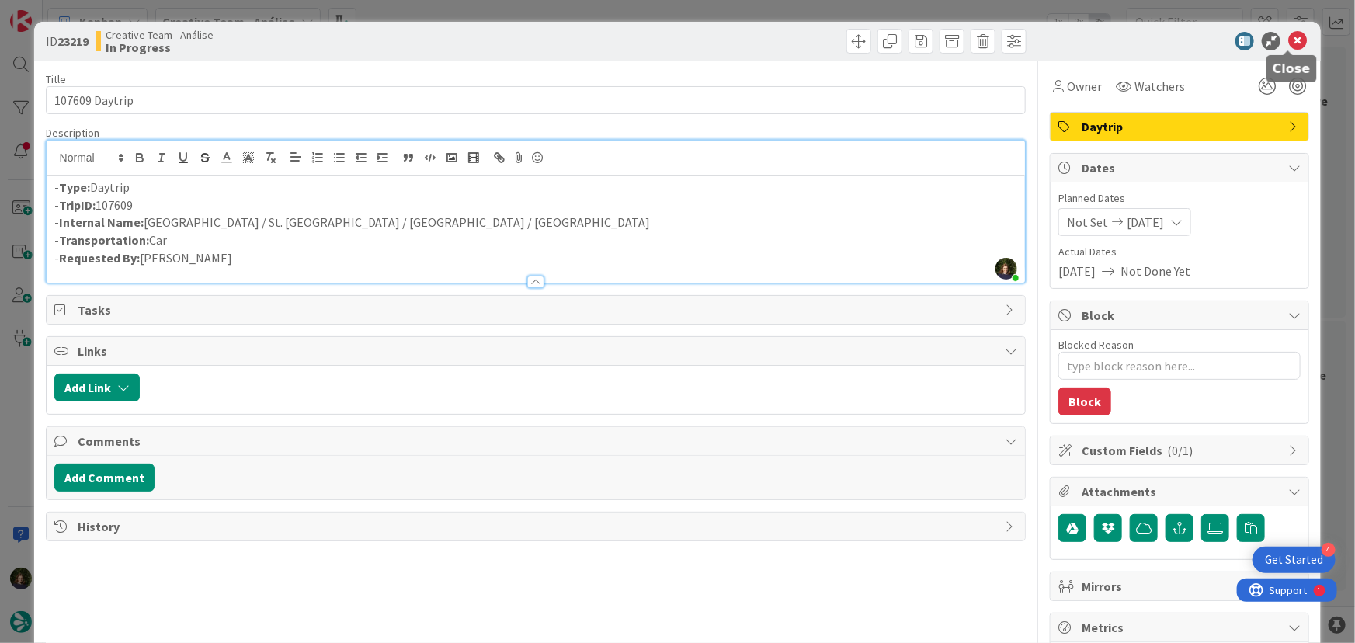
click at [1291, 40] on icon at bounding box center [1298, 41] width 19 height 19
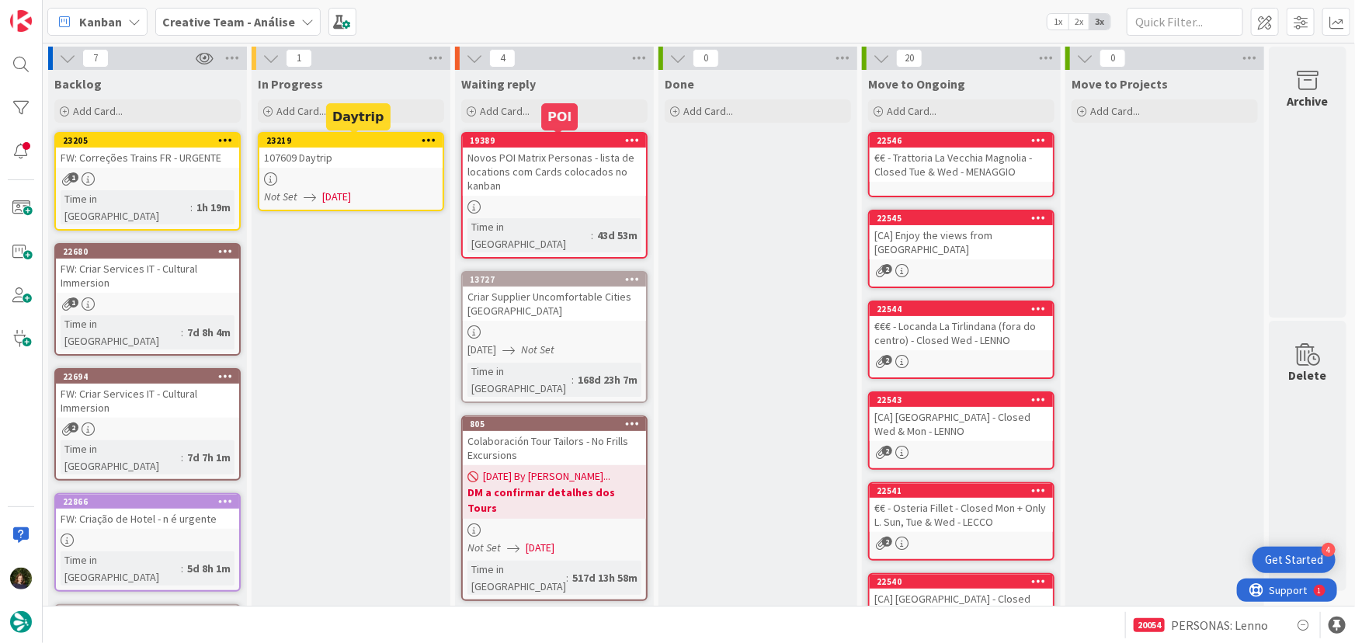
click at [381, 158] on div "107609 Daytrip" at bounding box center [350, 158] width 183 height 20
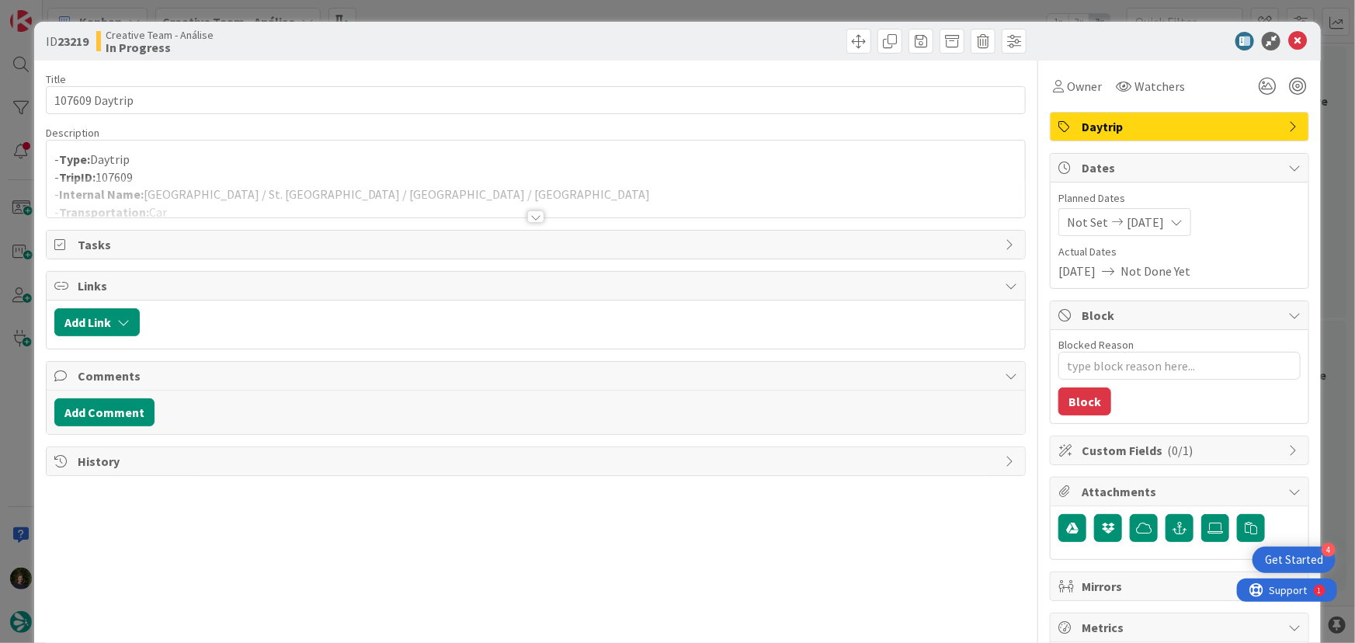
click at [529, 217] on div at bounding box center [535, 216] width 17 height 12
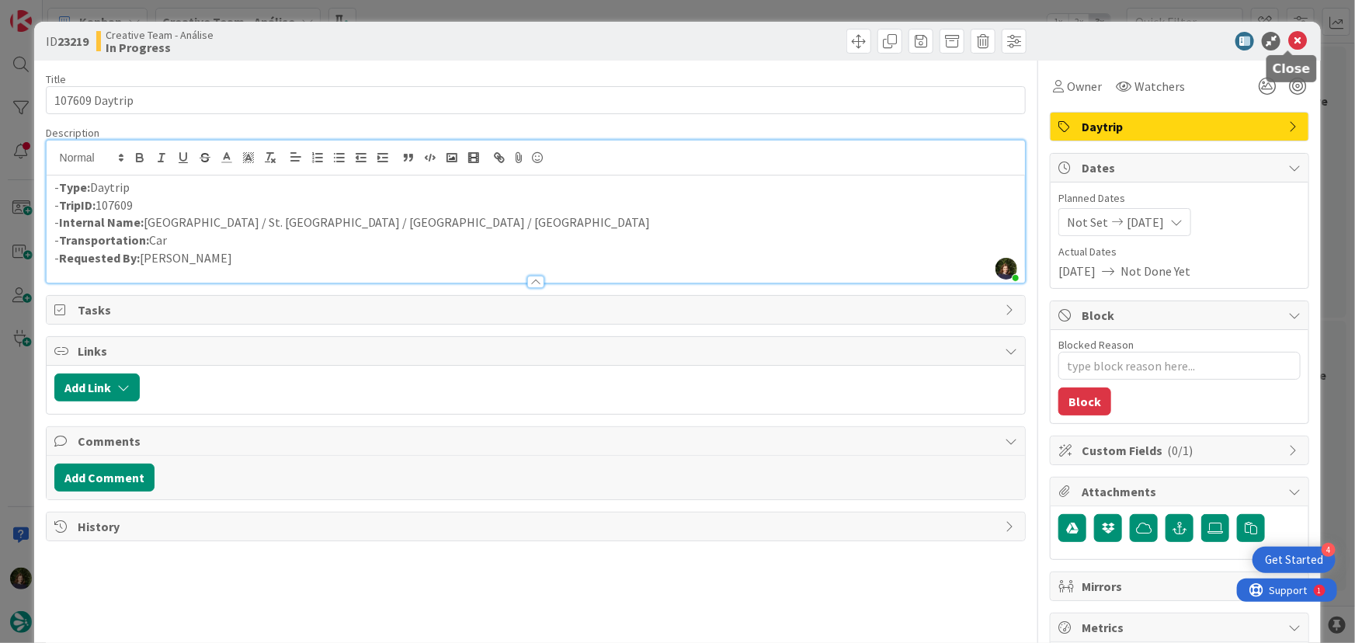
click at [1289, 45] on icon at bounding box center [1298, 41] width 19 height 19
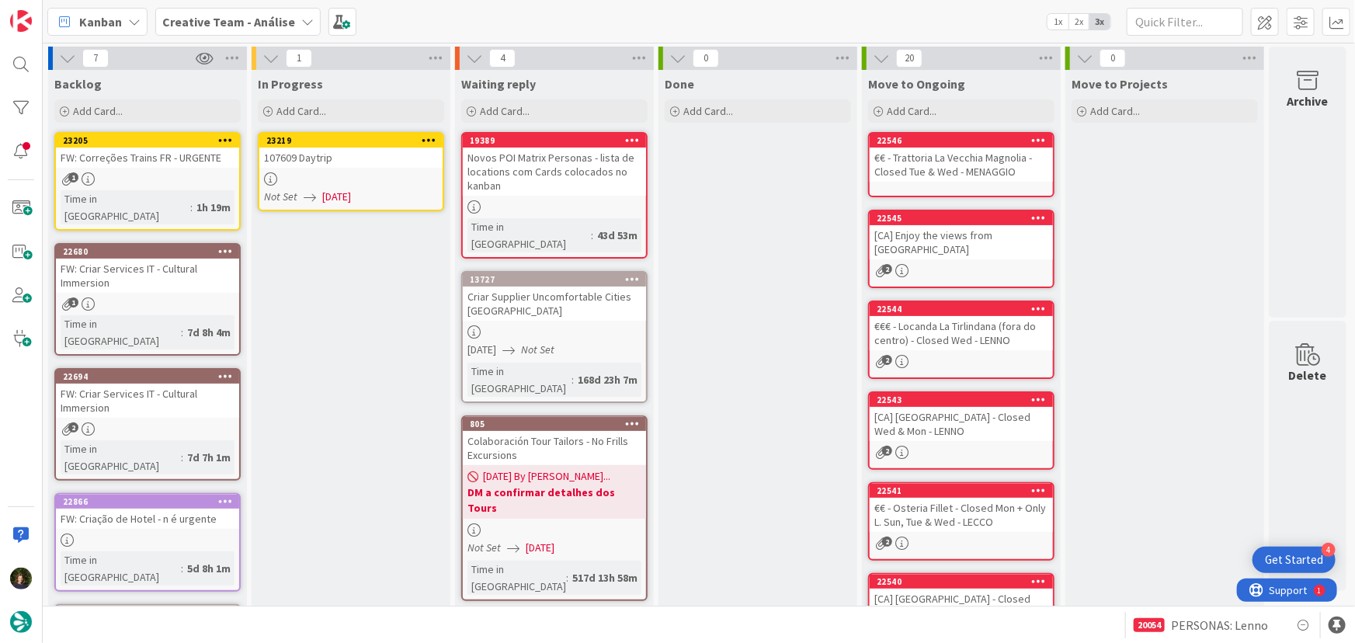
click at [433, 140] on icon at bounding box center [429, 139] width 15 height 11
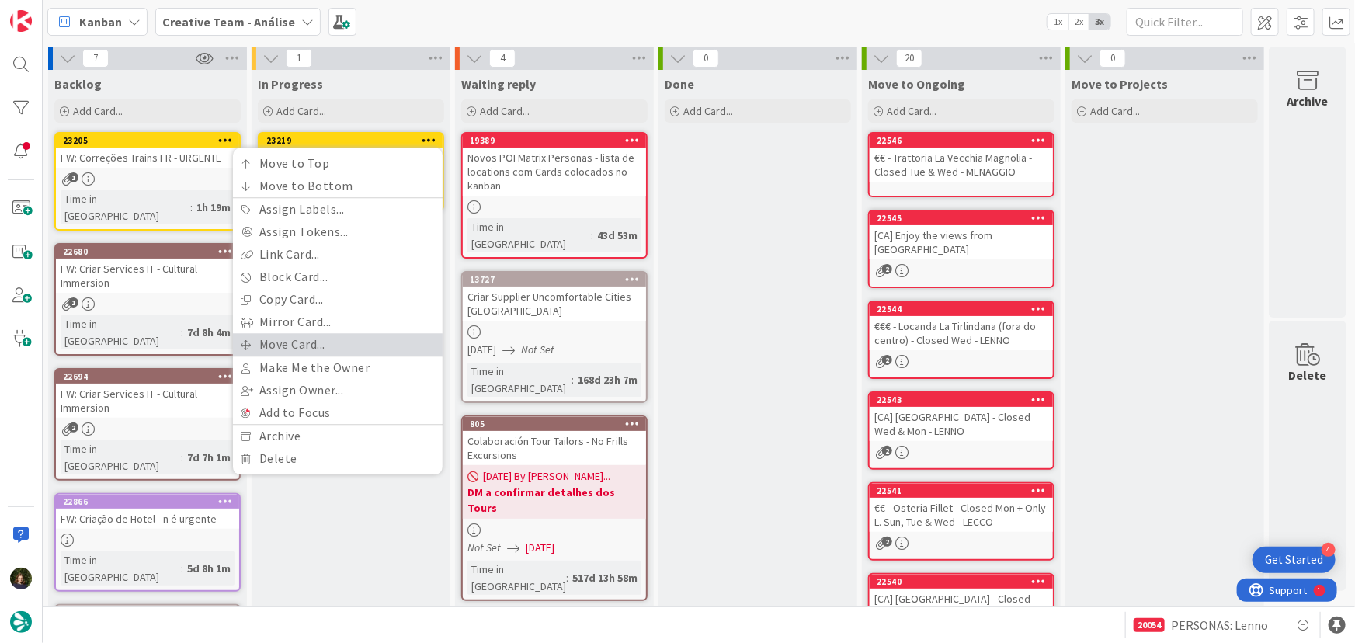
click at [351, 341] on link "Move Card..." at bounding box center [338, 344] width 210 height 23
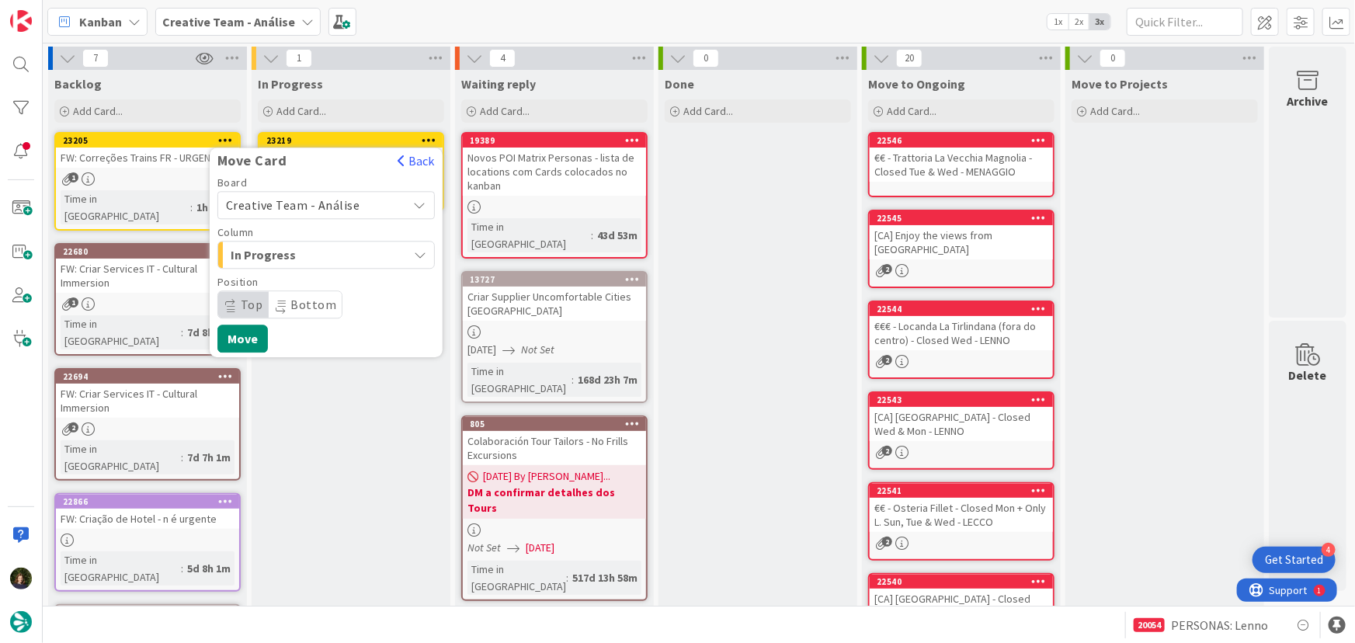
click at [370, 204] on span "Creative Team - Análise" at bounding box center [313, 205] width 174 height 22
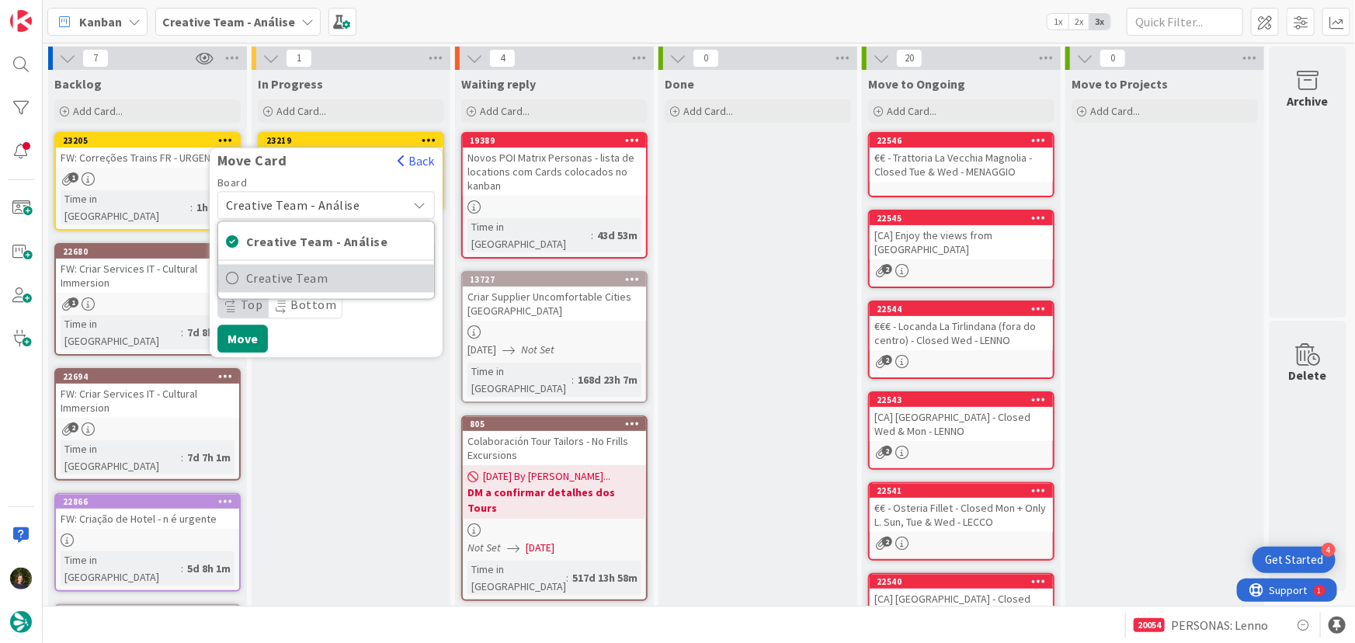
click at [385, 281] on span "Creative Team" at bounding box center [336, 278] width 180 height 23
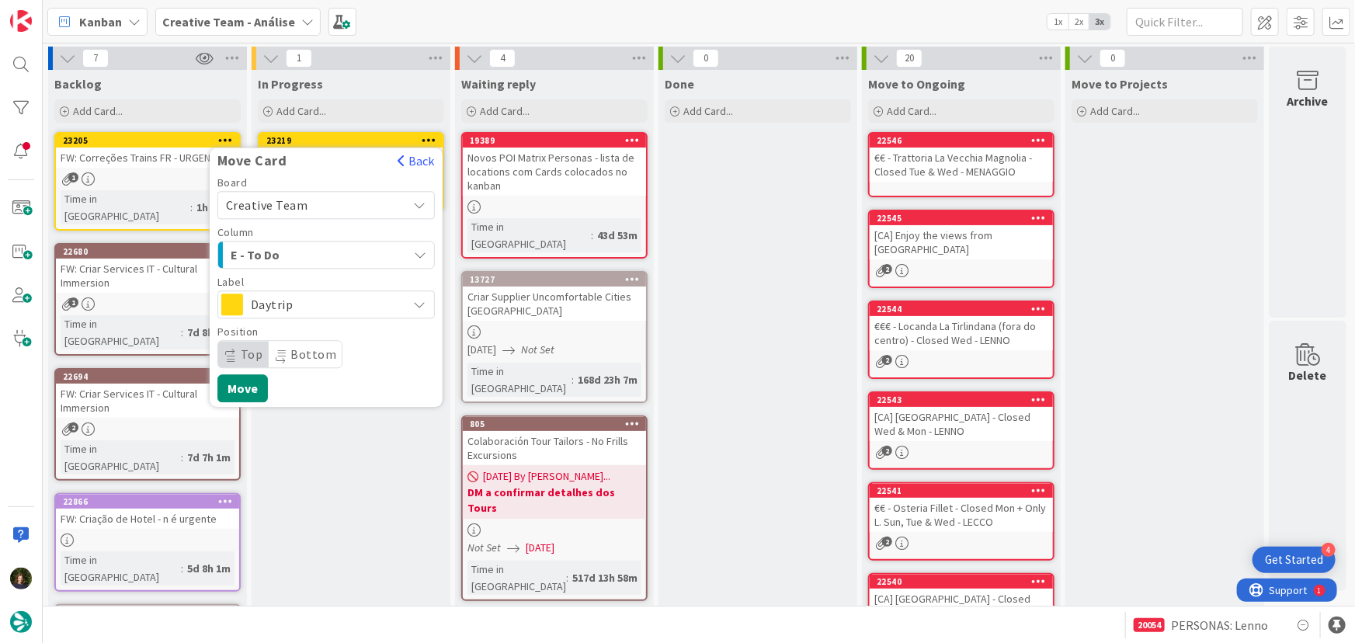
click at [350, 252] on div "E - To Do" at bounding box center [317, 254] width 181 height 25
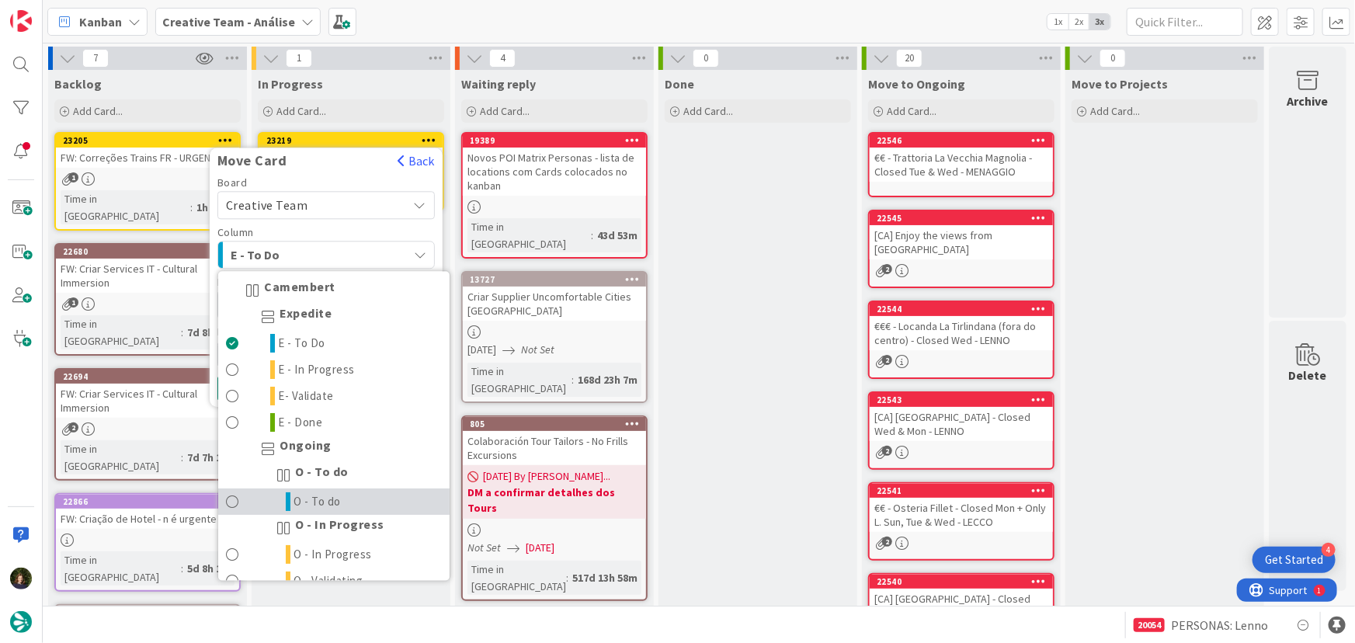
click at [365, 506] on link "O - To do" at bounding box center [333, 502] width 231 height 26
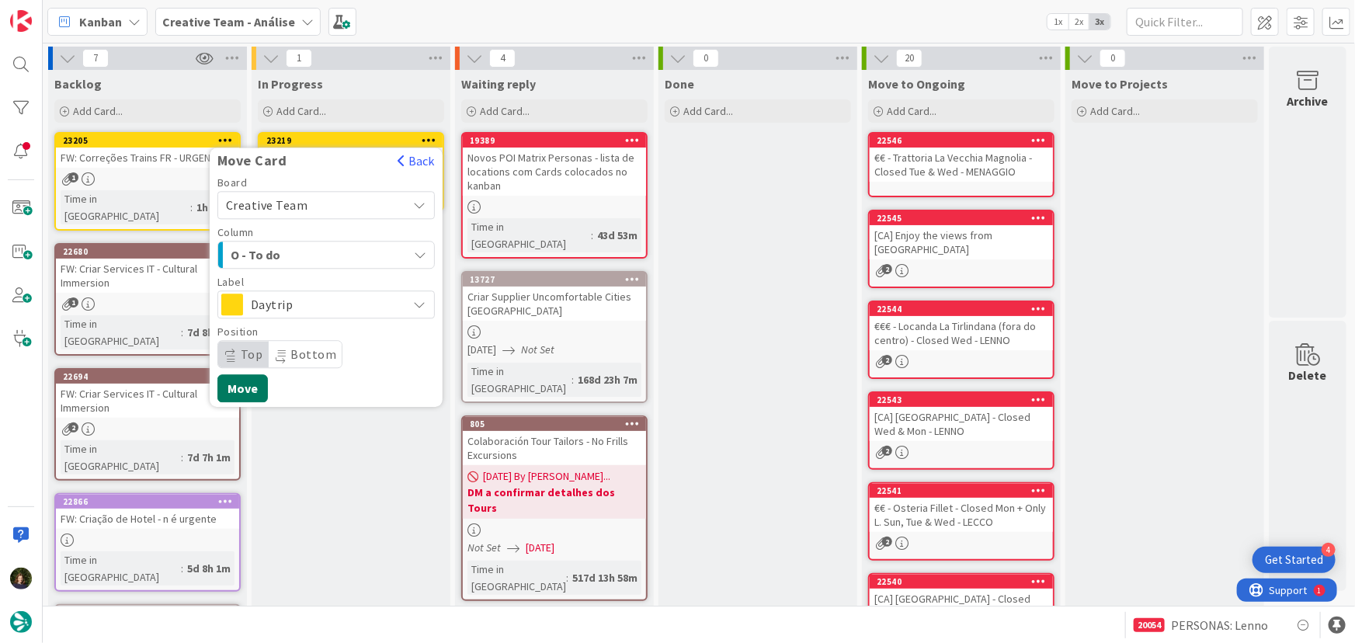
click at [248, 384] on button "Move" at bounding box center [242, 388] width 50 height 28
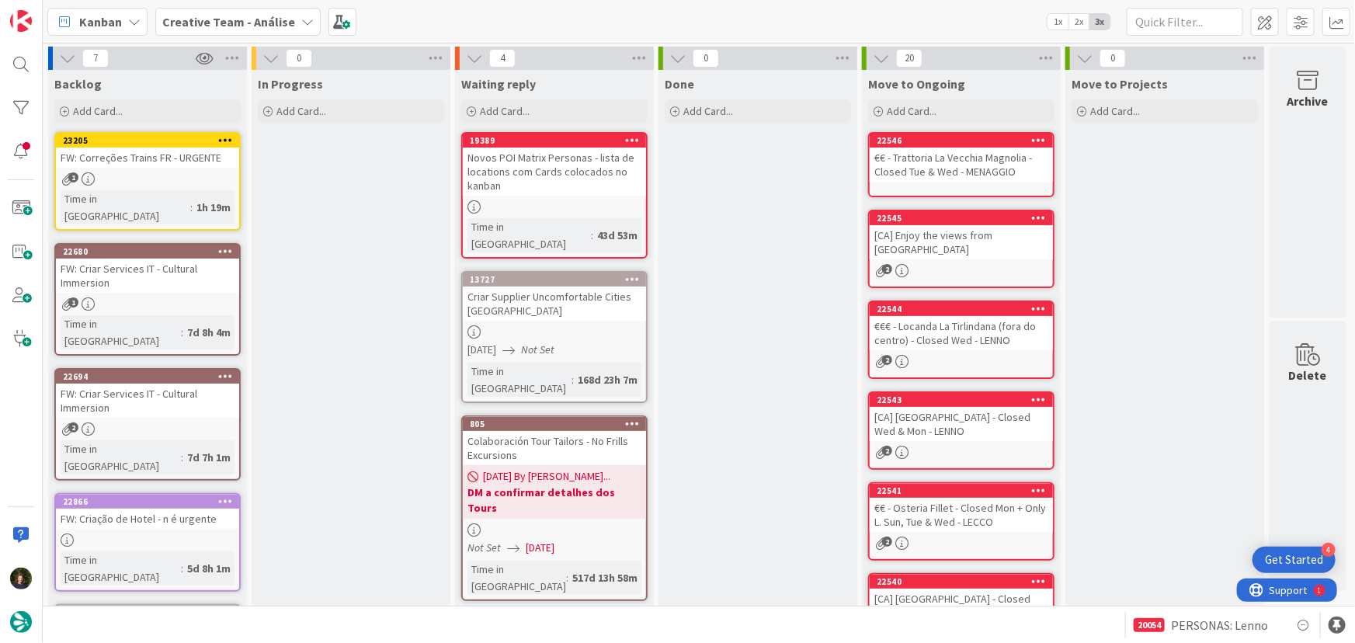
click at [249, 14] on b "Creative Team - Análise" at bounding box center [228, 22] width 133 height 16
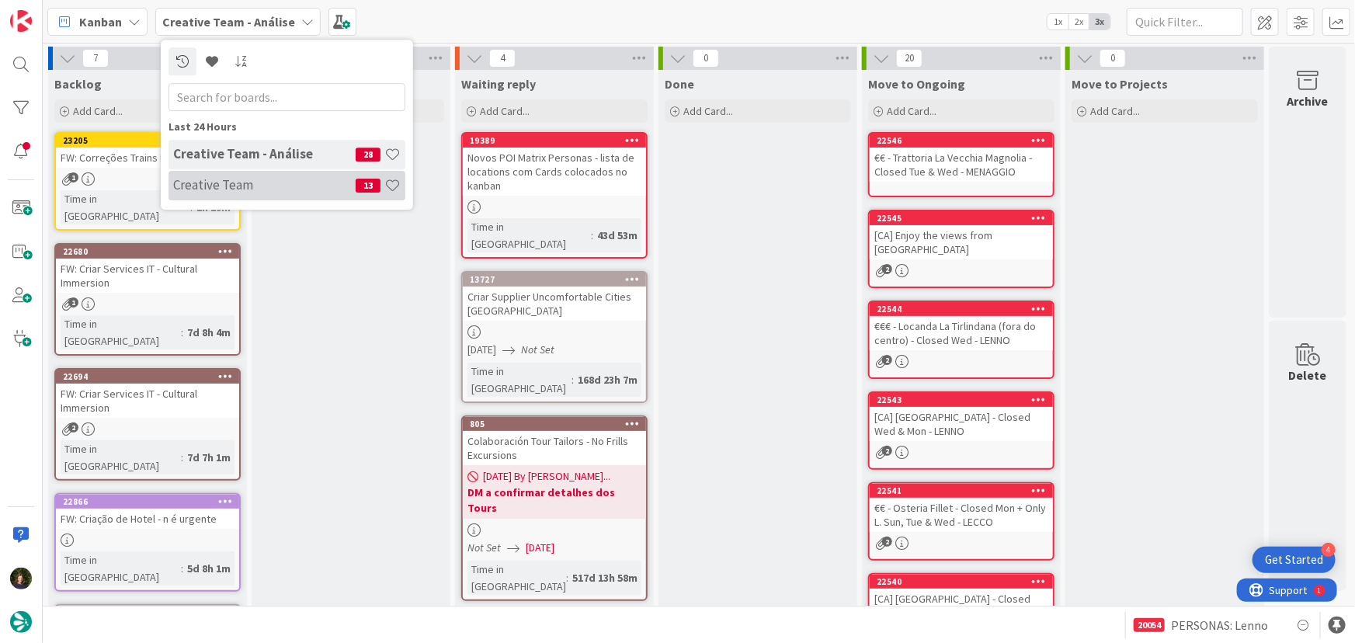
click at [263, 184] on h4 "Creative Team" at bounding box center [264, 185] width 183 height 16
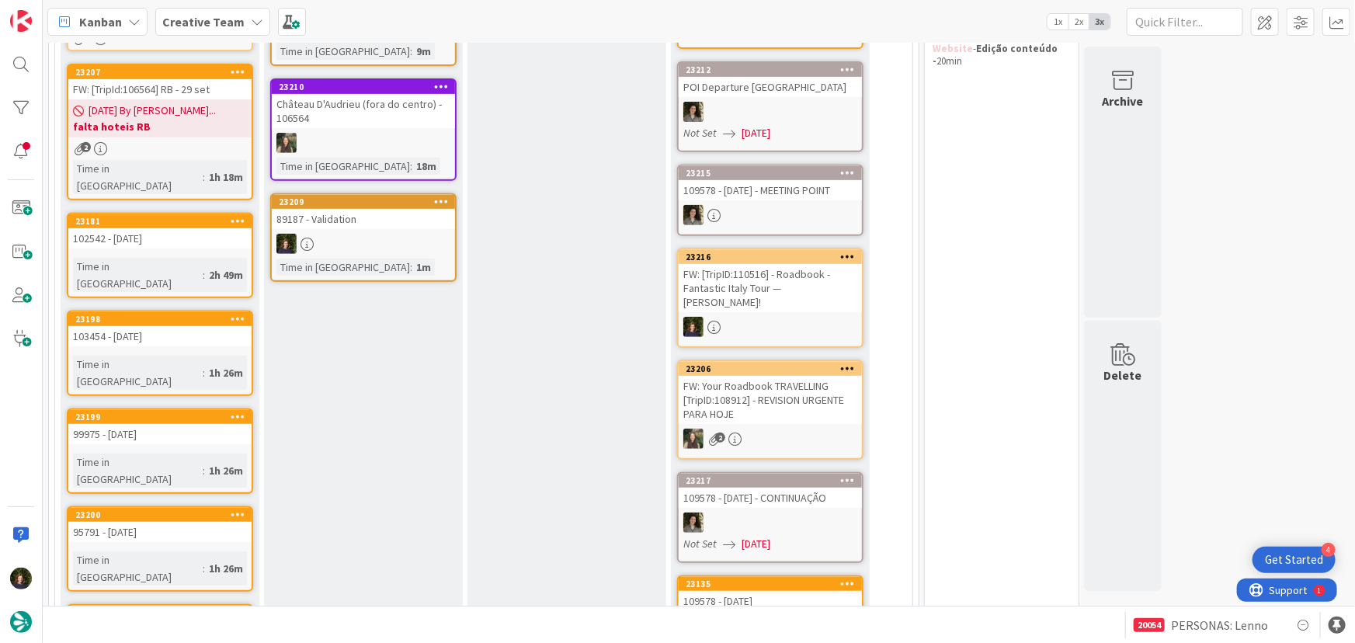
scroll to position [211, 0]
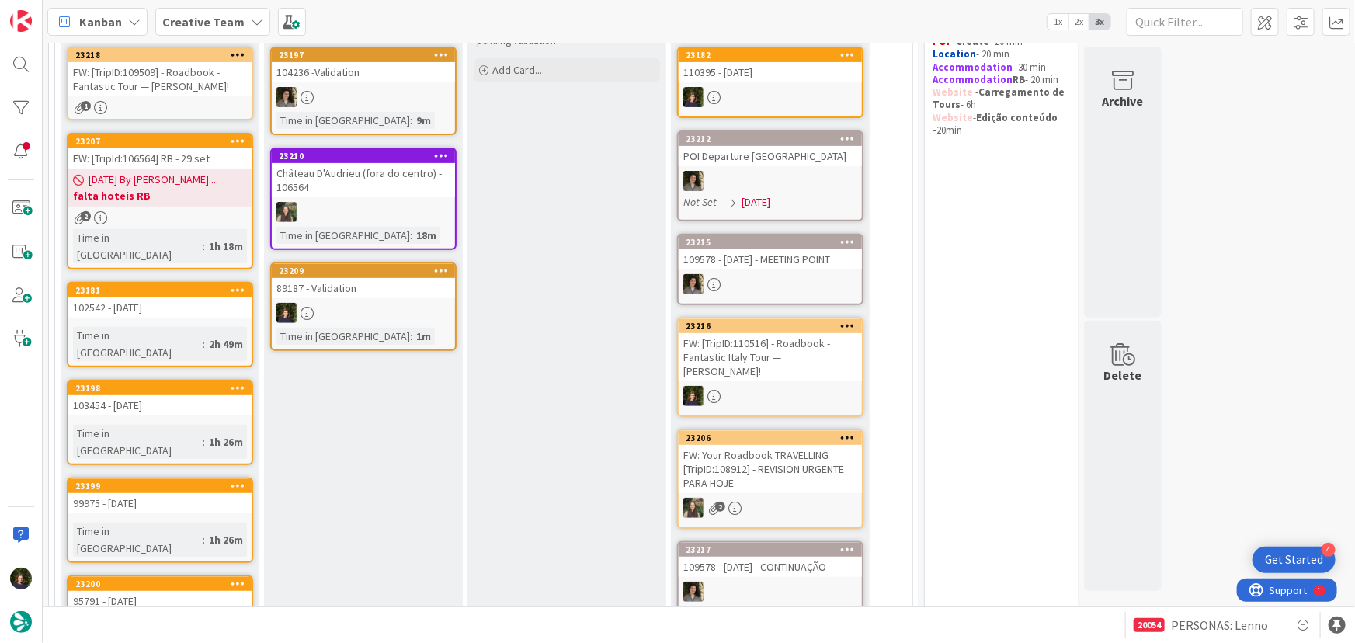
click at [342, 308] on div at bounding box center [363, 313] width 183 height 20
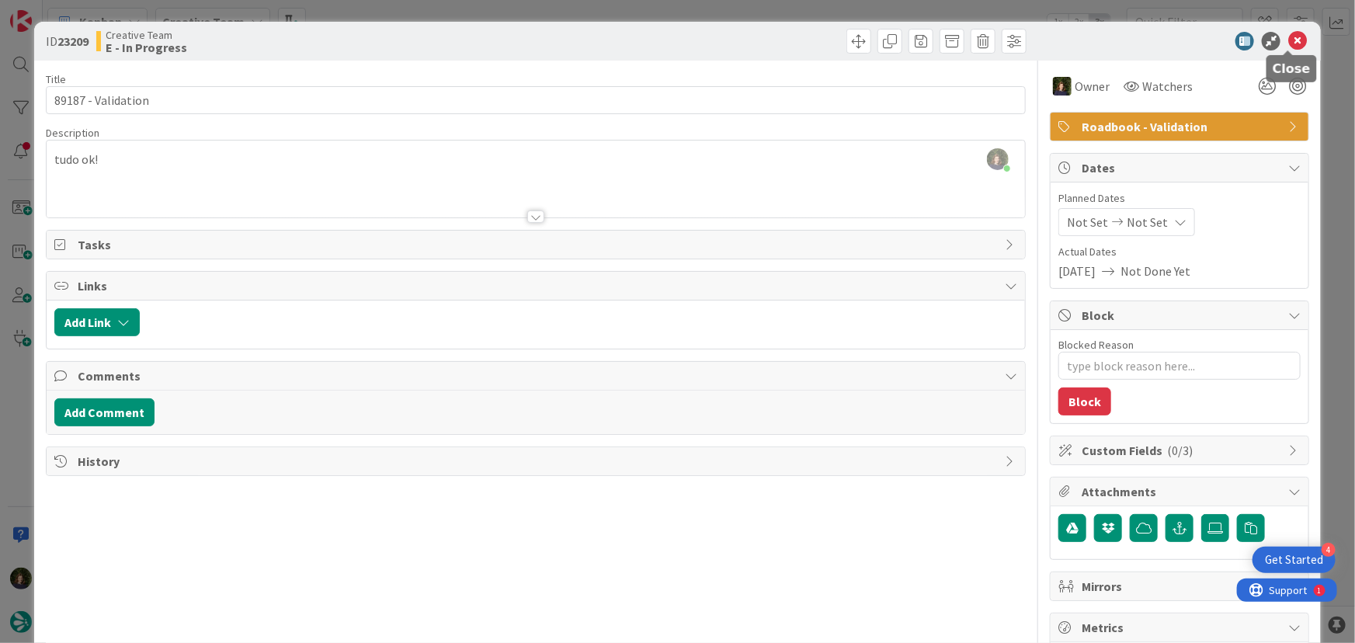
drag, startPoint x: 1290, startPoint y: 38, endPoint x: 1213, endPoint y: 104, distance: 101.3
click at [1289, 38] on icon at bounding box center [1298, 41] width 19 height 19
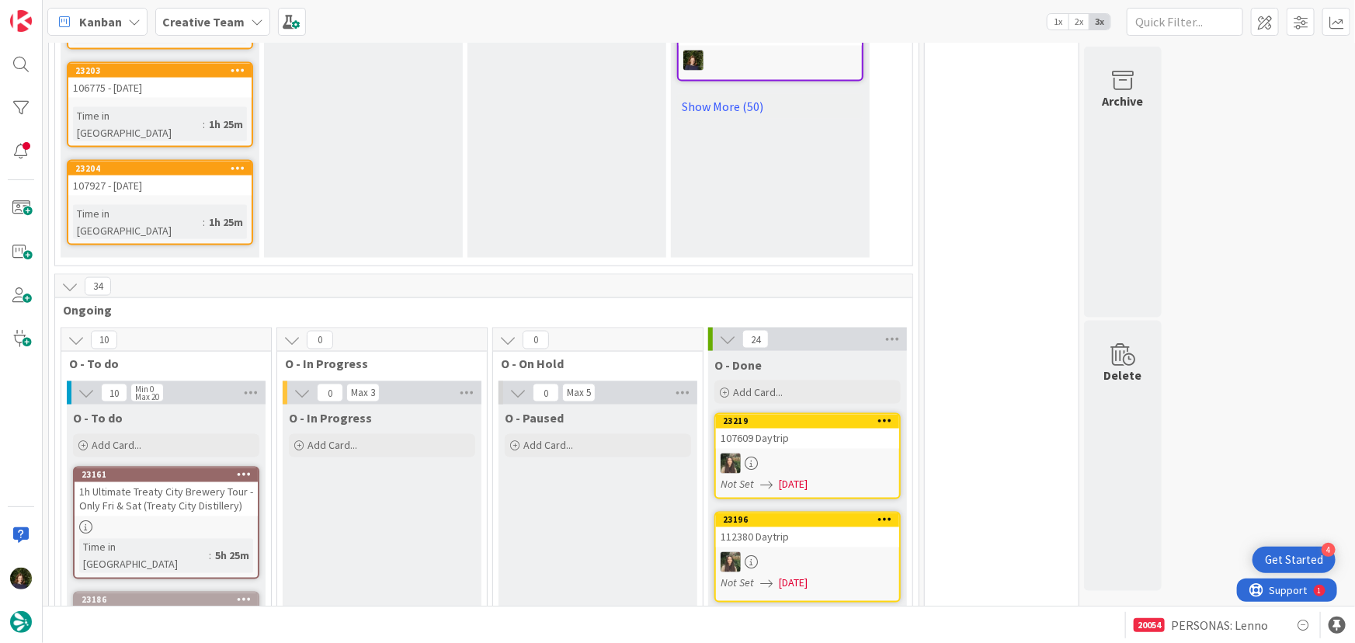
scroll to position [1271, 0]
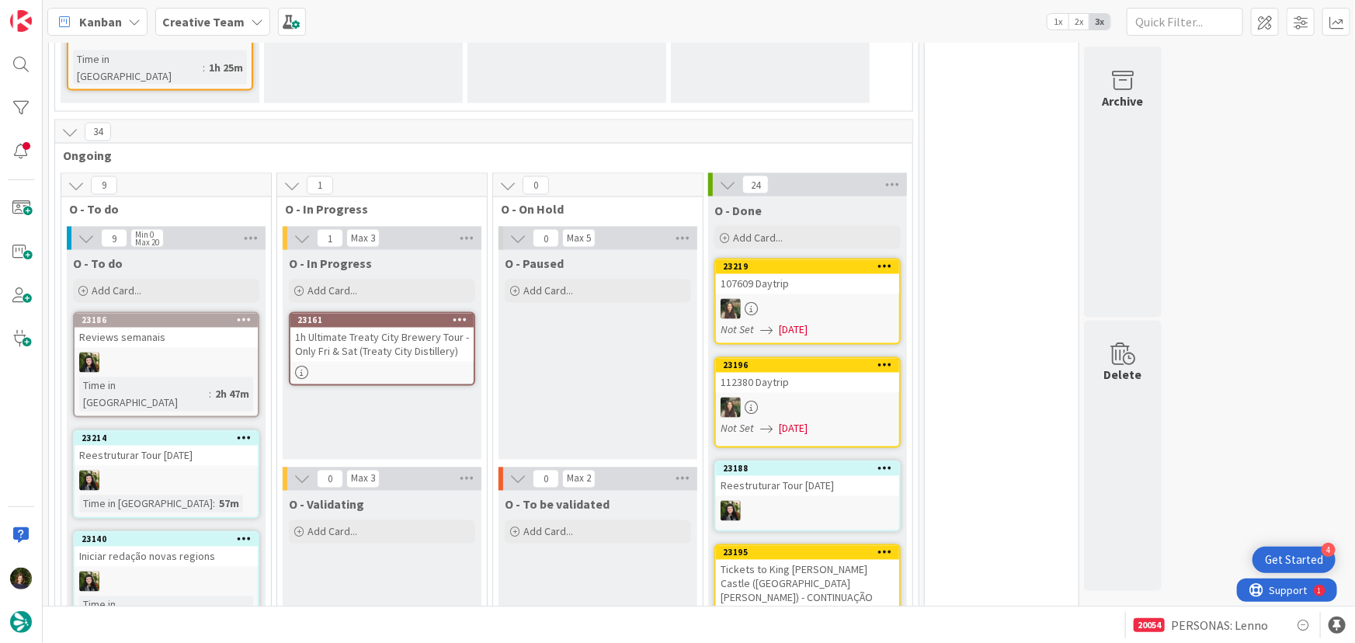
click at [356, 328] on div "1h Ultimate Treaty City Brewery Tour - Only Fri & Sat (Treaty City Distillery)" at bounding box center [381, 345] width 183 height 34
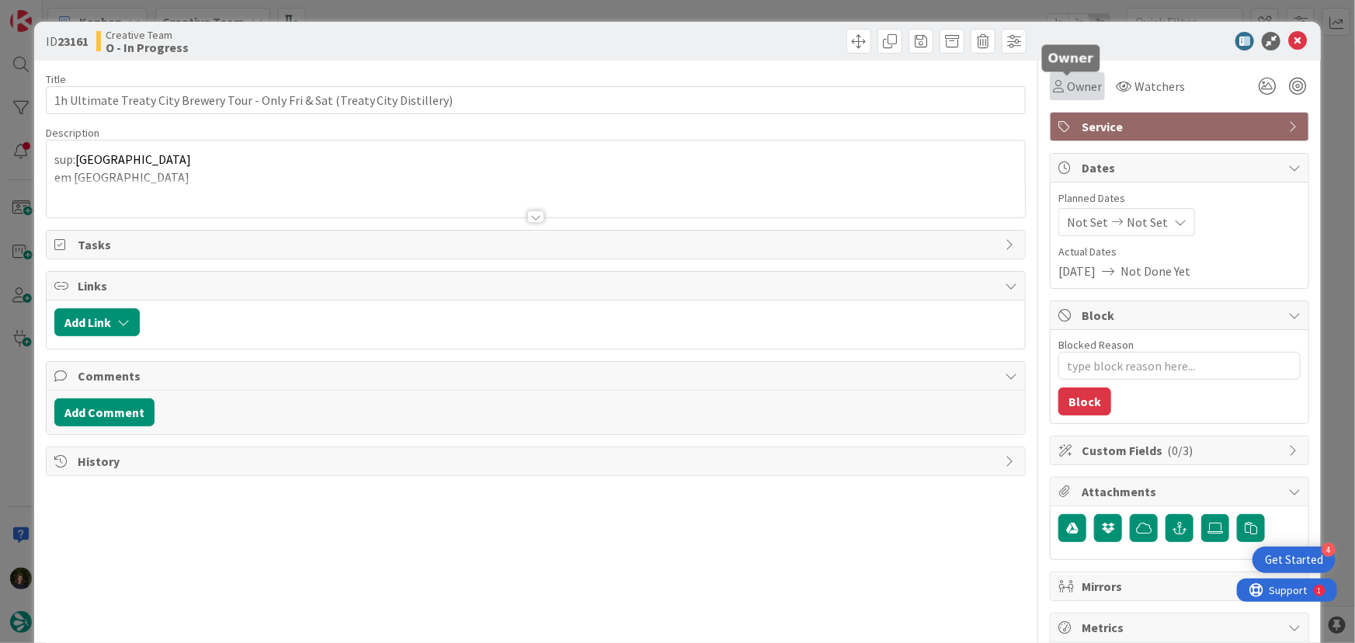
click at [1086, 82] on span "Owner" at bounding box center [1084, 86] width 35 height 19
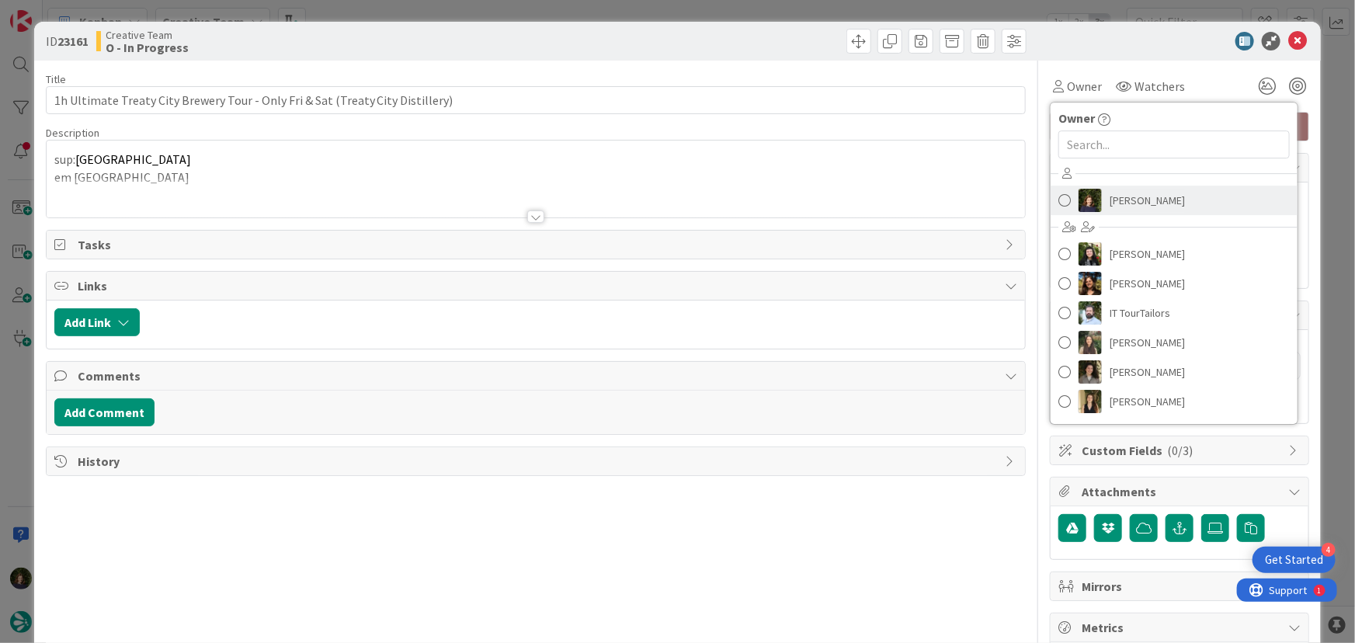
click at [1132, 202] on span "[PERSON_NAME]" at bounding box center [1147, 200] width 75 height 23
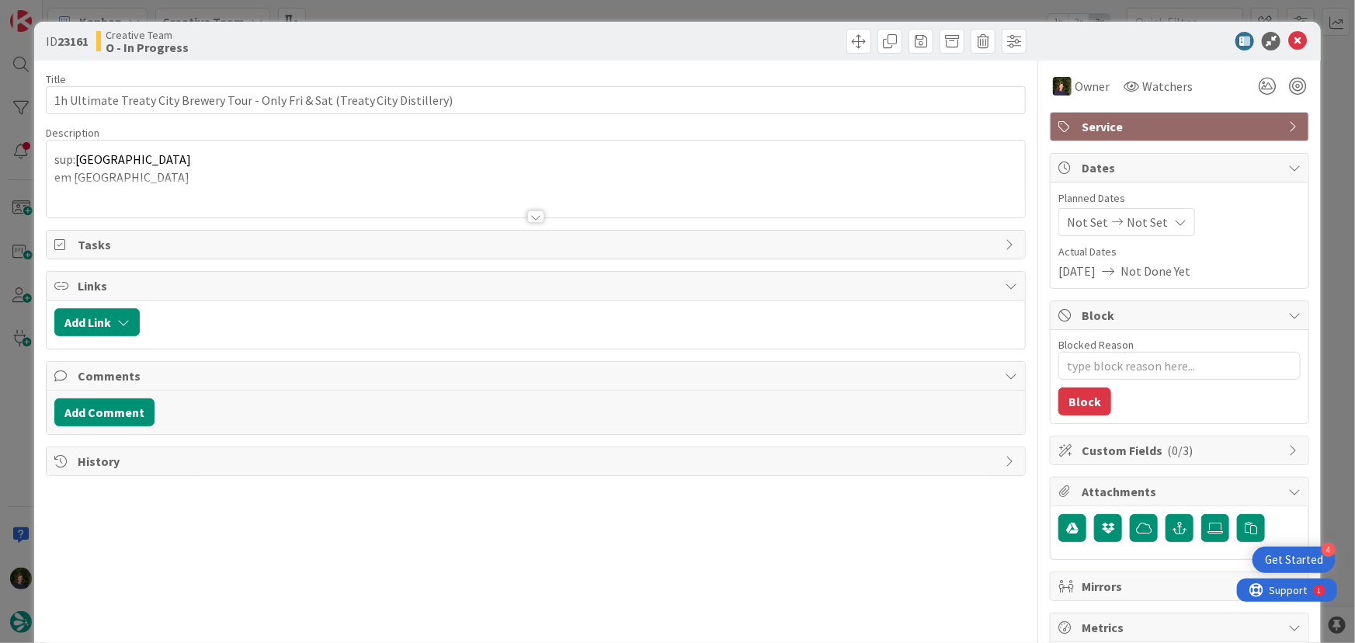
click at [1289, 43] on icon at bounding box center [1298, 41] width 19 height 19
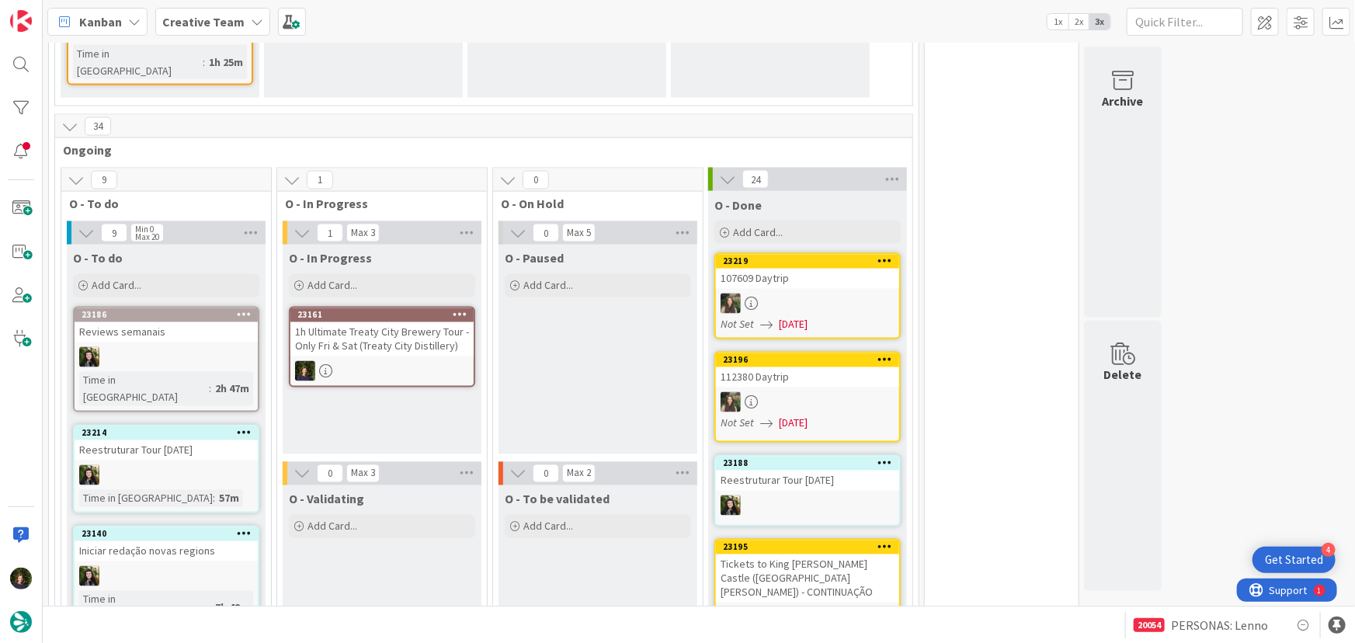
scroll to position [1271, 0]
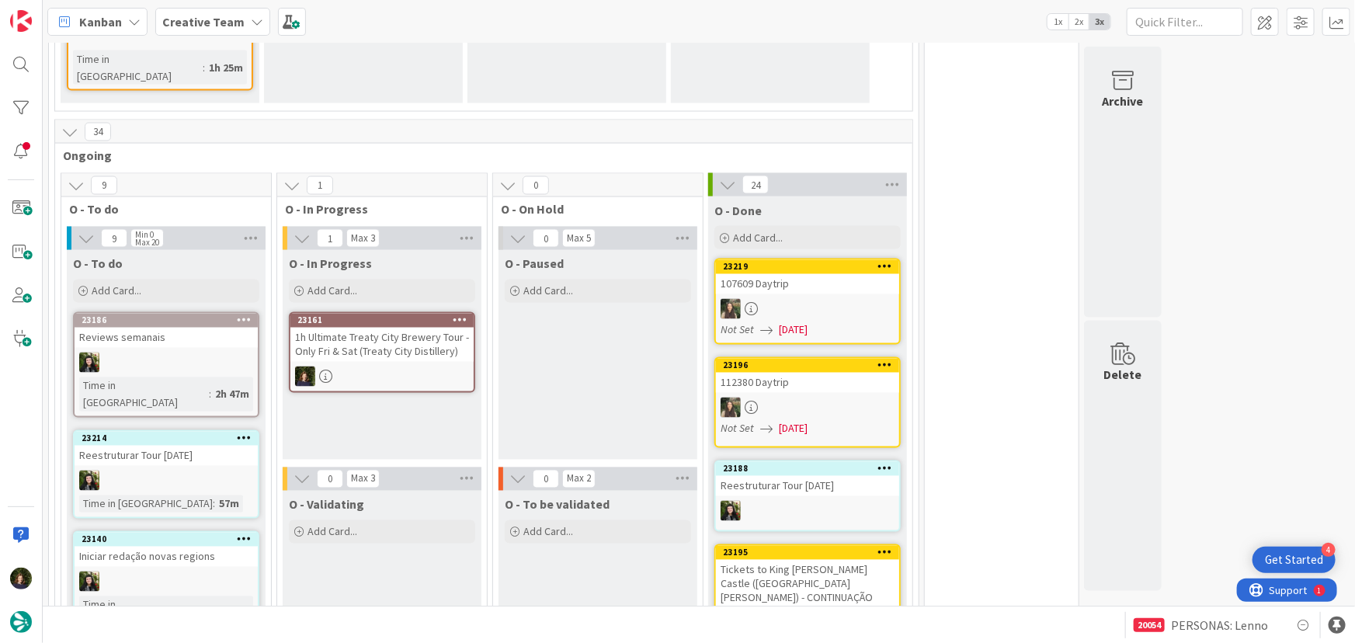
click at [372, 312] on link "23161 1h Ultimate Treaty City Brewery Tour - Only Fri & Sat (Treaty City Distil…" at bounding box center [382, 352] width 186 height 81
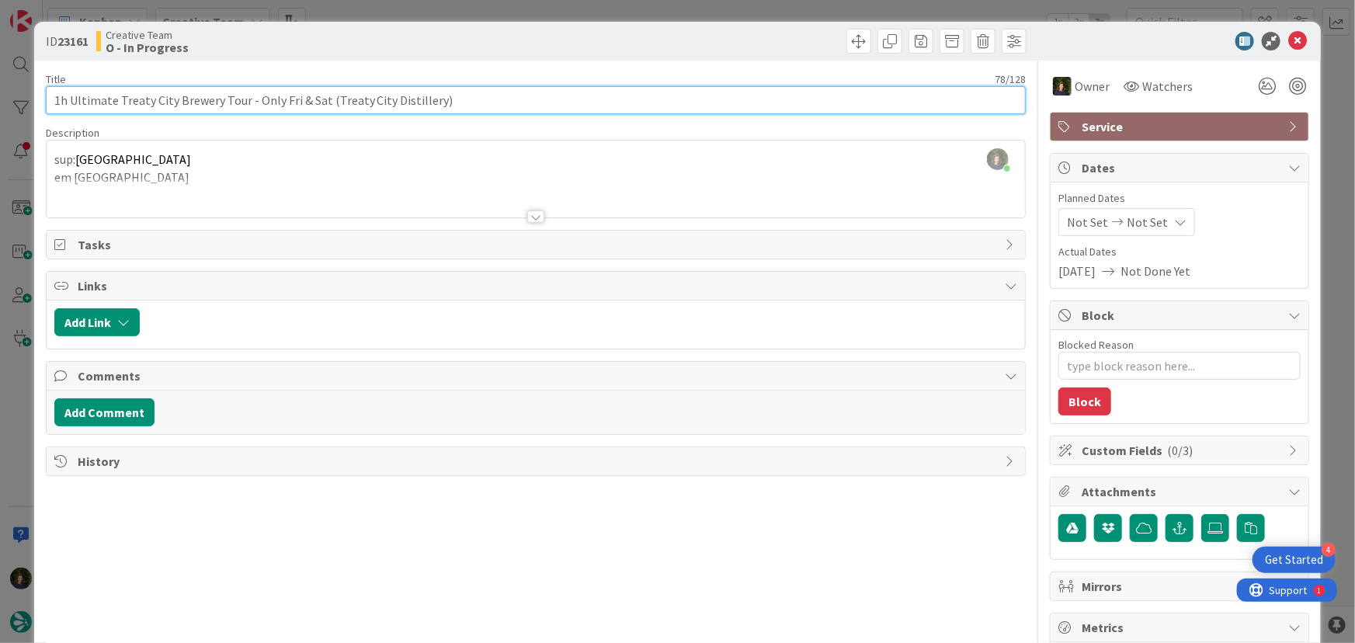
drag, startPoint x: 48, startPoint y: 106, endPoint x: 246, endPoint y: 96, distance: 198.3
click at [246, 96] on input "1h Ultimate Treaty City Brewery Tour - Only Fri & Sat (Treaty City Distillery)" at bounding box center [536, 100] width 981 height 28
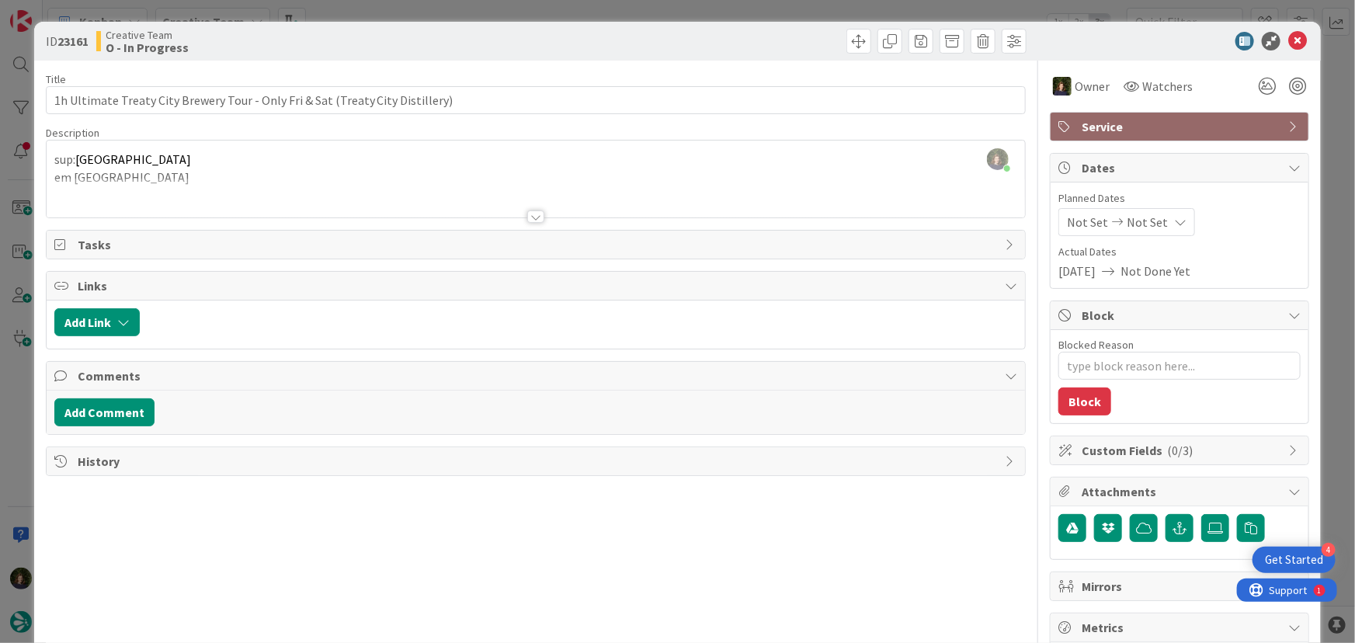
scroll to position [1252, 0]
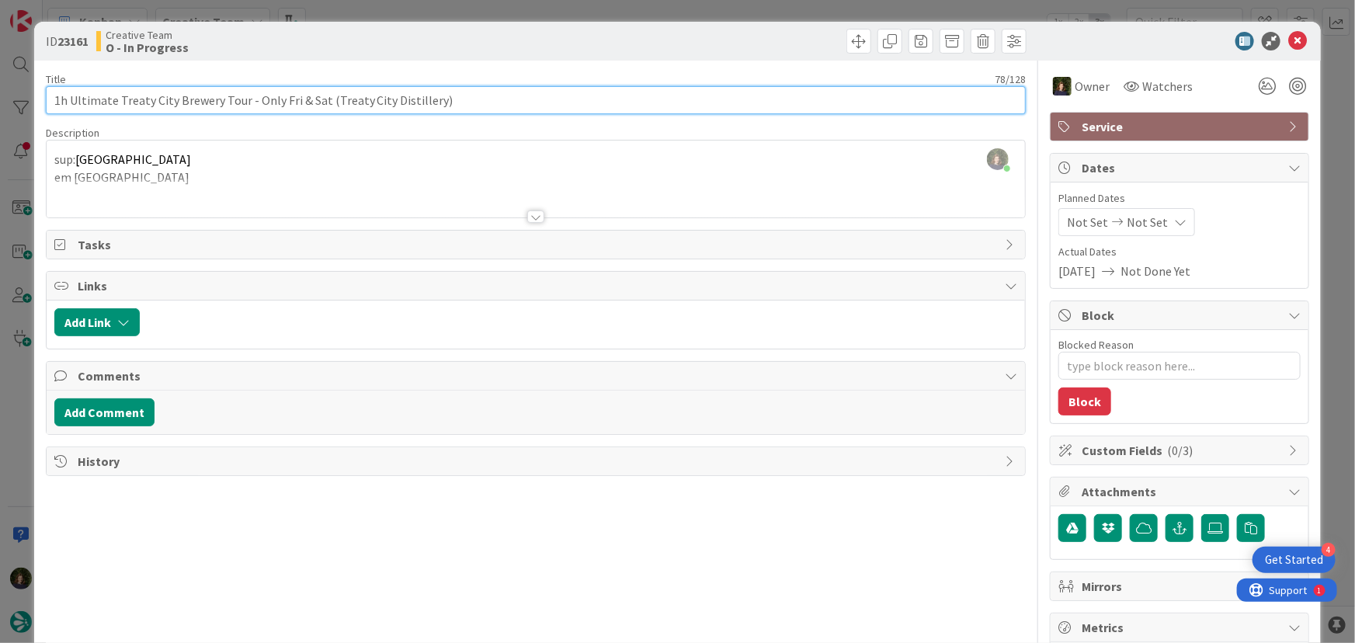
drag, startPoint x: 444, startPoint y: 105, endPoint x: 245, endPoint y: 102, distance: 198.9
click at [245, 102] on input "1h Ultimate Treaty City Brewery Tour - Only Fri & Sat (Treaty City Distillery)" at bounding box center [536, 100] width 981 height 28
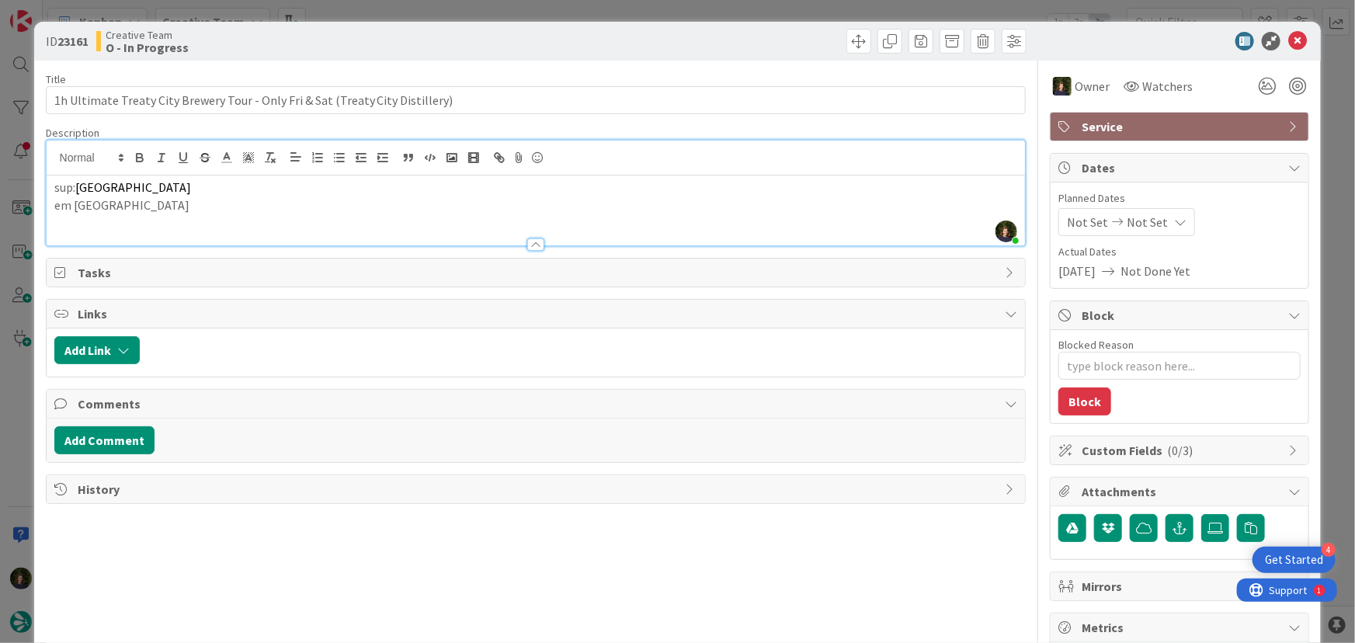
drag, startPoint x: 184, startPoint y: 163, endPoint x: 75, endPoint y: 191, distance: 112.3
click at [75, 191] on p "sup: Treaty City Distillery" at bounding box center [536, 188] width 964 height 18
copy p "[GEOGRAPHIC_DATA]"
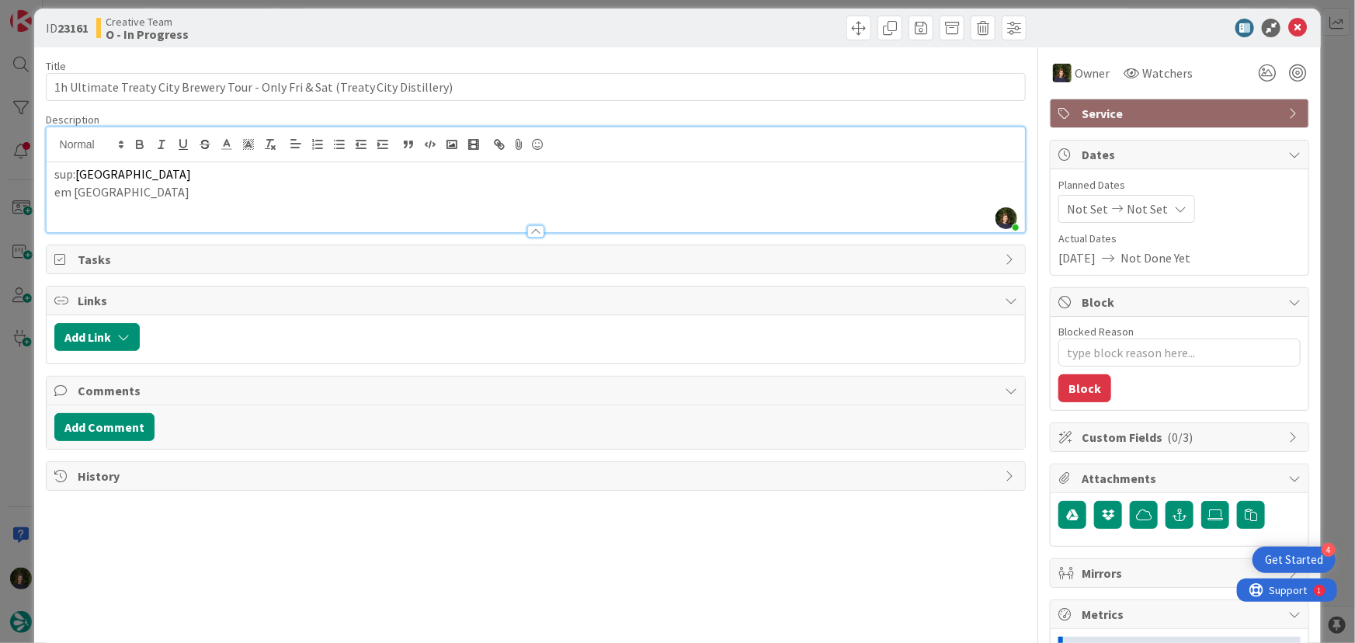
scroll to position [0, 0]
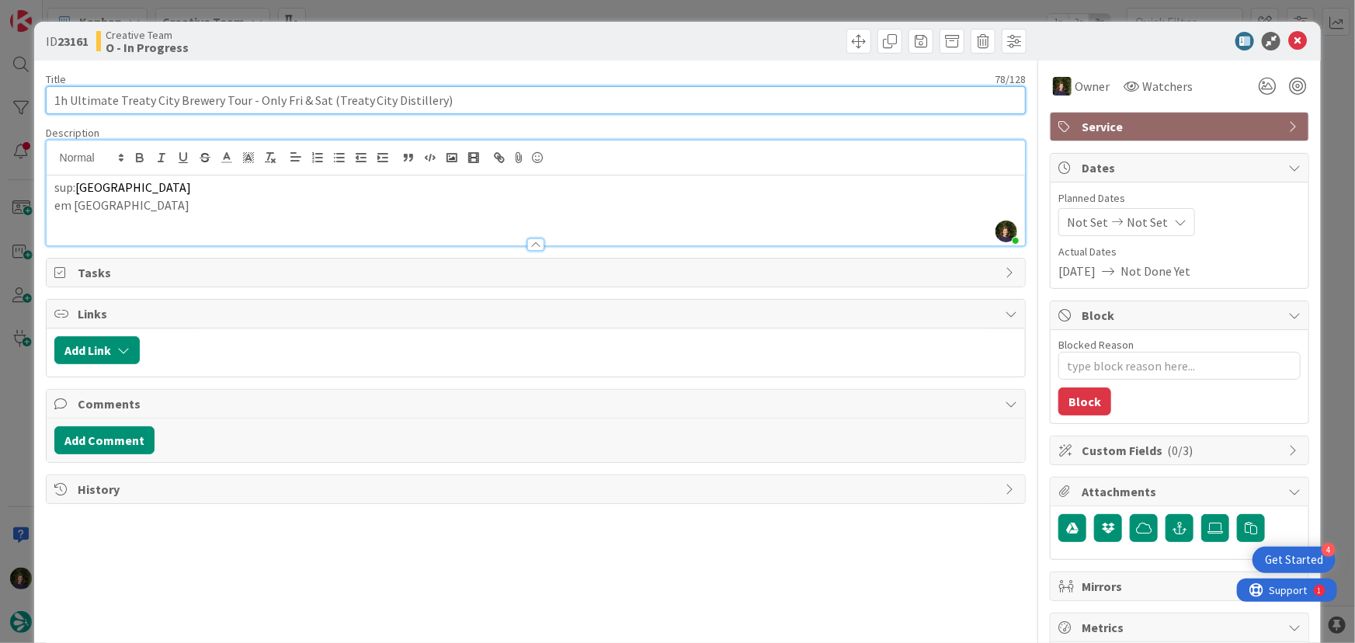
drag, startPoint x: 53, startPoint y: 99, endPoint x: 243, endPoint y: 97, distance: 190.3
click at [243, 97] on input "1h Ultimate Treaty City Brewery Tour - Only Fri & Sat (Treaty City Distillery)" at bounding box center [536, 100] width 981 height 28
drag, startPoint x: 105, startPoint y: 90, endPoint x: 77, endPoint y: 97, distance: 28.8
click at [77, 97] on input "1h Ultimate Treaty City Brewery Tour - Only Fri & Sat (Treaty City Distillery)" at bounding box center [536, 100] width 981 height 28
drag, startPoint x: 96, startPoint y: 101, endPoint x: 226, endPoint y: 89, distance: 131.0
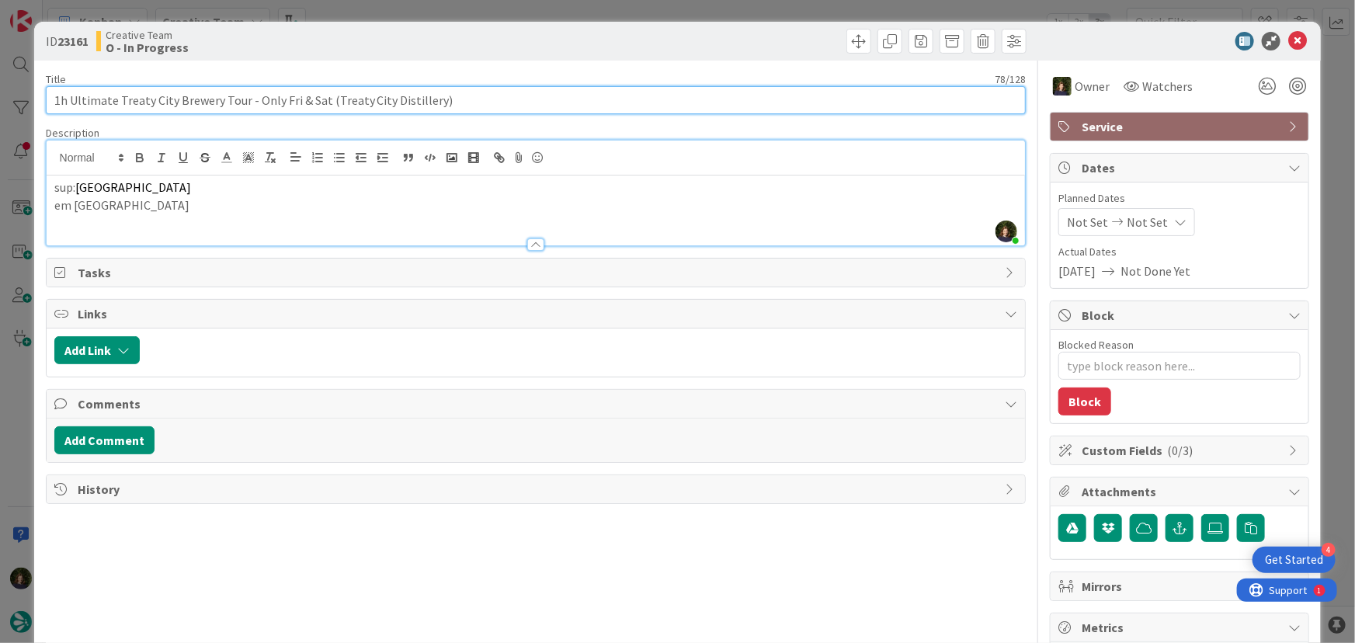
click at [226, 89] on input "1h Ultimate Treaty City Brewery Tour - Only Fri & Sat (Treaty City Distillery)" at bounding box center [536, 100] width 981 height 28
drag, startPoint x: 244, startPoint y: 101, endPoint x: 50, endPoint y: 101, distance: 194.2
click at [47, 100] on input "1h Ultimate Treaty City Brewery Tour - Only Fri & Sat (Treaty City Distillery)" at bounding box center [536, 100] width 981 height 28
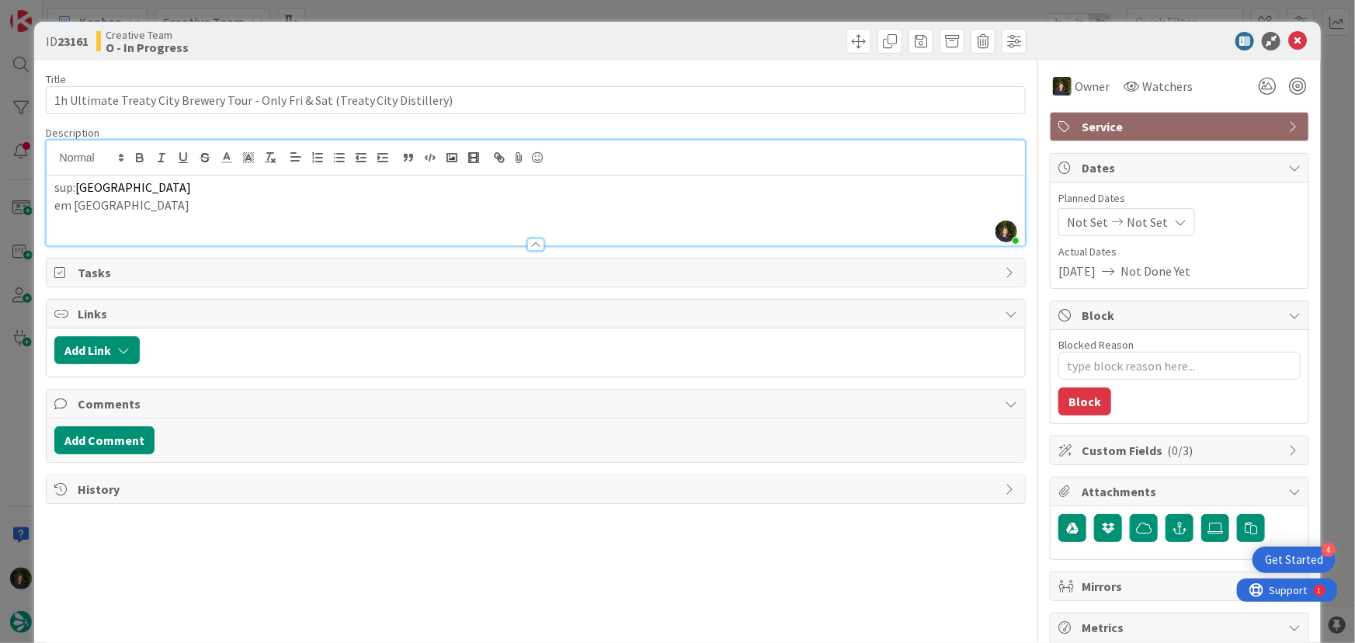
click at [249, 212] on p "em [GEOGRAPHIC_DATA]" at bounding box center [536, 206] width 964 height 18
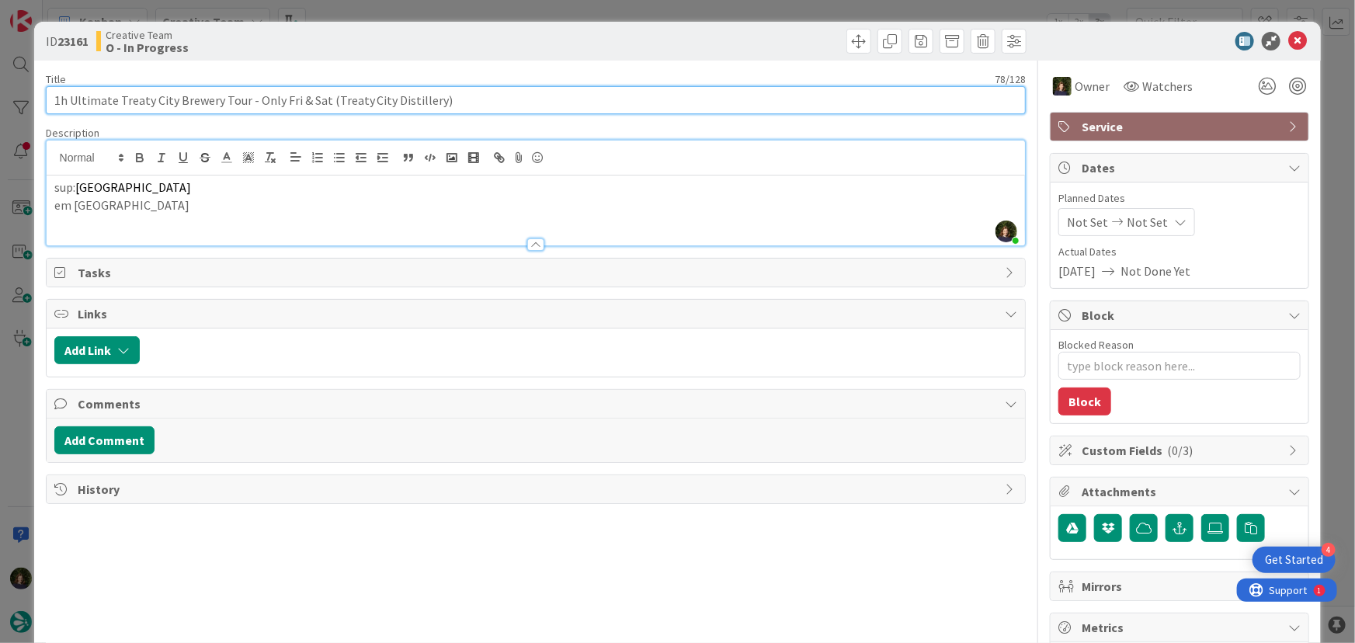
click at [112, 101] on input "1h Ultimate Treaty City Brewery Tour - Only Fri & Sat (Treaty City Distillery)" at bounding box center [536, 100] width 981 height 28
click at [303, 103] on input "1h Ultimate Treaty City Brewery Tour - Only Fri & Sat (Treaty City Distillery)" at bounding box center [536, 100] width 981 height 28
drag, startPoint x: 331, startPoint y: 102, endPoint x: 380, endPoint y: 99, distance: 49.0
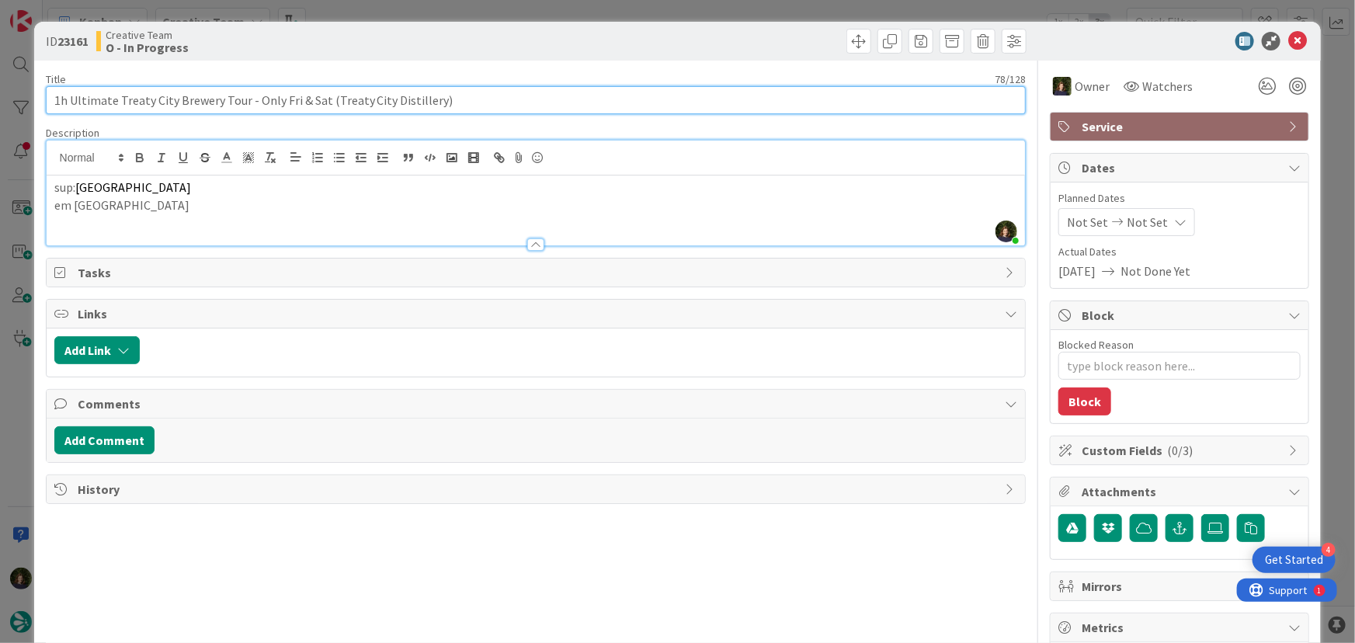
click at [388, 103] on input "1h Ultimate Treaty City Brewery Tour - Only Fri & Sat (Treaty City Distillery)" at bounding box center [536, 100] width 981 height 28
drag, startPoint x: 329, startPoint y: 103, endPoint x: 431, endPoint y: 98, distance: 101.9
click at [431, 98] on input "1h Ultimate Treaty City Brewery Tour - Only Fri & Sat (Treaty City Distillery)" at bounding box center [536, 100] width 981 height 28
click at [299, 98] on input "1h Ultimate Treaty City Brewery Tour - Only Fri & Sat (Treaty City Distillery)" at bounding box center [536, 100] width 981 height 28
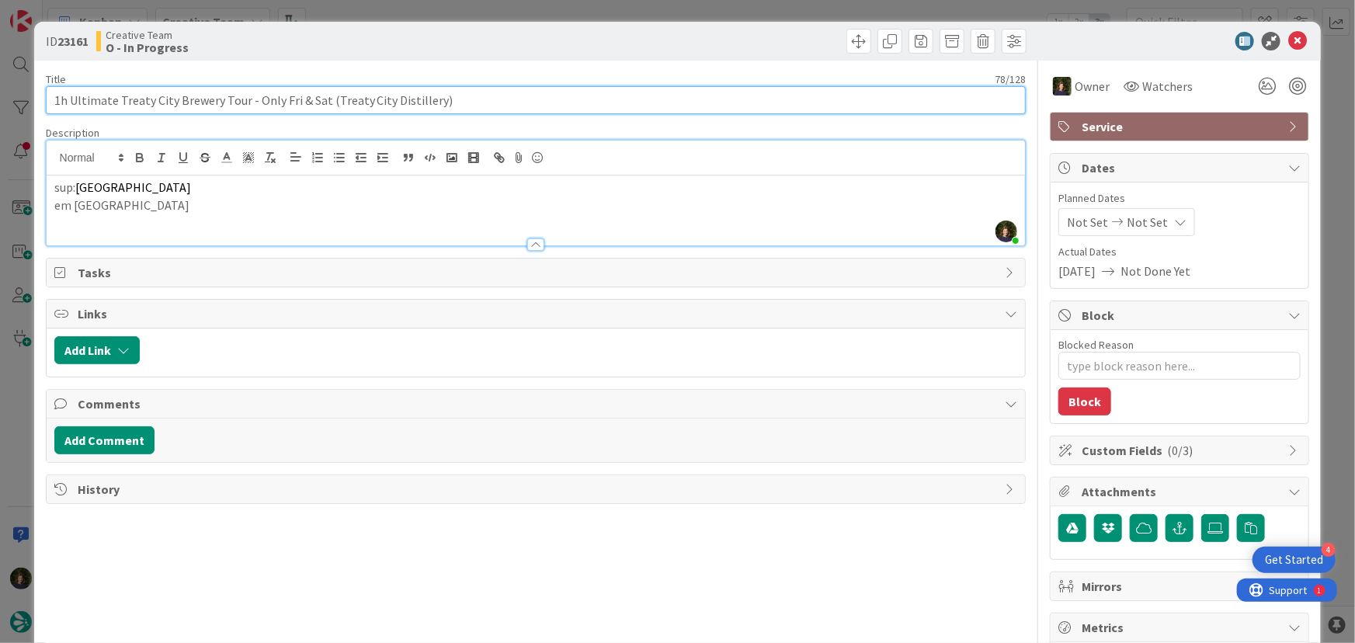
click at [298, 98] on input "1h Ultimate Treaty City Brewery Tour - Only Fri & Sat (Treaty City Distillery)" at bounding box center [536, 100] width 981 height 28
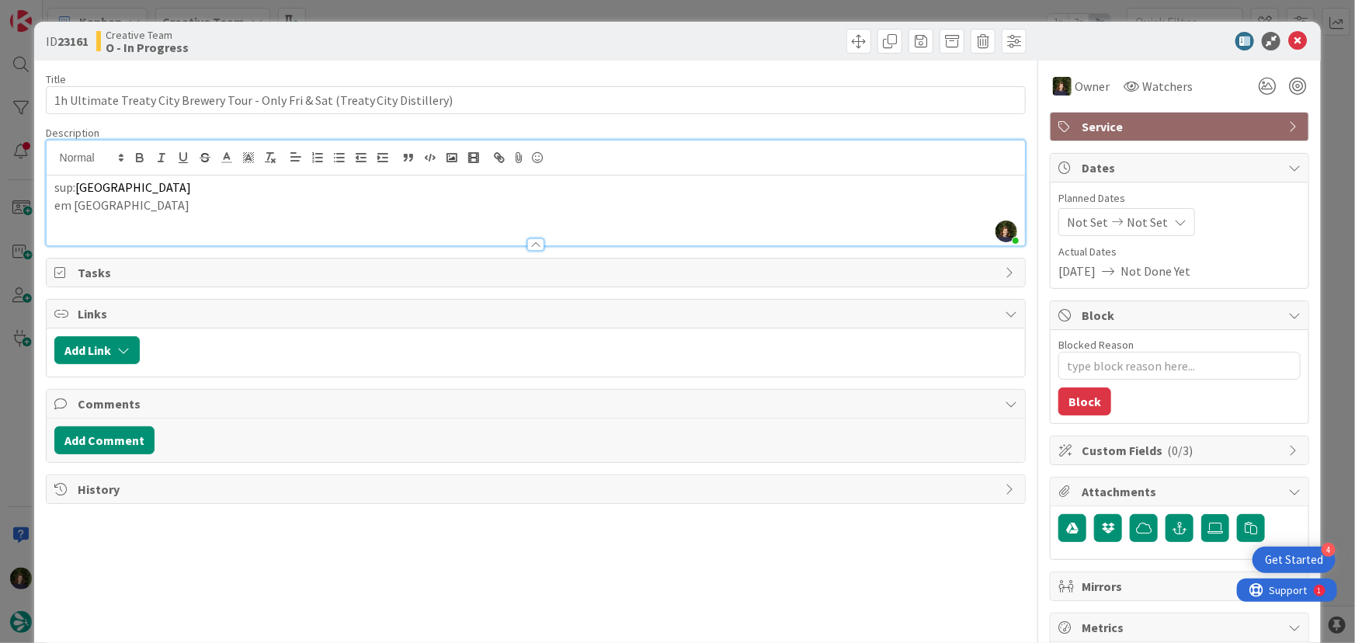
click at [438, 123] on div "Title 78 / 128 1h Ultimate Treaty City Brewery Tour - Only Fri & Sat (Treaty Ci…" at bounding box center [536, 484] width 981 height 847
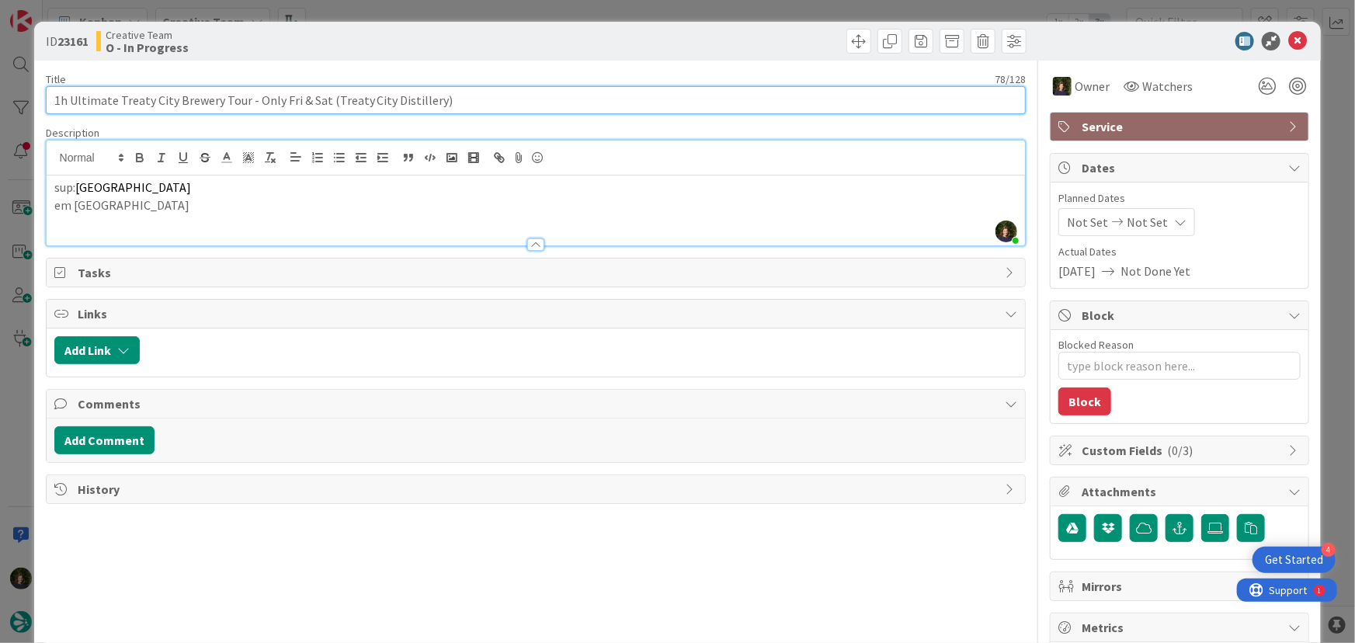
drag, startPoint x: 328, startPoint y: 99, endPoint x: 432, endPoint y: 99, distance: 104.1
click at [432, 99] on input "1h Ultimate Treaty City Brewery Tour - Only Fri & Sat (Treaty City Distillery)" at bounding box center [536, 100] width 981 height 28
click at [197, 103] on input "1h Ultimate Treaty City Brewery Tour - Only Fri & Sat (Treaty City Distillery)" at bounding box center [536, 100] width 981 height 28
click at [321, 101] on input "1h Ultimate Treaty City Brewery Tour - Only Fri & Sat (Treaty City Distillery)" at bounding box center [536, 100] width 981 height 28
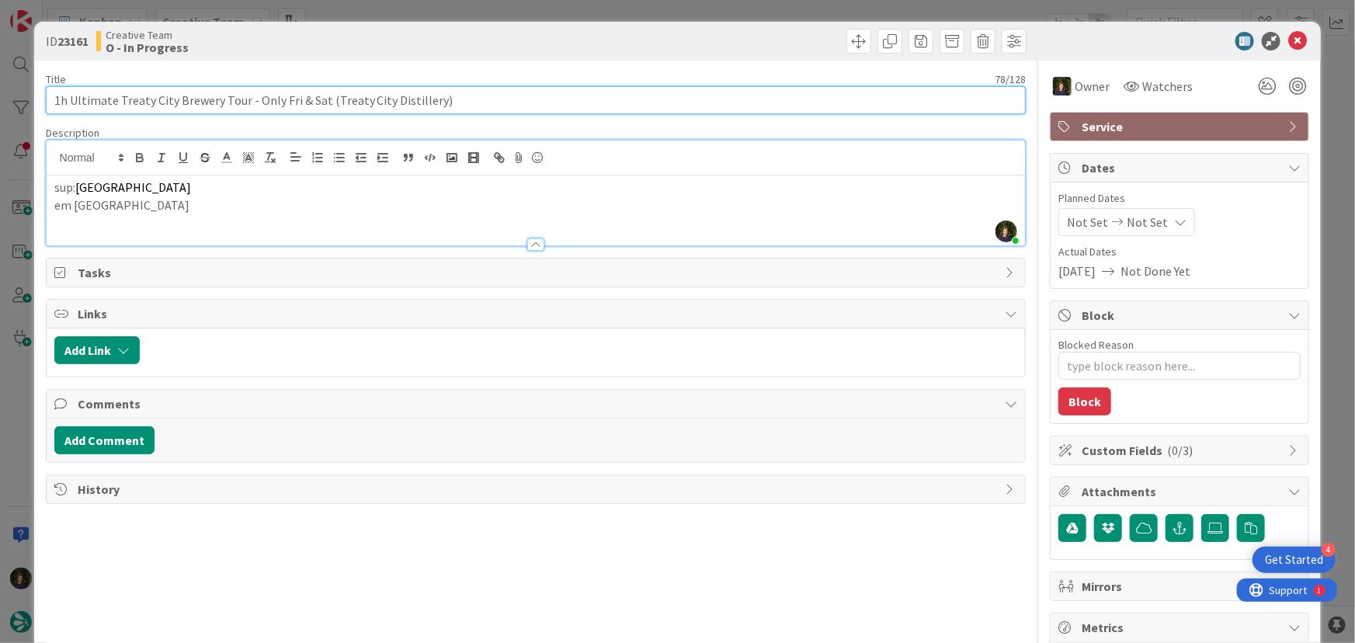
click at [321, 101] on input "1h Ultimate Treaty City Brewery Tour - Only Fri & Sat (Treaty City Distillery)" at bounding box center [536, 100] width 981 height 28
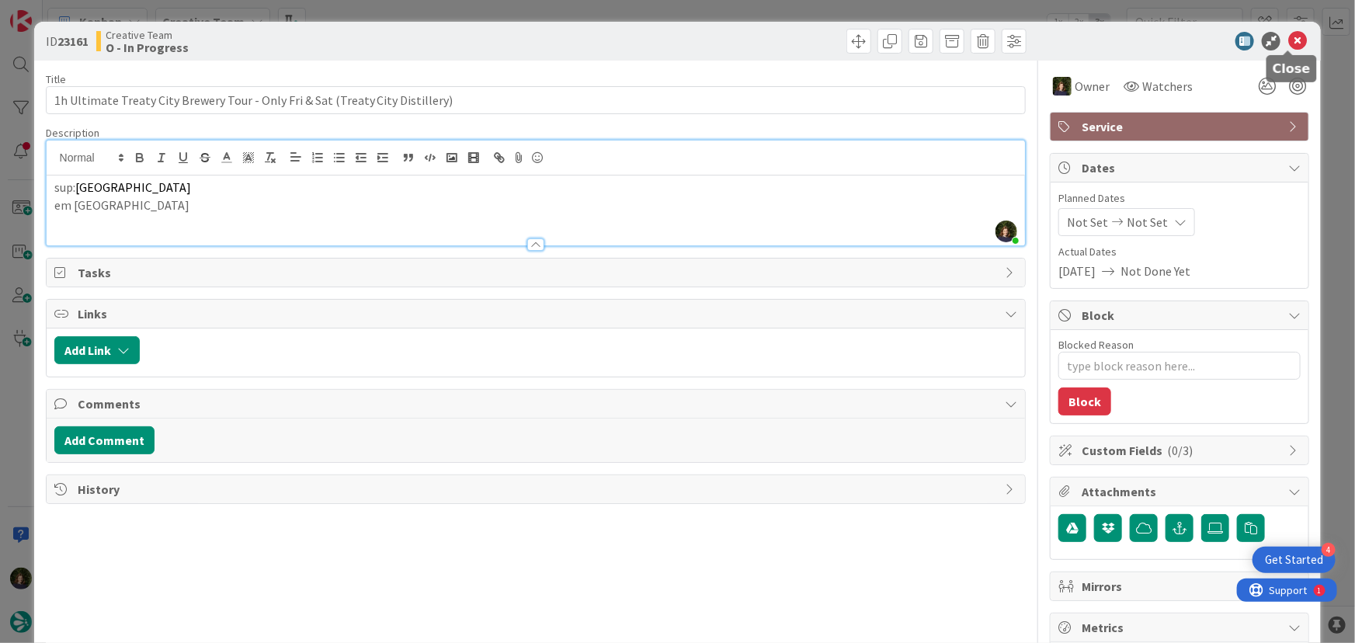
drag, startPoint x: 1289, startPoint y: 40, endPoint x: 1258, endPoint y: 83, distance: 52.8
click at [1289, 40] on icon at bounding box center [1298, 41] width 19 height 19
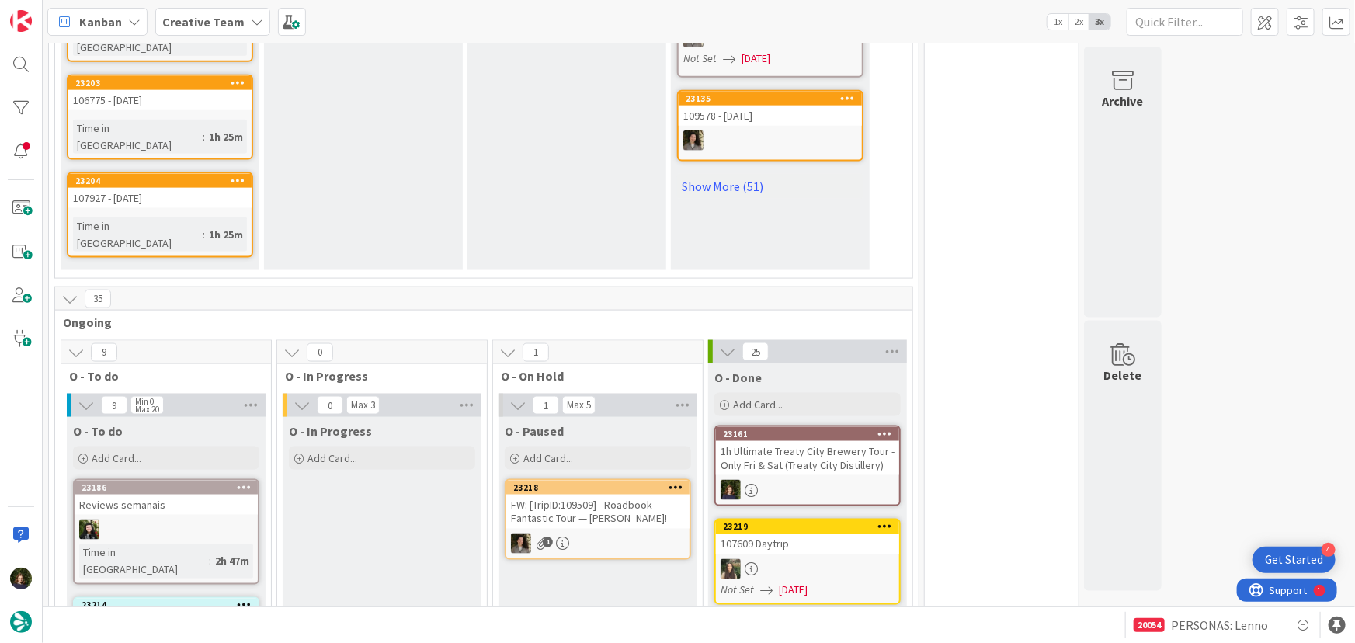
scroll to position [952, 0]
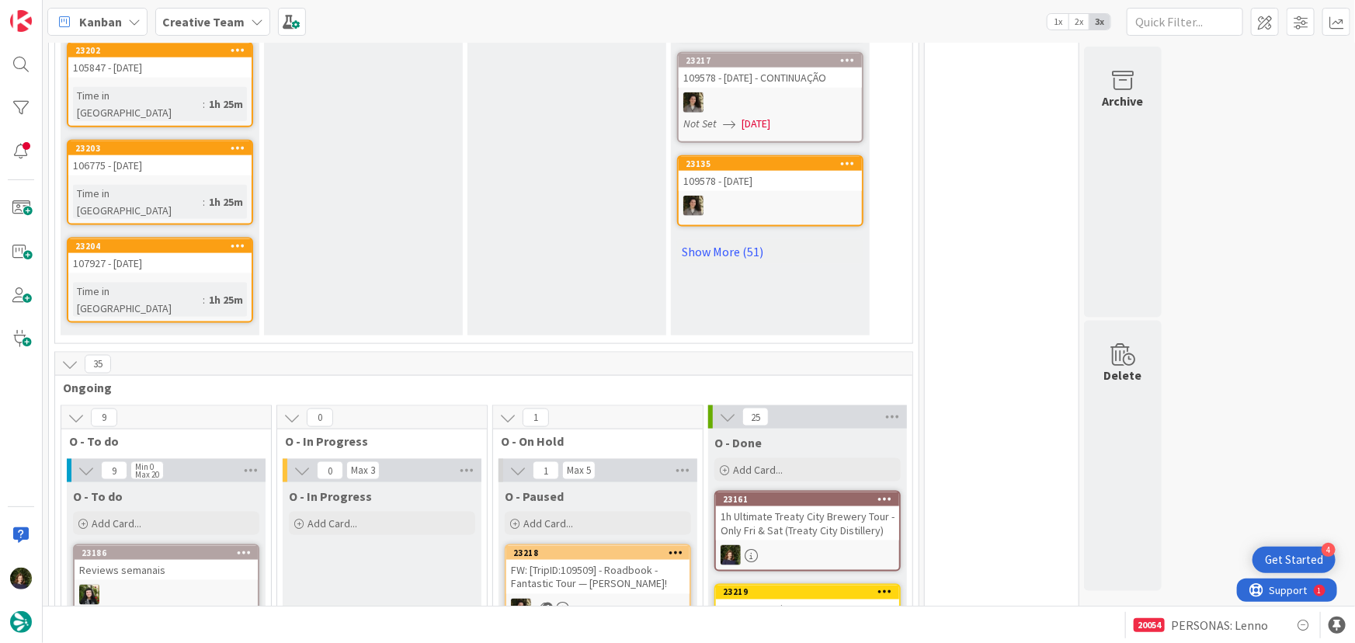
click at [256, 13] on div "Creative Team" at bounding box center [212, 22] width 115 height 28
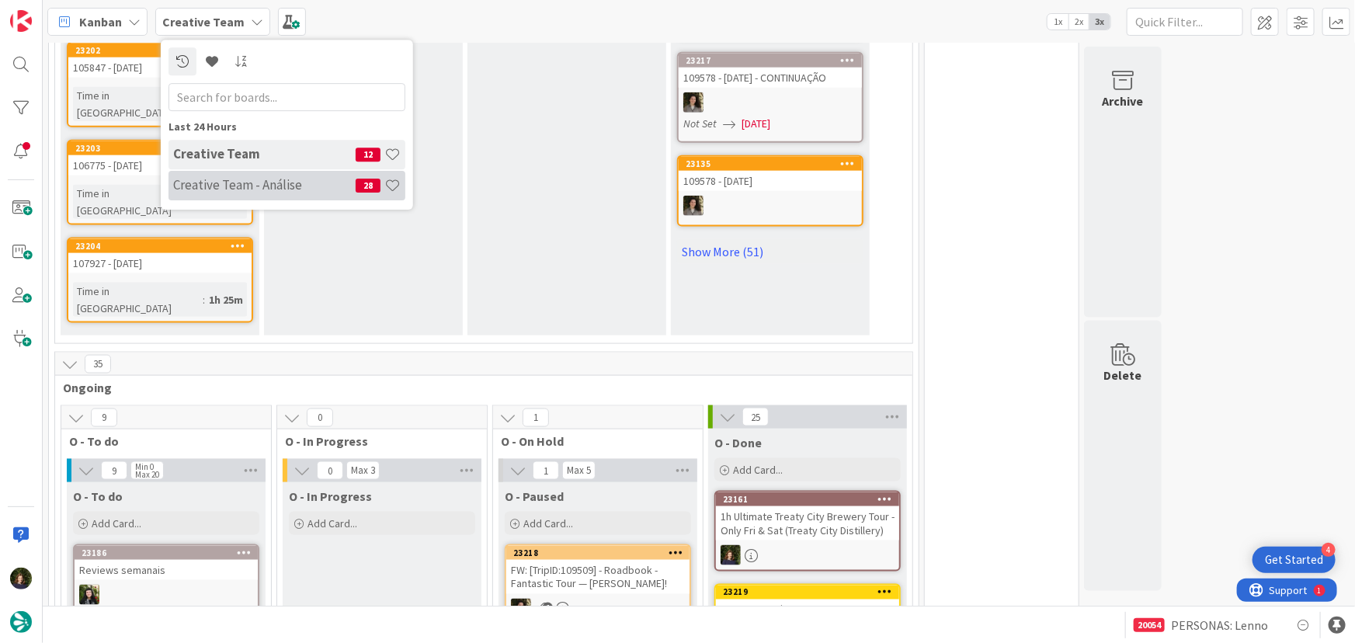
click at [245, 188] on h4 "Creative Team - Análise" at bounding box center [264, 185] width 183 height 16
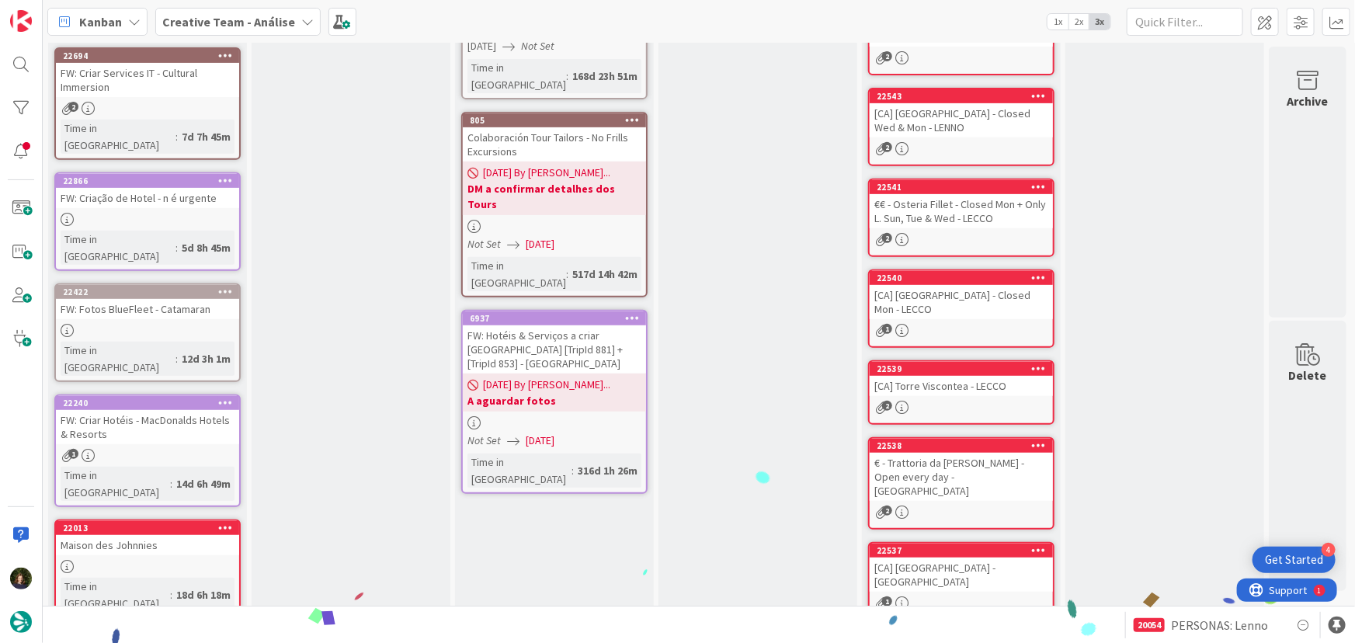
scroll to position [22, 0]
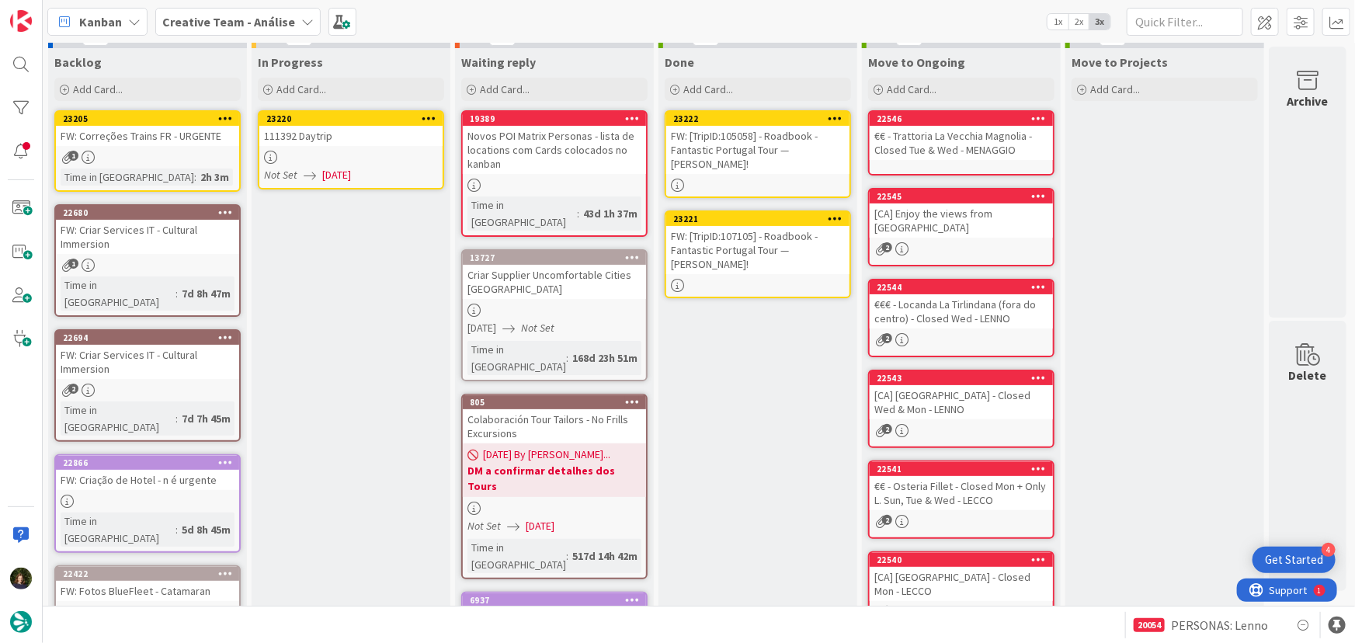
click at [349, 141] on div "111392 Daytrip" at bounding box center [350, 136] width 183 height 20
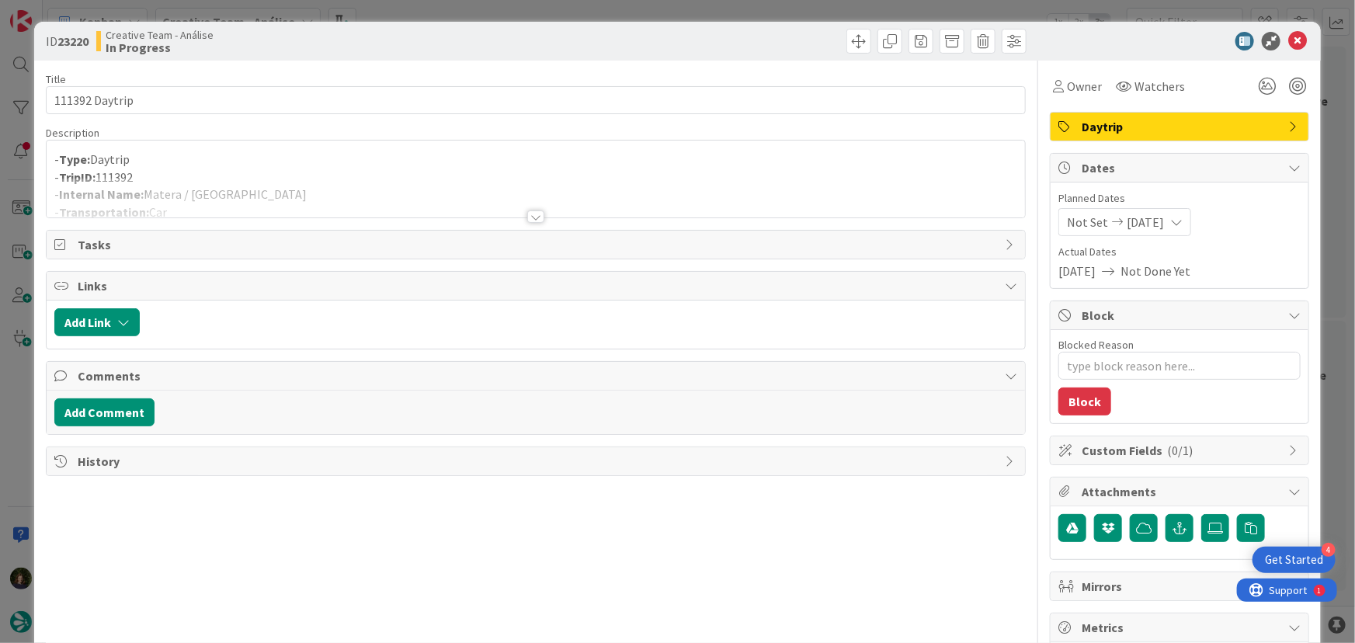
click at [534, 217] on div at bounding box center [535, 216] width 17 height 12
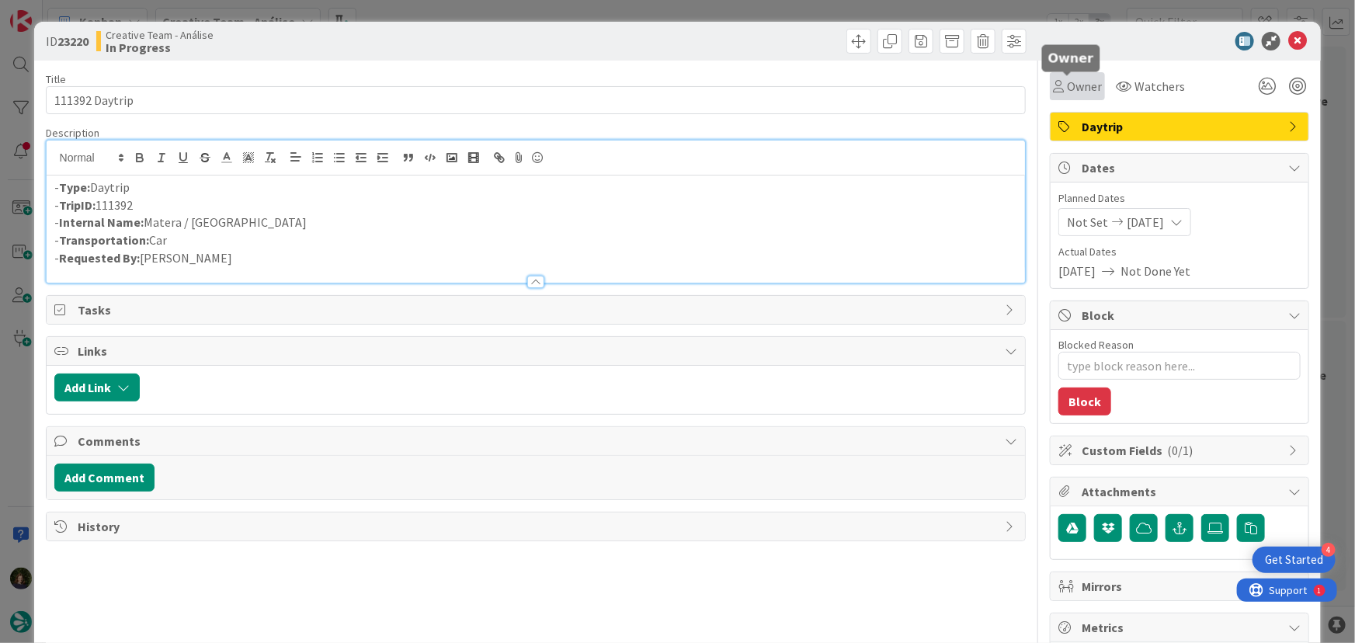
click at [1078, 90] on span "Owner" at bounding box center [1084, 86] width 35 height 19
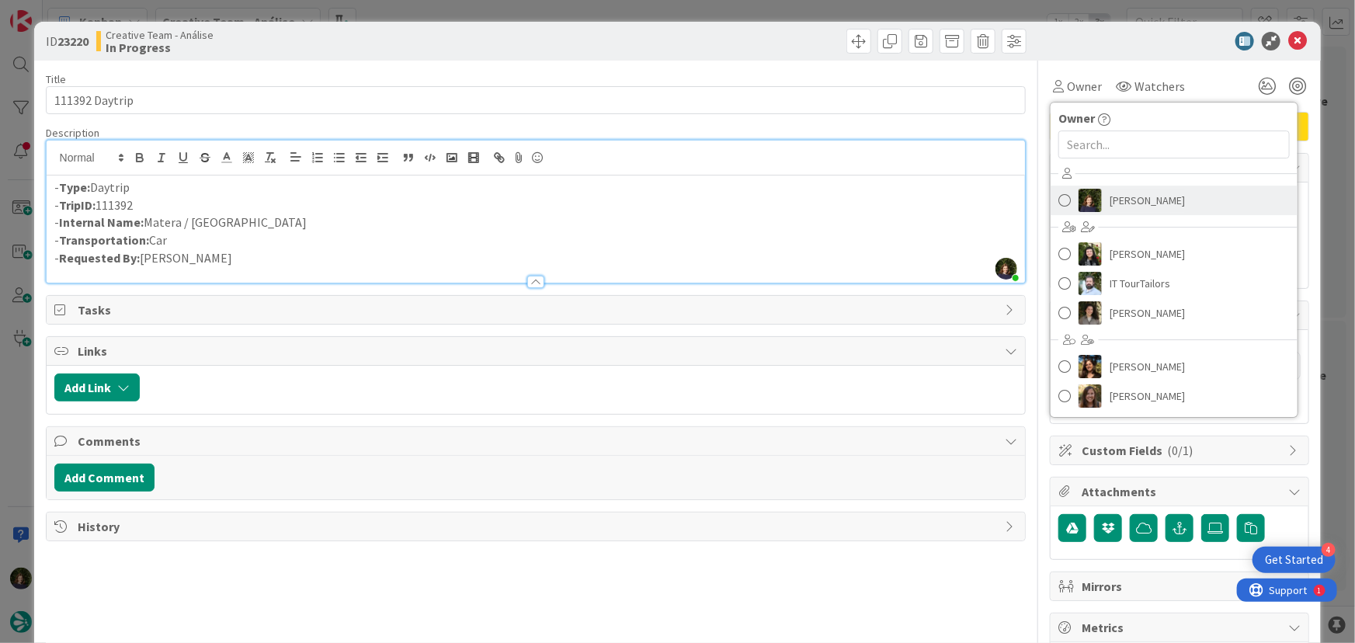
click at [1146, 210] on span "[PERSON_NAME]" at bounding box center [1147, 200] width 75 height 23
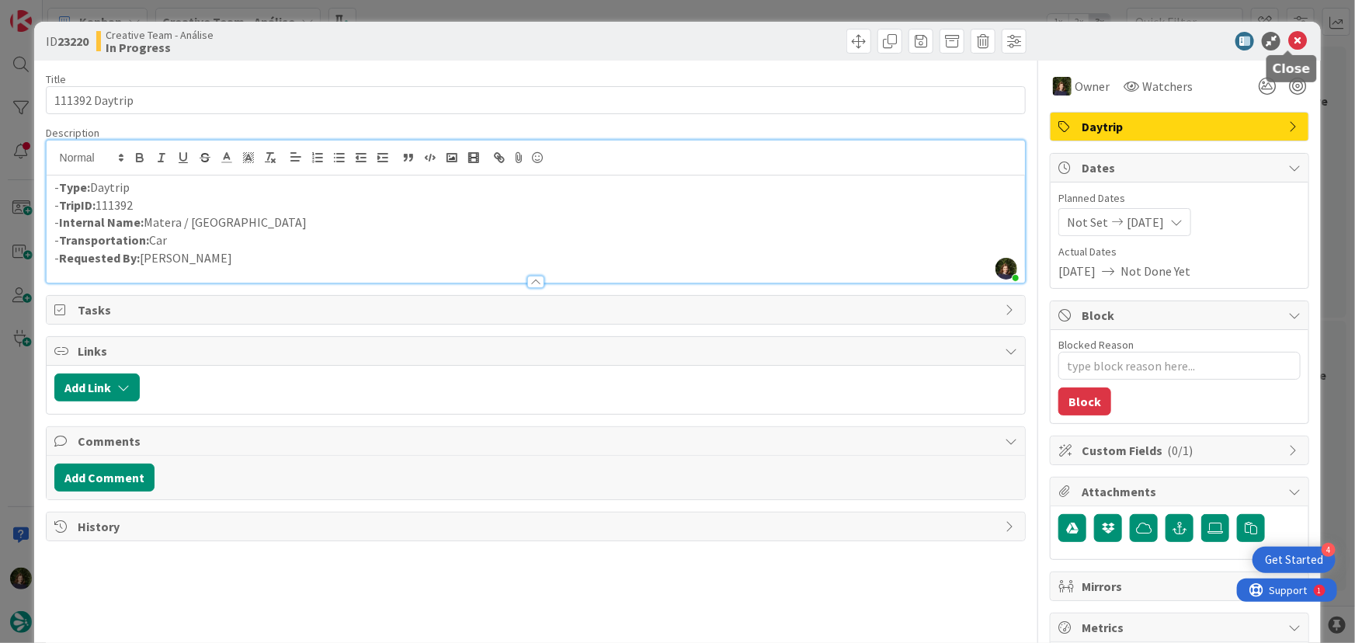
click at [1296, 46] on icon at bounding box center [1298, 41] width 19 height 19
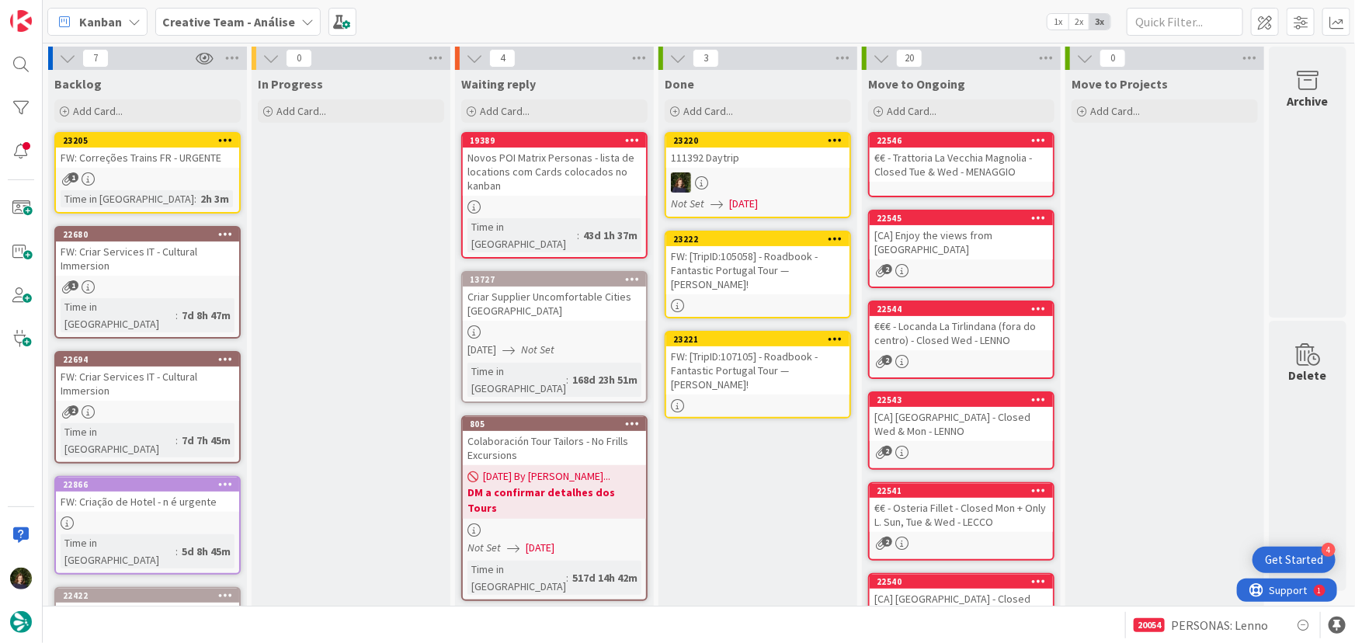
click at [839, 136] on icon at bounding box center [836, 139] width 15 height 11
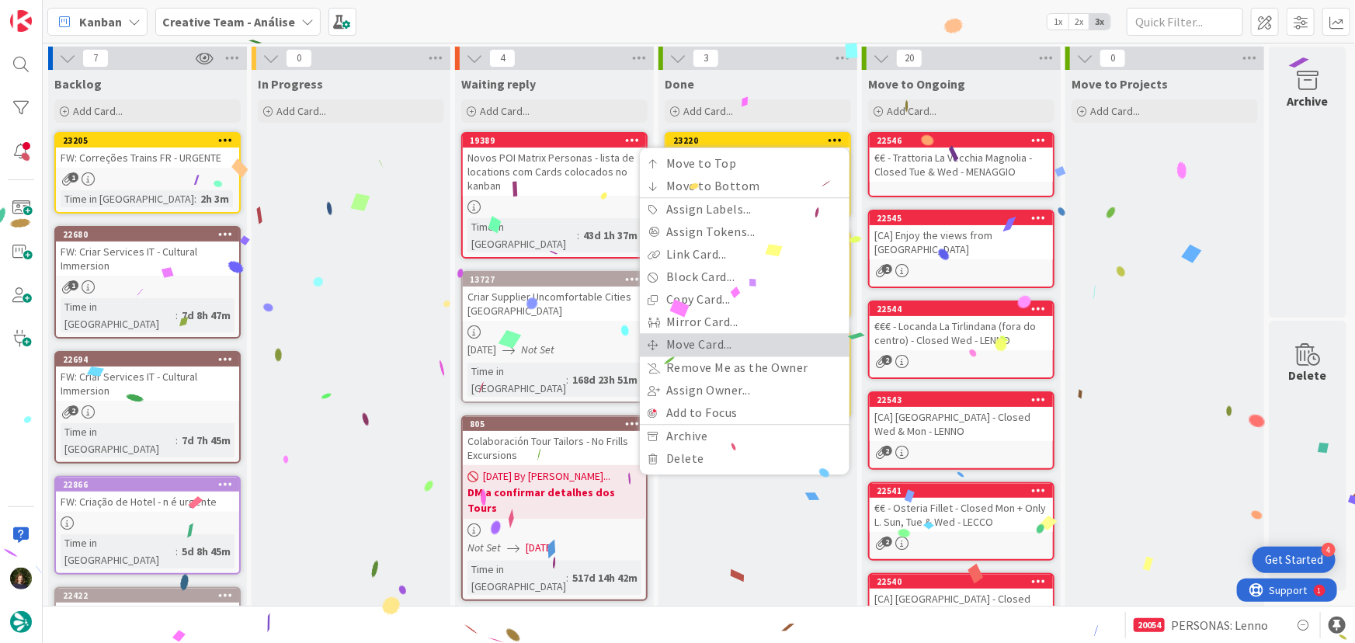
click at [764, 341] on link "Move Card..." at bounding box center [745, 344] width 210 height 23
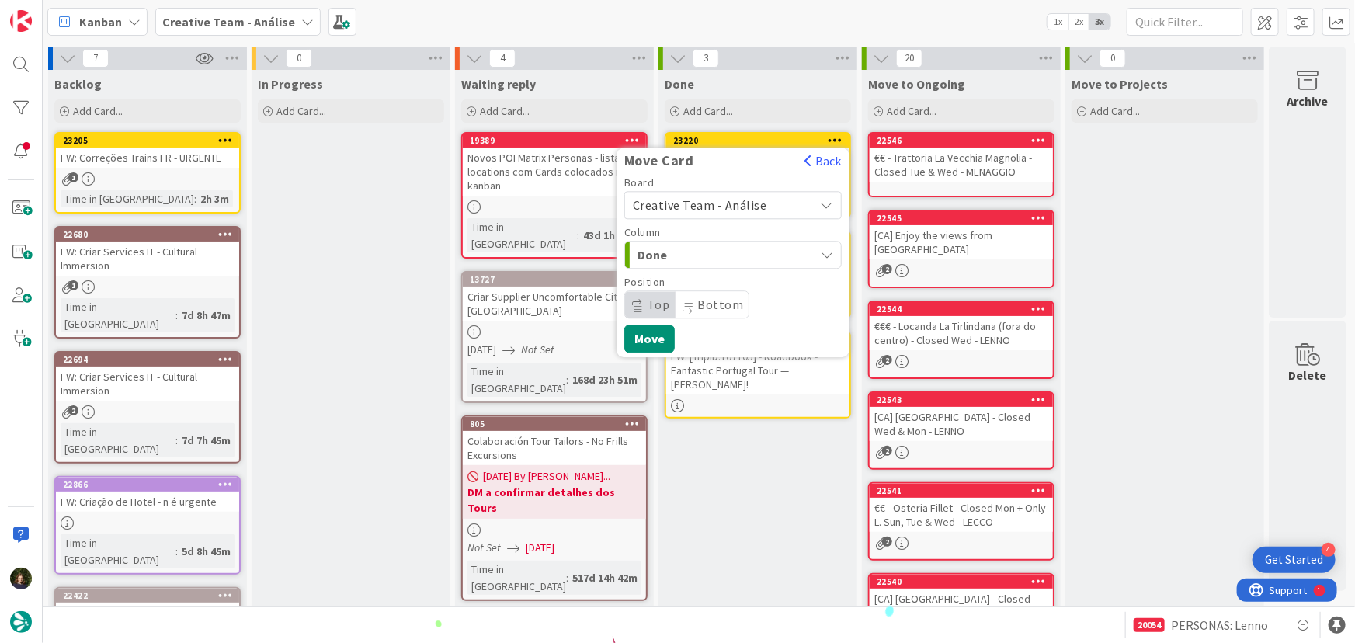
click at [695, 204] on span "Creative Team - Análise" at bounding box center [700, 205] width 134 height 16
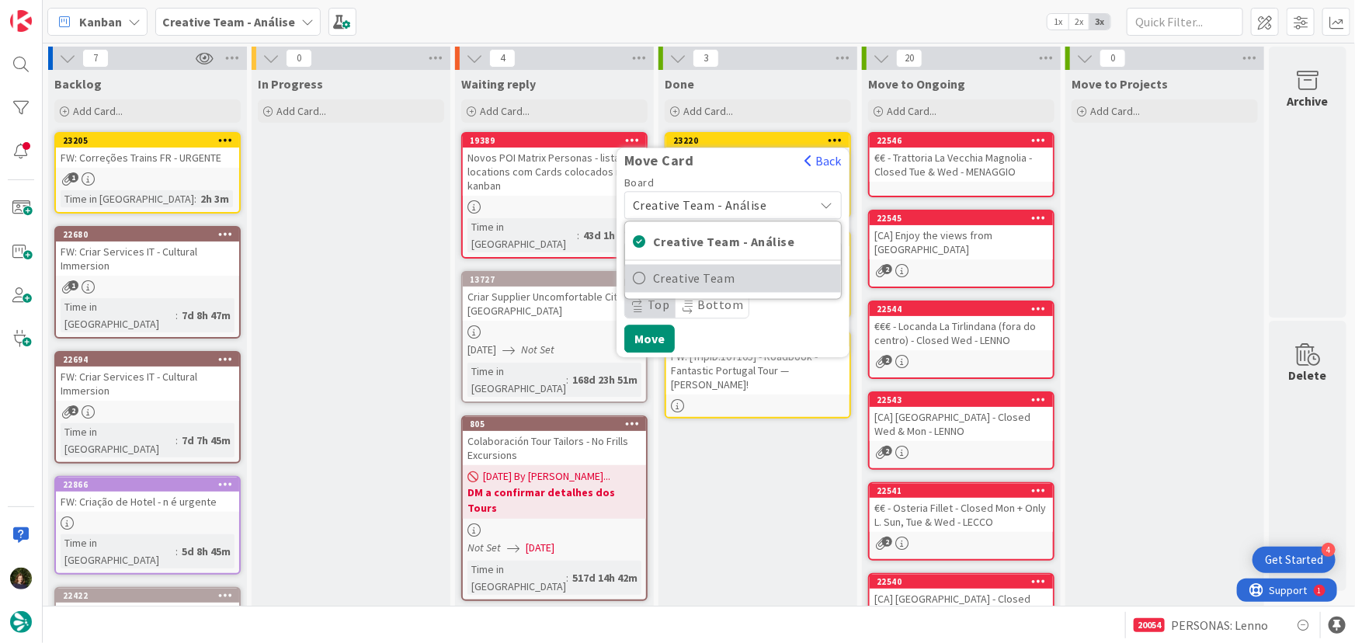
click at [726, 276] on span "Creative Team" at bounding box center [743, 278] width 180 height 23
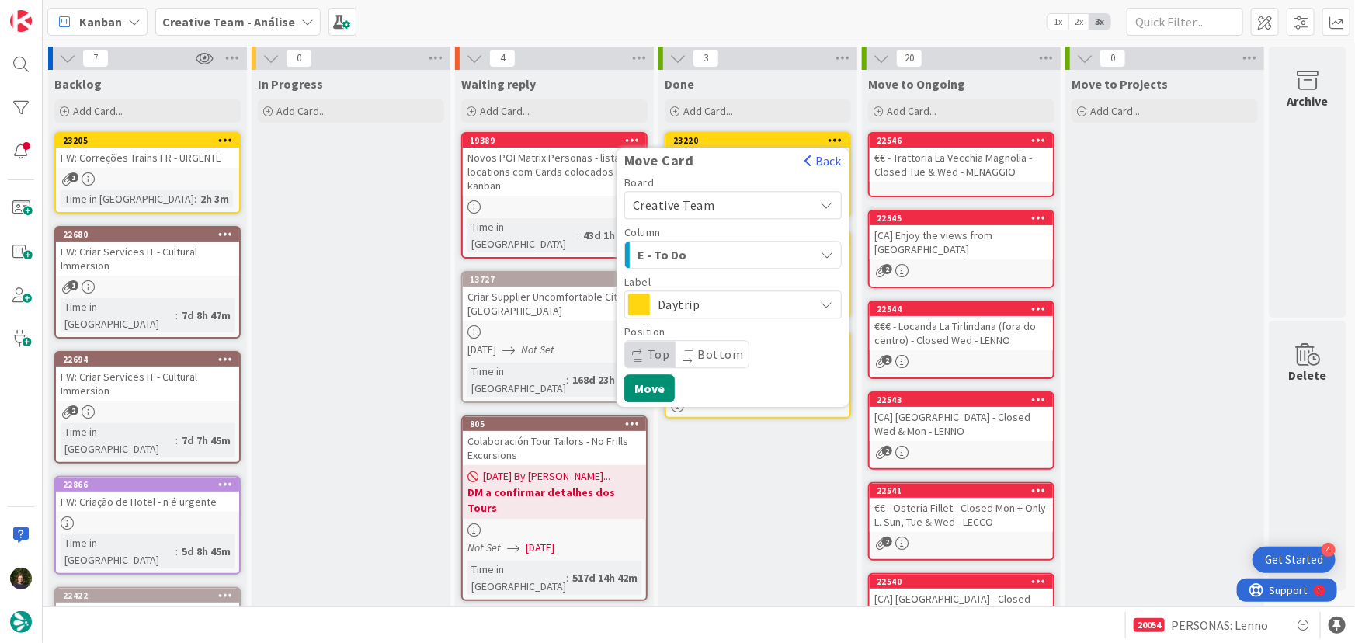
click at [715, 252] on span "E - To Do" at bounding box center [696, 255] width 117 height 20
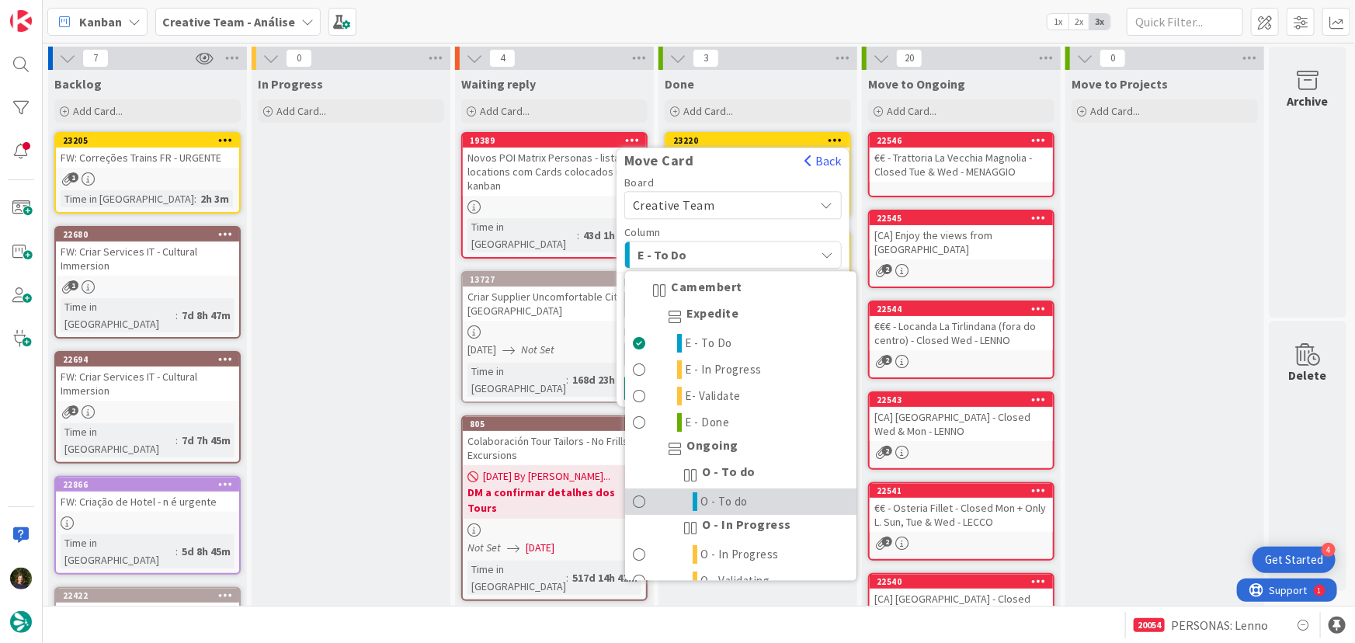
click at [752, 502] on link "O - To do" at bounding box center [740, 502] width 231 height 26
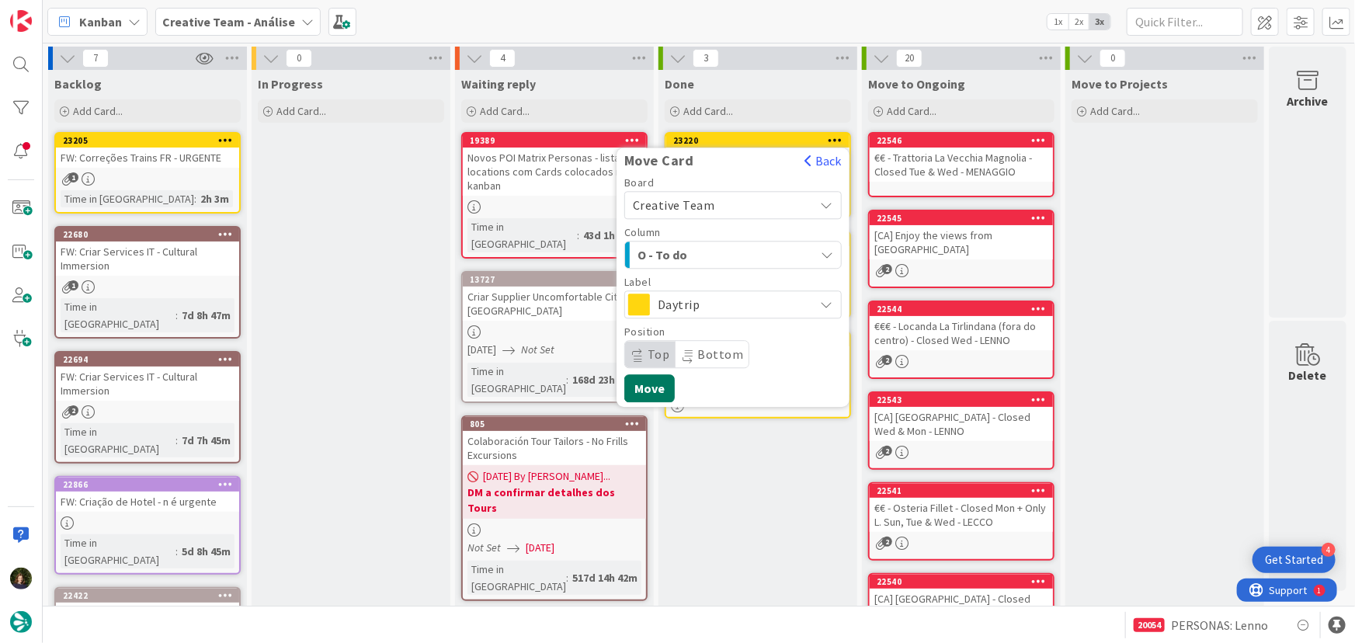
click at [650, 397] on button "Move" at bounding box center [649, 388] width 50 height 28
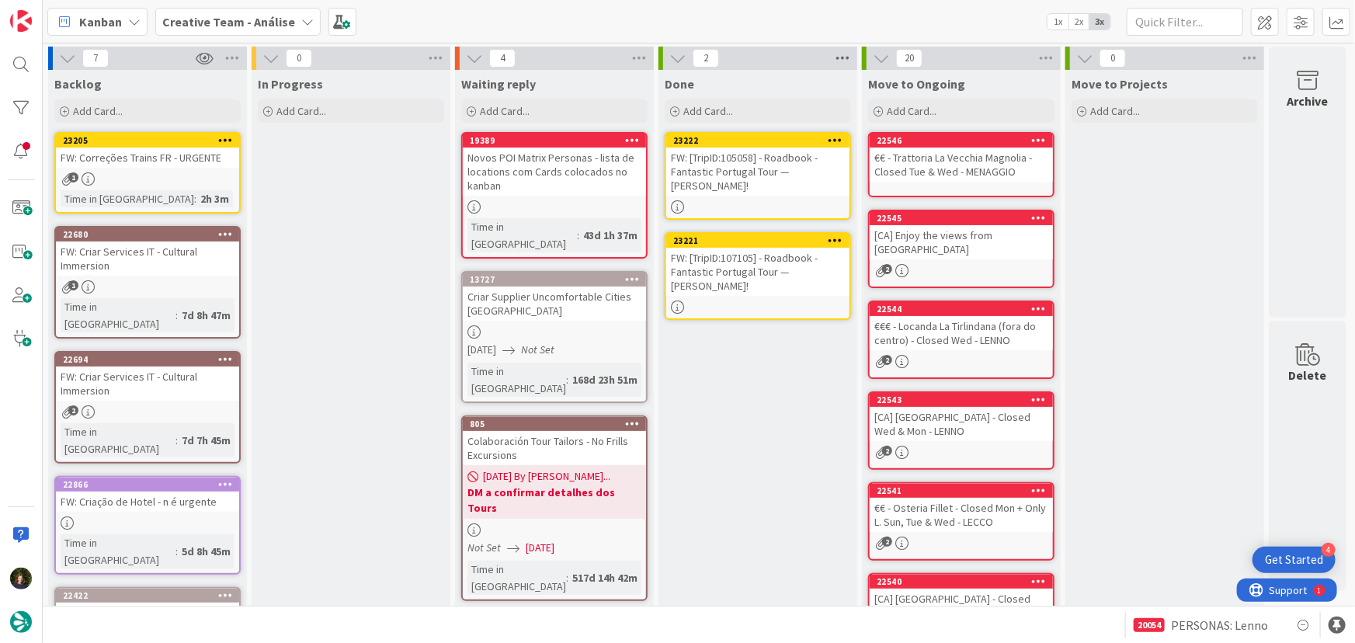
click at [840, 54] on icon at bounding box center [843, 58] width 20 height 23
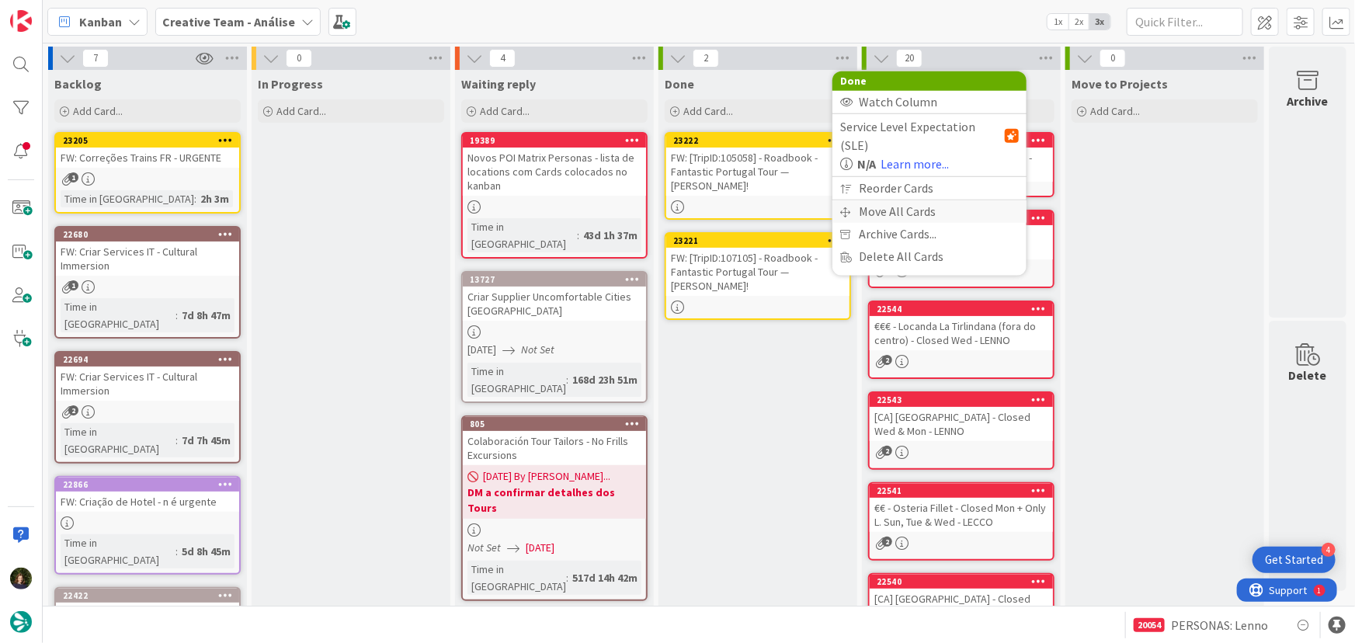
click at [906, 200] on div "Move All Cards" at bounding box center [930, 211] width 194 height 23
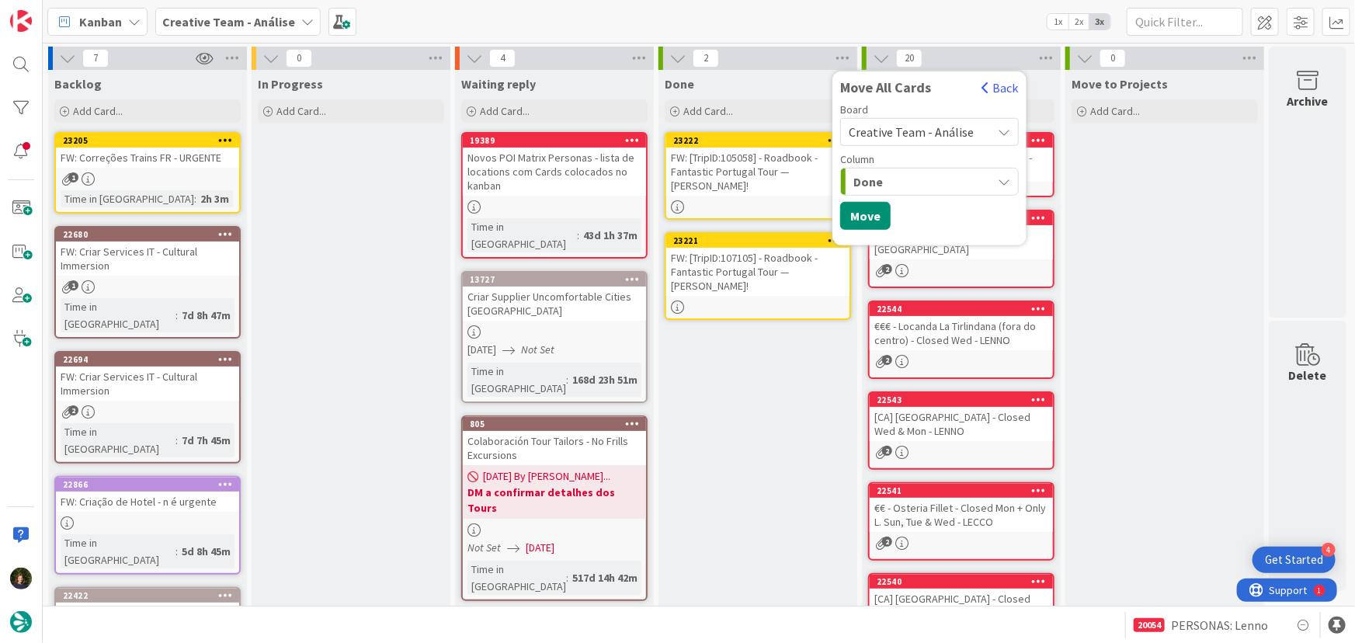
click at [906, 127] on span "Creative Team - Análise" at bounding box center [911, 132] width 125 height 16
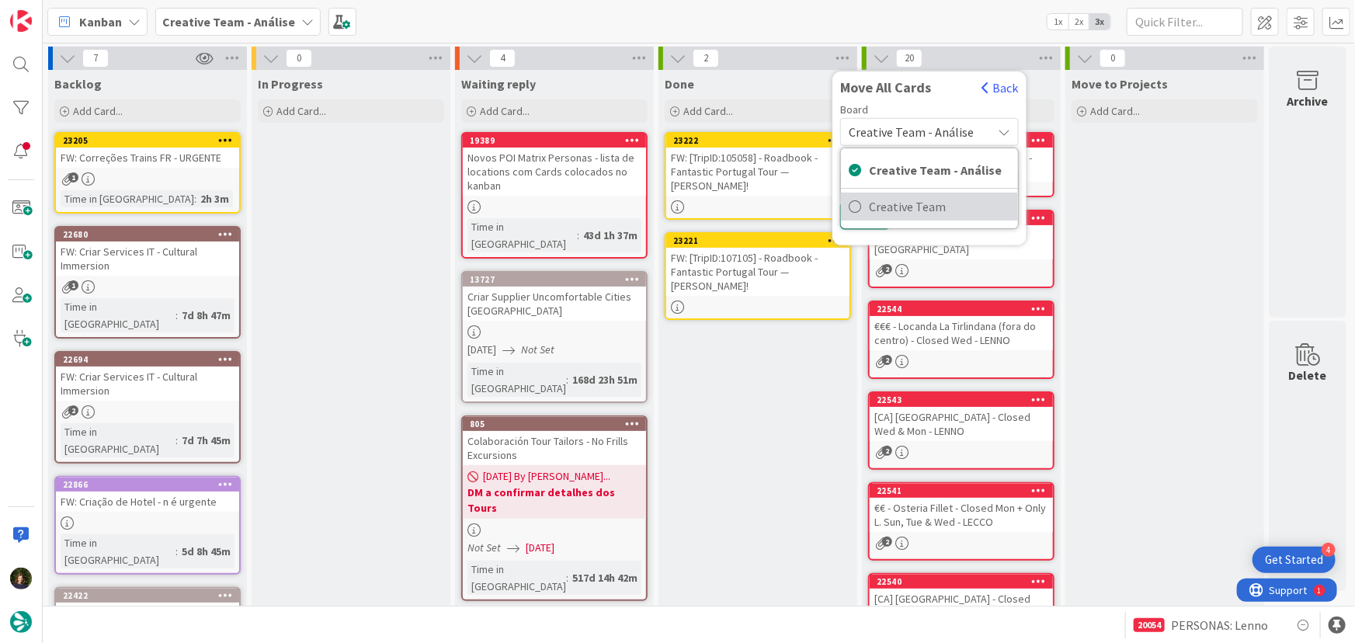
click at [910, 210] on span "Creative Team" at bounding box center [939, 206] width 141 height 23
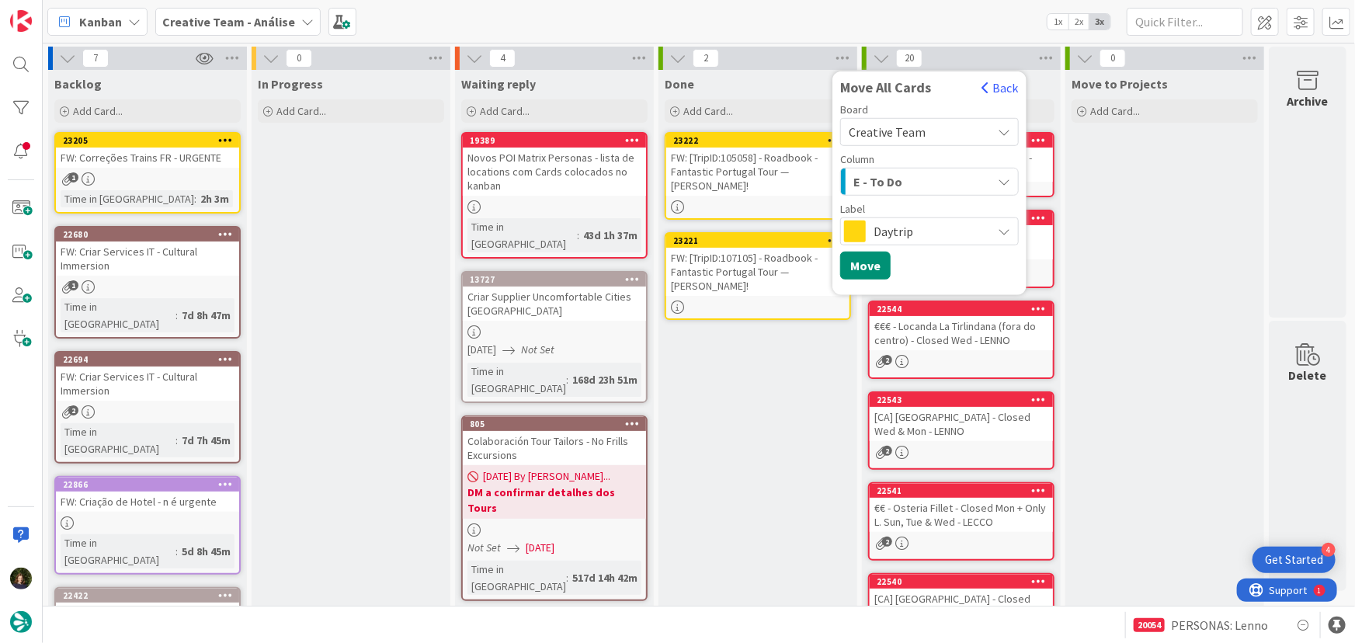
click at [869, 234] on div "Daytrip" at bounding box center [929, 231] width 179 height 28
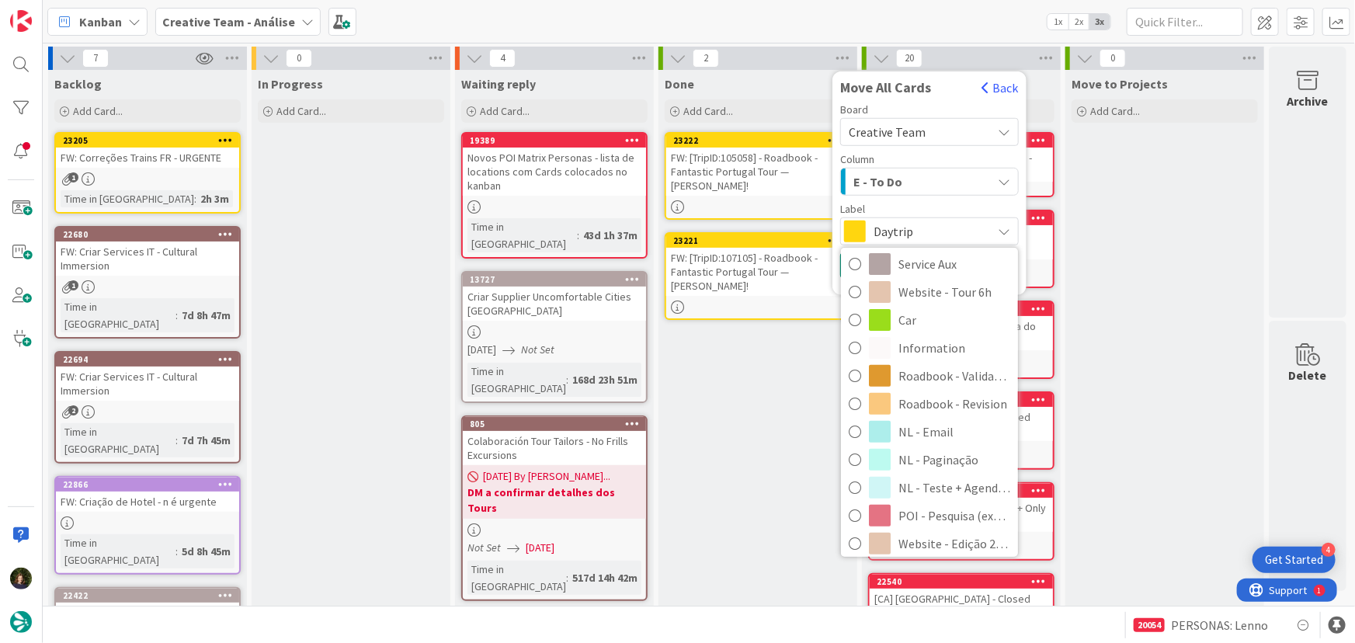
scroll to position [282, 0]
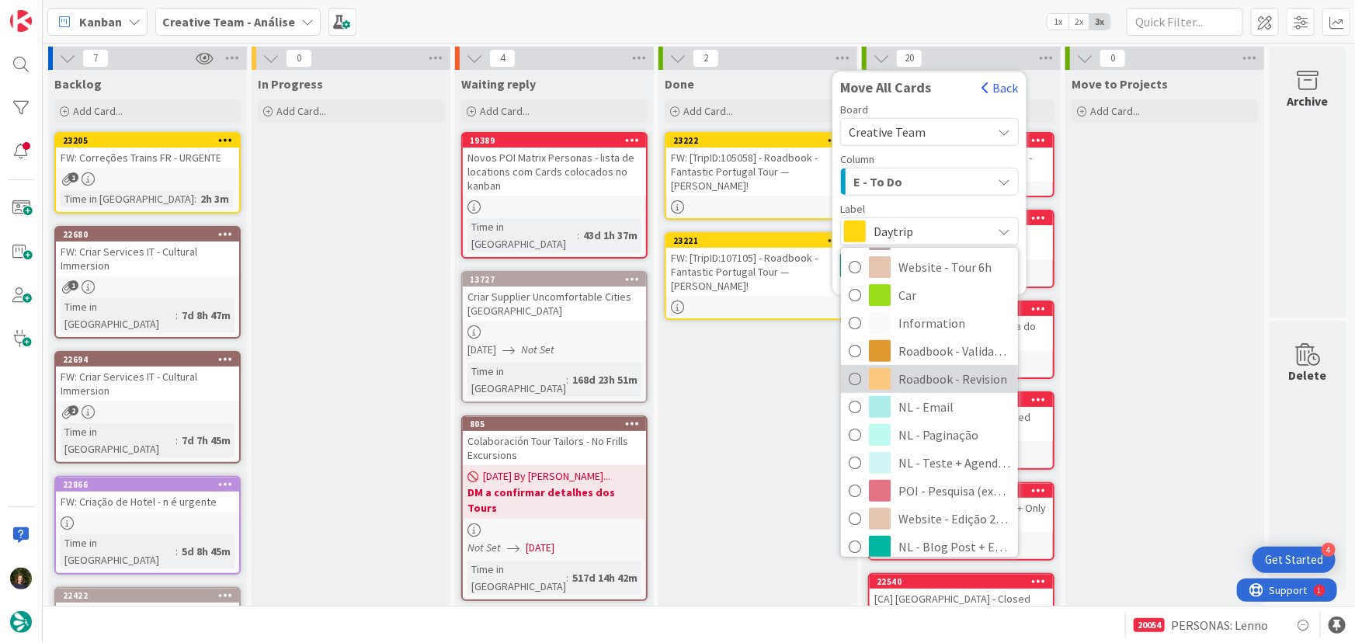
click at [932, 388] on span "Roadbook - Revision" at bounding box center [955, 378] width 112 height 23
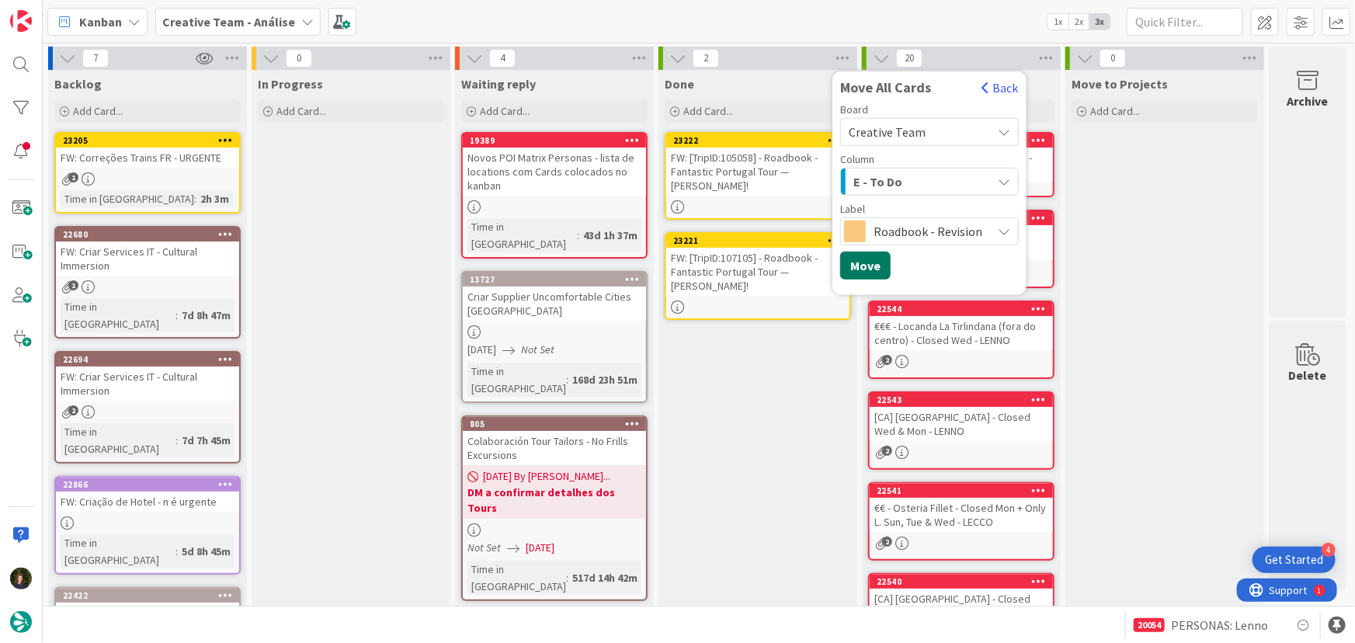
click at [860, 267] on button "Move" at bounding box center [865, 266] width 50 height 28
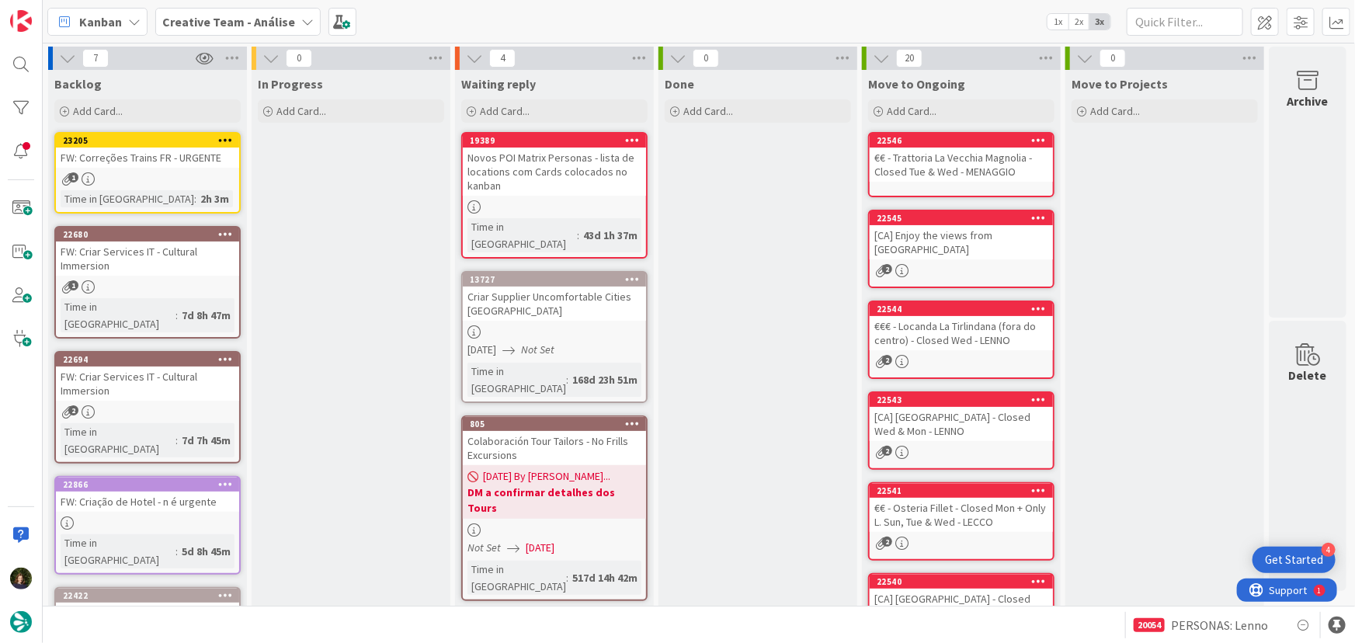
click at [210, 20] on b "Creative Team - Análise" at bounding box center [228, 22] width 133 height 16
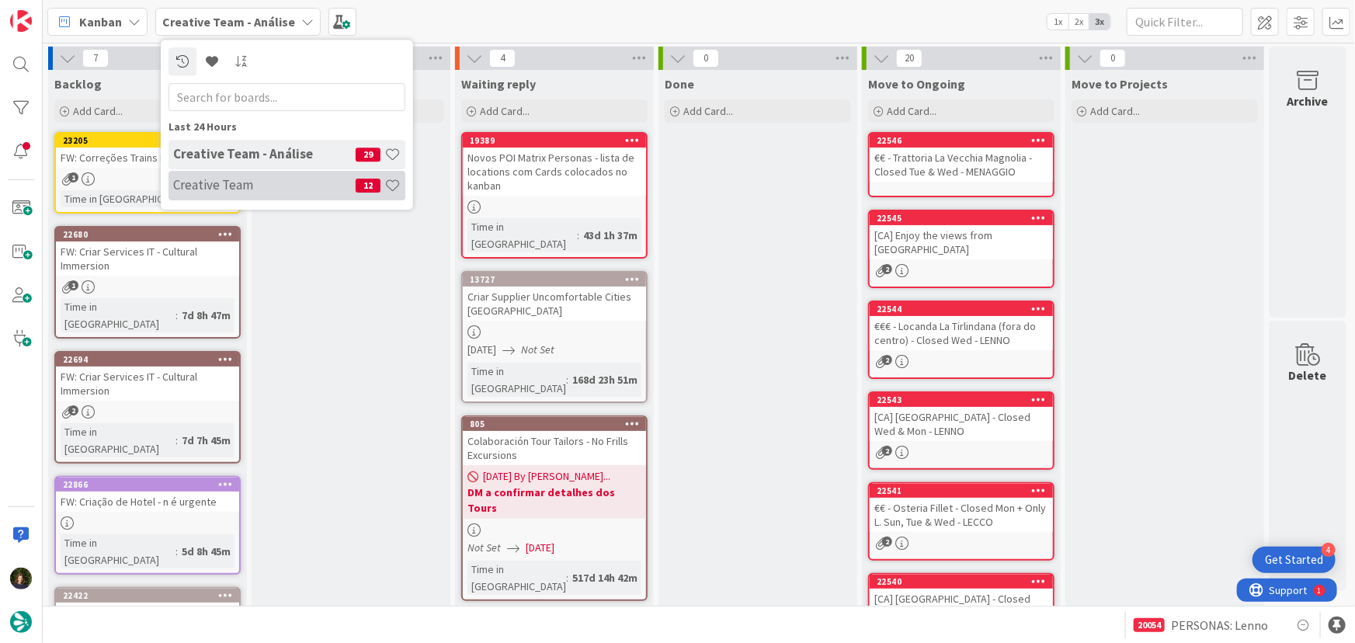
click at [222, 179] on h4 "Creative Team" at bounding box center [264, 185] width 183 height 16
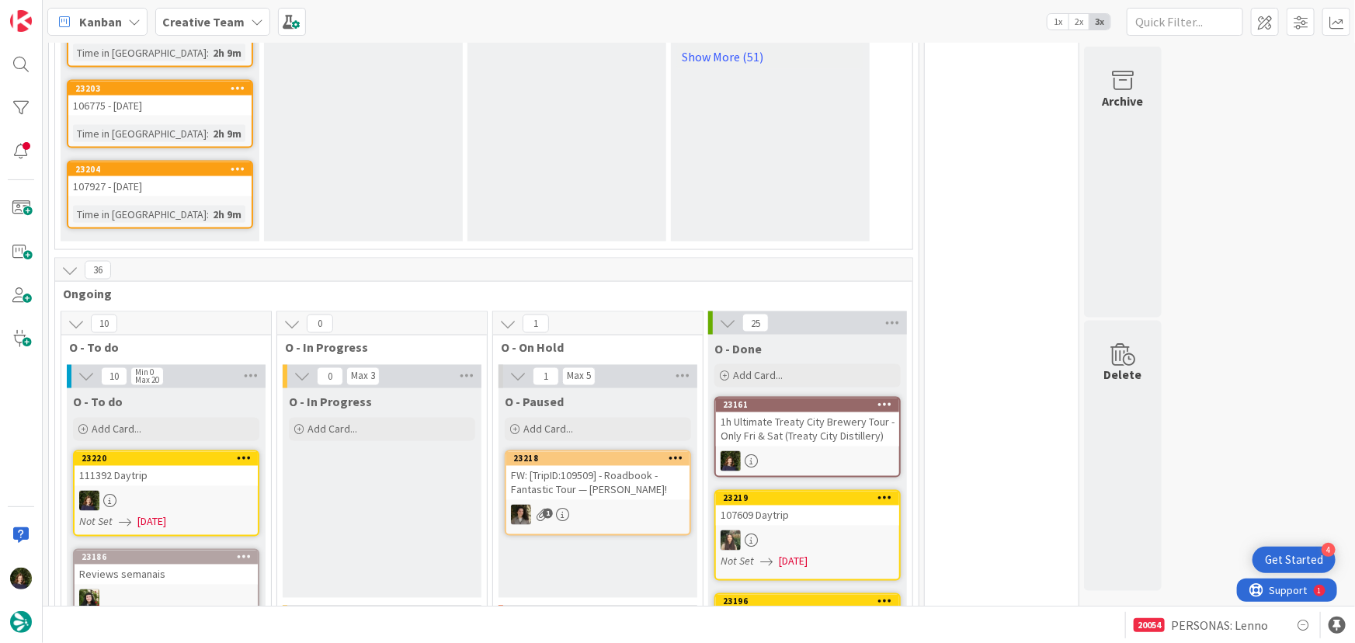
scroll to position [1271, 0]
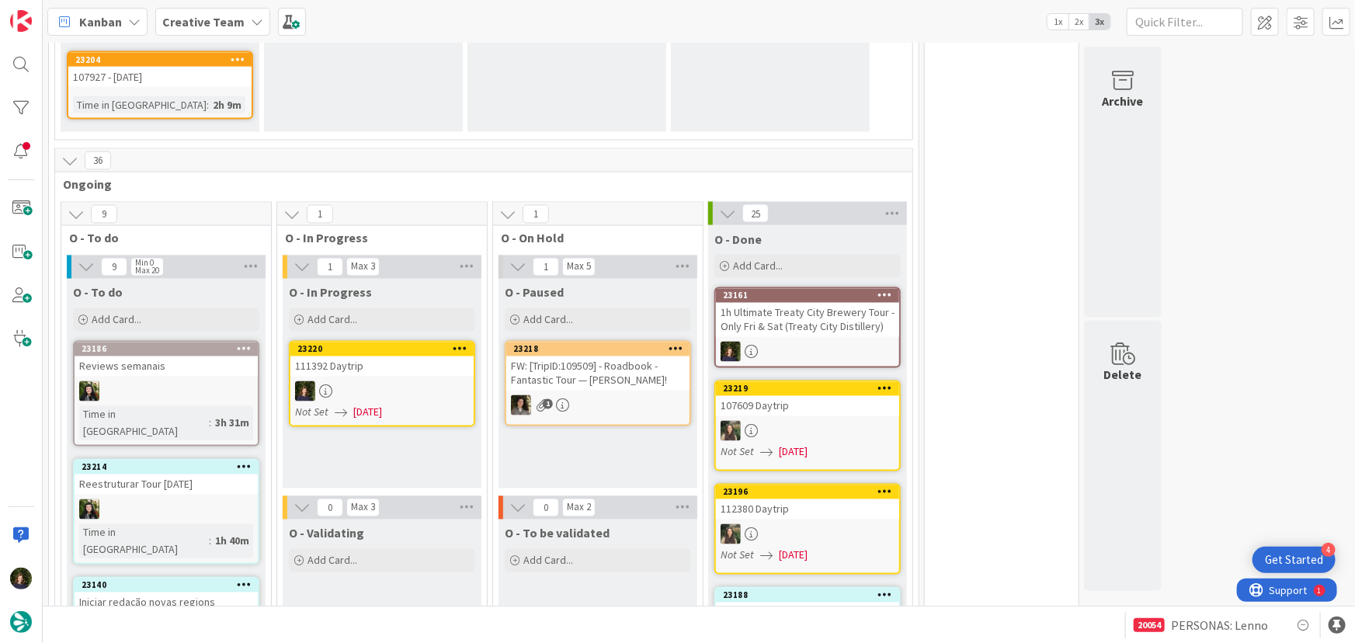
click at [374, 381] on div at bounding box center [381, 391] width 183 height 20
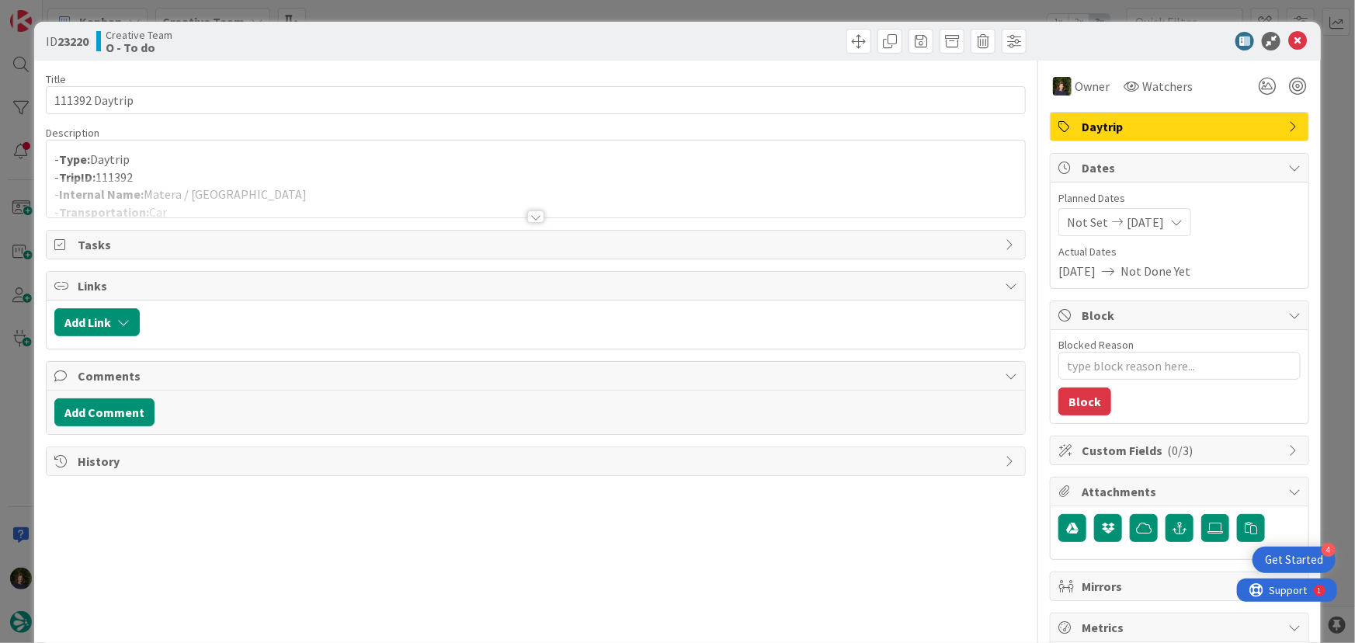
click at [532, 216] on div at bounding box center [535, 216] width 17 height 12
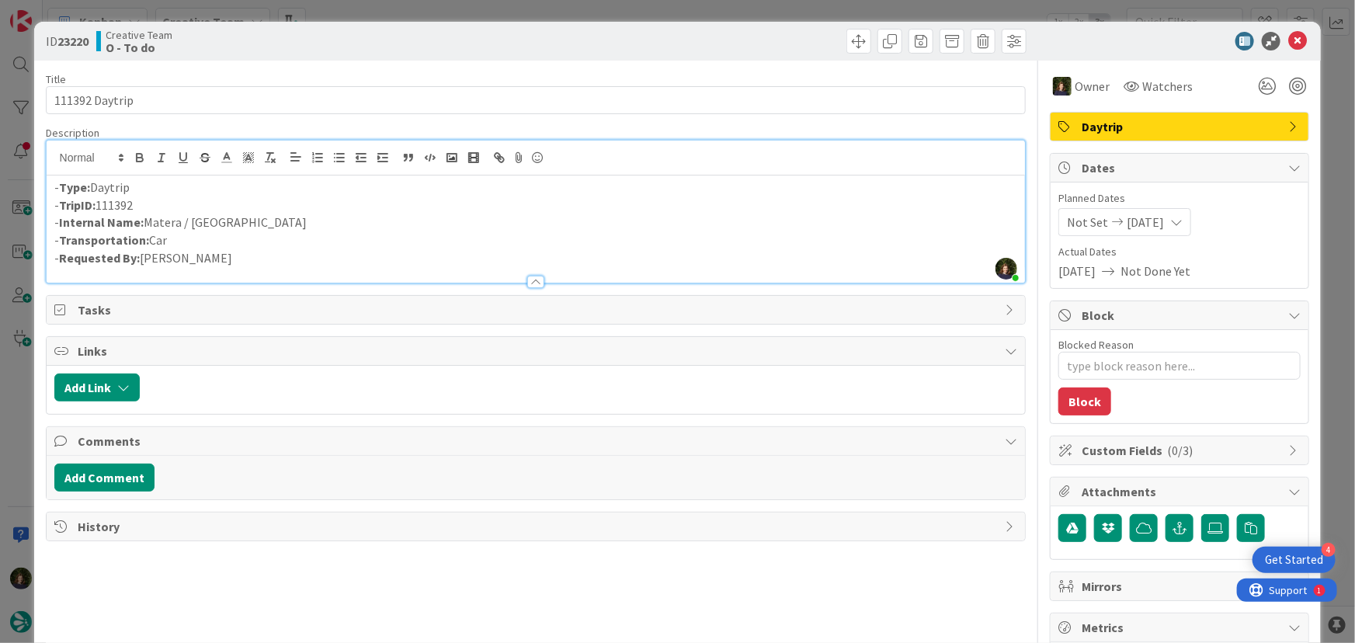
click at [280, 223] on p "- Internal Name: Matera / [GEOGRAPHIC_DATA]" at bounding box center [536, 223] width 964 height 18
drag, startPoint x: 253, startPoint y: 221, endPoint x: 148, endPoint y: 218, distance: 105.7
click at [148, 218] on p "- Internal Name: Matera / [GEOGRAPHIC_DATA]" at bounding box center [536, 223] width 964 height 18
copy p "Matera / [GEOGRAPHIC_DATA]"
drag, startPoint x: 147, startPoint y: 205, endPoint x: 57, endPoint y: 204, distance: 89.3
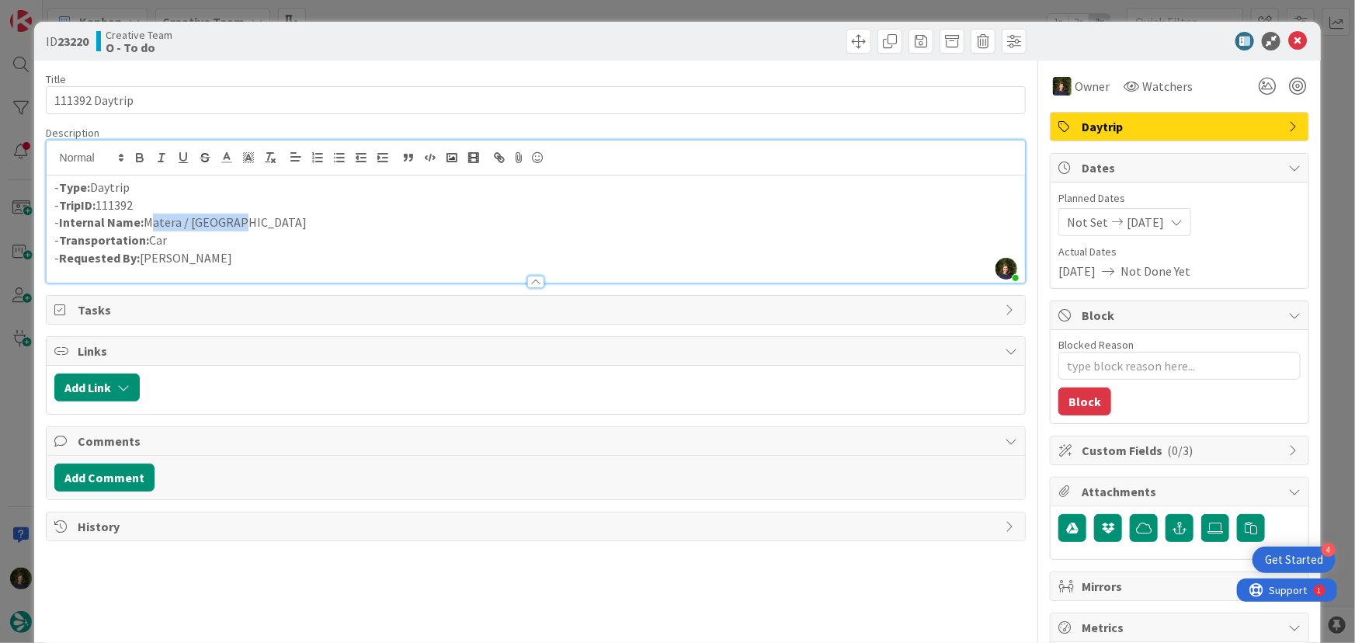
click at [57, 204] on p "- TripID: 111392" at bounding box center [536, 206] width 964 height 18
click at [146, 199] on p "-" at bounding box center [536, 206] width 964 height 18
type textarea "x"
click at [1289, 43] on icon at bounding box center [1298, 41] width 19 height 19
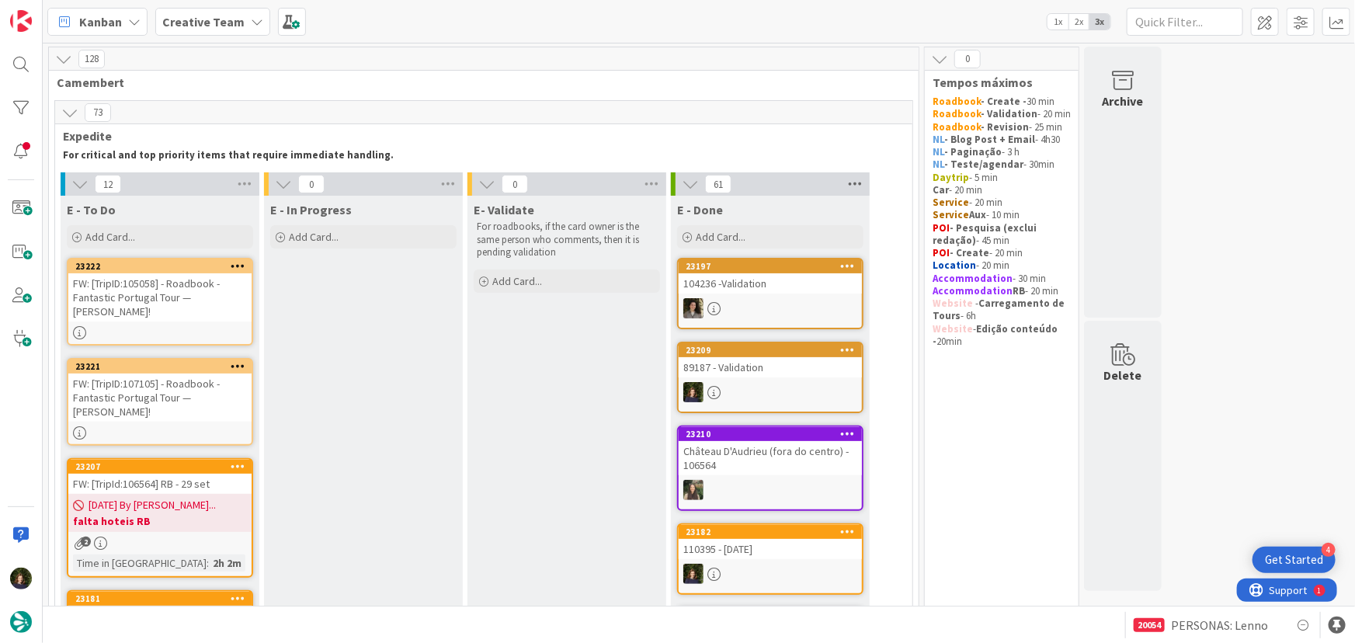
click at [858, 183] on icon at bounding box center [855, 183] width 20 height 23
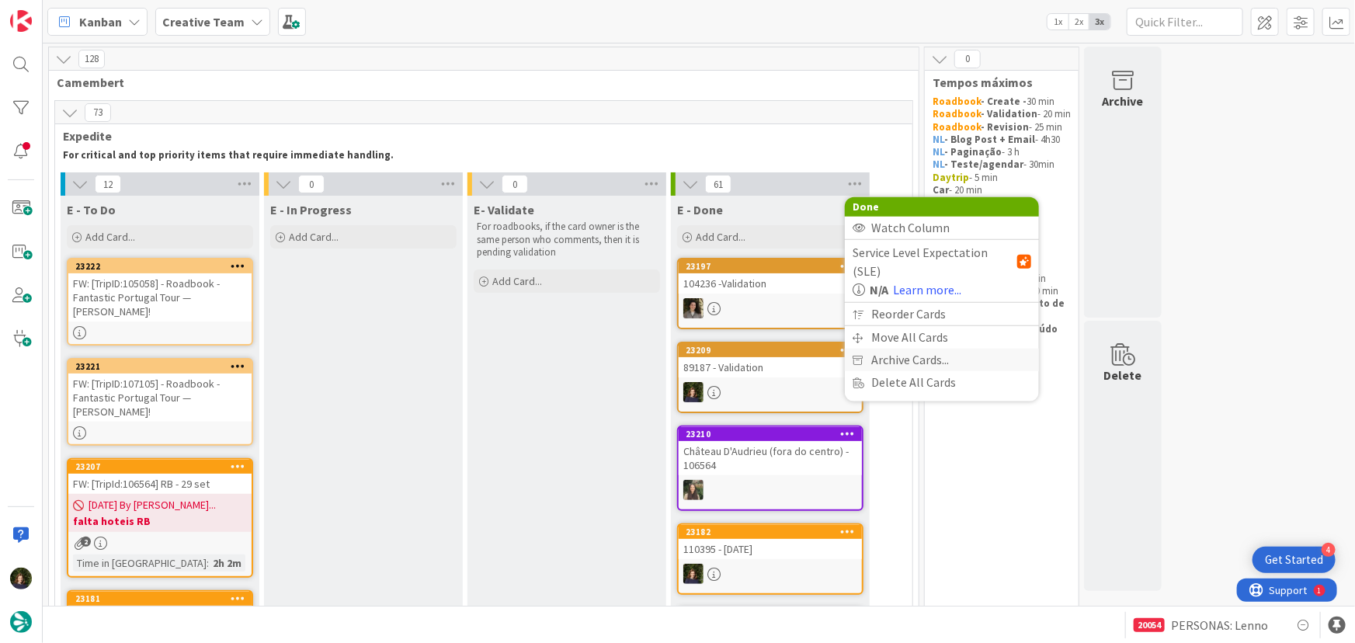
click at [927, 349] on span "Archive Cards..." at bounding box center [910, 360] width 78 height 23
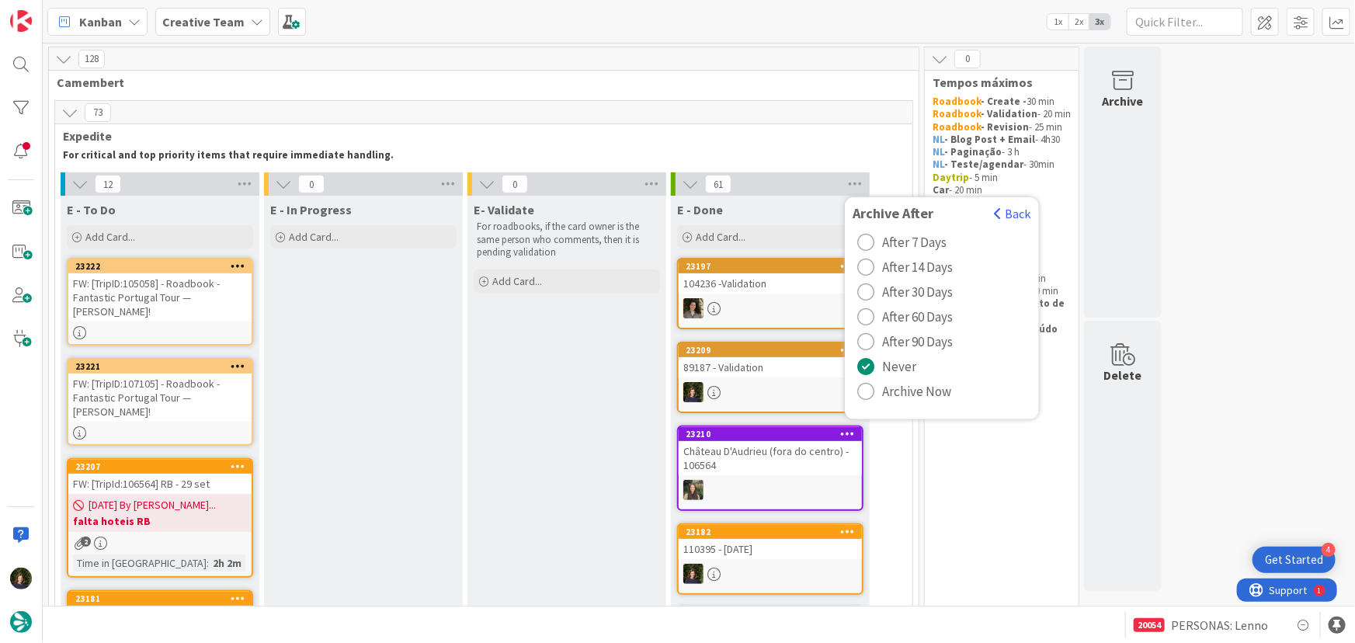
click at [931, 385] on span "Archive Now" at bounding box center [916, 391] width 69 height 23
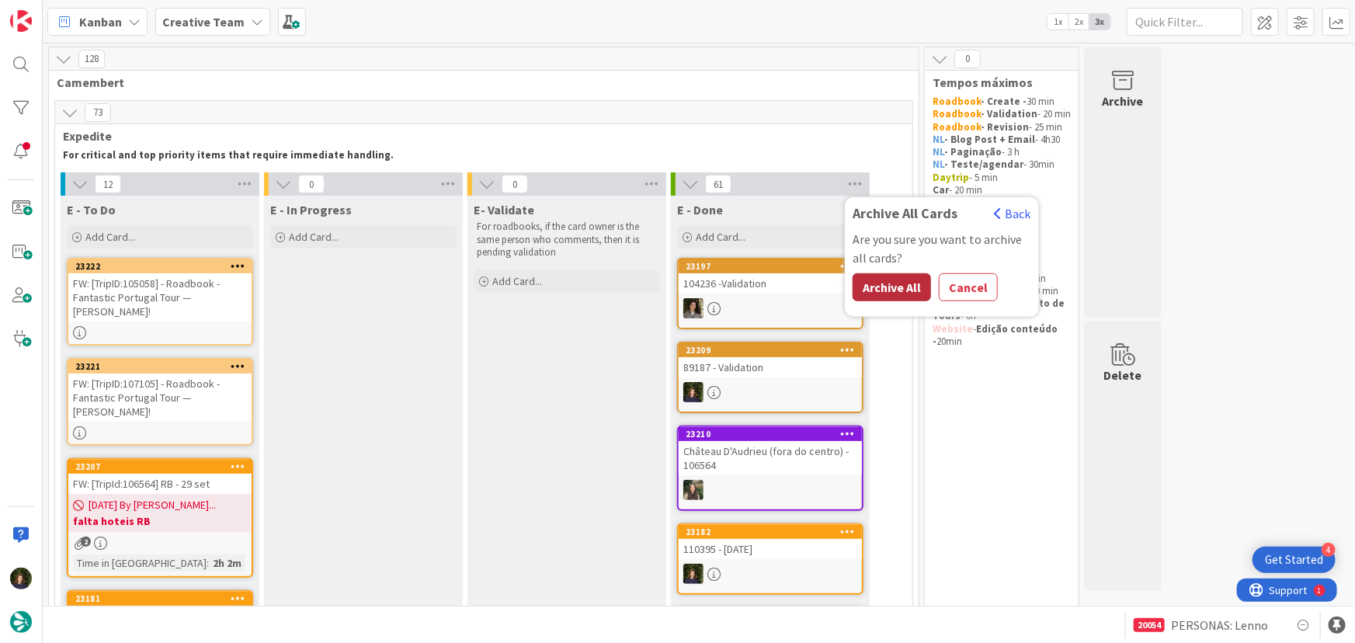
click at [880, 278] on button "Archive All" at bounding box center [892, 287] width 78 height 28
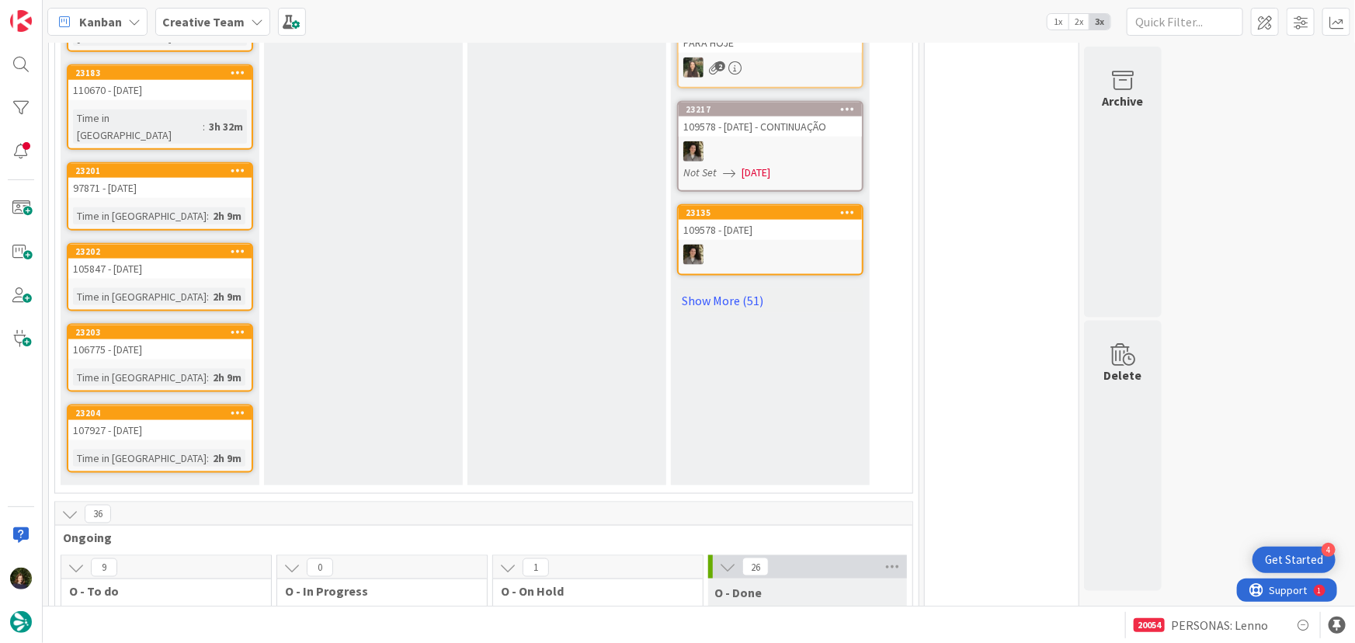
scroll to position [1200, 0]
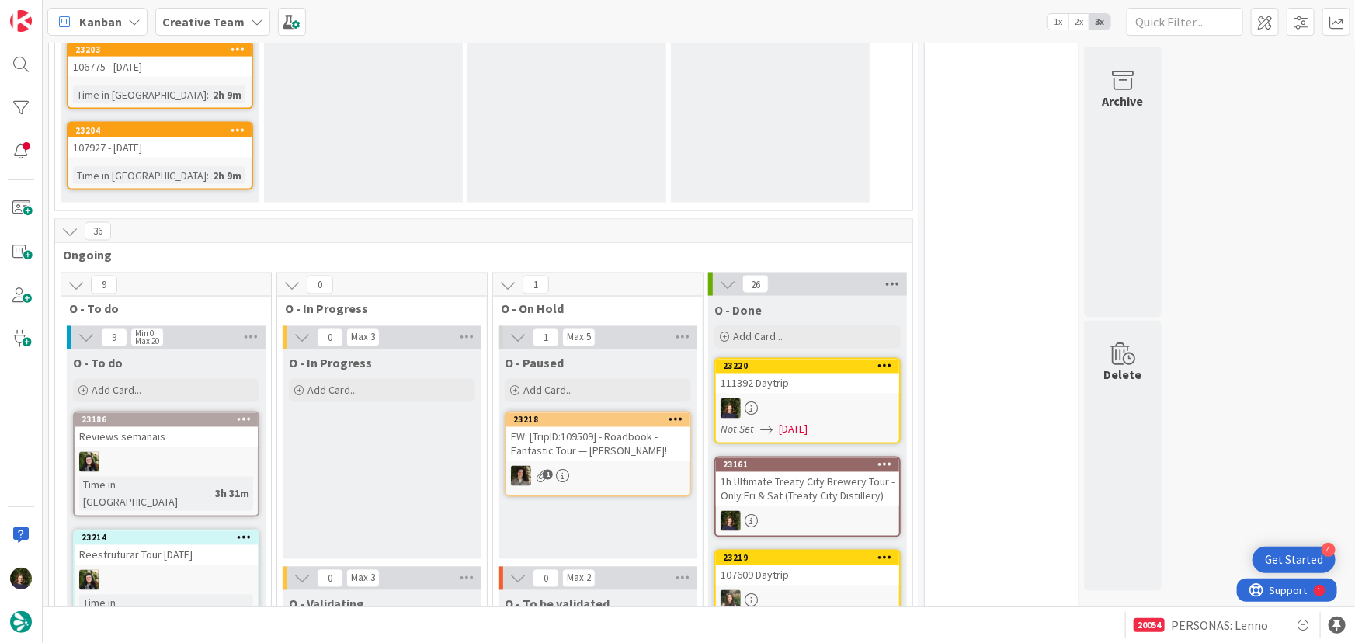
click at [893, 273] on icon at bounding box center [892, 284] width 20 height 23
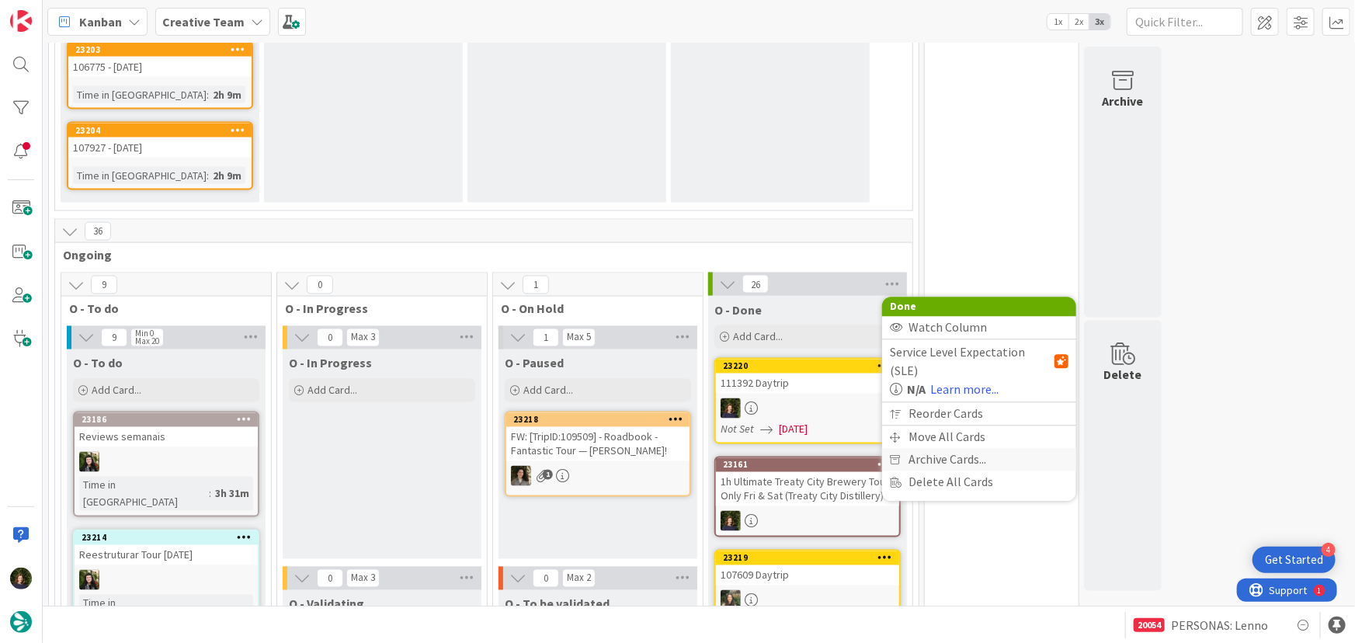
click at [982, 449] on span "Archive Cards..." at bounding box center [948, 460] width 78 height 23
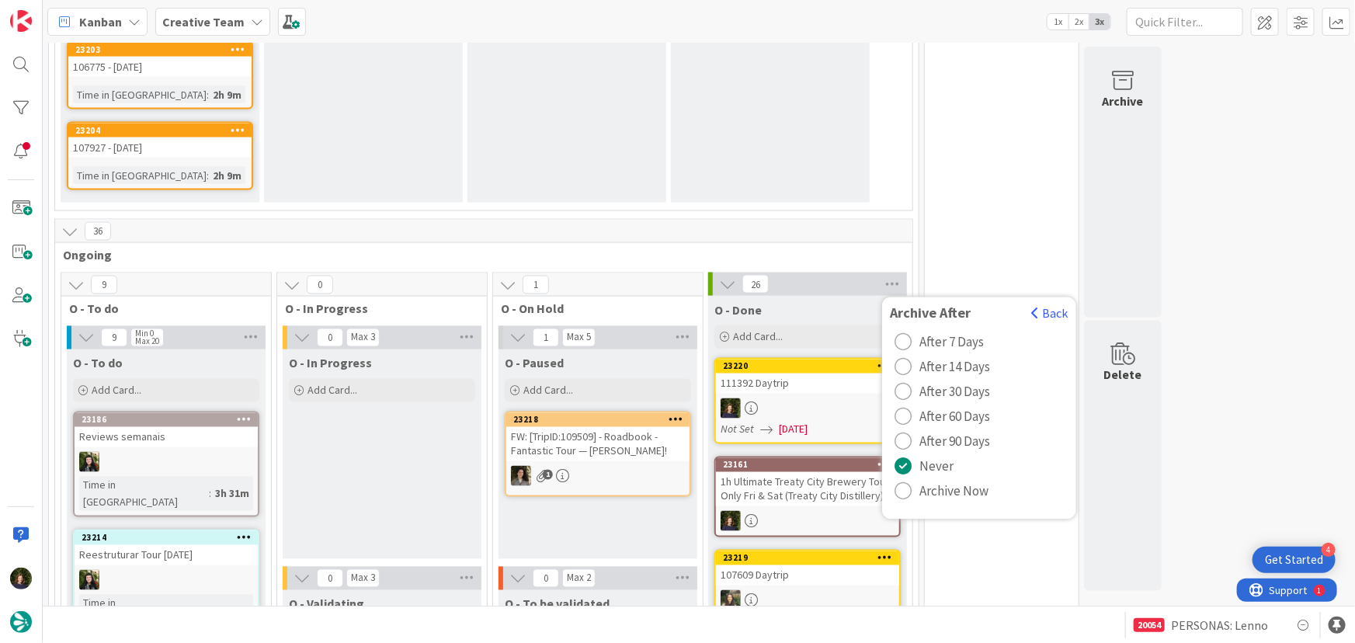
click at [951, 480] on span "Archive Now" at bounding box center [954, 491] width 69 height 23
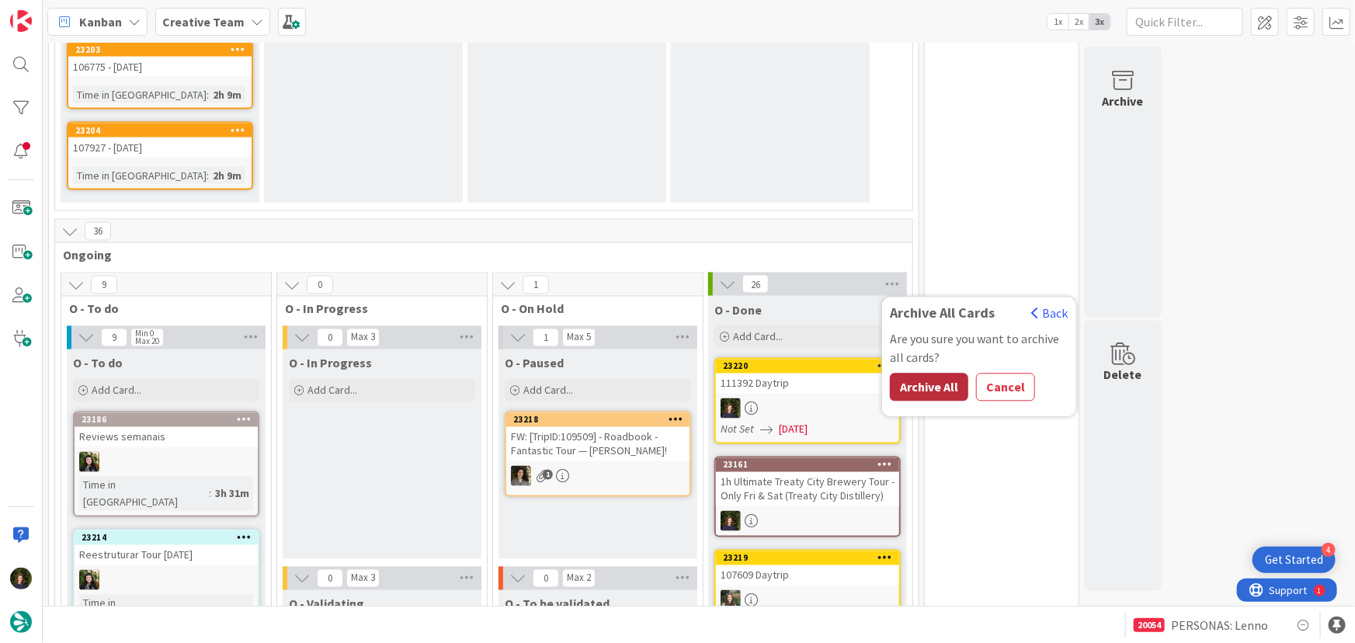
click at [939, 374] on button "Archive All" at bounding box center [929, 388] width 78 height 28
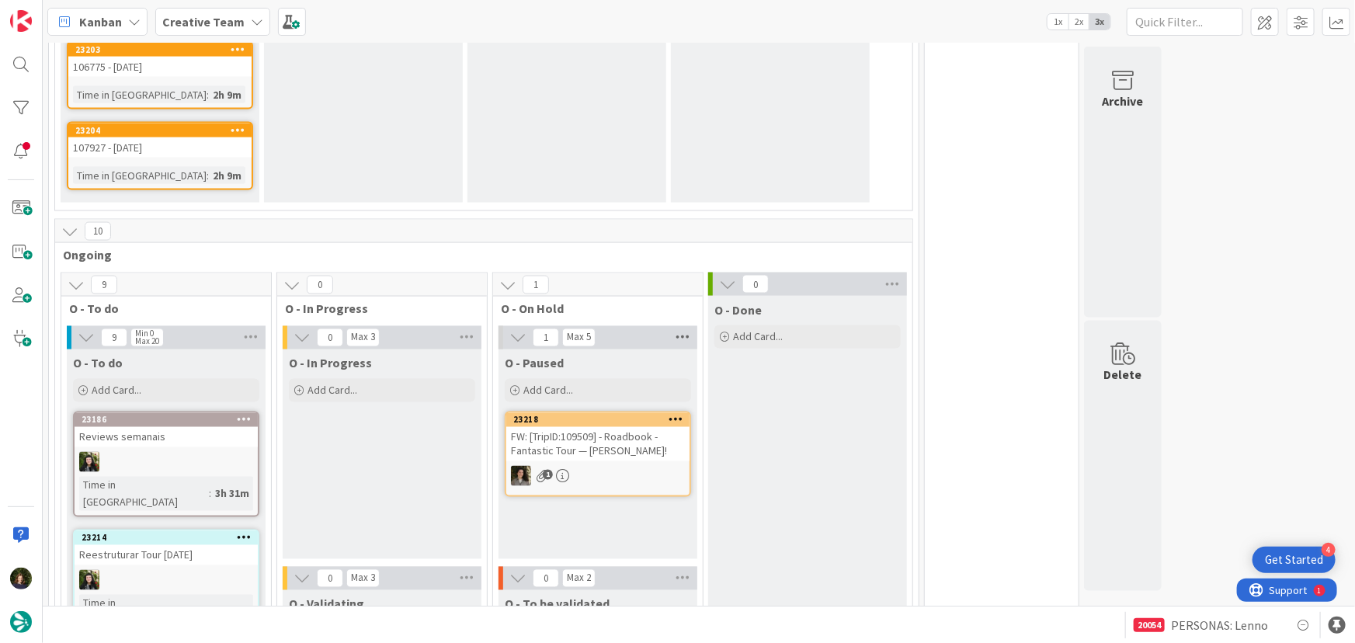
scroll to position [1623, 0]
